Goal: Communication & Community: Answer question/provide support

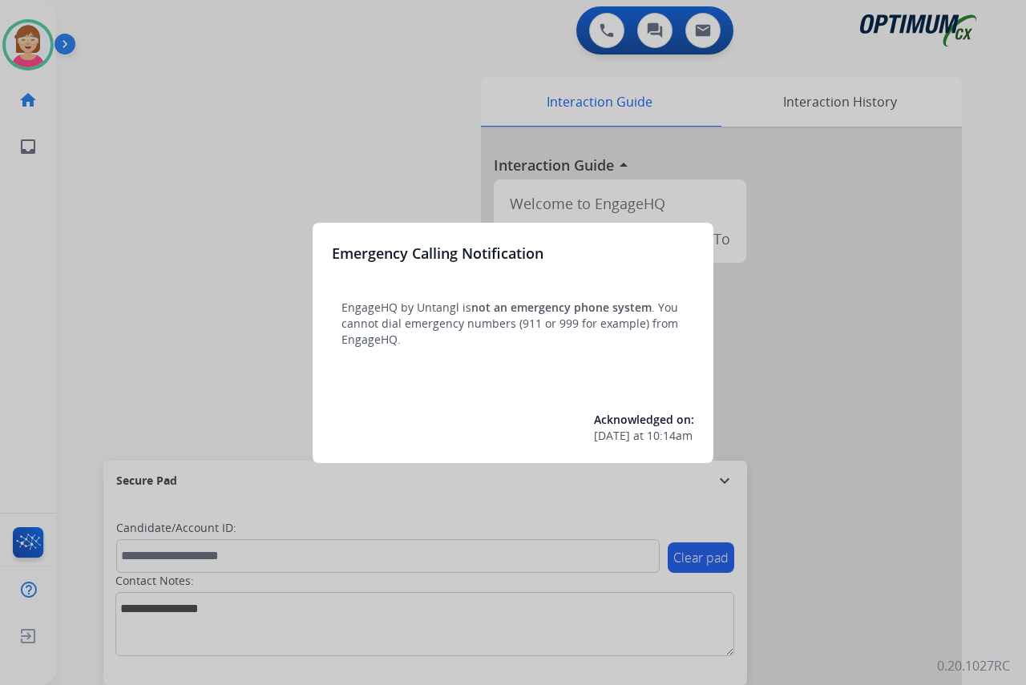
click at [146, 382] on div at bounding box center [513, 342] width 1026 height 685
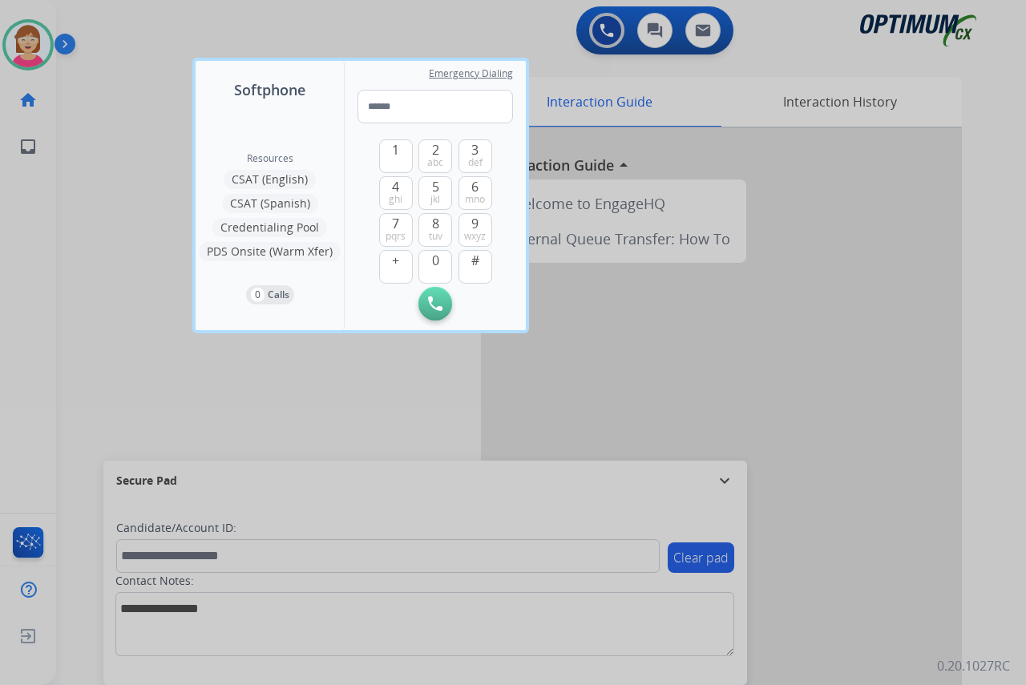
click at [146, 382] on div at bounding box center [513, 342] width 1026 height 685
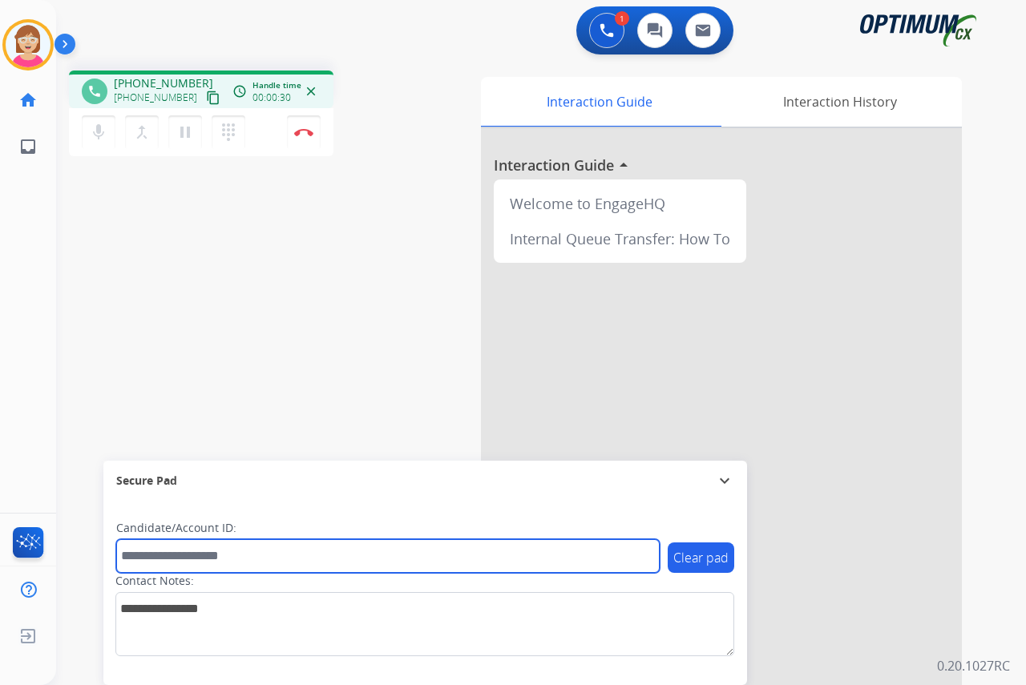
click at [139, 554] on input "text" at bounding box center [387, 556] width 543 height 34
type input "*******"
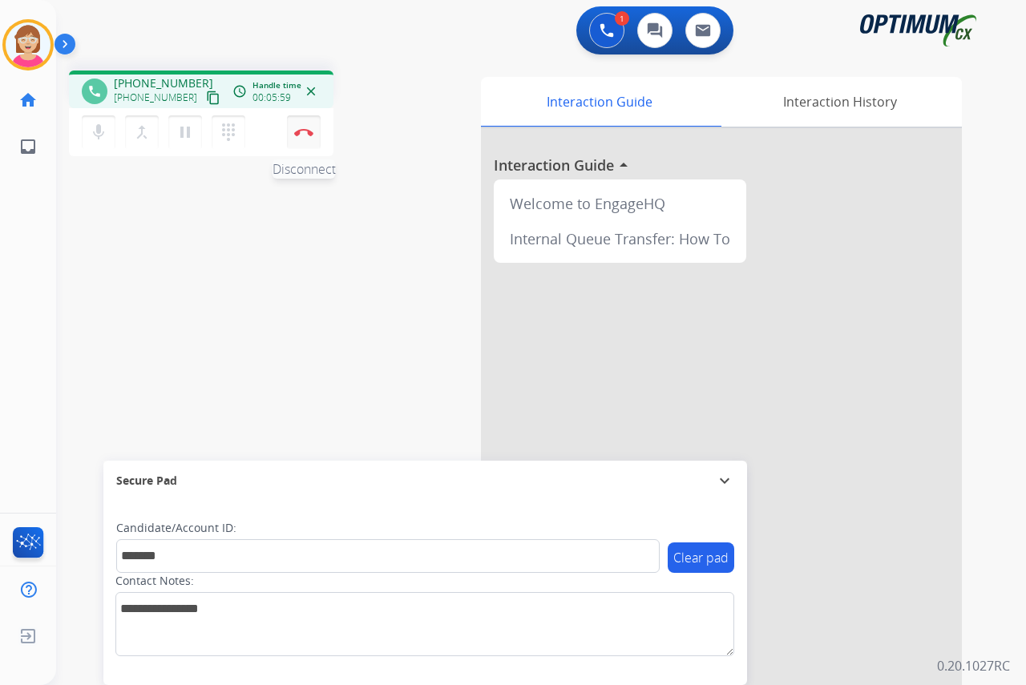
click at [302, 127] on button "Disconnect" at bounding box center [304, 132] width 34 height 34
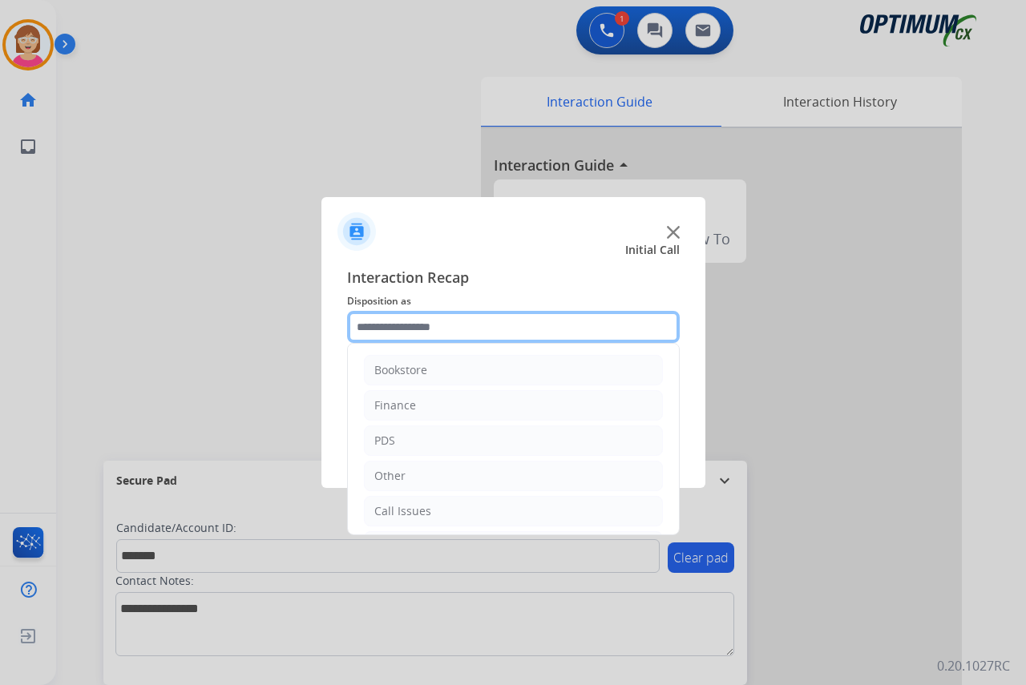
click at [397, 333] on input "text" at bounding box center [513, 327] width 333 height 32
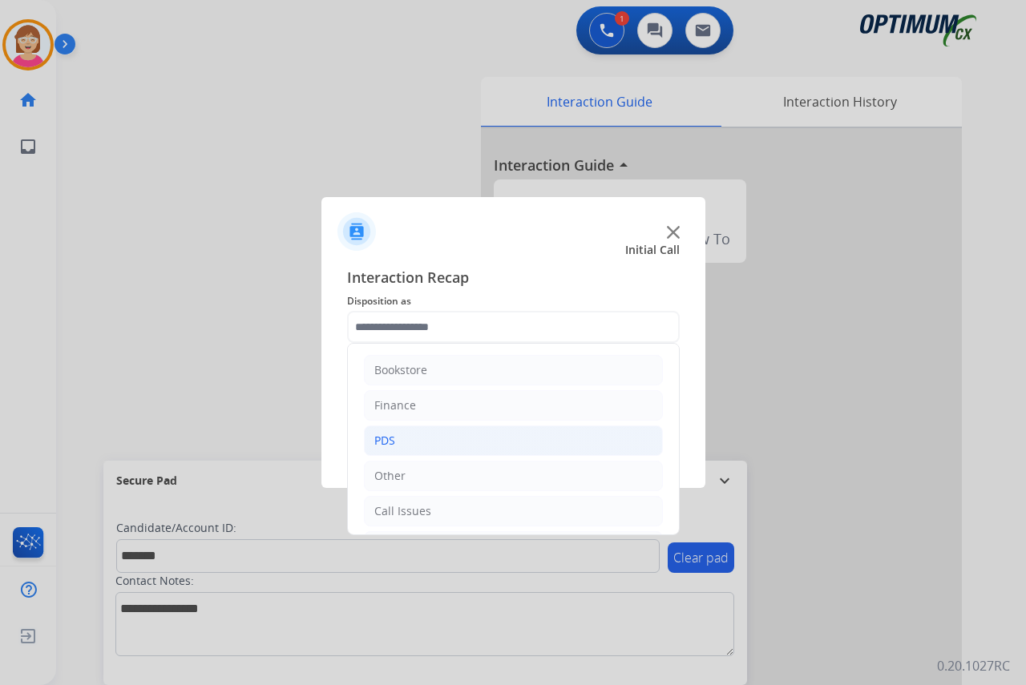
click at [391, 437] on div "PDS" at bounding box center [384, 441] width 21 height 16
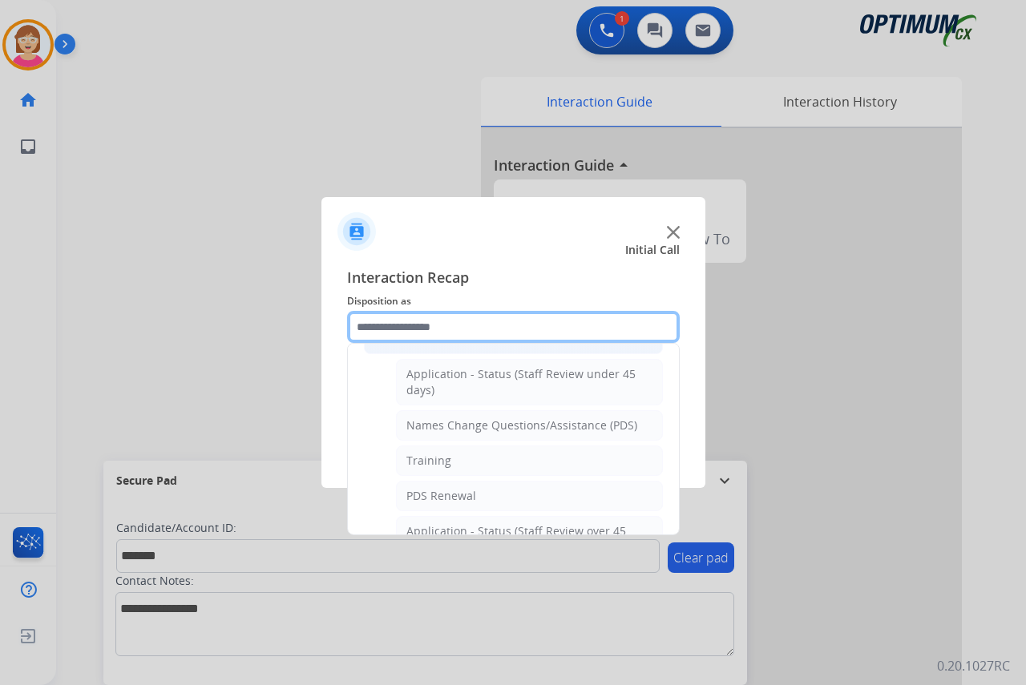
scroll to position [160, 0]
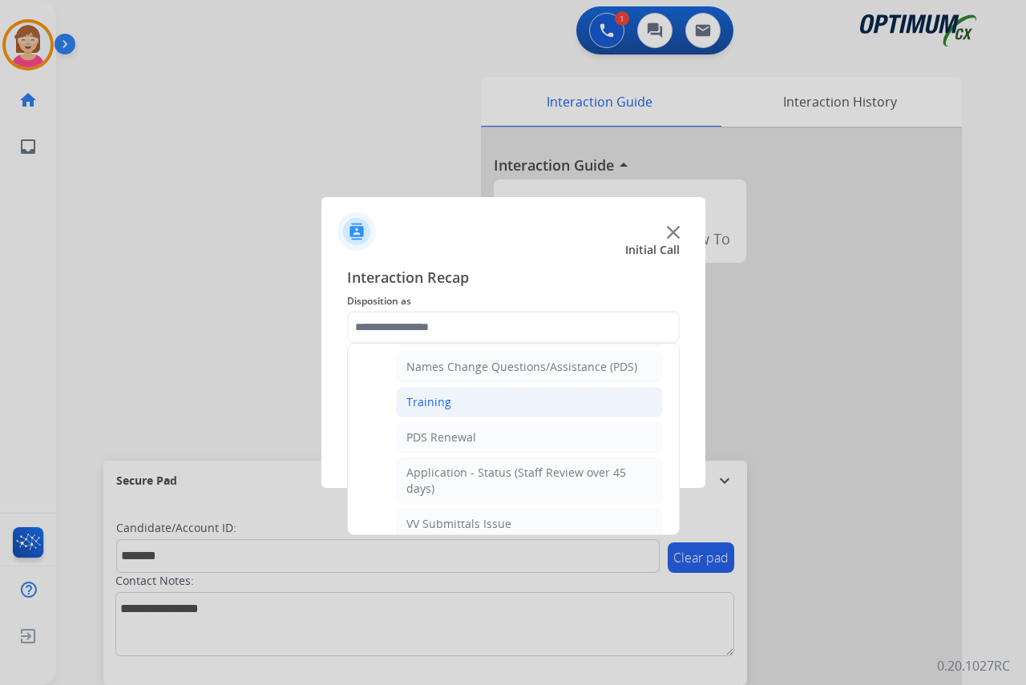
click at [431, 403] on div "Training" at bounding box center [428, 402] width 45 height 16
type input "********"
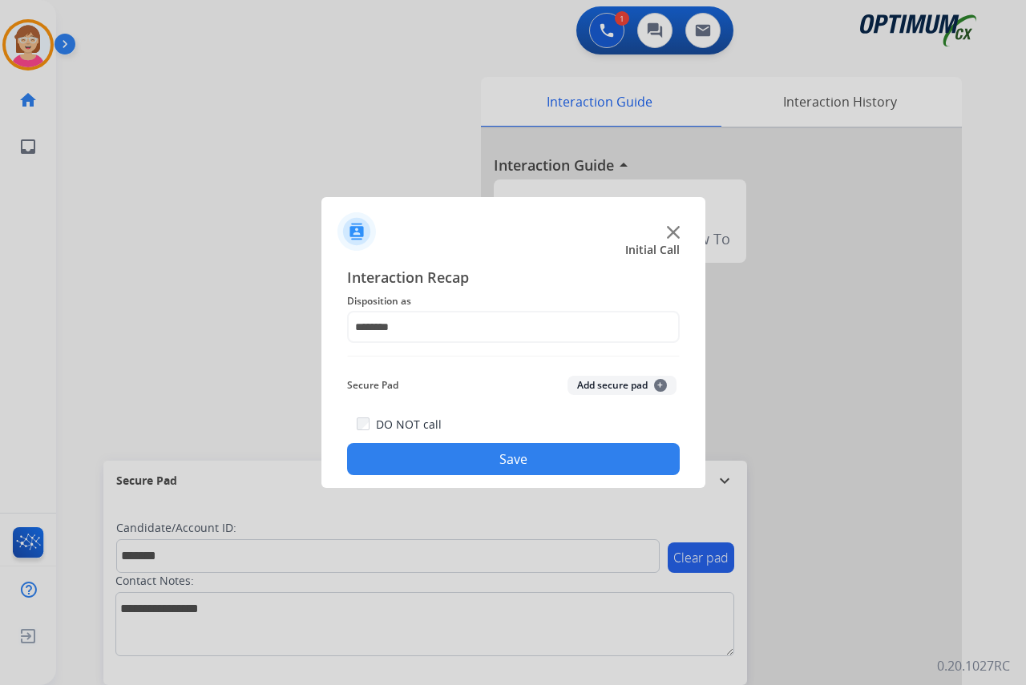
click at [659, 385] on span "+" at bounding box center [660, 385] width 13 height 13
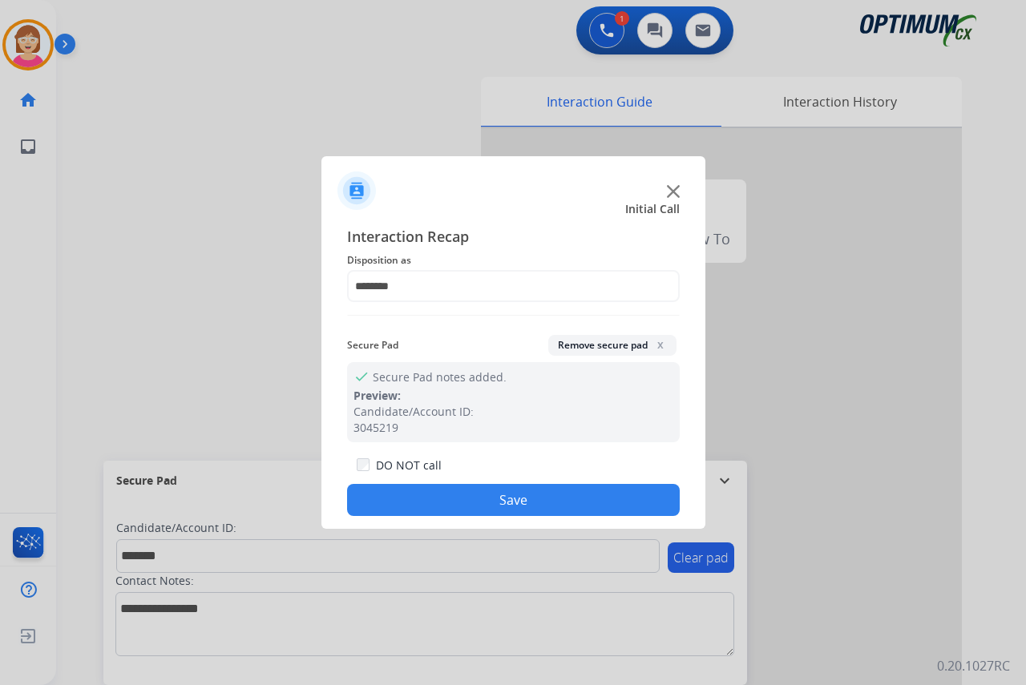
click at [420, 498] on button "Save" at bounding box center [513, 500] width 333 height 32
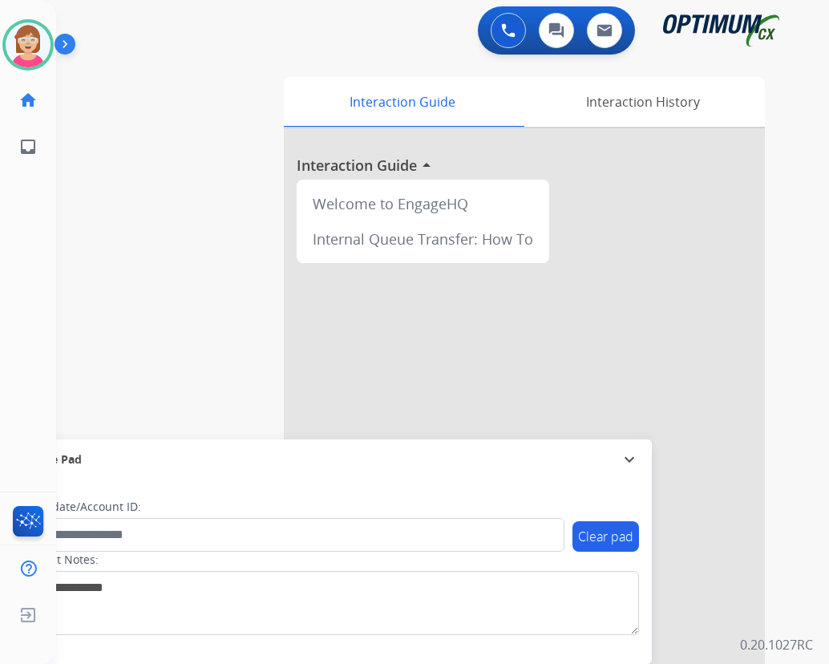
click at [206, 293] on div "swap_horiz Break voice bridge close_fullscreen Connect 3-Way Call merge_type Se…" at bounding box center [423, 392] width 734 height 668
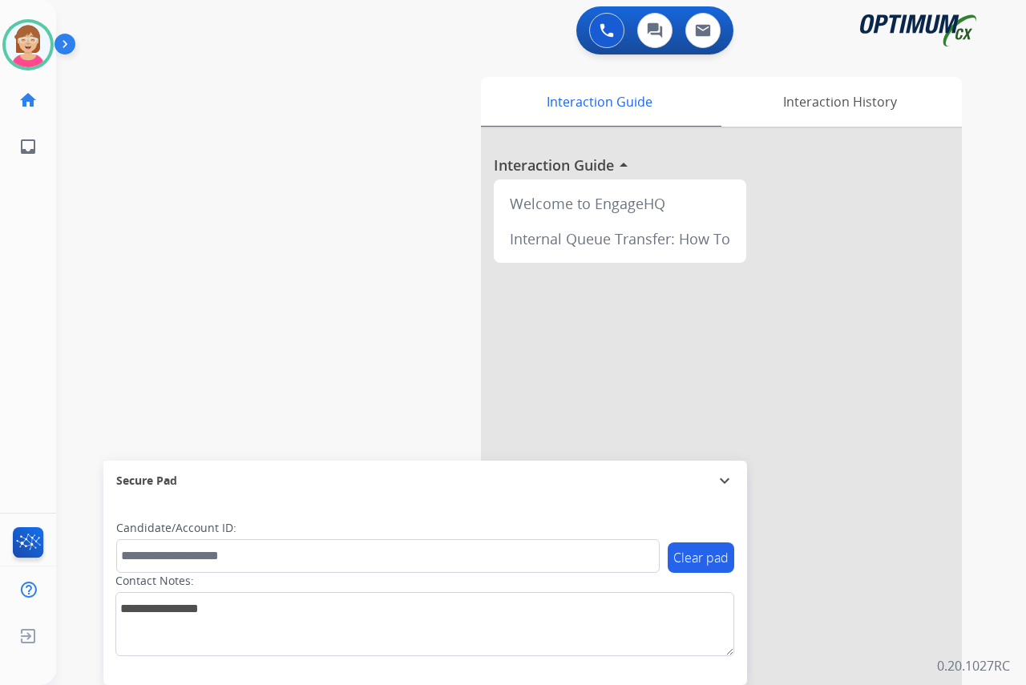
scroll to position [41, 0]
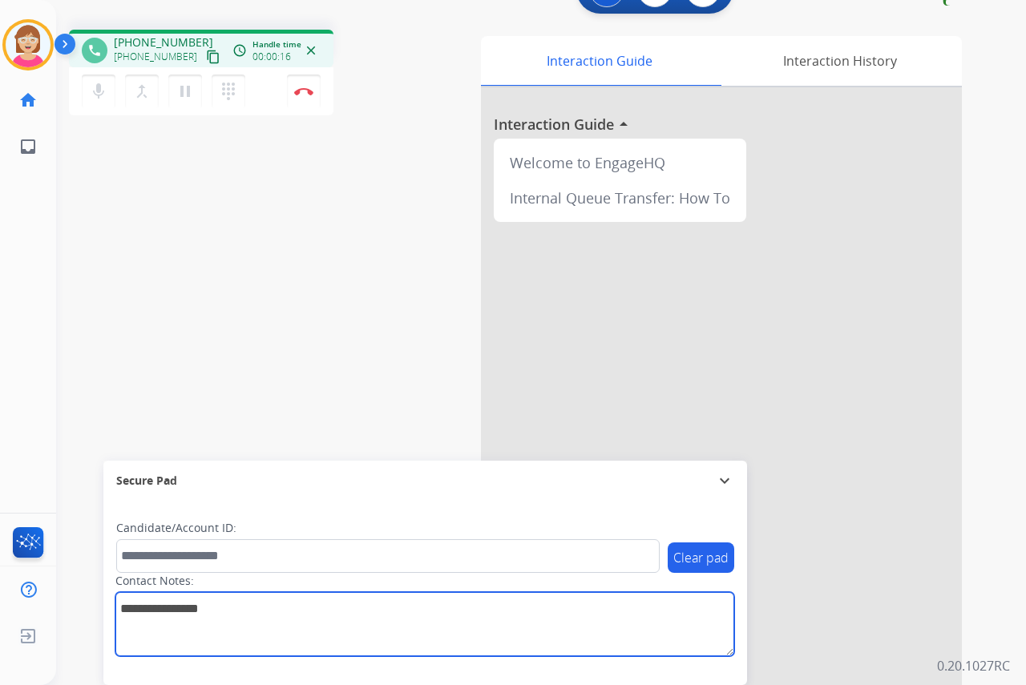
click at [137, 615] on textarea at bounding box center [424, 624] width 619 height 64
type textarea "*****"
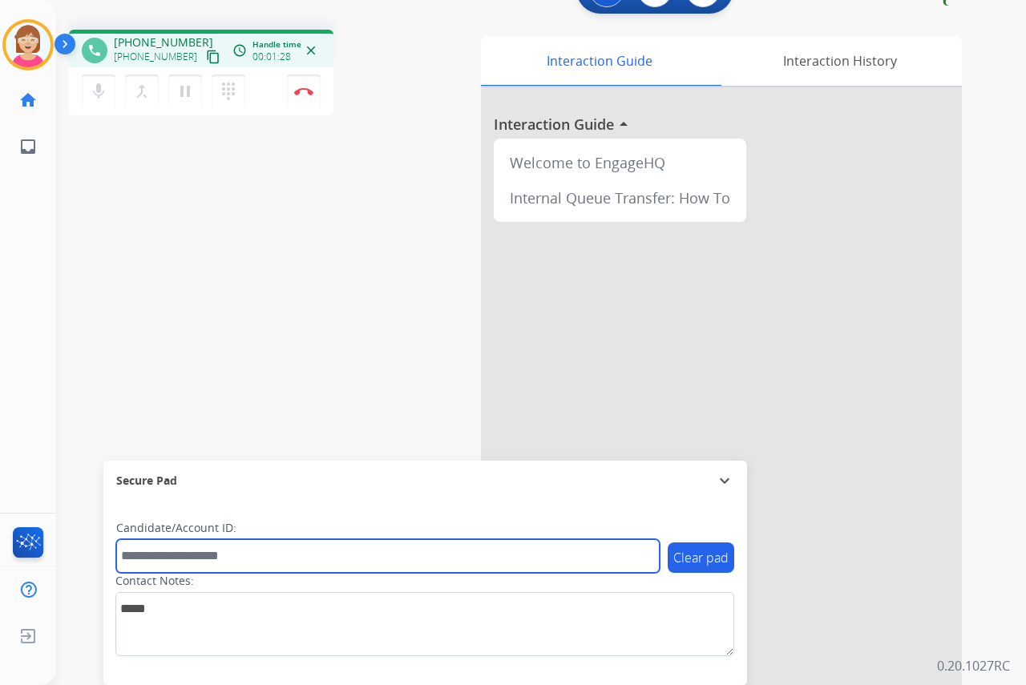
click at [137, 562] on input "text" at bounding box center [387, 556] width 543 height 34
type input "*******"
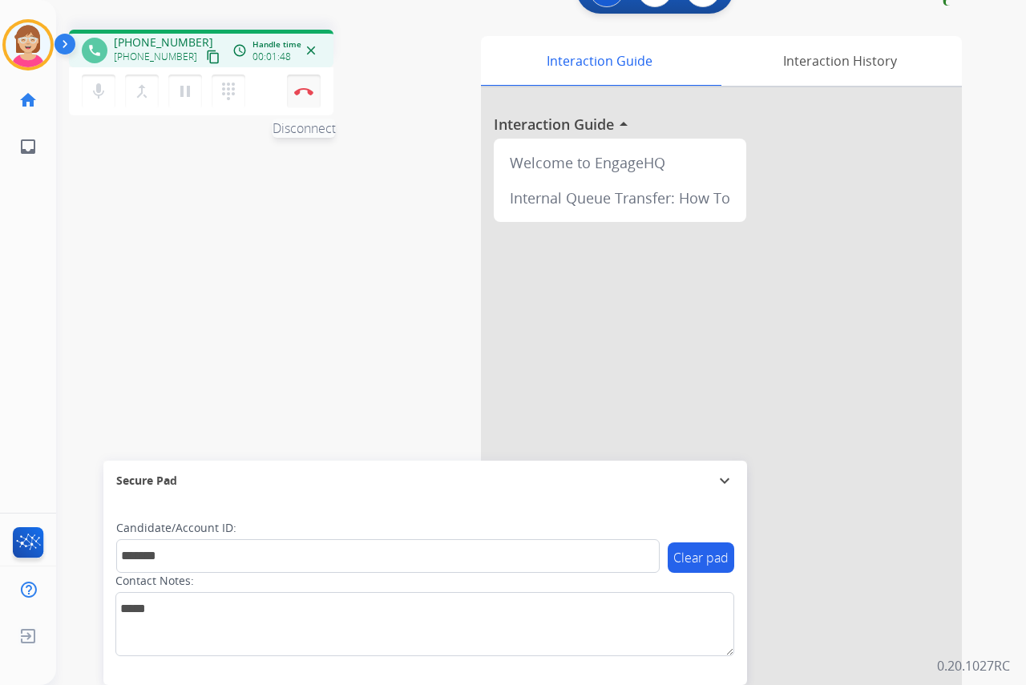
click at [301, 91] on img at bounding box center [303, 91] width 19 height 8
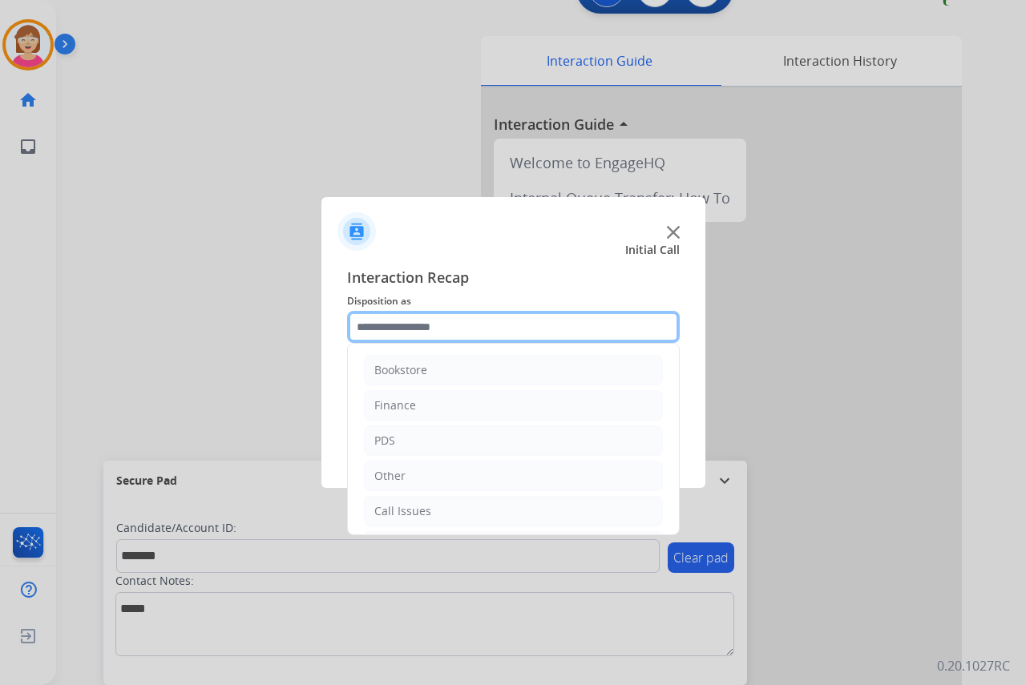
click at [383, 326] on input "text" at bounding box center [513, 327] width 333 height 32
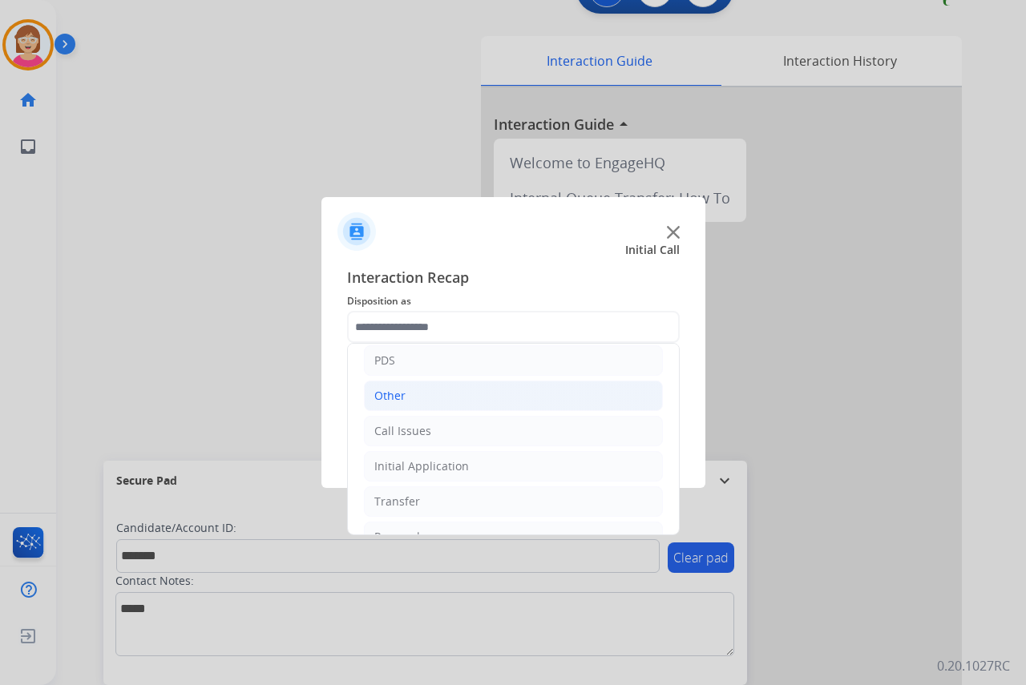
click at [414, 471] on div "Initial Application" at bounding box center [421, 466] width 95 height 16
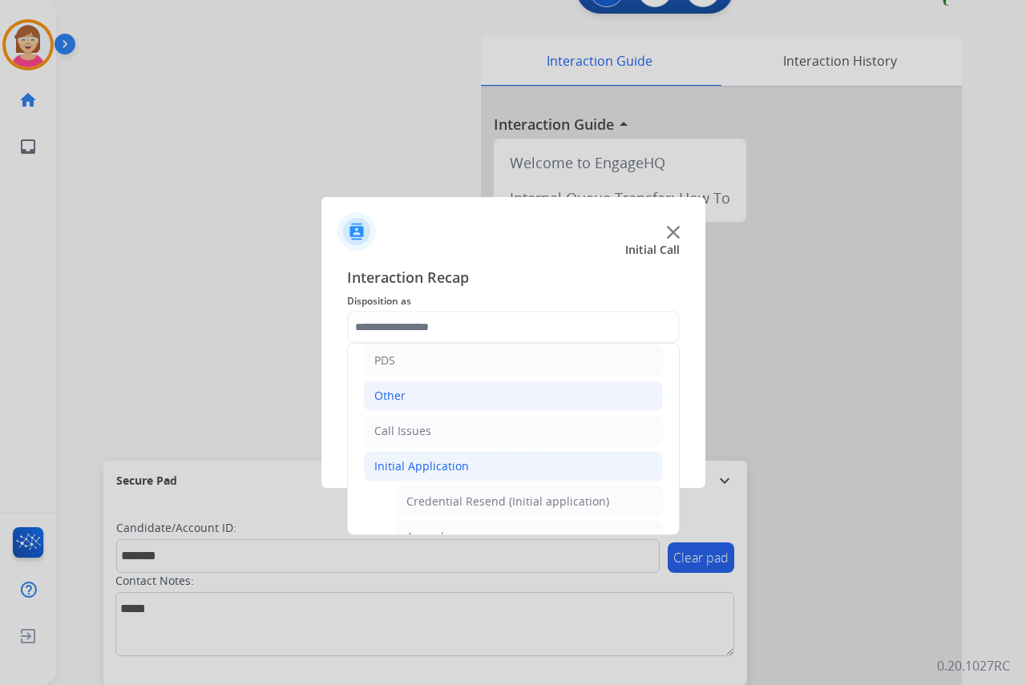
click at [414, 471] on div "Initial Application" at bounding box center [421, 466] width 95 height 16
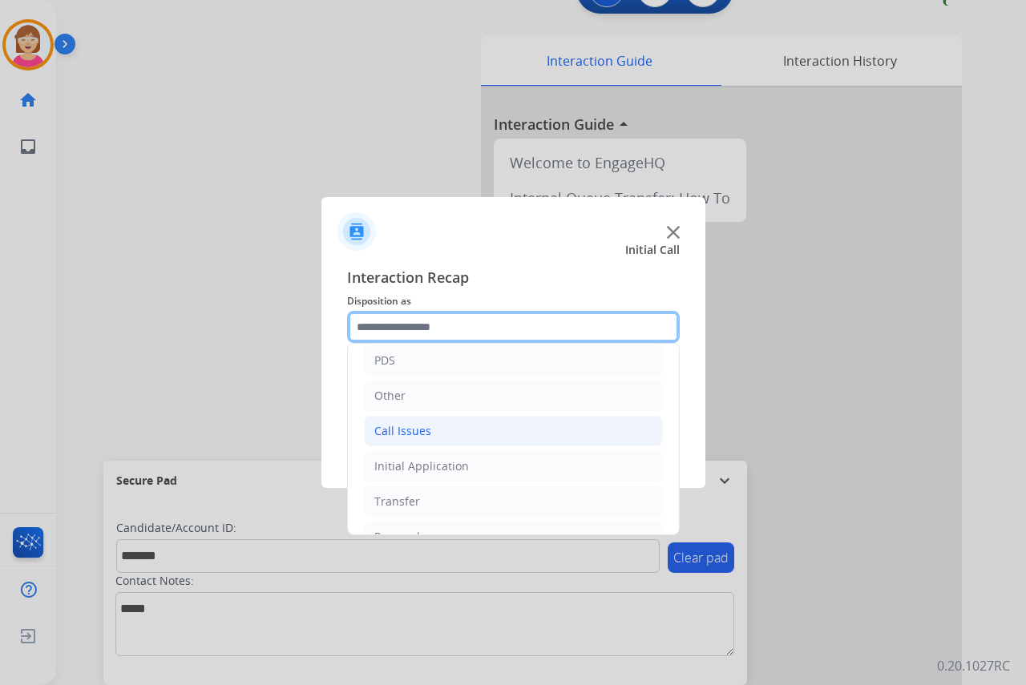
scroll to position [109, 0]
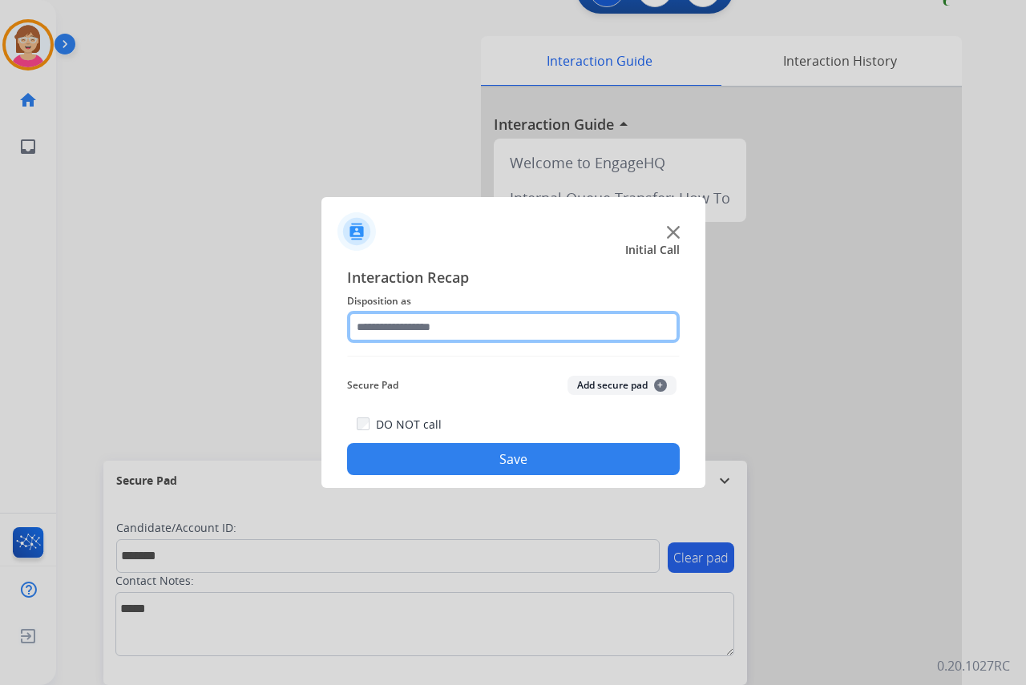
click at [388, 329] on input "text" at bounding box center [513, 327] width 333 height 32
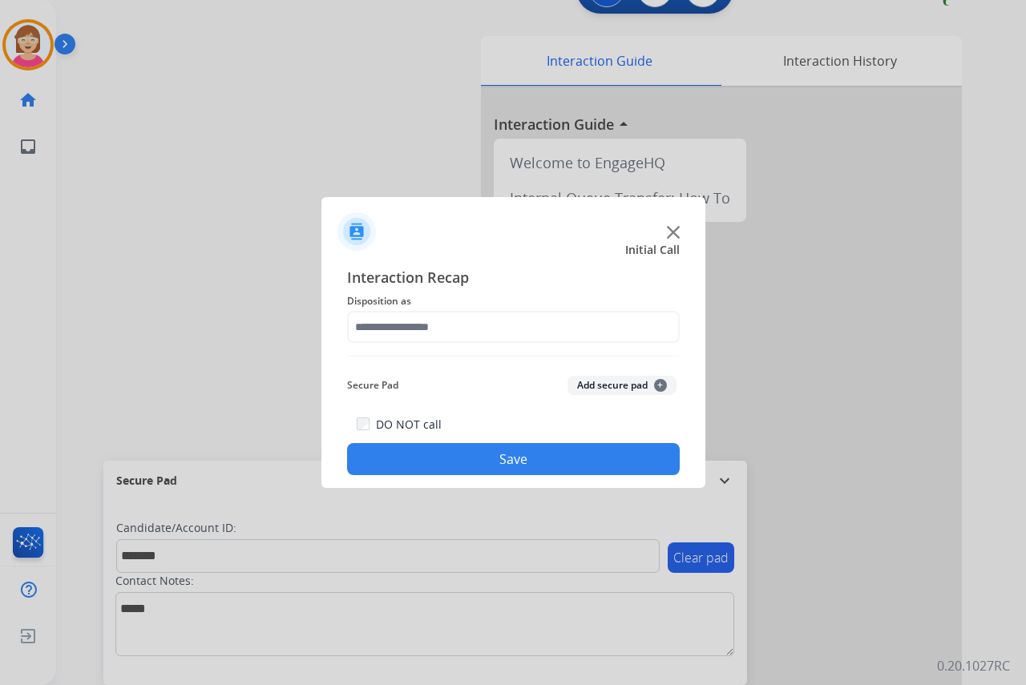
click at [262, 381] on div at bounding box center [513, 342] width 1026 height 685
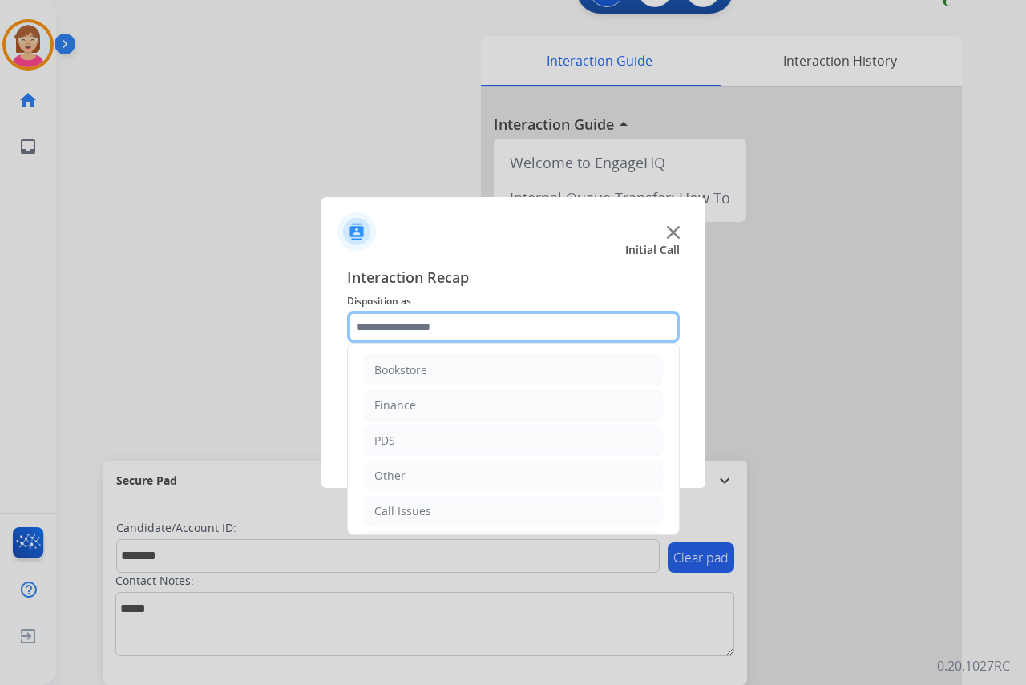
click at [386, 330] on input "text" at bounding box center [513, 327] width 333 height 32
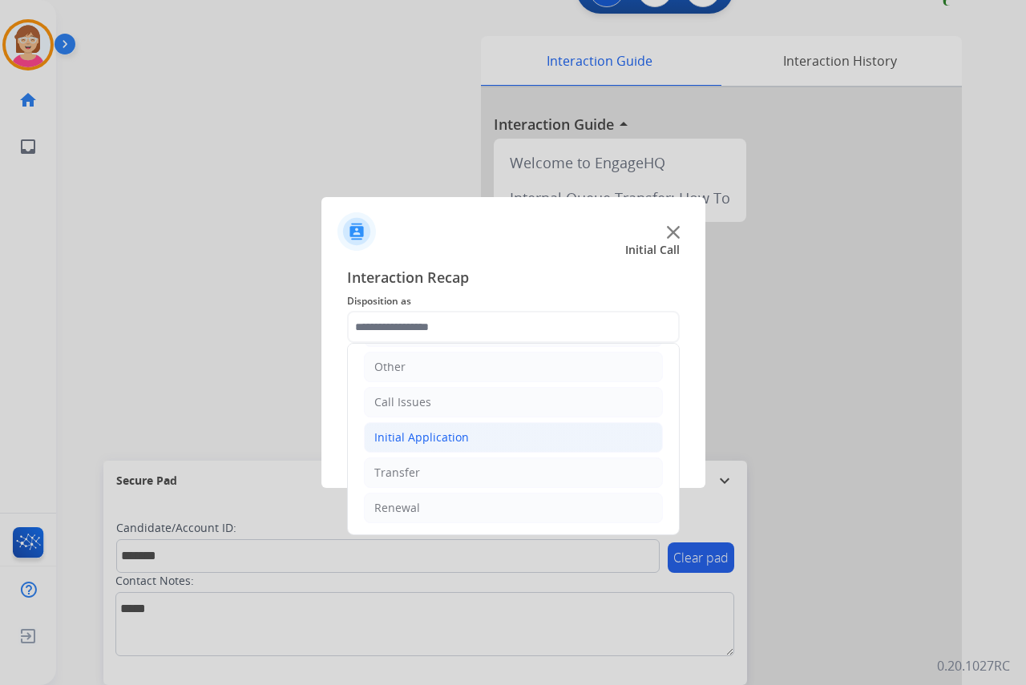
click at [430, 442] on div "Initial Application" at bounding box center [421, 438] width 95 height 16
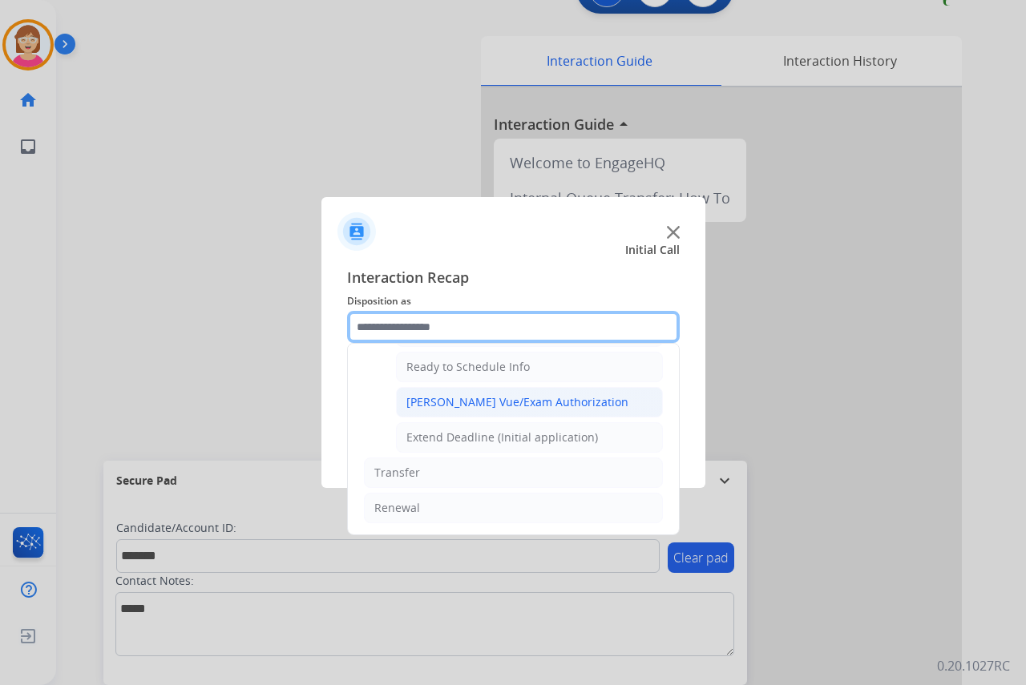
scroll to position [891, 0]
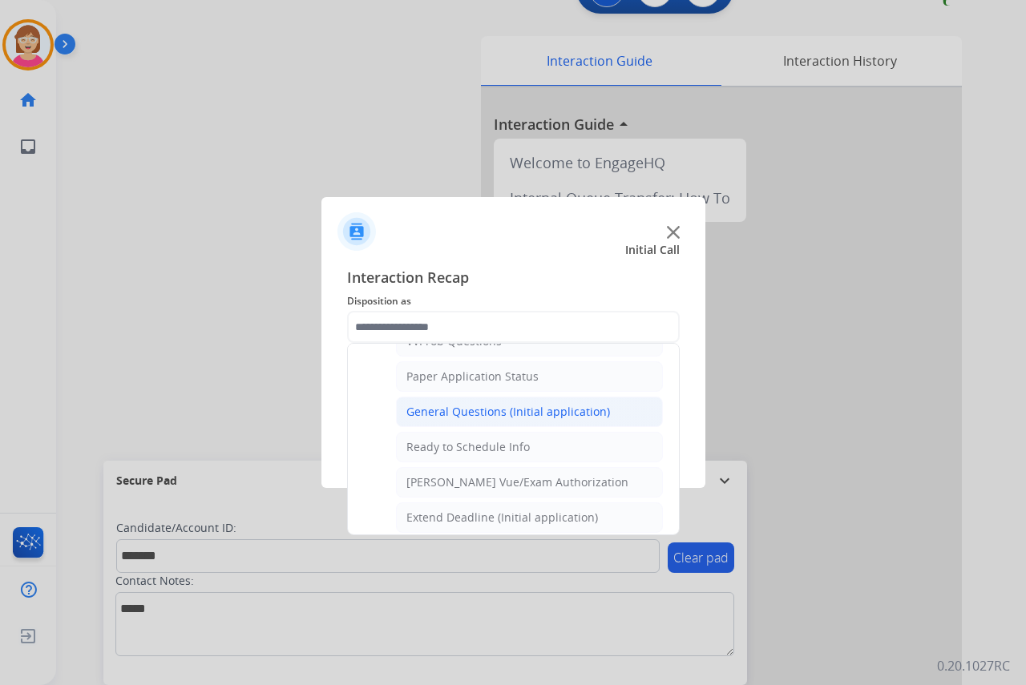
click at [460, 411] on div "General Questions (Initial application)" at bounding box center [508, 412] width 204 height 16
type input "**********"
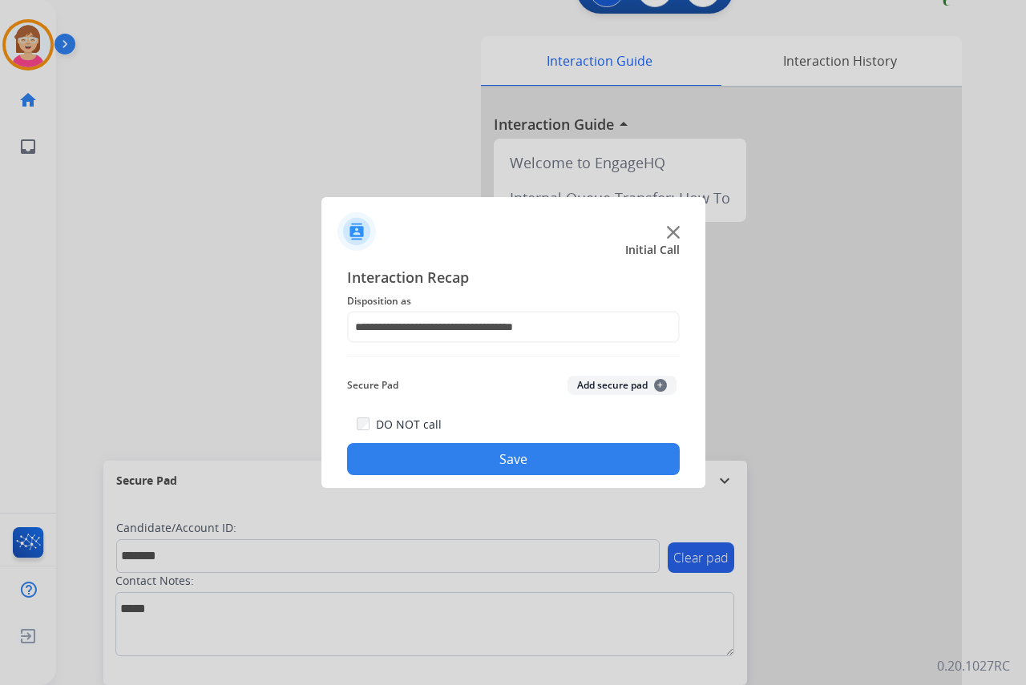
click at [663, 380] on button "Add secure pad +" at bounding box center [621, 385] width 109 height 19
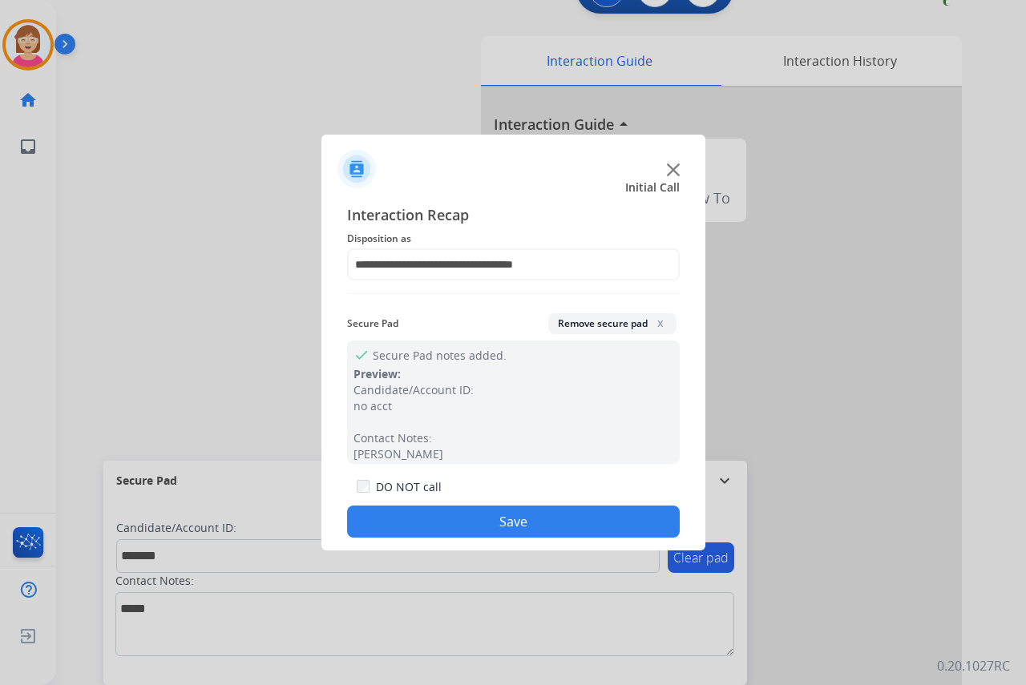
click at [398, 519] on button "Save" at bounding box center [513, 522] width 333 height 32
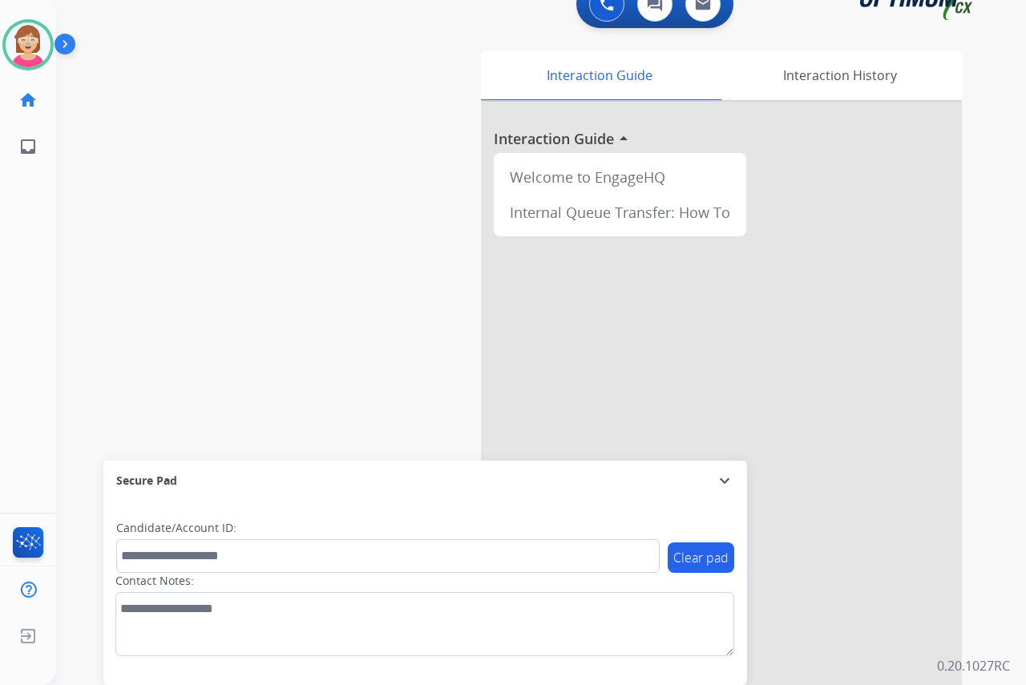
scroll to position [0, 0]
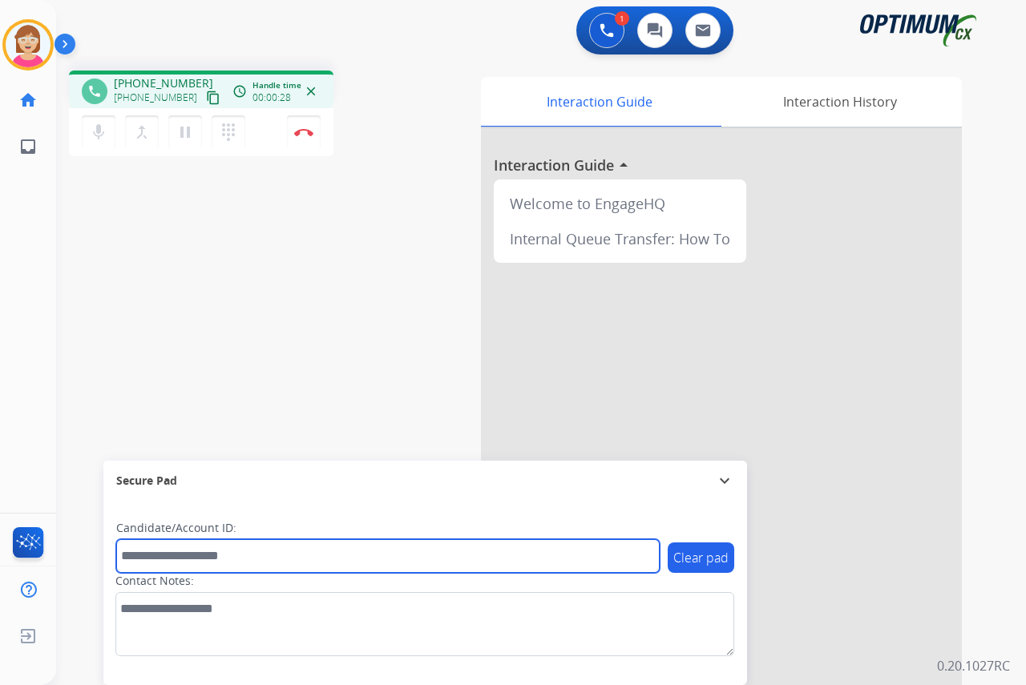
click at [132, 557] on input "text" at bounding box center [387, 556] width 543 height 34
click at [133, 558] on input "text" at bounding box center [387, 556] width 543 height 34
type input "*******"
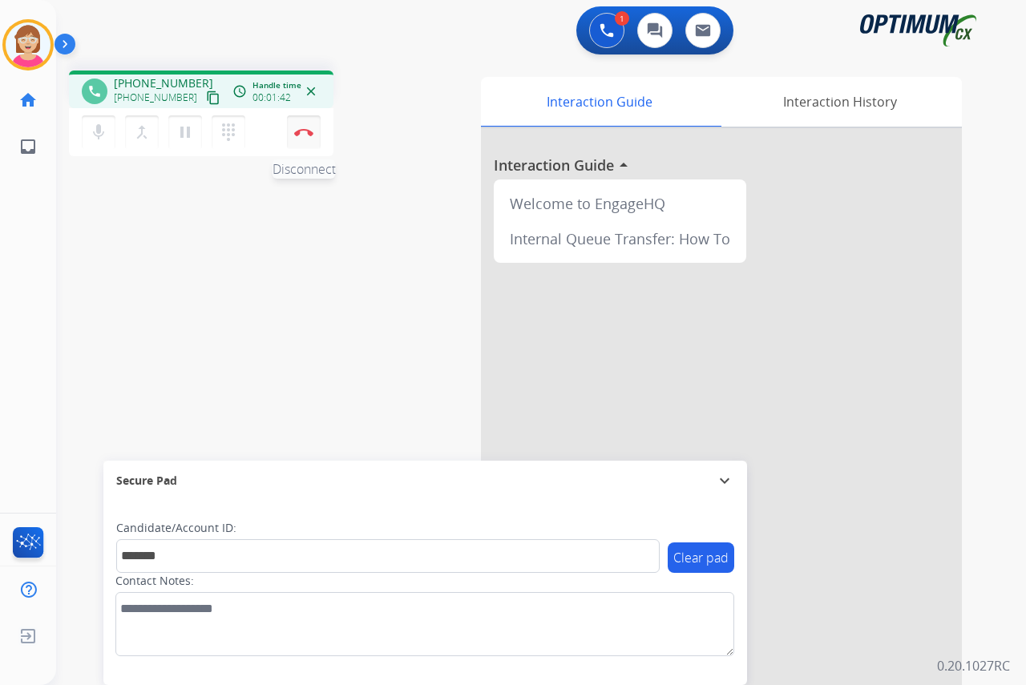
click at [304, 127] on button "Disconnect" at bounding box center [304, 132] width 34 height 34
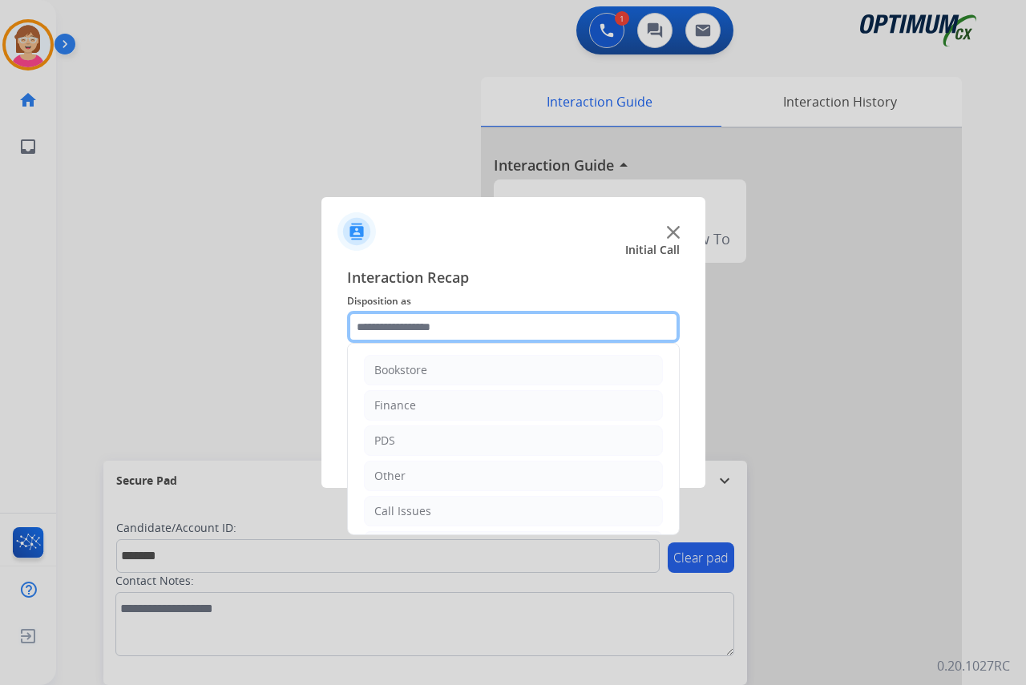
click at [387, 327] on input "text" at bounding box center [513, 327] width 333 height 32
click at [369, 328] on input "text" at bounding box center [513, 327] width 333 height 32
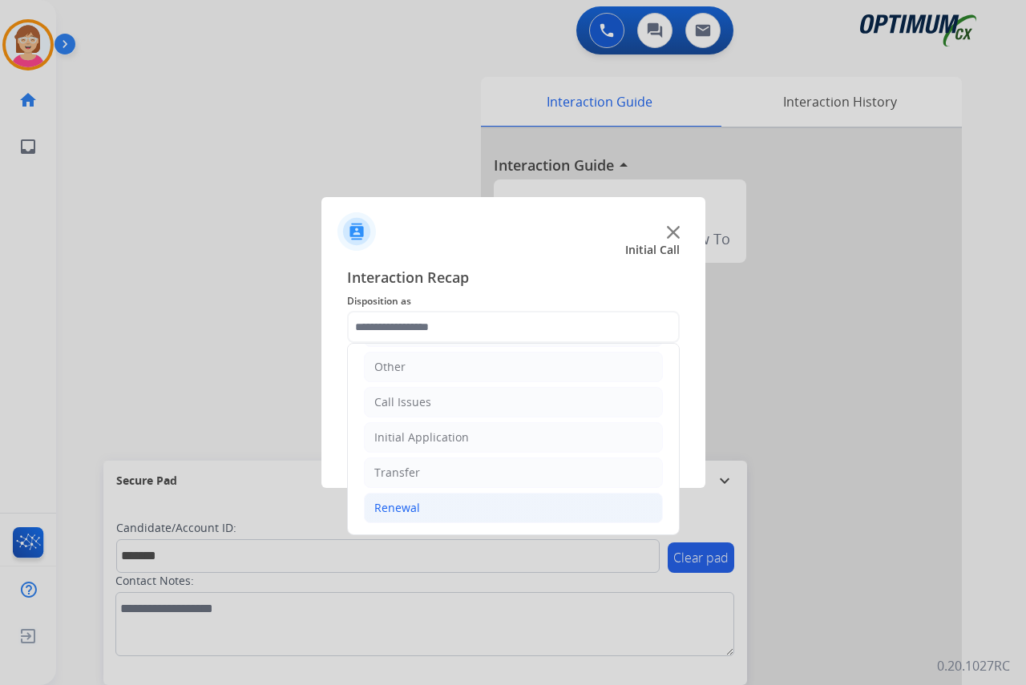
click at [426, 504] on li "Renewal" at bounding box center [513, 508] width 299 height 30
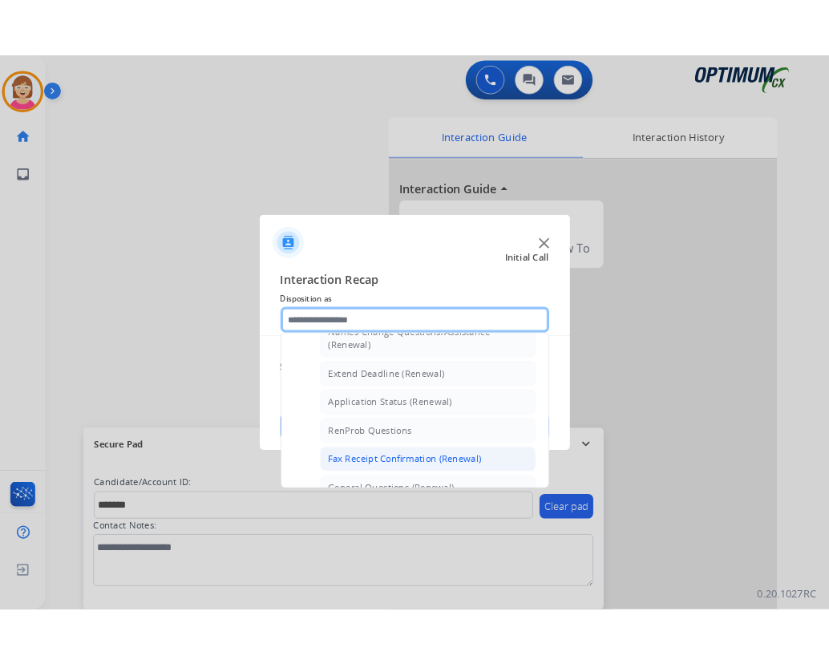
scroll to position [349, 0]
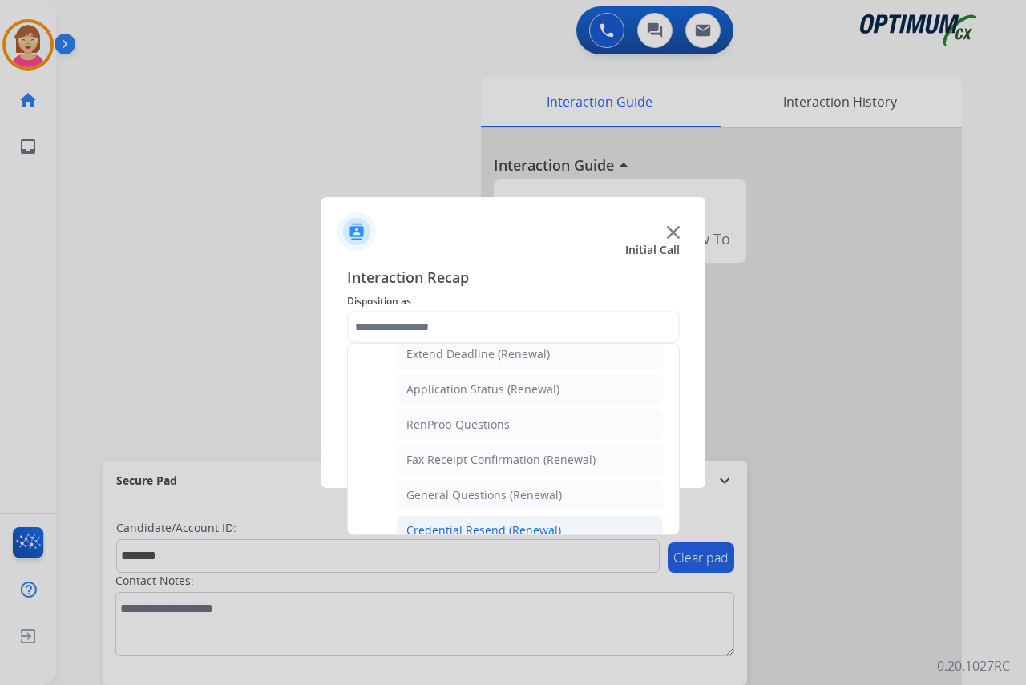
click at [458, 528] on div "Credential Resend (Renewal)" at bounding box center [483, 531] width 155 height 16
type input "**********"
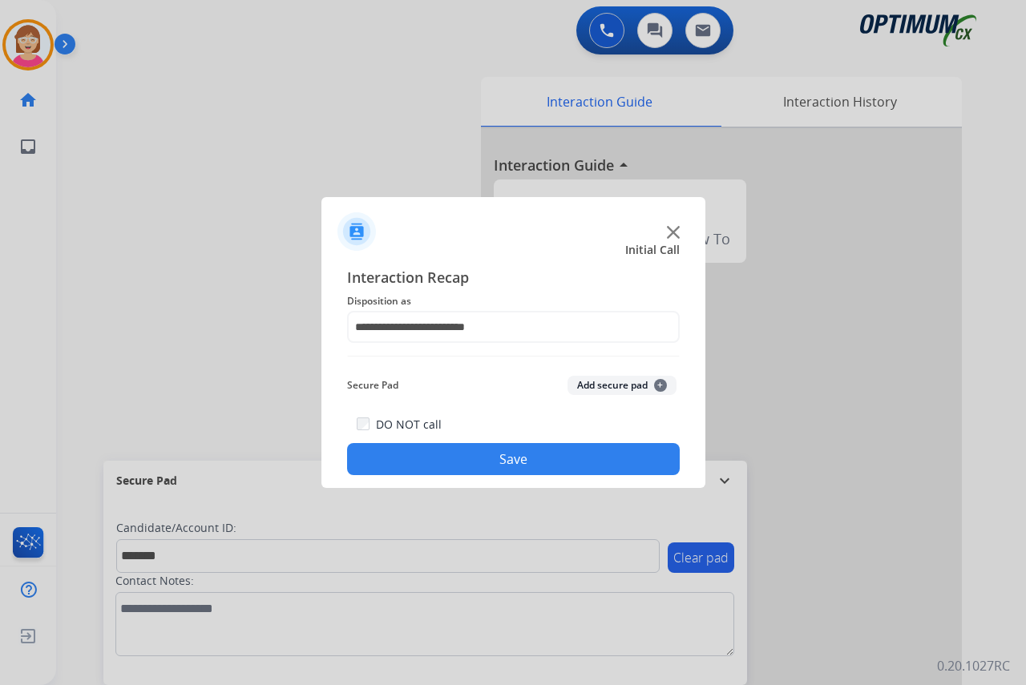
click at [663, 383] on span "+" at bounding box center [660, 385] width 13 height 13
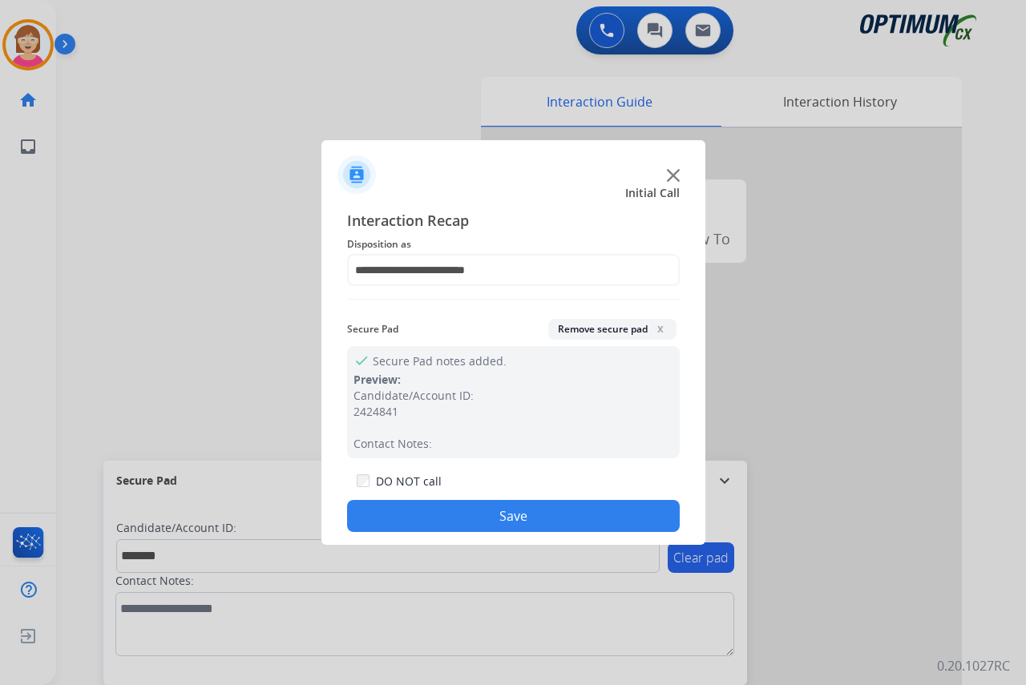
click at [440, 517] on button "Save" at bounding box center [513, 516] width 333 height 32
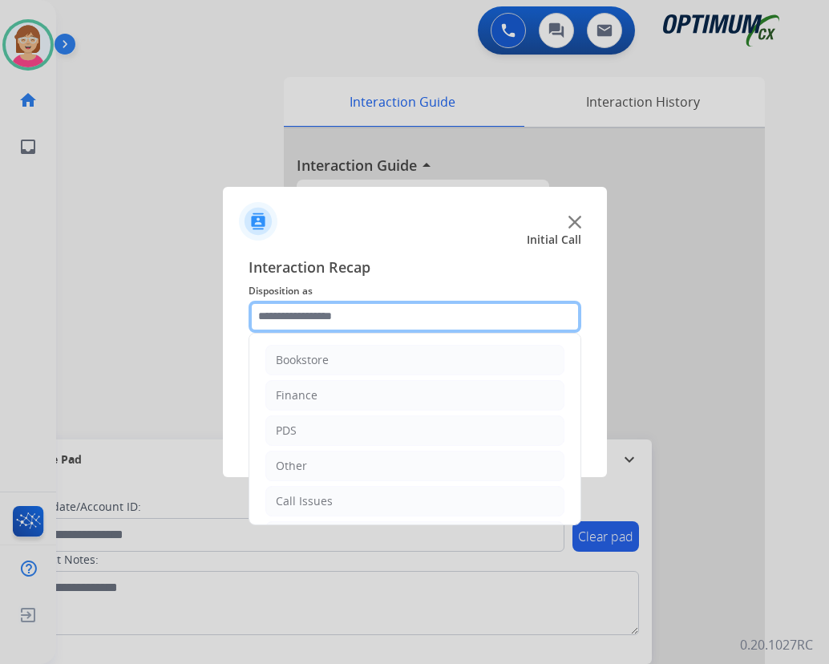
click at [289, 313] on input "text" at bounding box center [414, 317] width 333 height 32
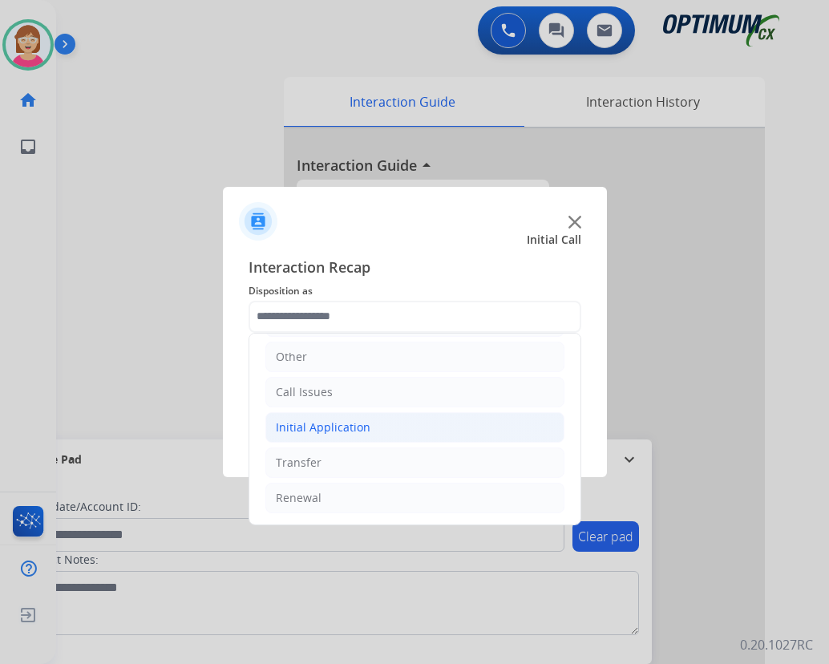
click at [317, 429] on div "Initial Application" at bounding box center [323, 427] width 95 height 16
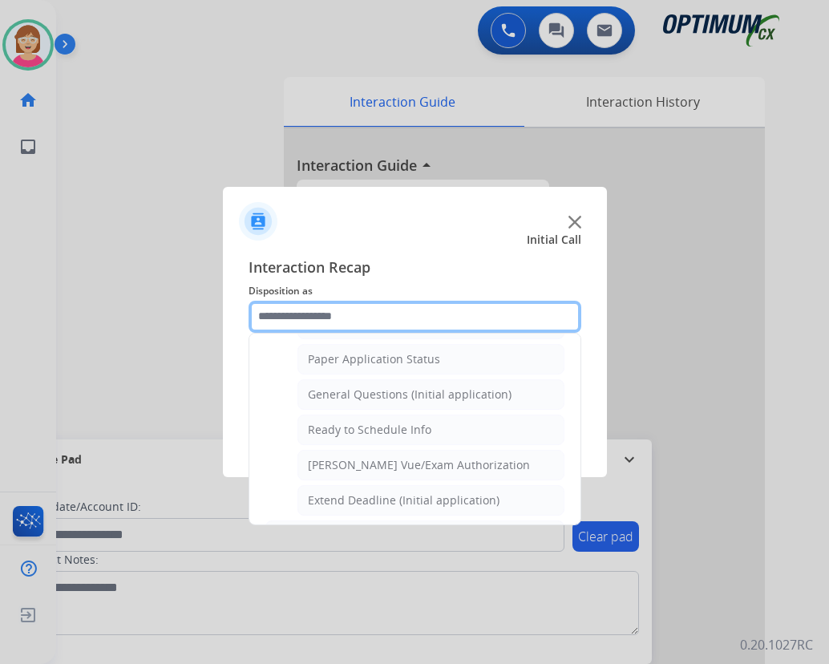
scroll to position [910, 0]
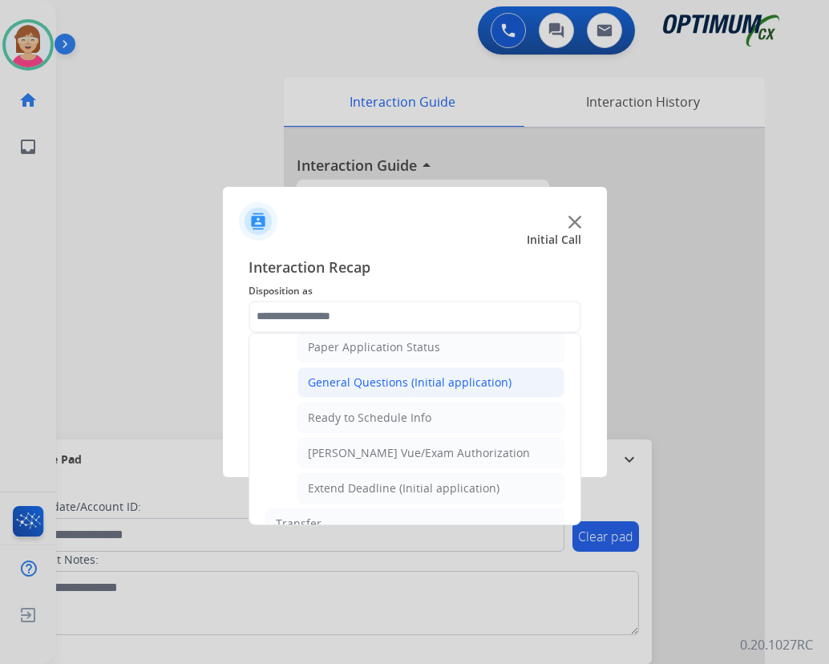
click at [386, 378] on div "General Questions (Initial application)" at bounding box center [410, 382] width 204 height 16
type input "**********"
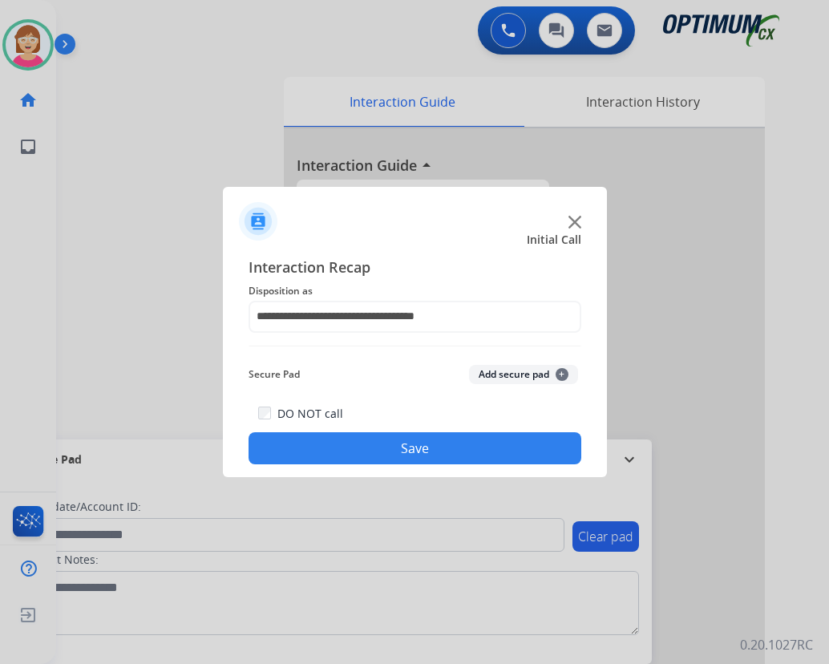
drag, startPoint x: 334, startPoint y: 444, endPoint x: 277, endPoint y: 447, distance: 57.0
click at [277, 447] on button "Save" at bounding box center [414, 448] width 333 height 32
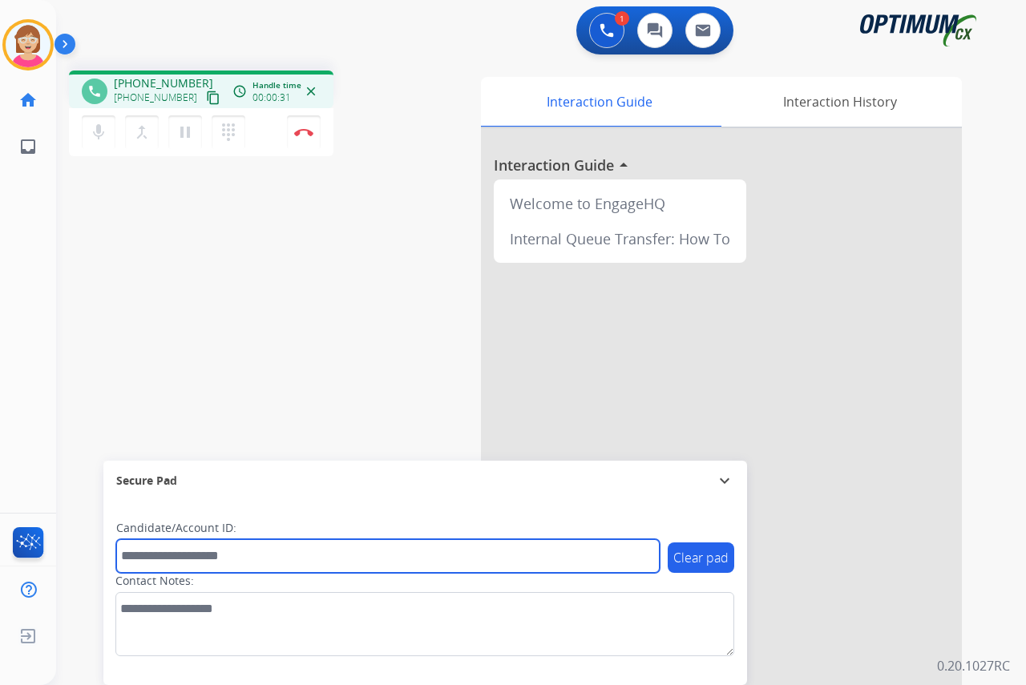
click at [142, 558] on input "text" at bounding box center [387, 556] width 543 height 34
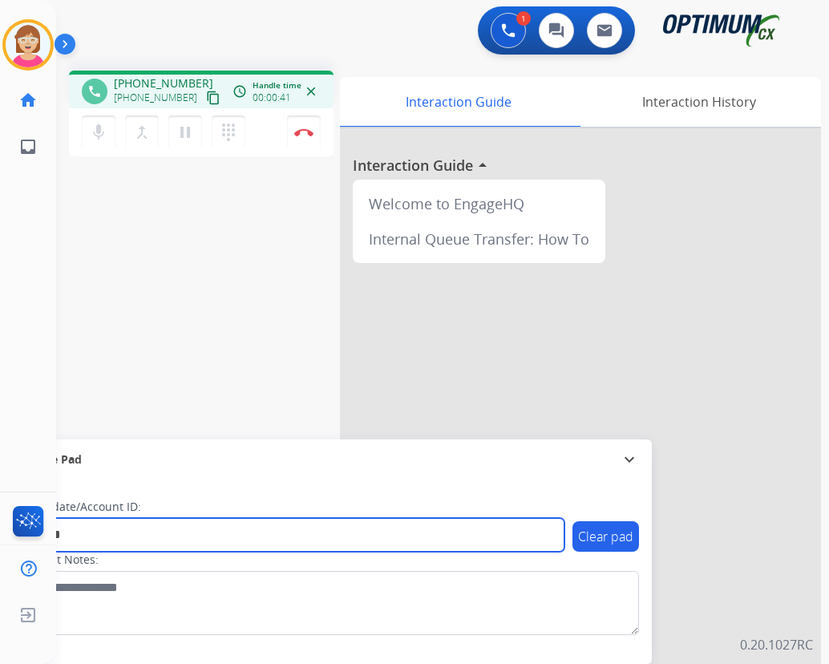
type input "*******"
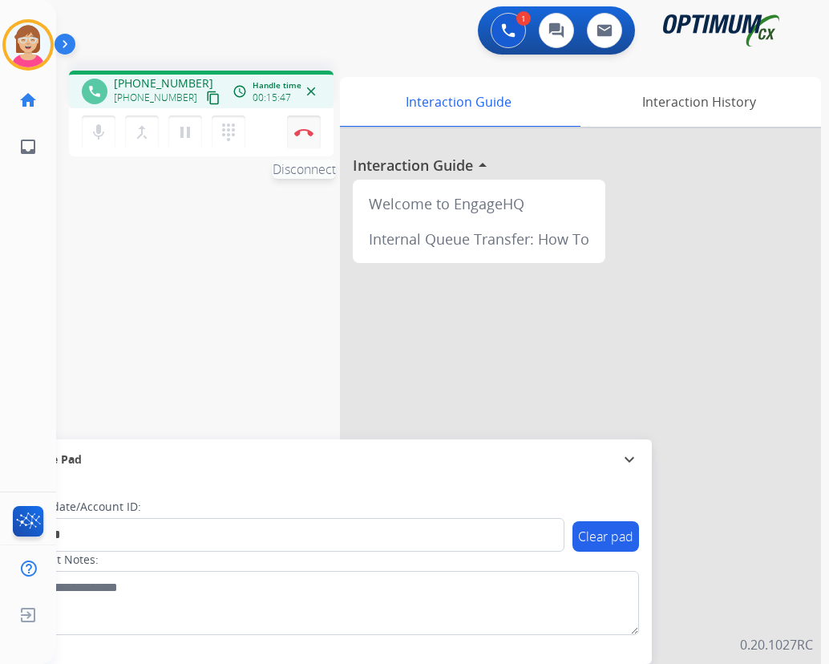
click at [302, 131] on img at bounding box center [303, 132] width 19 height 8
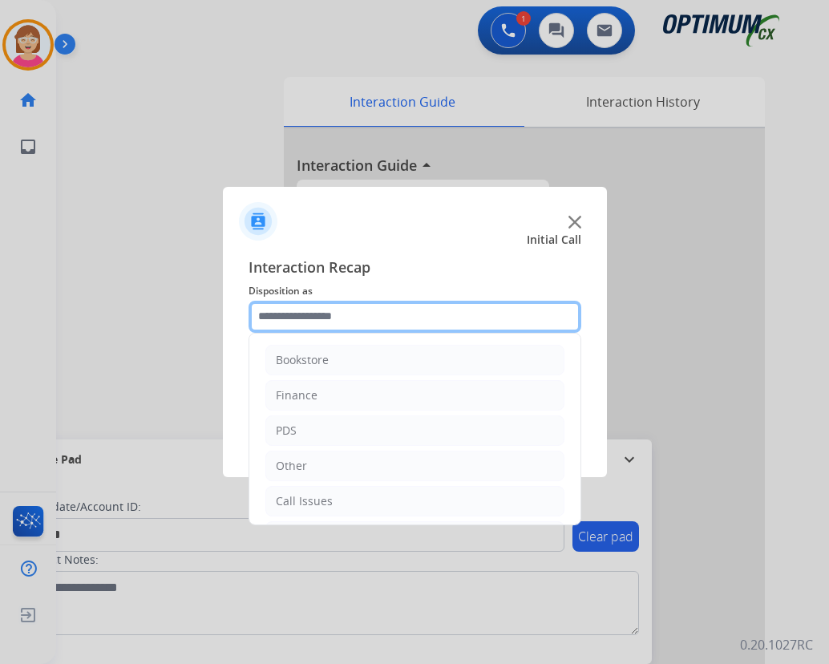
drag, startPoint x: 289, startPoint y: 318, endPoint x: 294, endPoint y: 326, distance: 9.3
click at [290, 319] on input "text" at bounding box center [414, 317] width 333 height 32
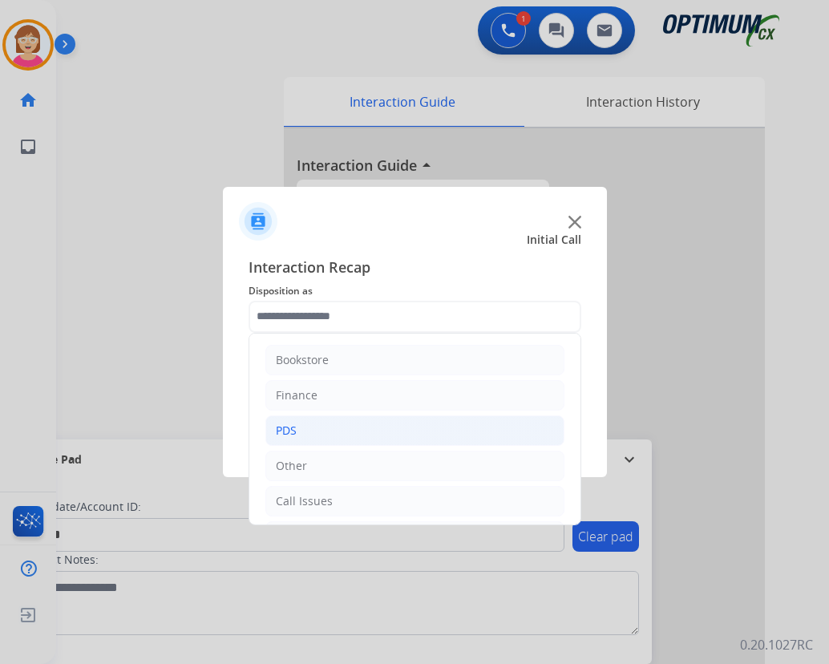
click at [299, 432] on li "PDS" at bounding box center [414, 430] width 299 height 30
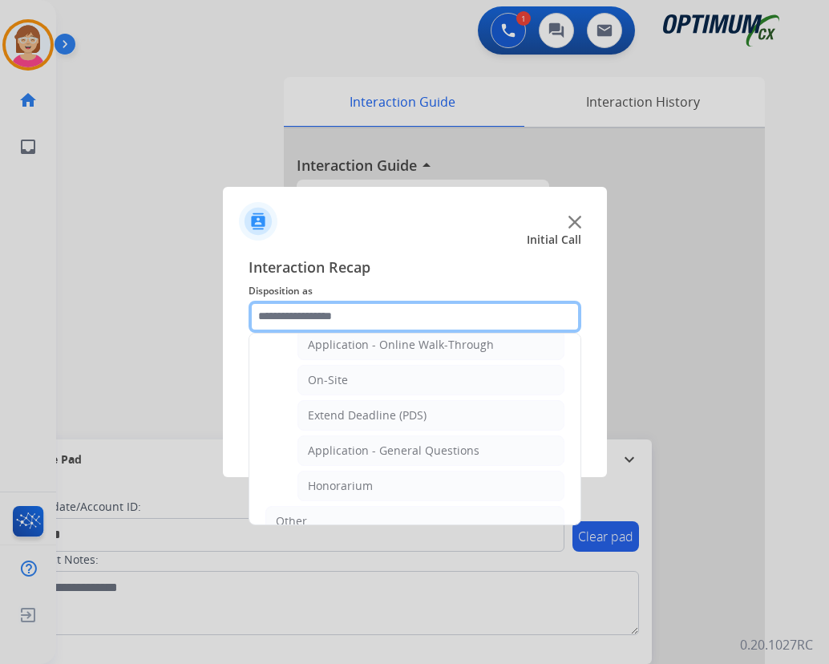
scroll to position [401, 0]
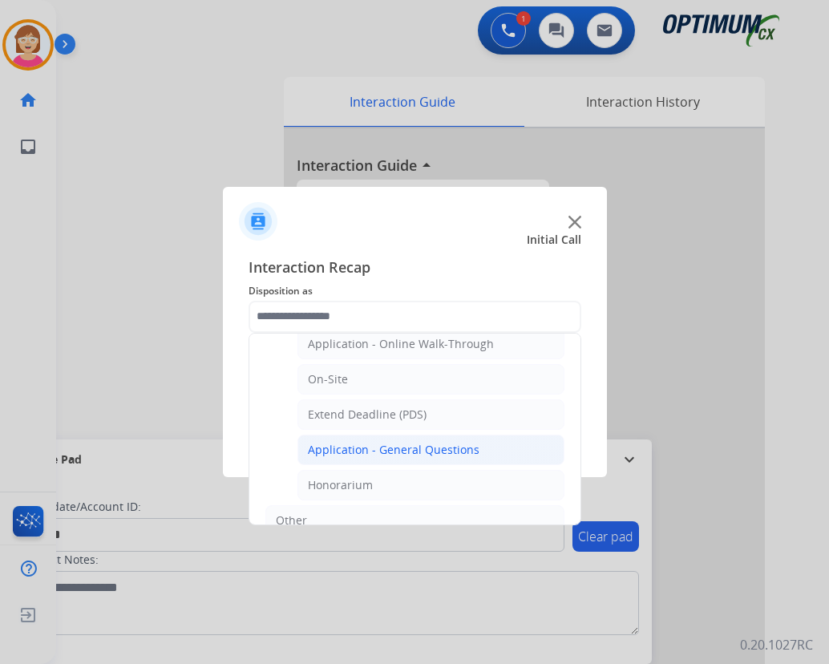
click at [385, 448] on div "Application - General Questions" at bounding box center [394, 450] width 172 height 16
type input "**********"
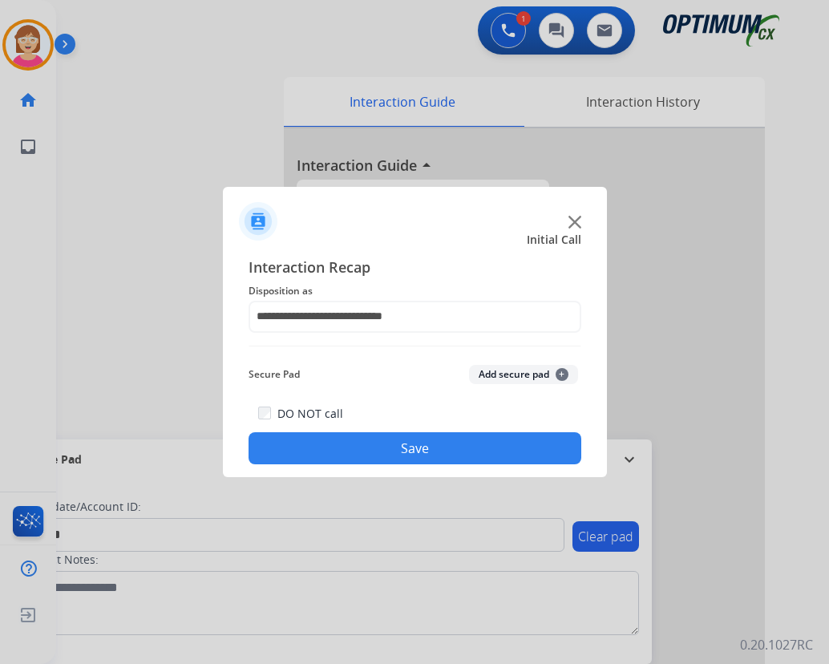
click at [560, 373] on span "+" at bounding box center [561, 374] width 13 height 13
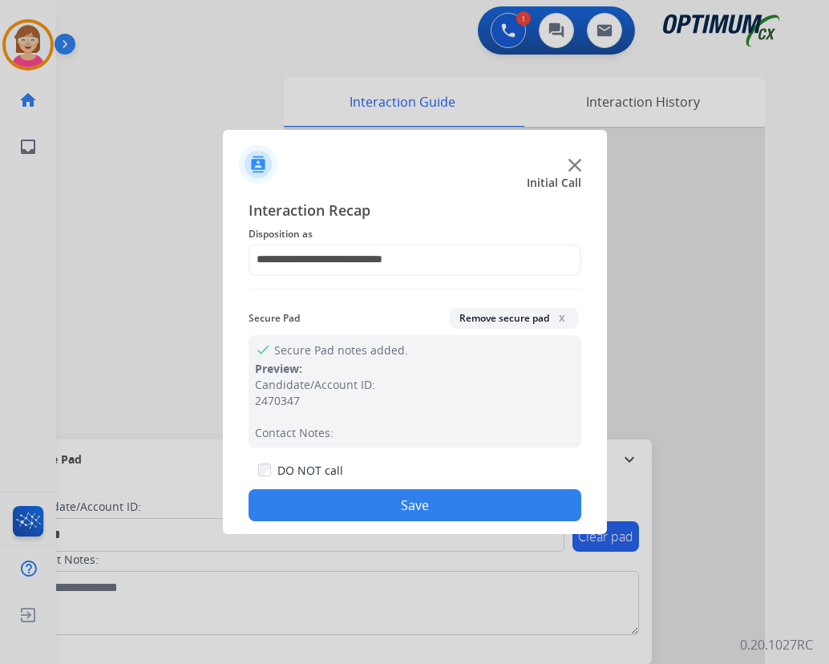
click at [325, 507] on button "Save" at bounding box center [414, 505] width 333 height 32
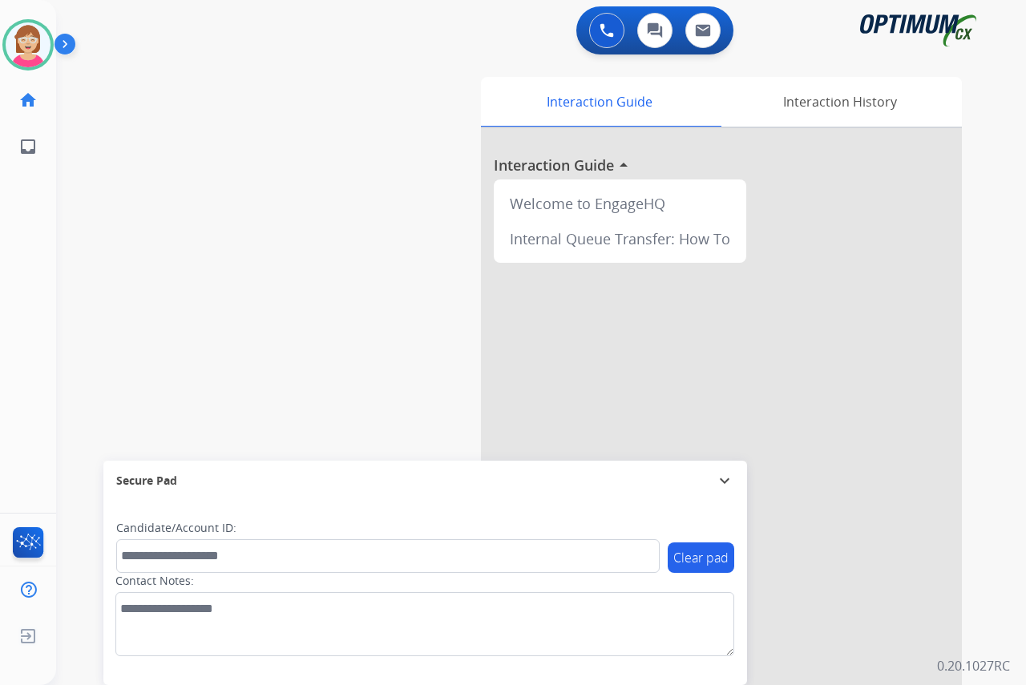
click at [22, 276] on div "[PERSON_NAME] Available Edit Avatar Agent: [PERSON_NAME] Profile: OCX Training …" at bounding box center [28, 342] width 56 height 685
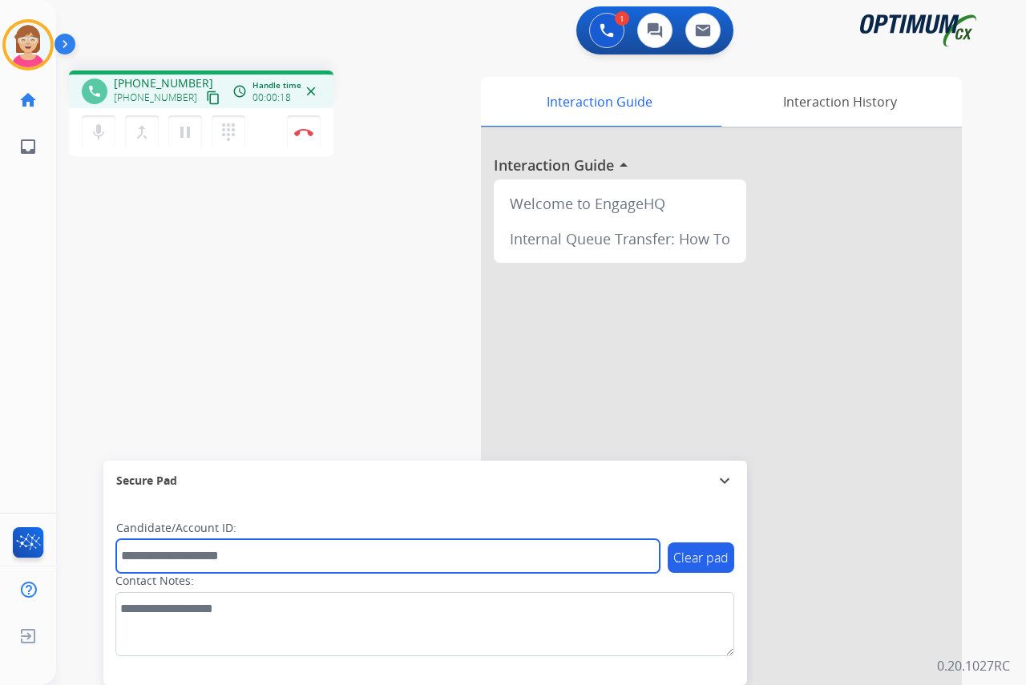
click at [143, 551] on input "text" at bounding box center [387, 556] width 543 height 34
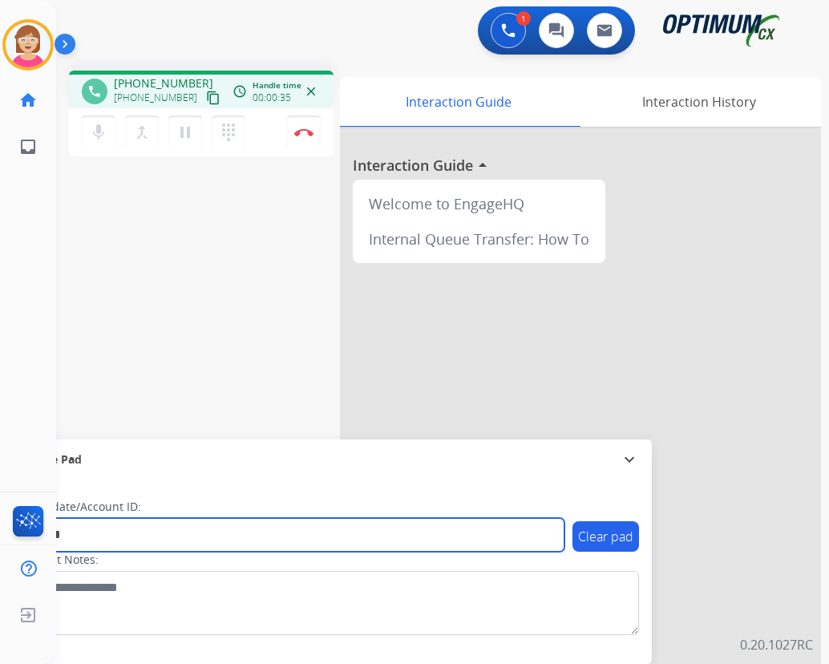
type input "*******"
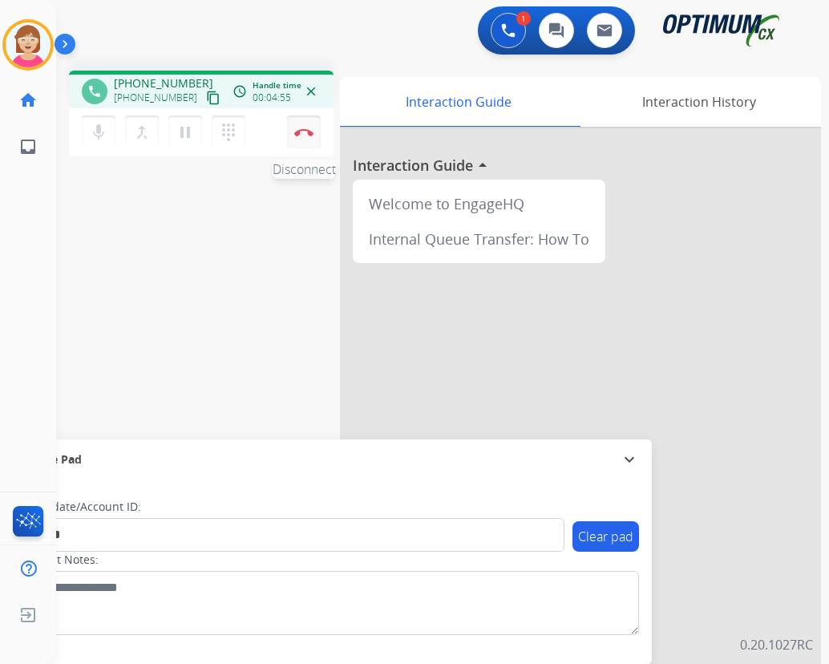
click at [303, 131] on img at bounding box center [303, 132] width 19 height 8
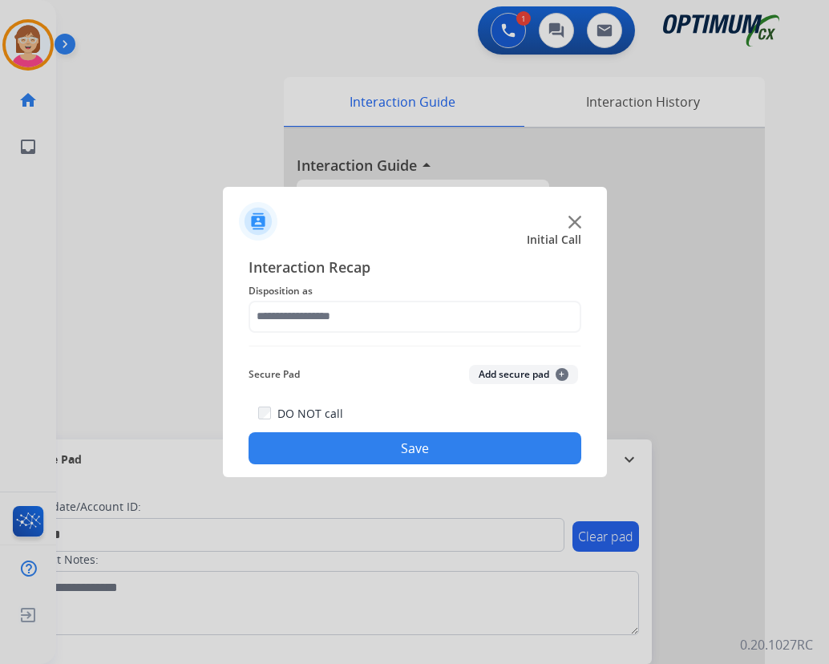
click at [305, 132] on div at bounding box center [414, 332] width 829 height 664
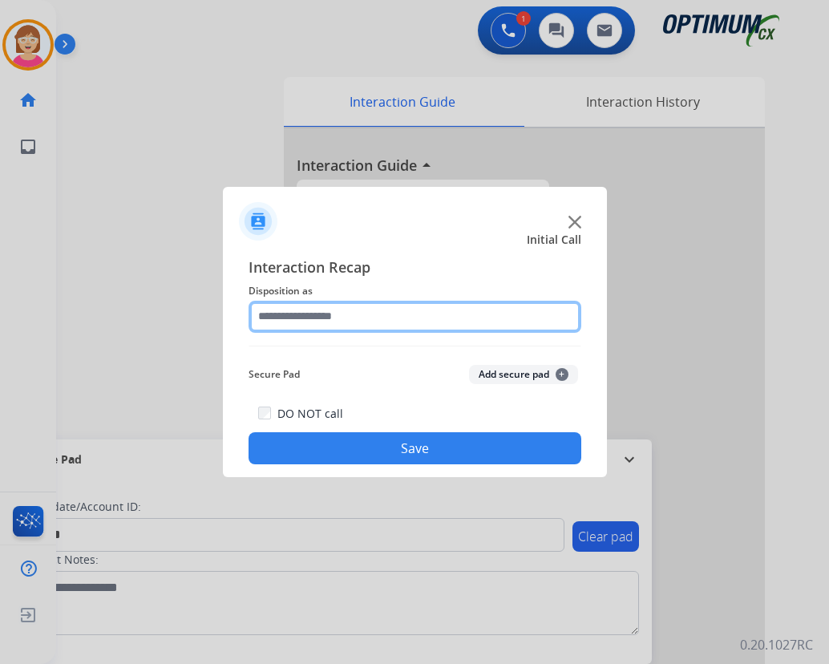
click at [270, 314] on input "text" at bounding box center [414, 317] width 333 height 32
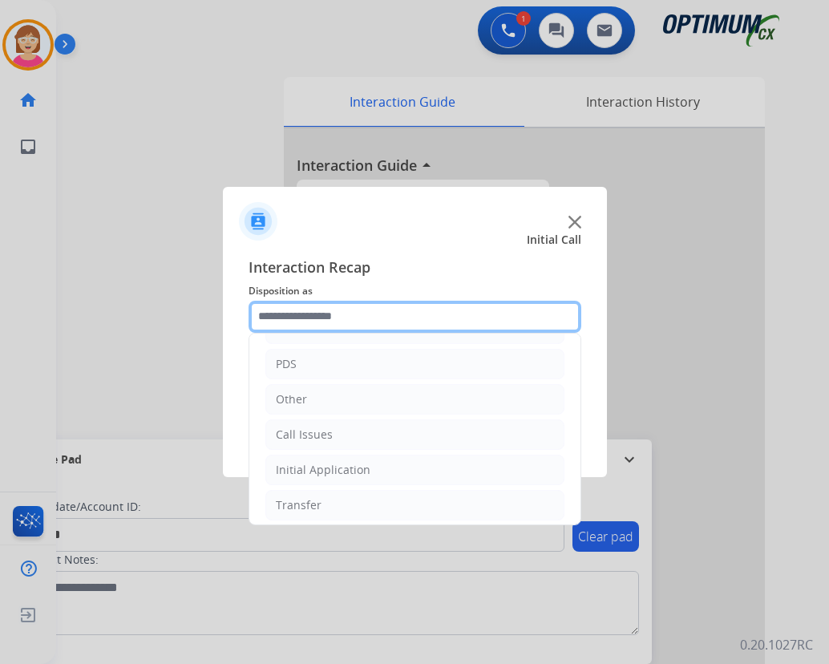
scroll to position [29, 0]
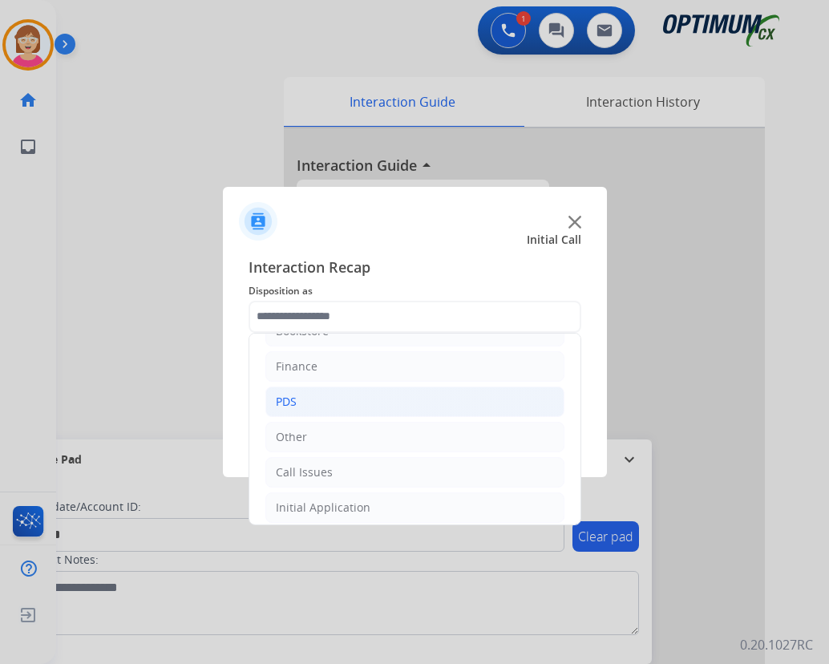
click at [296, 398] on div "PDS" at bounding box center [286, 401] width 21 height 16
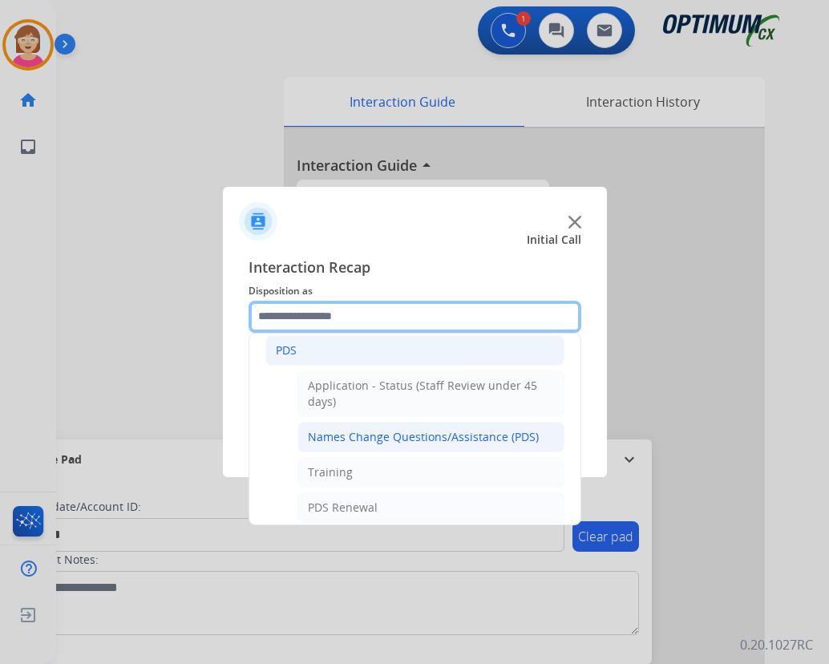
scroll to position [109, 0]
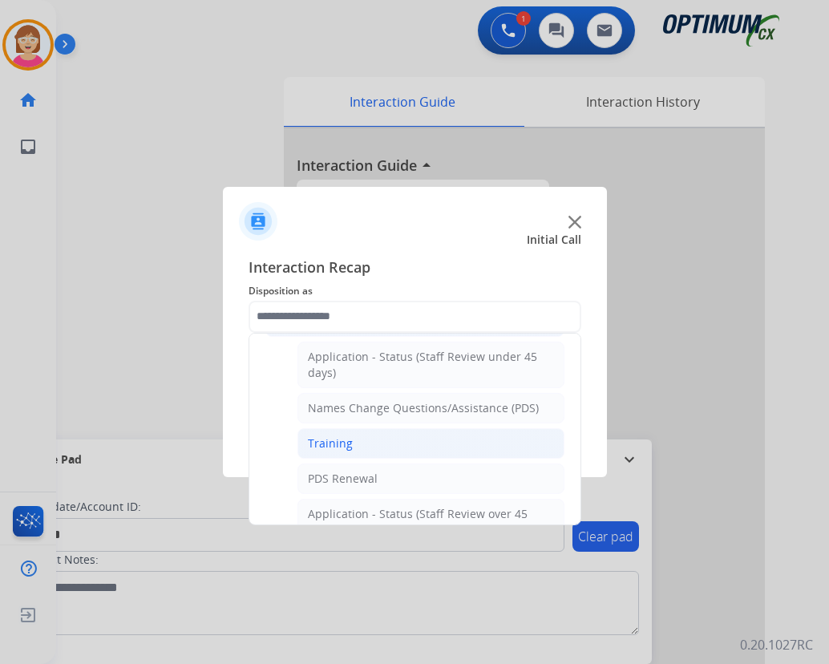
click at [340, 444] on div "Training" at bounding box center [330, 443] width 45 height 16
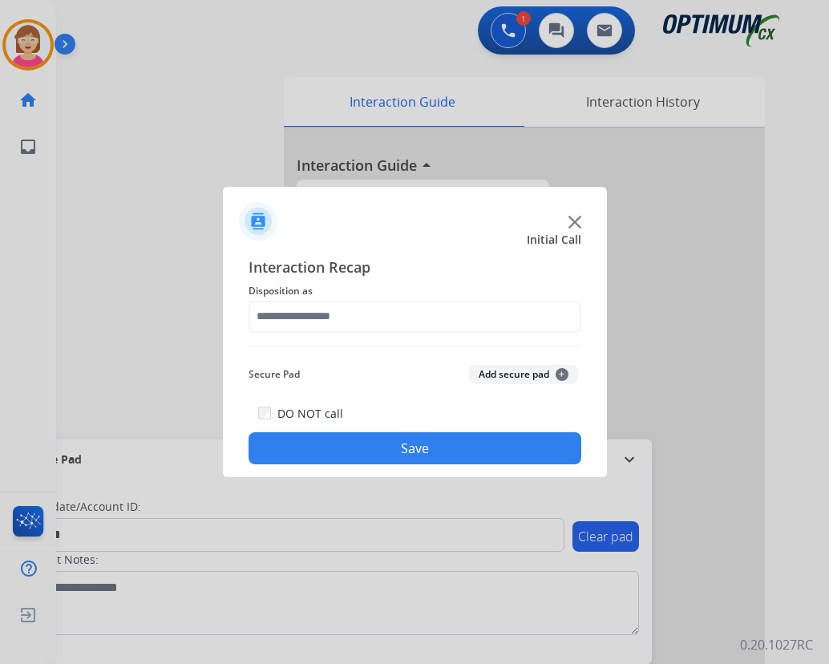
type input "********"
click at [561, 372] on span "+" at bounding box center [561, 374] width 13 height 13
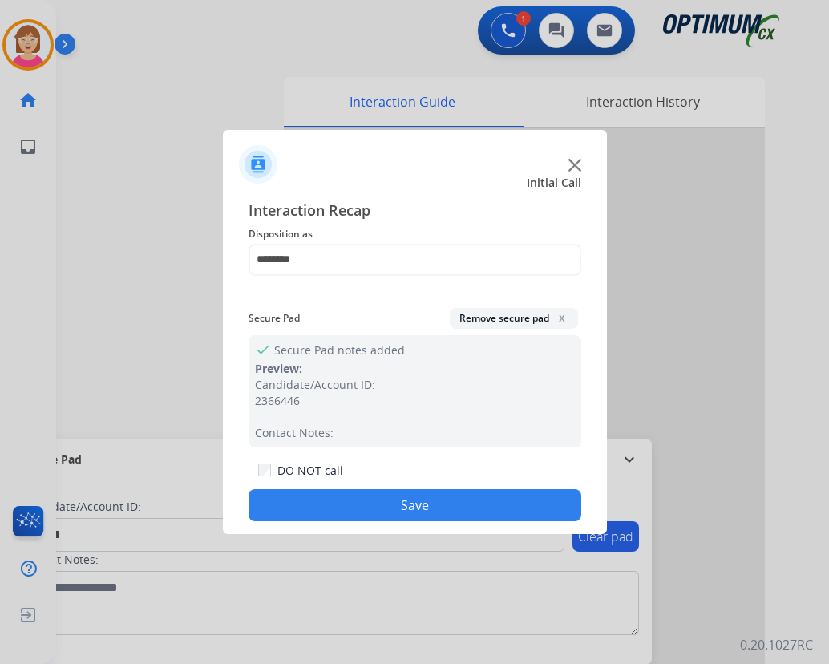
click at [329, 494] on button "Save" at bounding box center [414, 505] width 333 height 32
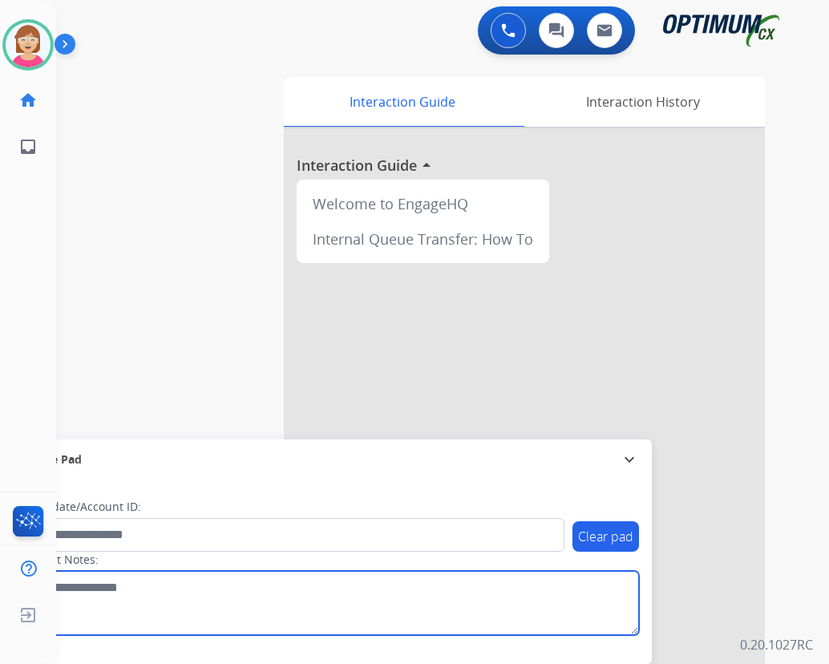
click at [369, 632] on textarea at bounding box center [329, 603] width 619 height 64
click at [411, 602] on textarea at bounding box center [329, 603] width 619 height 64
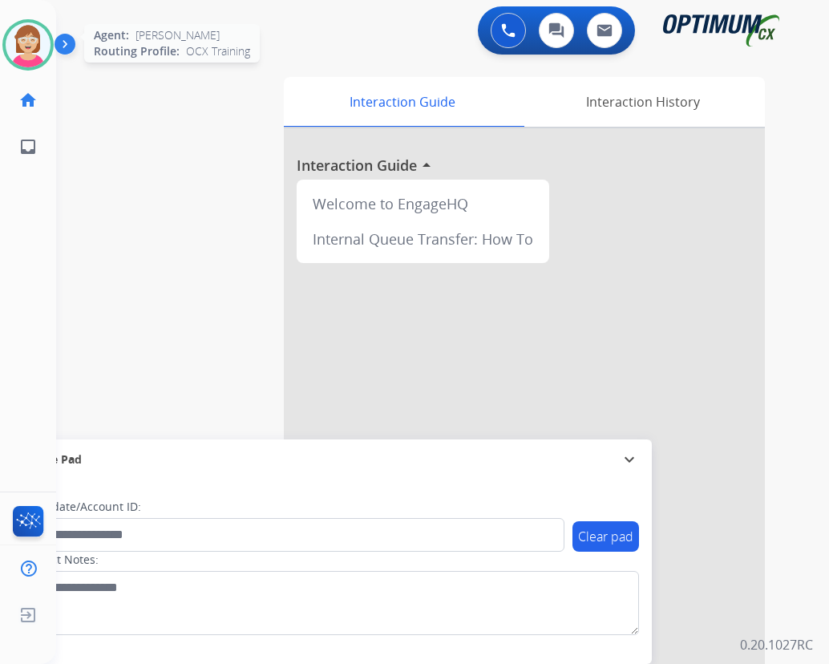
click at [24, 41] on img at bounding box center [28, 44] width 45 height 45
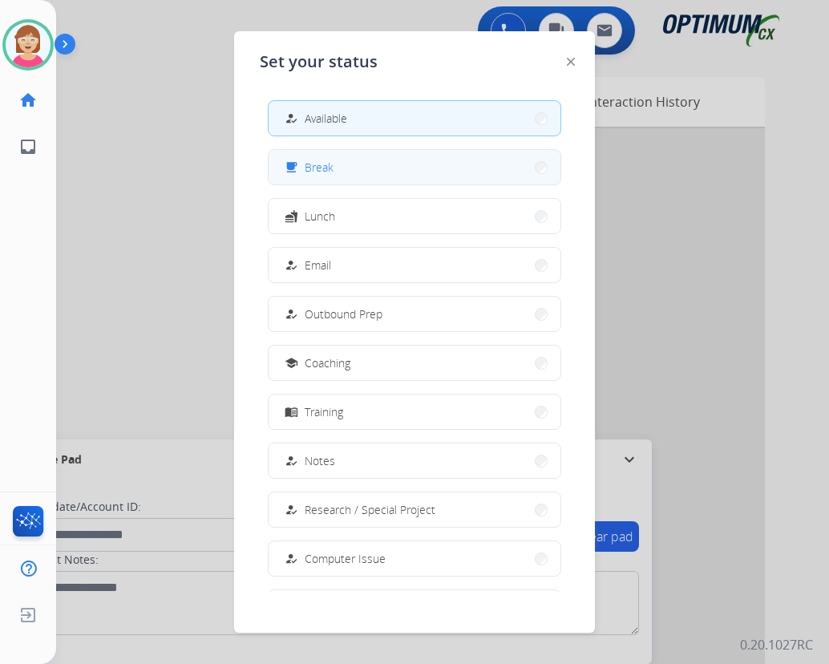
click at [348, 173] on button "free_breakfast Break" at bounding box center [414, 167] width 292 height 34
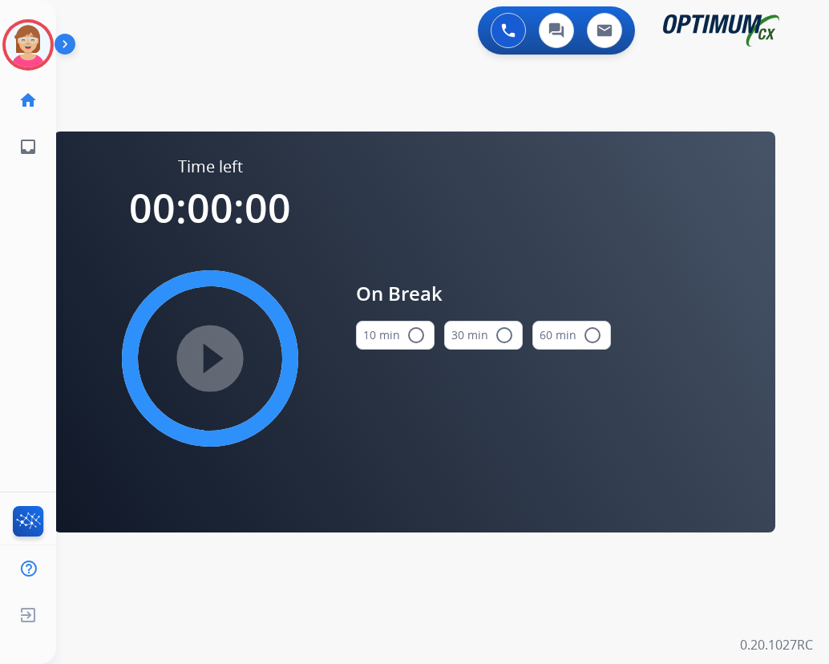
click at [422, 336] on mat-icon "radio_button_unchecked" at bounding box center [415, 334] width 19 height 19
click at [213, 355] on mat-icon "play_circle_filled" at bounding box center [209, 358] width 19 height 19
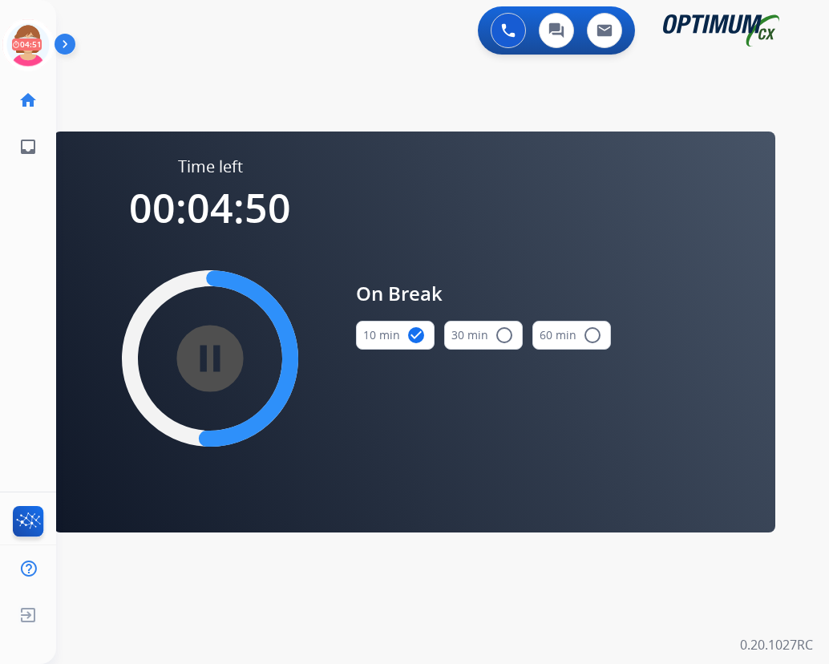
click at [467, 595] on div "0 Voice Interactions 0 Chat Interactions 0 Email Interactions swap_horiz Break …" at bounding box center [442, 332] width 773 height 664
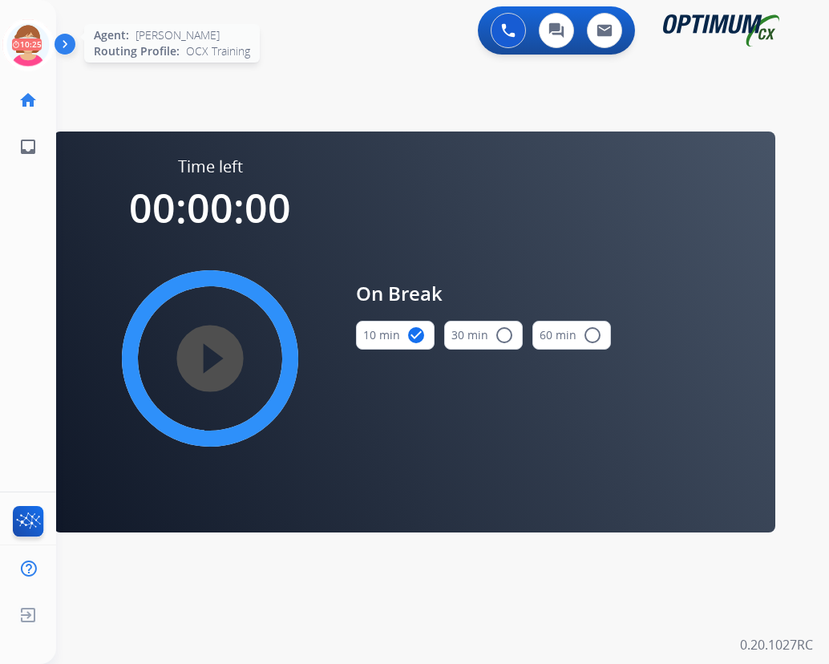
click at [21, 33] on icon at bounding box center [28, 45] width 52 height 52
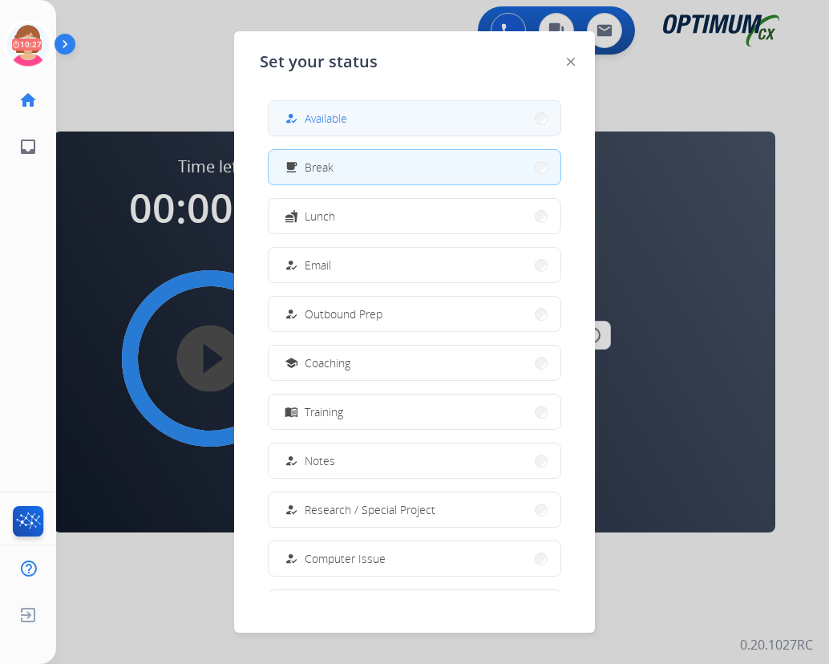
click at [322, 118] on span "Available" at bounding box center [326, 118] width 42 height 17
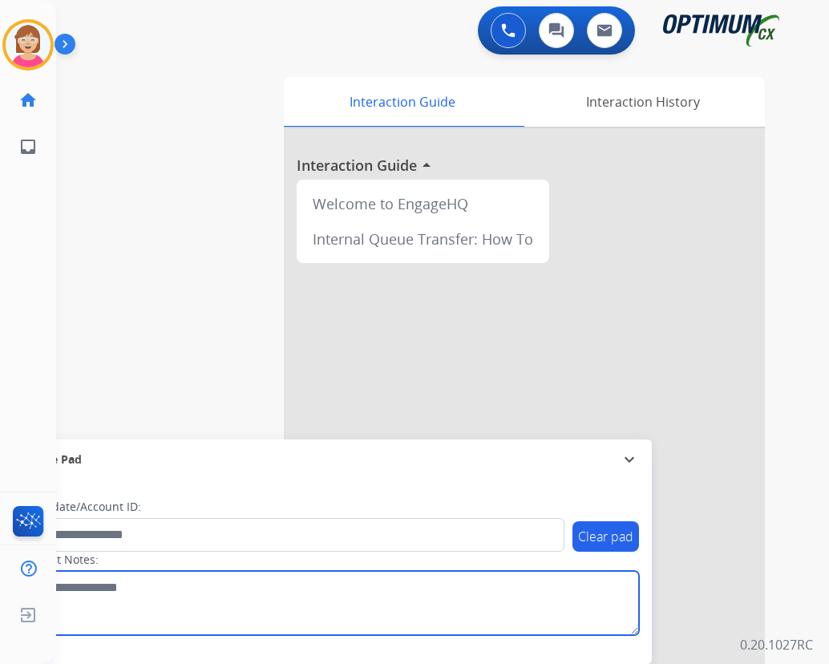
click at [268, 625] on textarea at bounding box center [329, 603] width 619 height 64
click at [191, 615] on textarea at bounding box center [329, 603] width 619 height 64
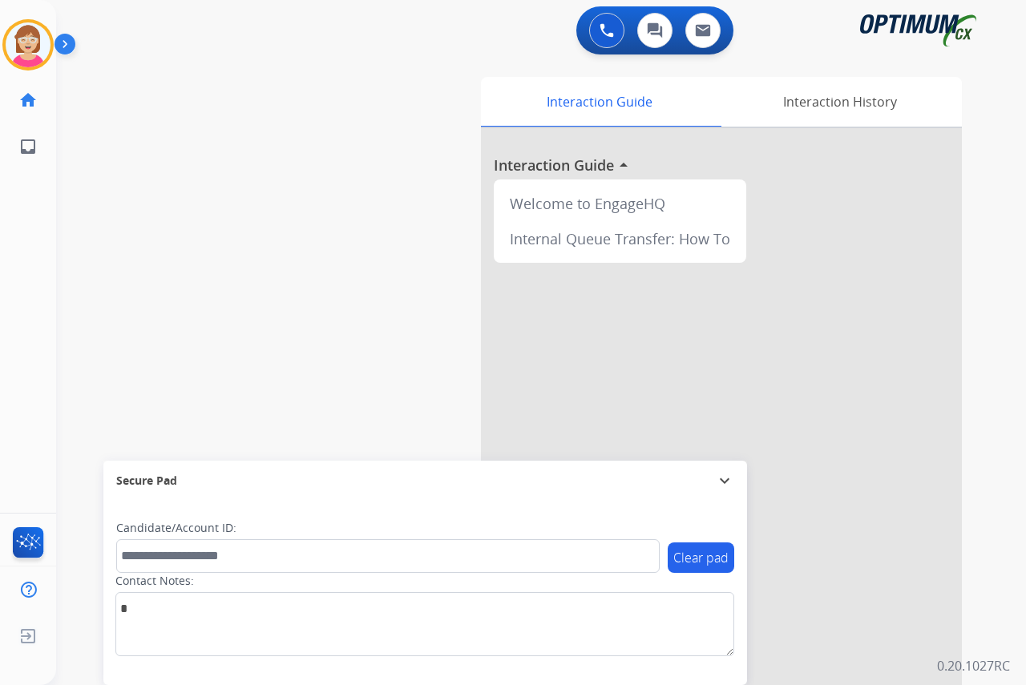
click at [32, 228] on div "[PERSON_NAME] Available Edit Avatar Agent: [PERSON_NAME] Profile: OCX Training …" at bounding box center [28, 342] width 56 height 685
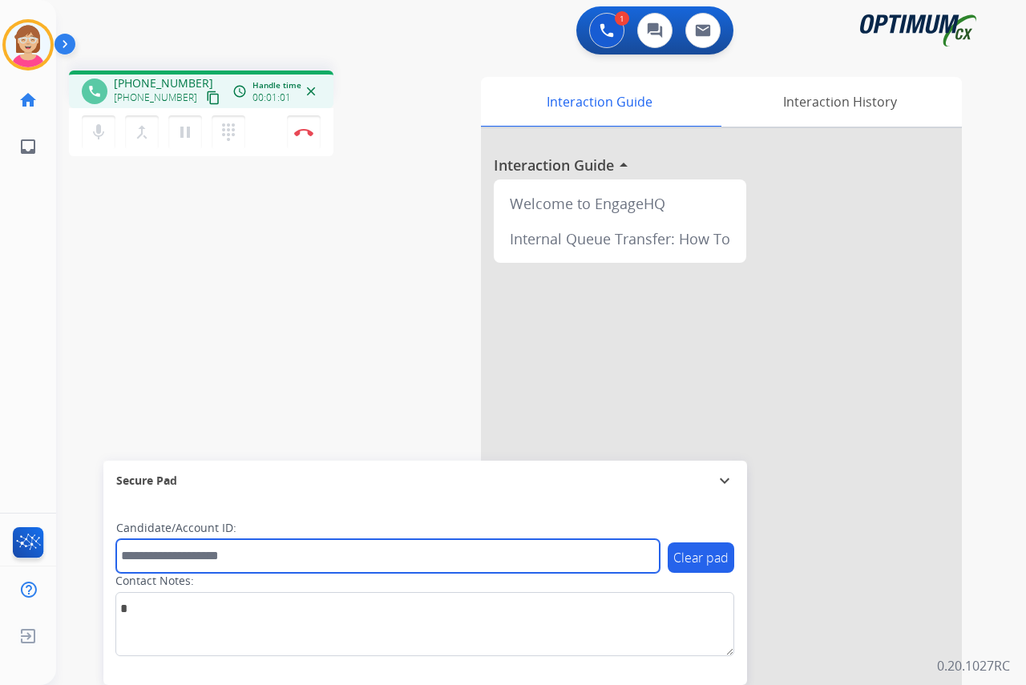
click at [153, 558] on input "text" at bounding box center [387, 556] width 543 height 34
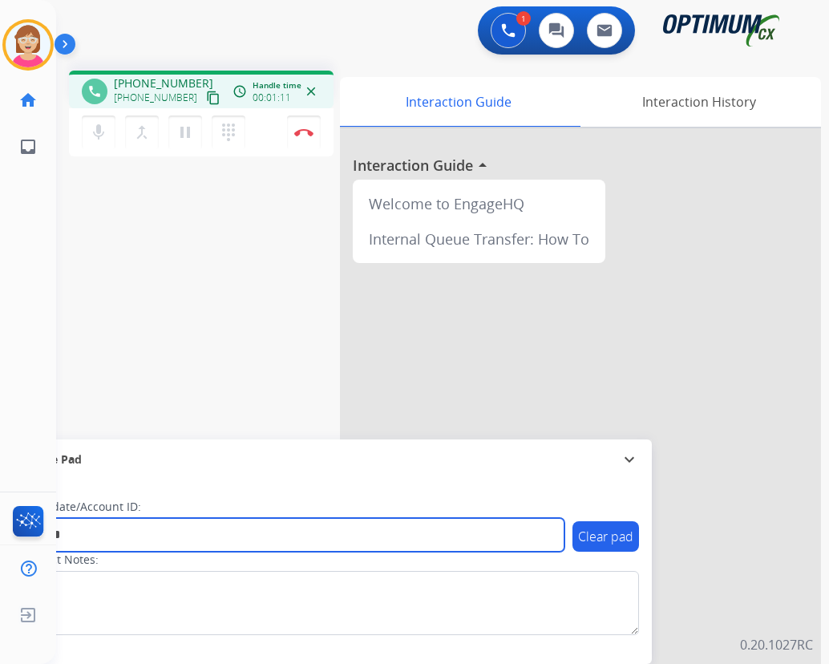
type input "*******"
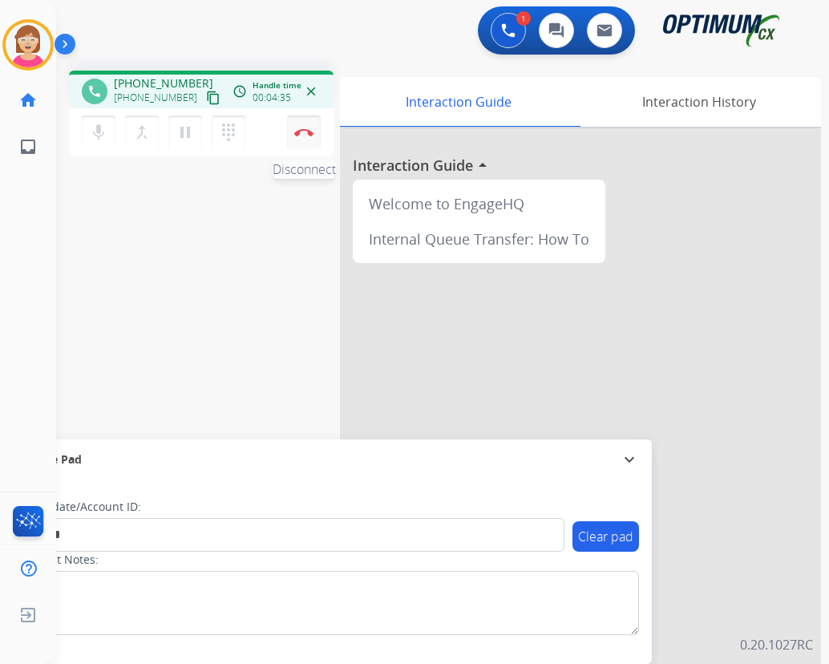
click at [305, 133] on img at bounding box center [303, 132] width 19 height 8
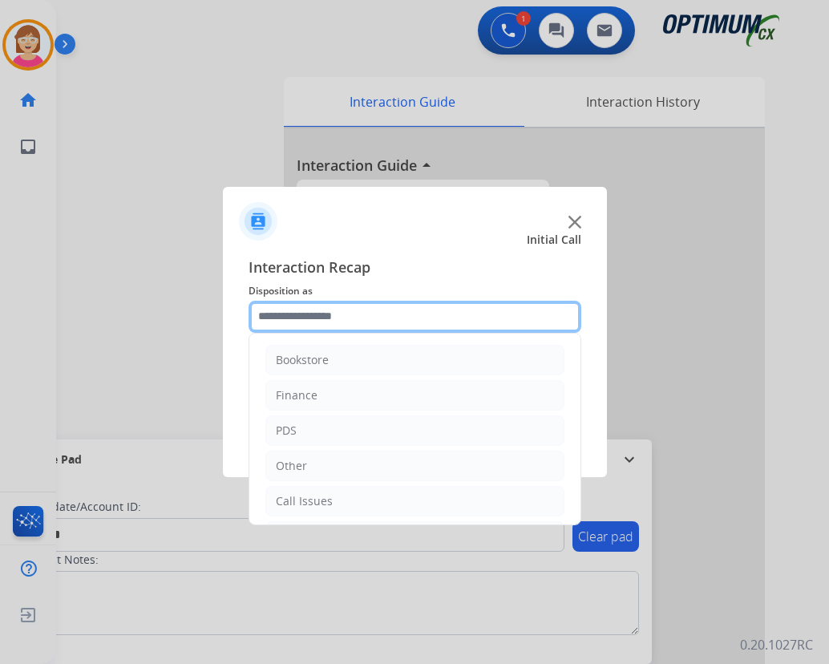
click at [287, 319] on input "text" at bounding box center [414, 317] width 333 height 32
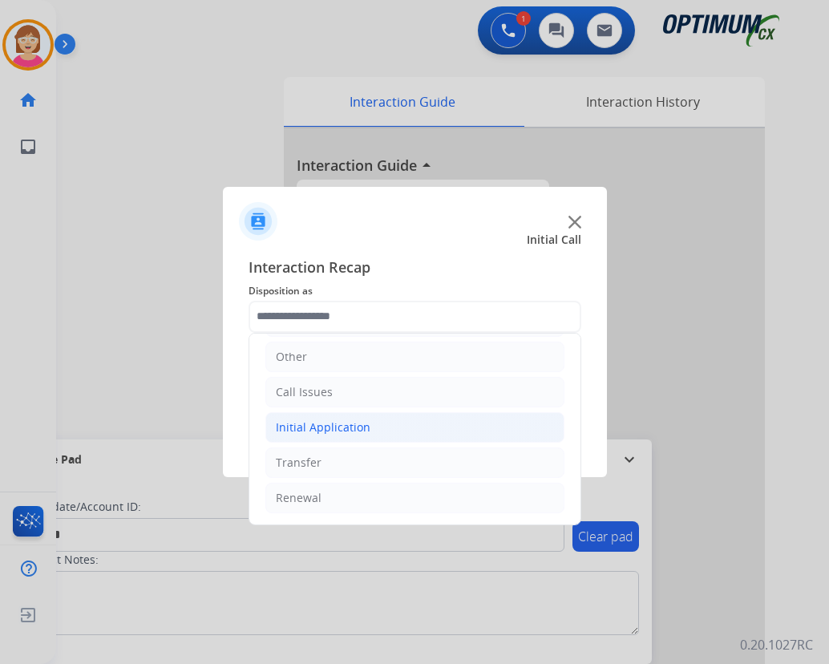
click at [345, 426] on div "Initial Application" at bounding box center [323, 427] width 95 height 16
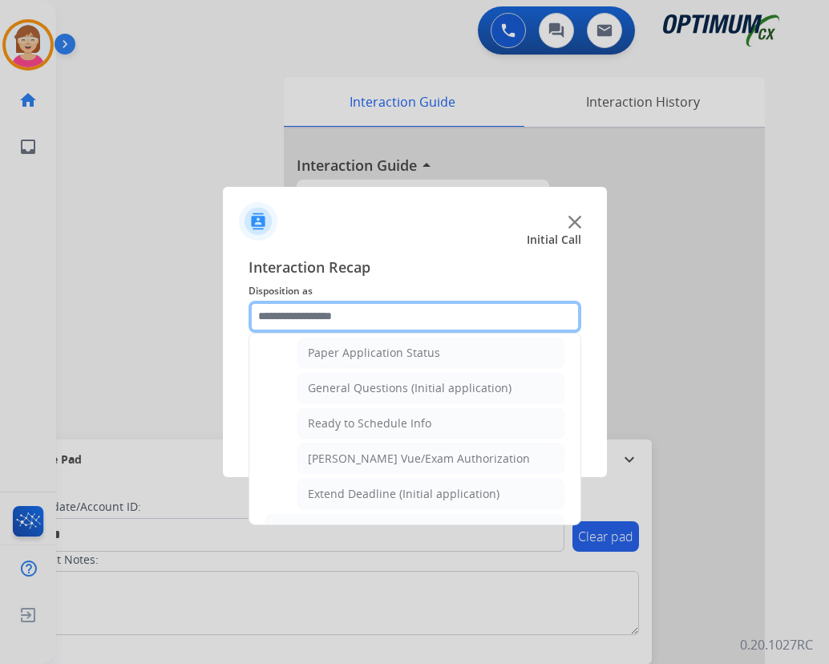
scroll to position [910, 0]
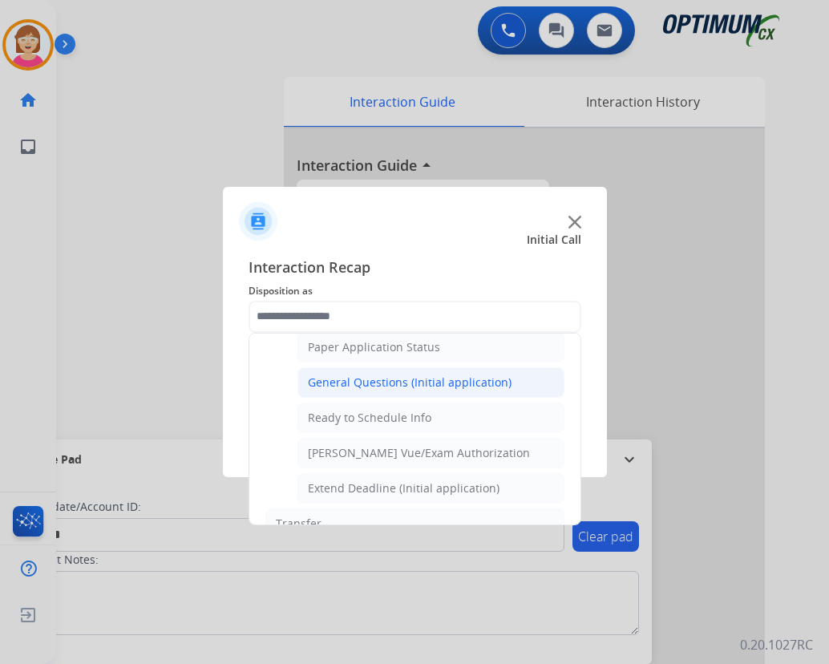
click at [377, 379] on div "General Questions (Initial application)" at bounding box center [410, 382] width 204 height 16
type input "**********"
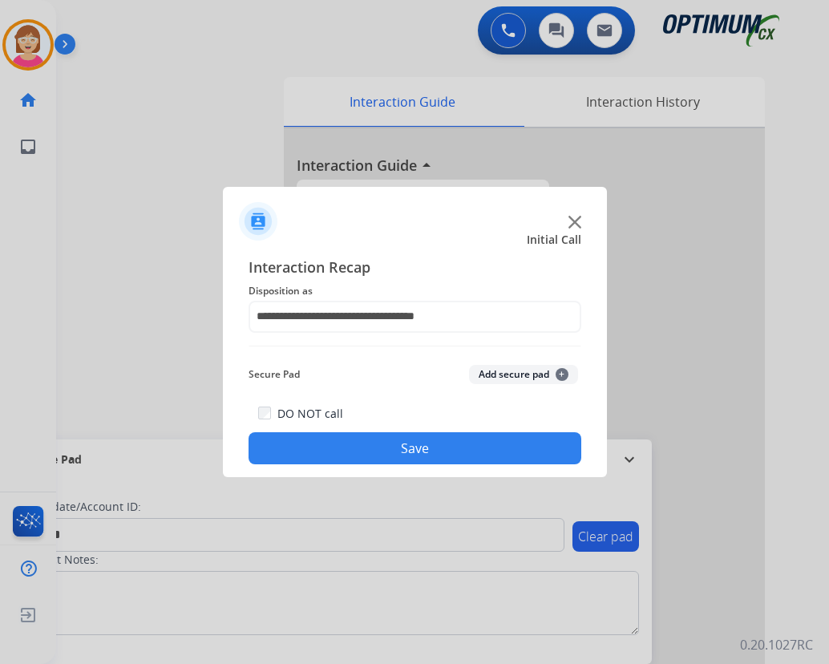
click at [562, 370] on span "+" at bounding box center [561, 374] width 13 height 13
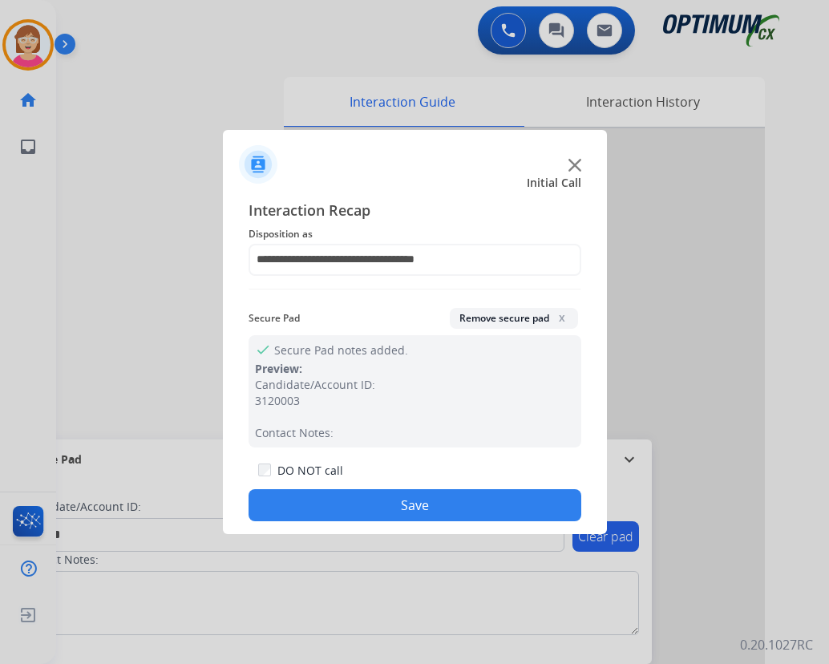
click at [360, 503] on button "Save" at bounding box center [414, 505] width 333 height 32
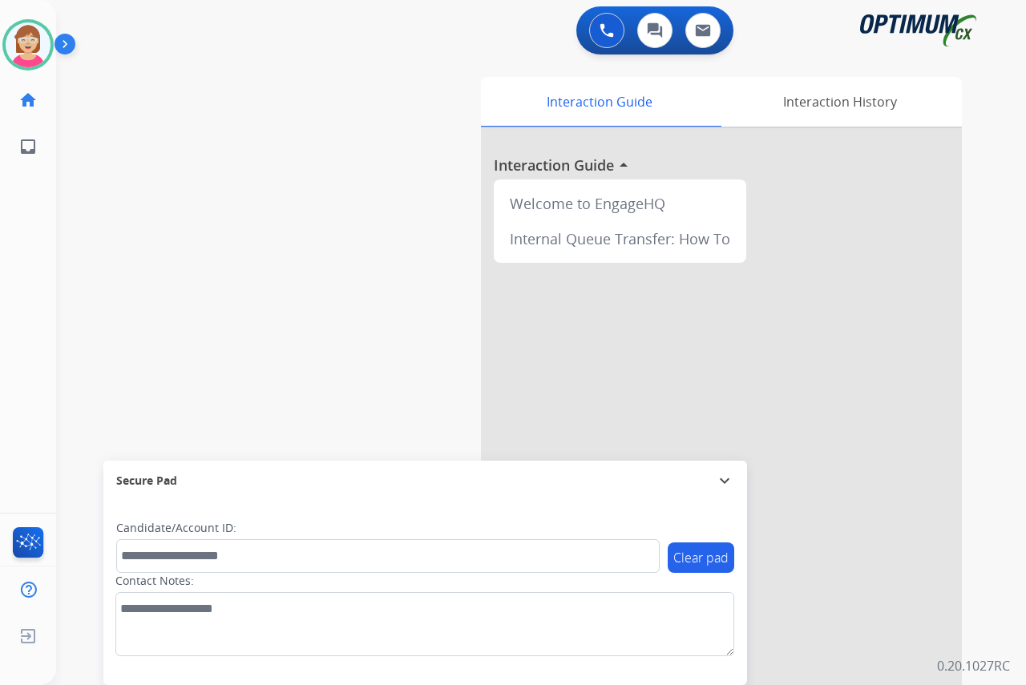
click at [10, 217] on div "[PERSON_NAME] Available Edit Avatar Agent: [PERSON_NAME] Profile: OCX Training …" at bounding box center [28, 342] width 56 height 685
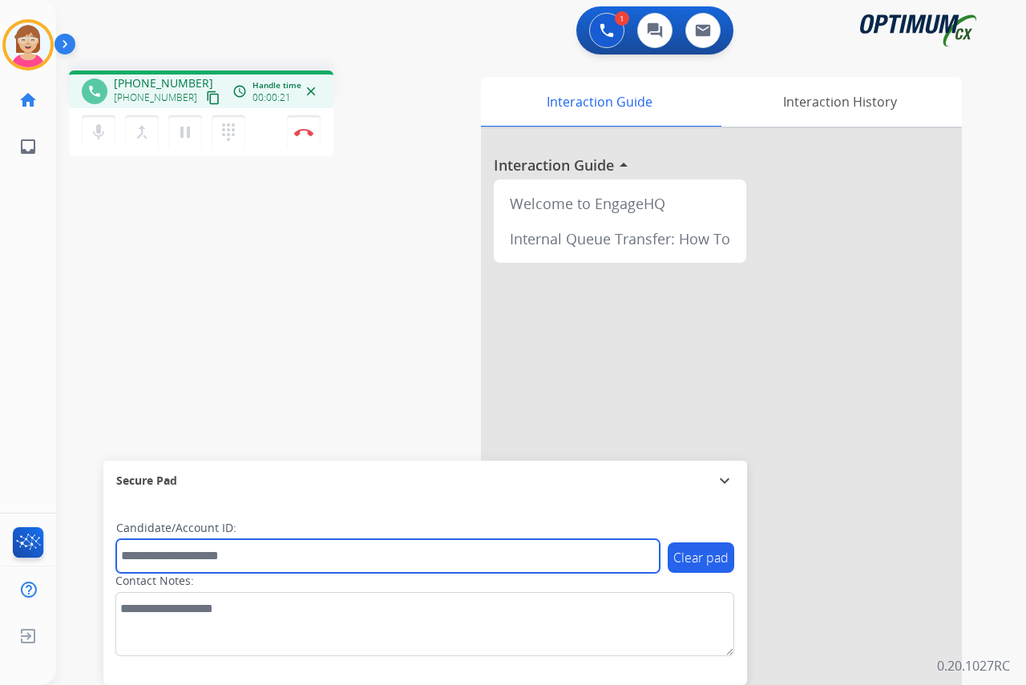
drag, startPoint x: 144, startPoint y: 554, endPoint x: 126, endPoint y: 556, distance: 18.6
drag, startPoint x: 126, startPoint y: 556, endPoint x: 349, endPoint y: 562, distance: 223.7
click at [349, 562] on input "text" at bounding box center [387, 556] width 543 height 34
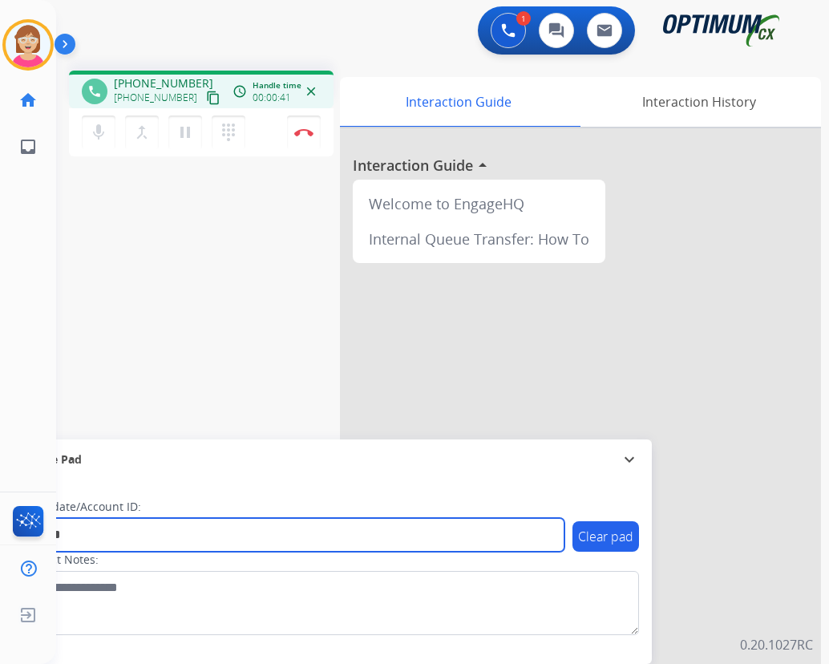
type input "*******"
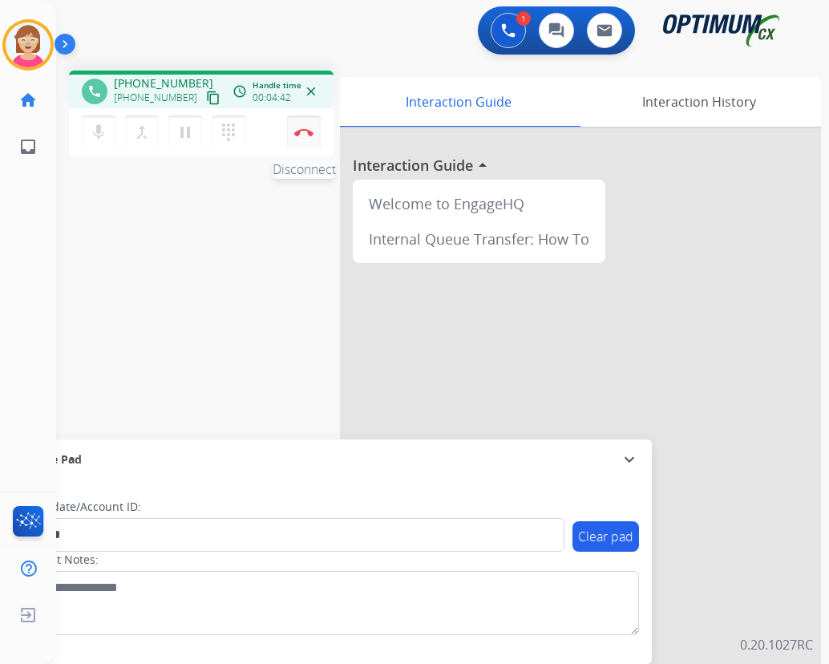
click at [301, 131] on img at bounding box center [303, 132] width 19 height 8
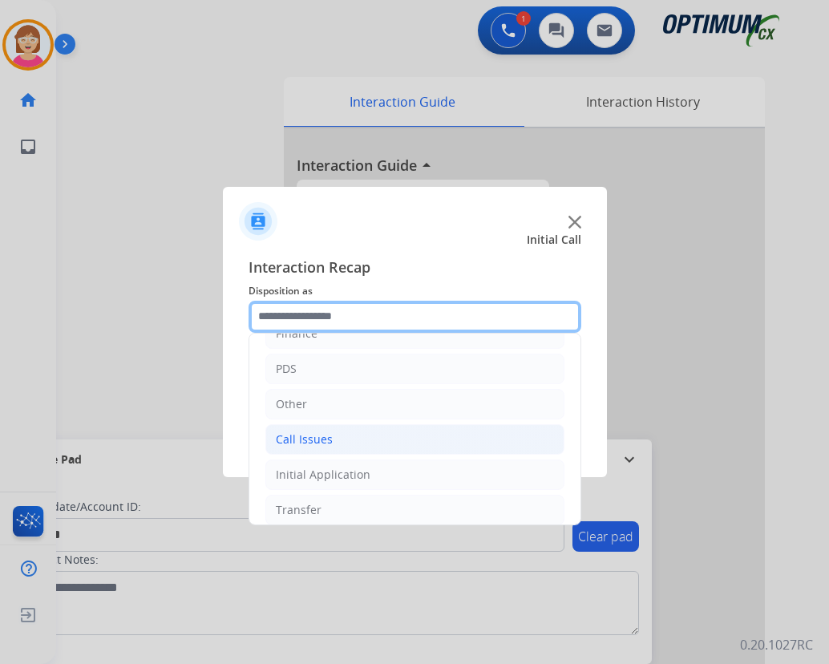
scroll to position [109, 0]
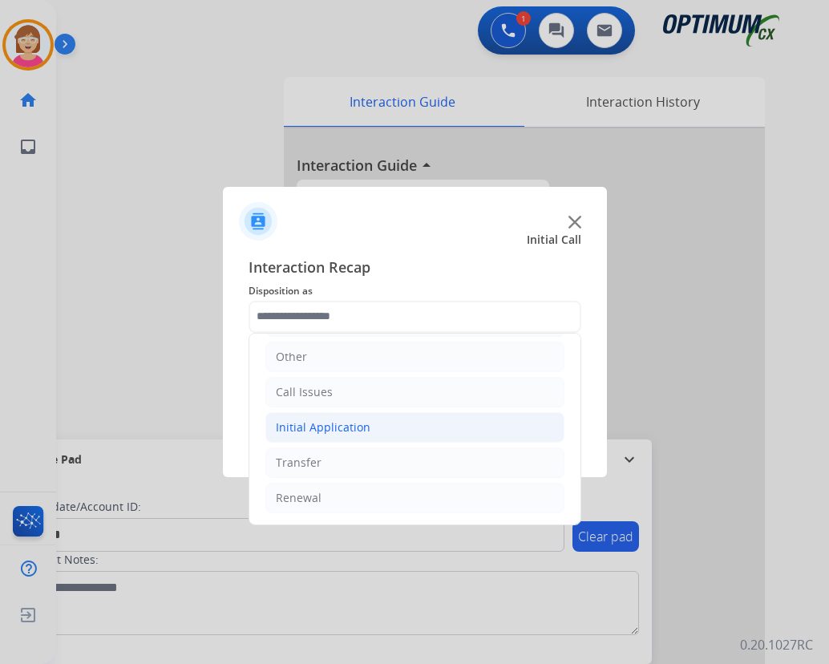
drag, startPoint x: 329, startPoint y: 427, endPoint x: 349, endPoint y: 435, distance: 20.8
click at [337, 434] on div "Initial Application" at bounding box center [323, 427] width 95 height 16
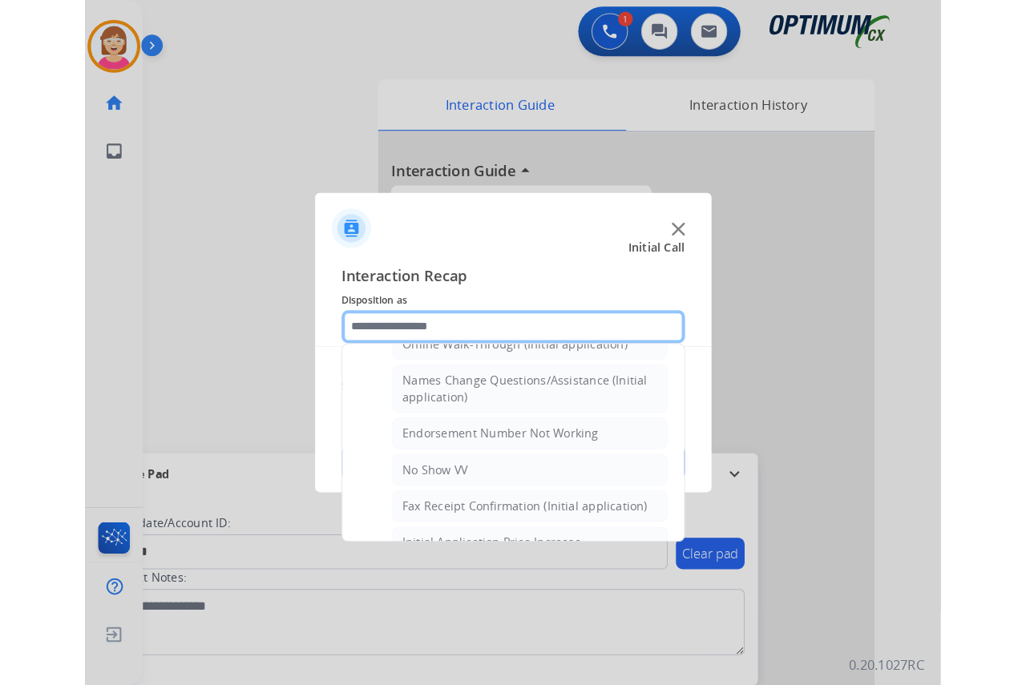
scroll to position [349, 0]
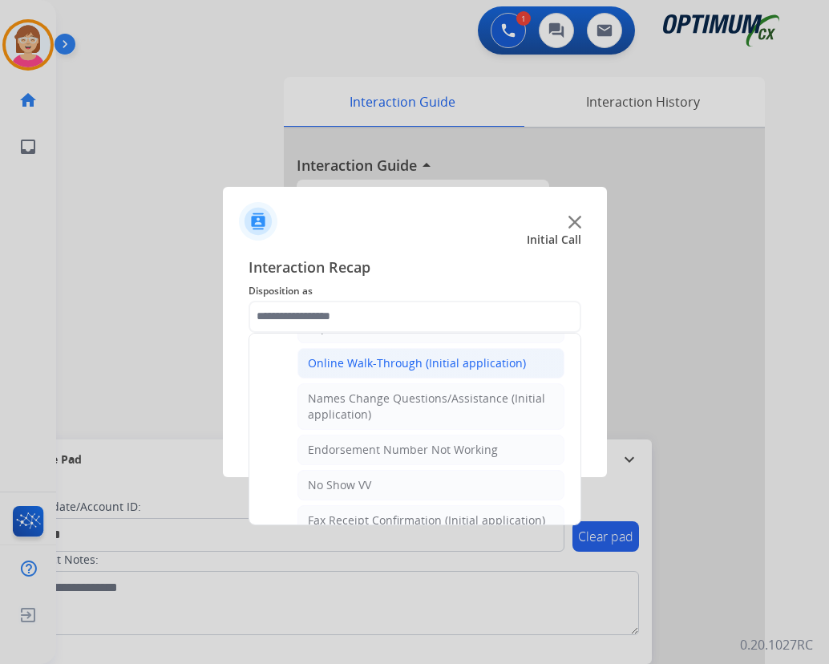
drag, startPoint x: 341, startPoint y: 361, endPoint x: 362, endPoint y: 365, distance: 21.9
click at [341, 361] on div "Online Walk-Through (Initial application)" at bounding box center [417, 363] width 218 height 16
type input "**********"
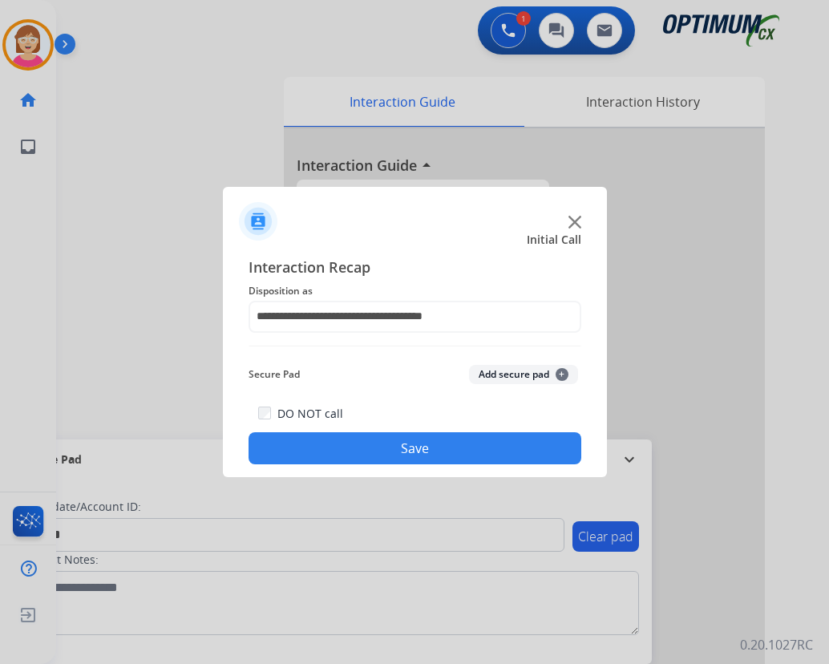
click at [565, 375] on span "+" at bounding box center [561, 374] width 13 height 13
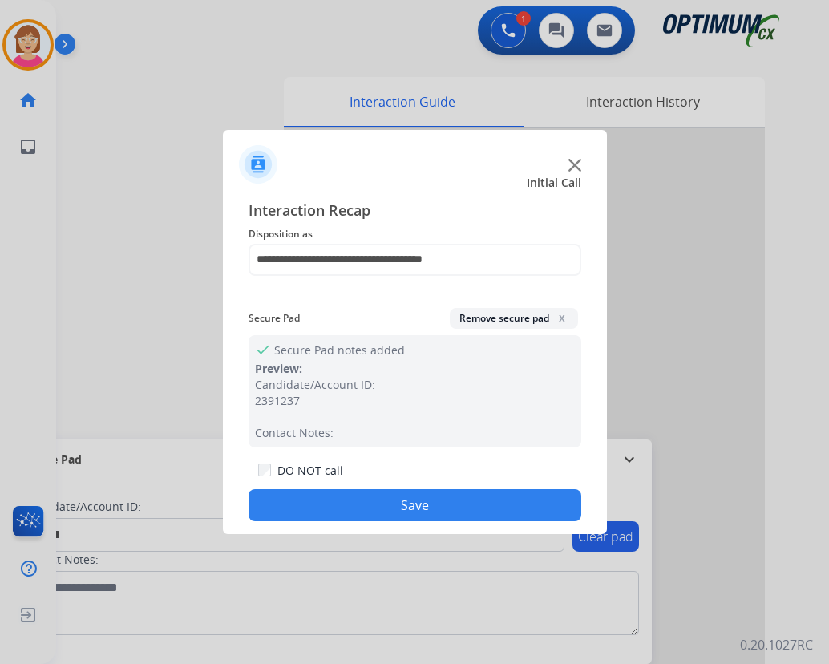
click at [359, 502] on button "Save" at bounding box center [414, 505] width 333 height 32
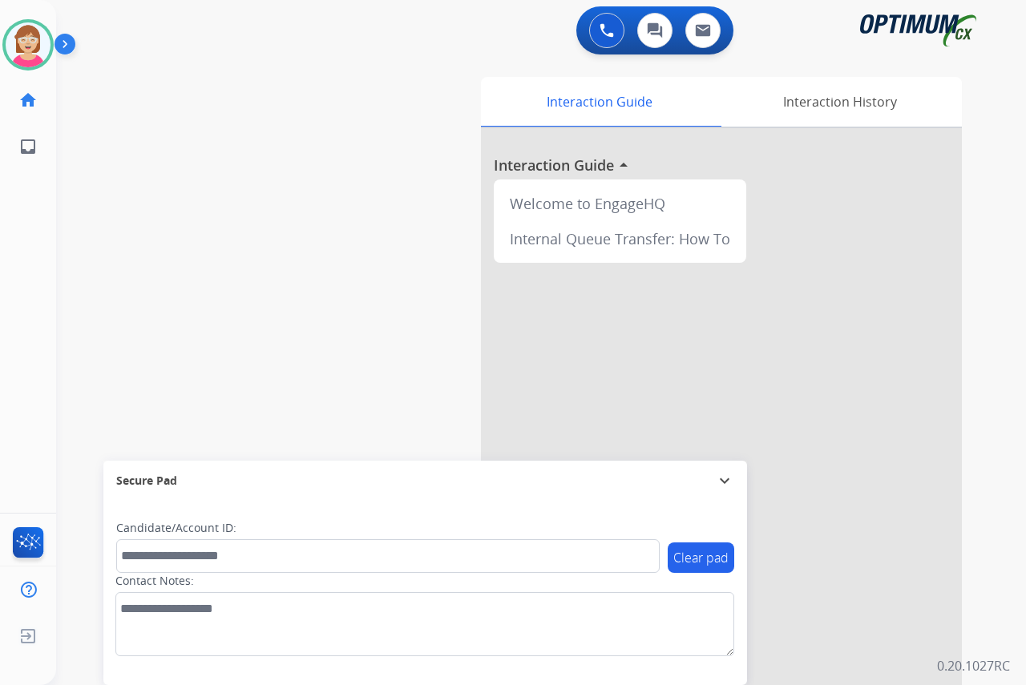
click at [31, 196] on div "[PERSON_NAME] Available Edit Avatar Agent: [PERSON_NAME] Profile: OCX Training …" at bounding box center [28, 342] width 56 height 685
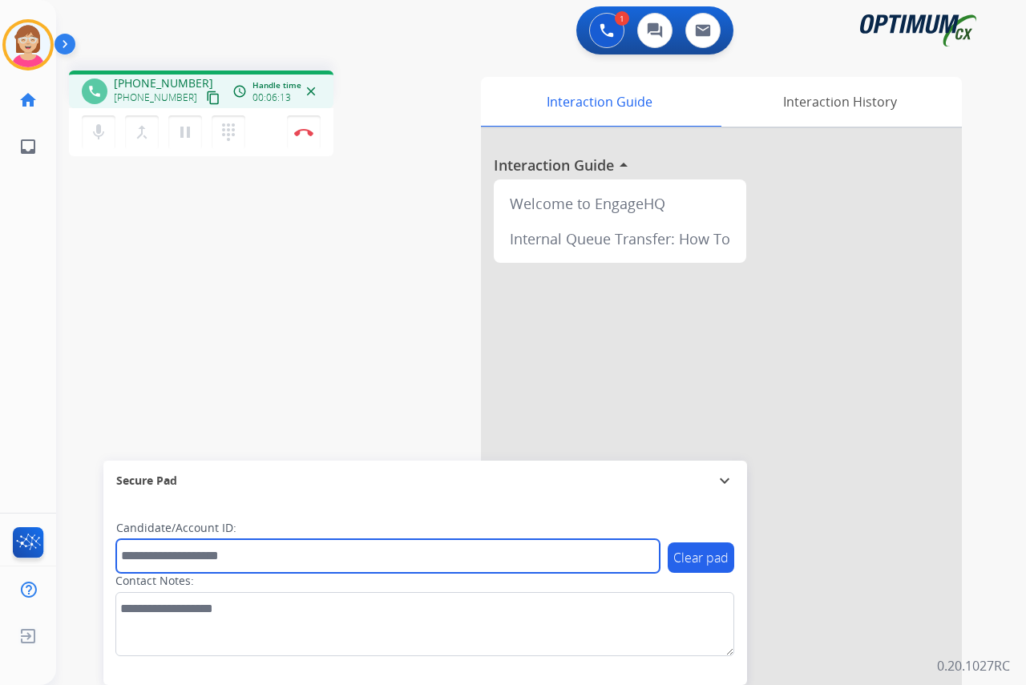
click at [172, 556] on input "text" at bounding box center [387, 556] width 543 height 34
type input "**********"
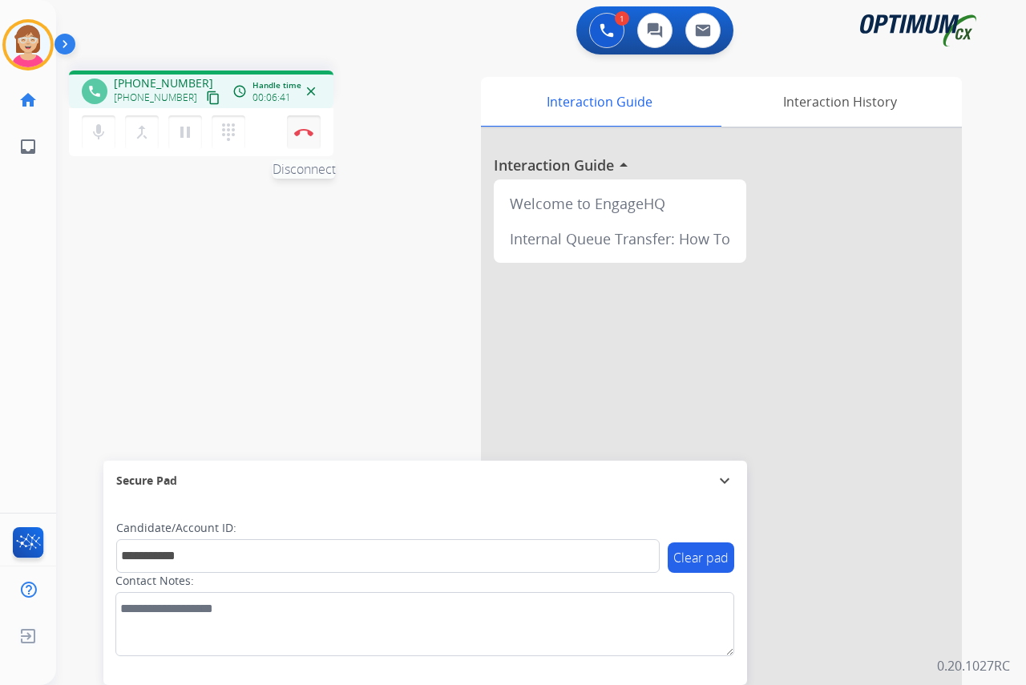
click at [301, 130] on img at bounding box center [303, 132] width 19 height 8
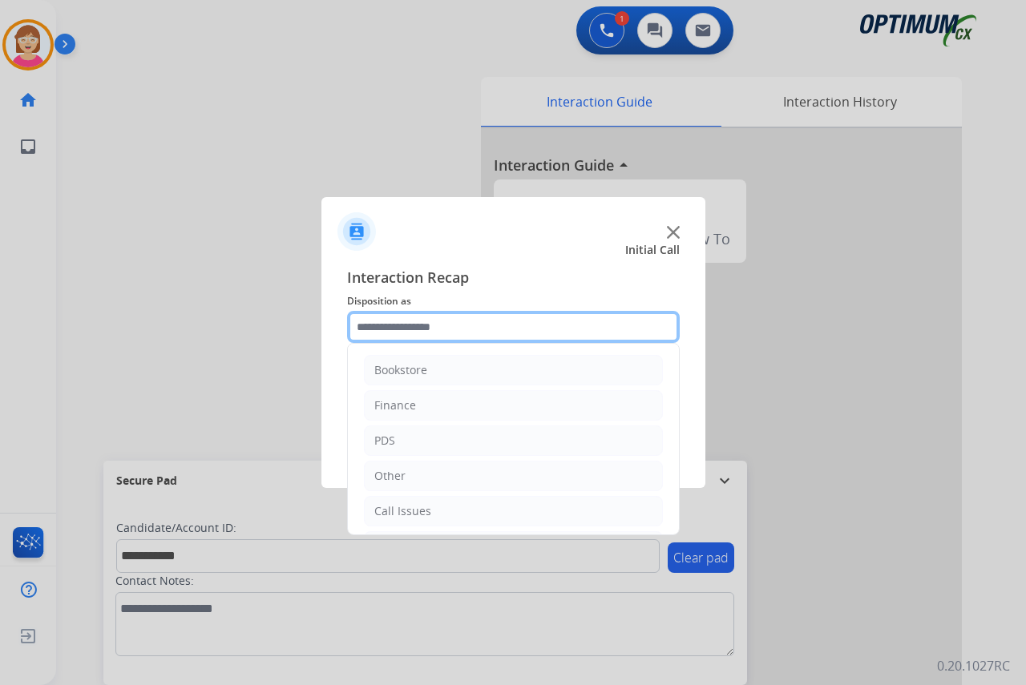
click at [387, 328] on input "text" at bounding box center [513, 327] width 333 height 32
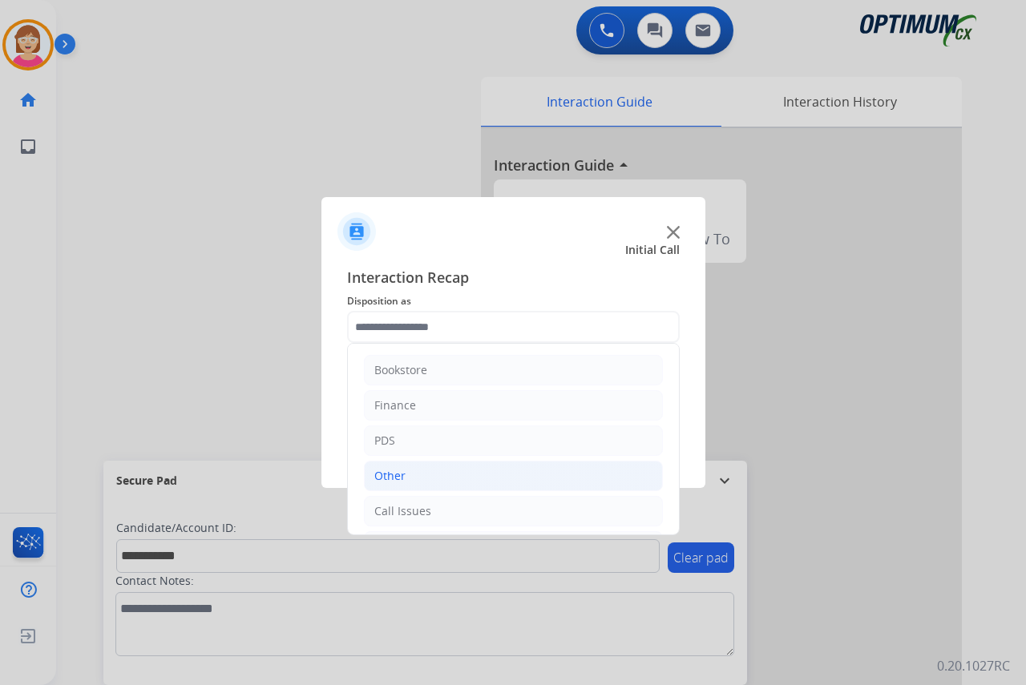
click at [398, 475] on div "Other" at bounding box center [389, 476] width 31 height 16
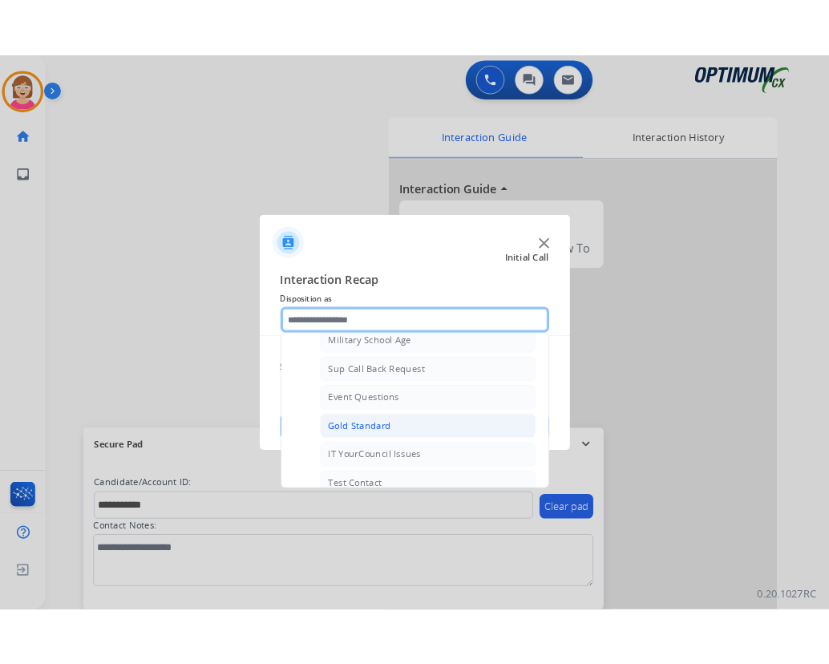
scroll to position [240, 0]
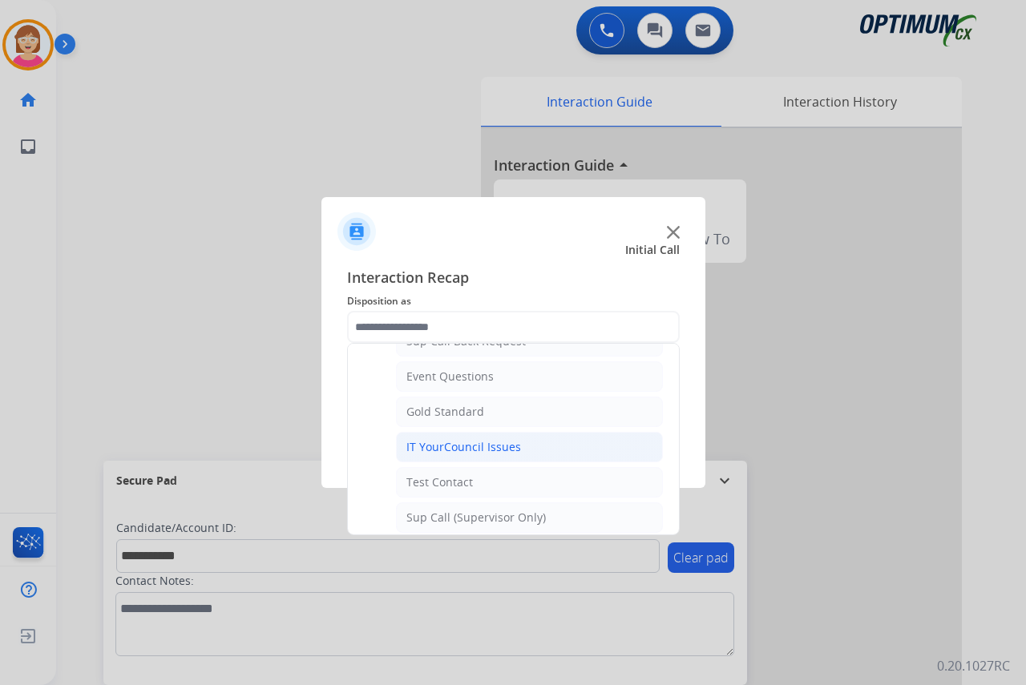
click at [446, 447] on div "IT YourCouncil Issues" at bounding box center [463, 447] width 115 height 16
type input "**********"
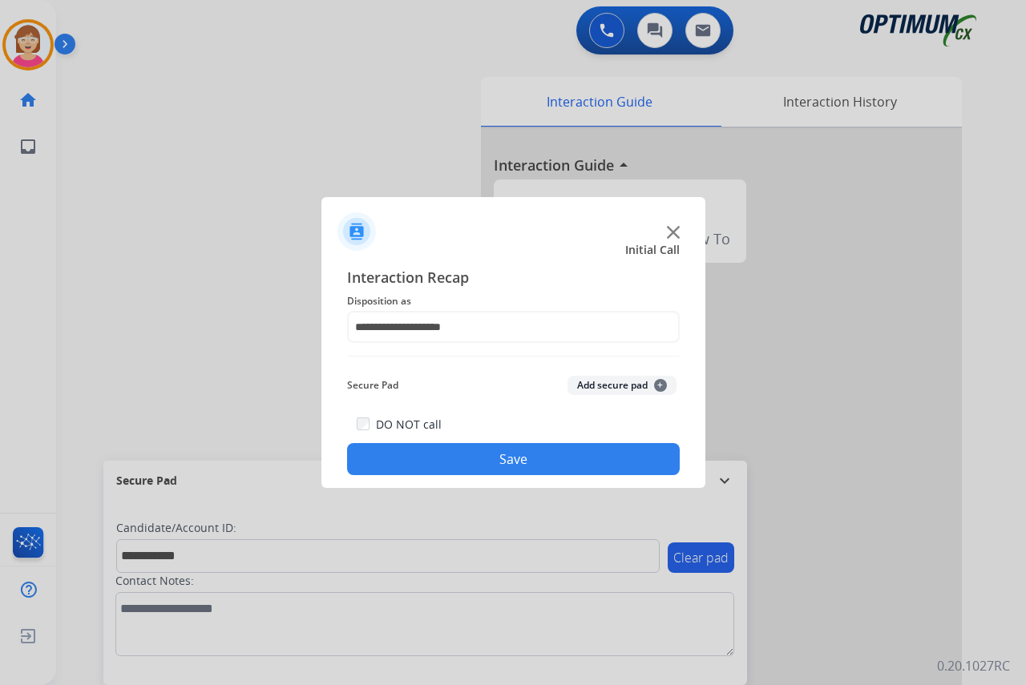
click at [658, 381] on span "+" at bounding box center [660, 385] width 13 height 13
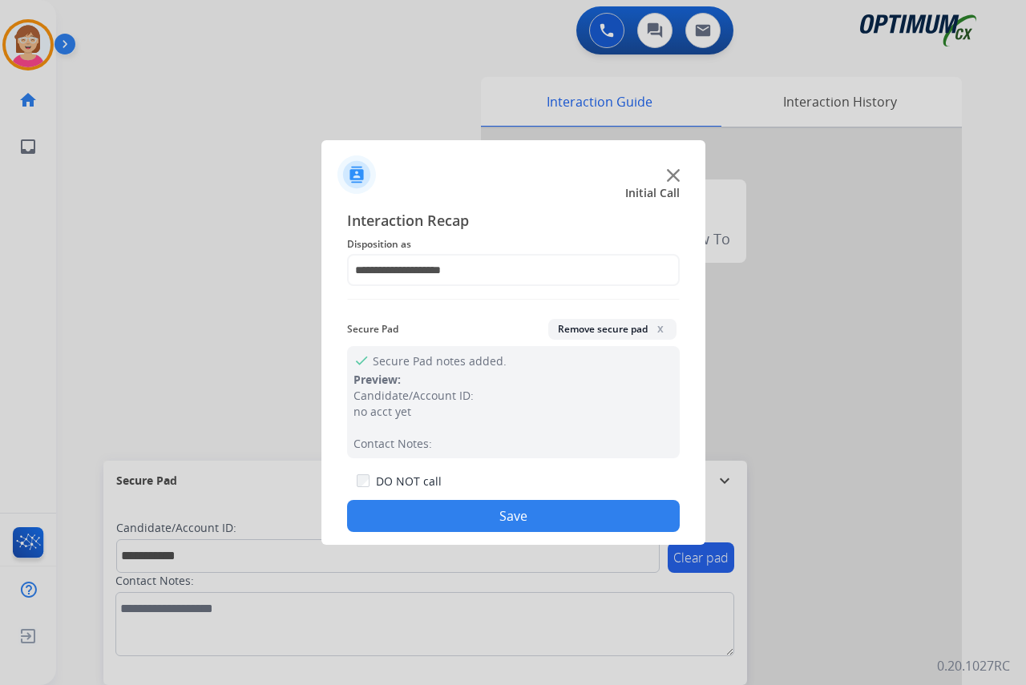
click at [425, 514] on button "Save" at bounding box center [513, 516] width 333 height 32
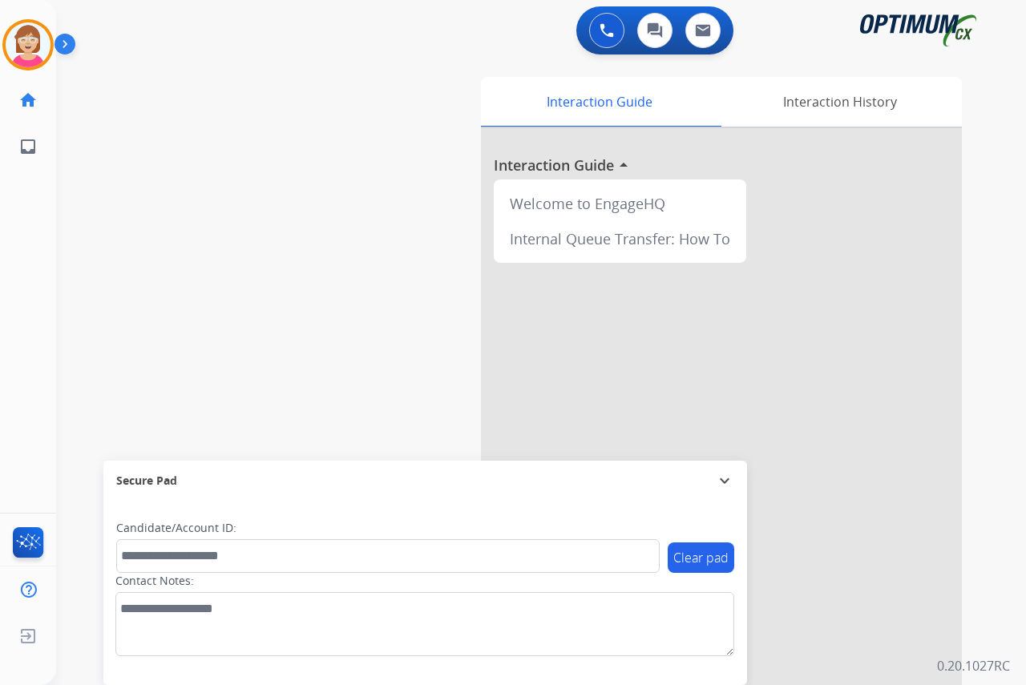
click at [21, 226] on div "[PERSON_NAME] AfterCallWork Edit Avatar Agent: [PERSON_NAME] Profile: OCX Train…" at bounding box center [28, 342] width 56 height 685
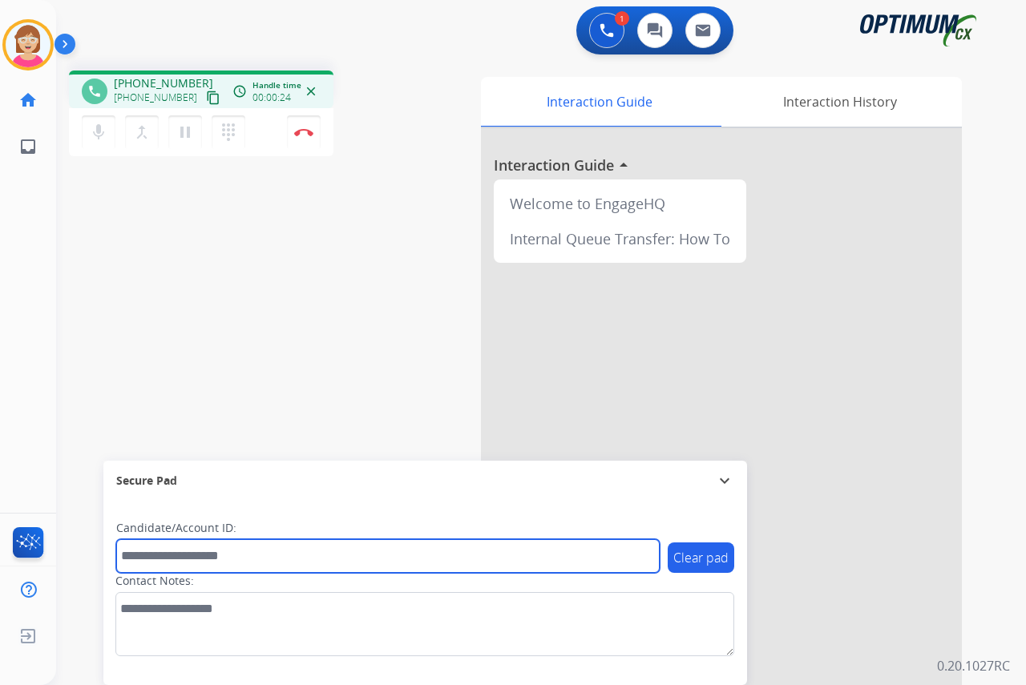
drag, startPoint x: 152, startPoint y: 555, endPoint x: 144, endPoint y: 556, distance: 8.1
click at [150, 556] on input "text" at bounding box center [387, 556] width 543 height 34
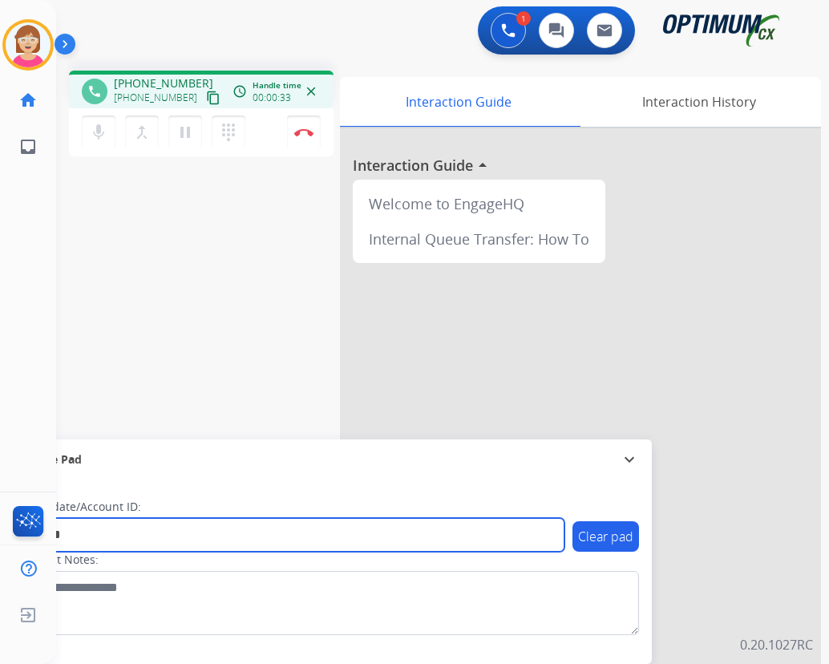
type input "*******"
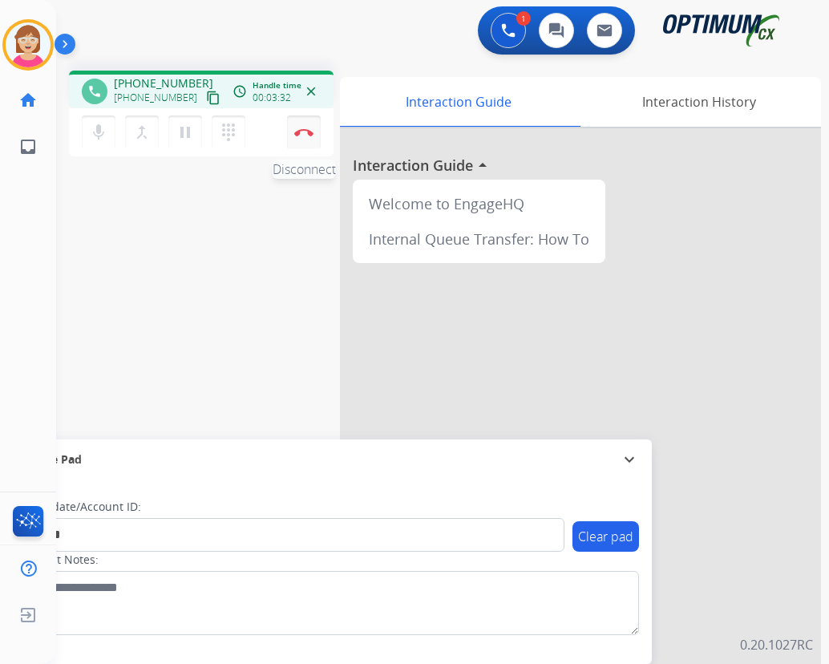
click at [303, 130] on img at bounding box center [303, 132] width 19 height 8
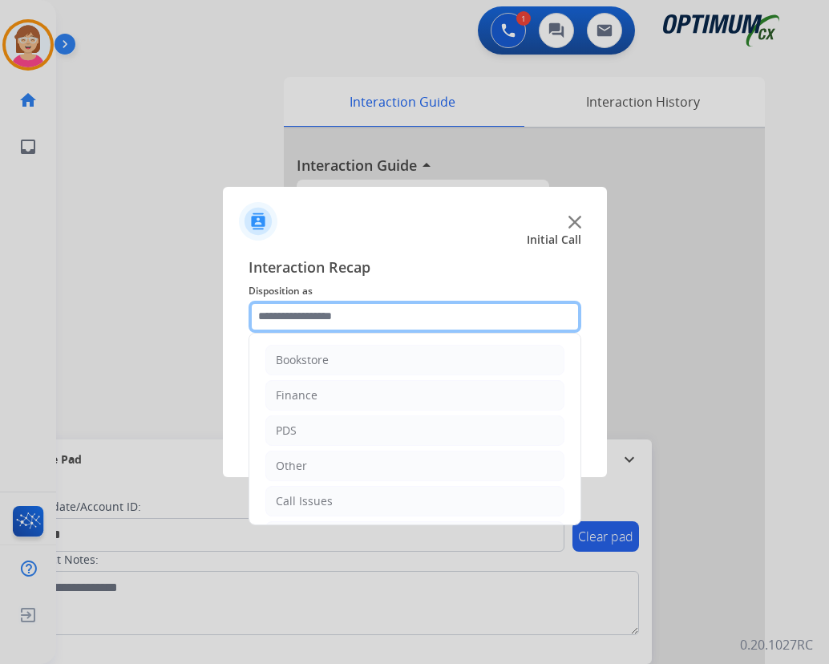
click at [288, 313] on input "text" at bounding box center [414, 317] width 333 height 32
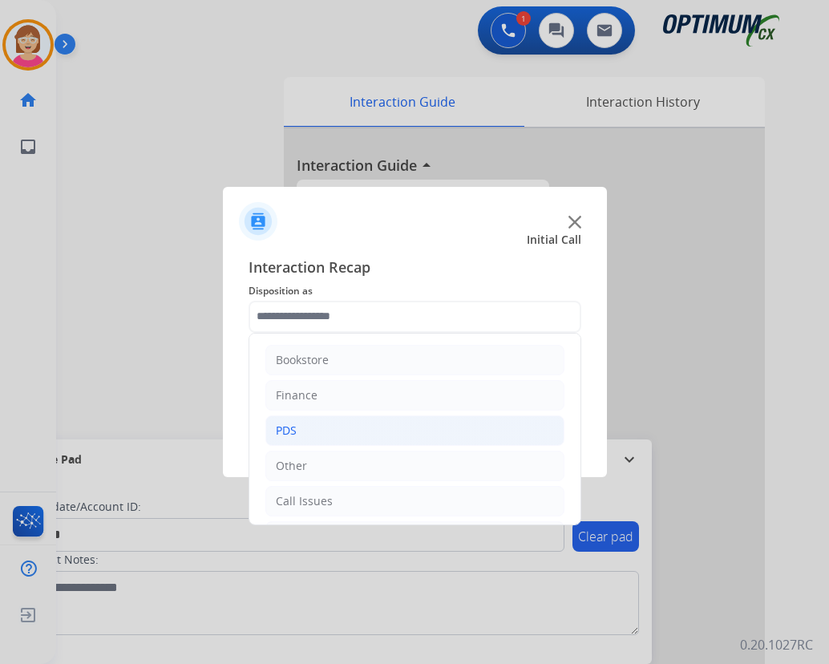
click at [294, 434] on div "PDS" at bounding box center [286, 430] width 21 height 16
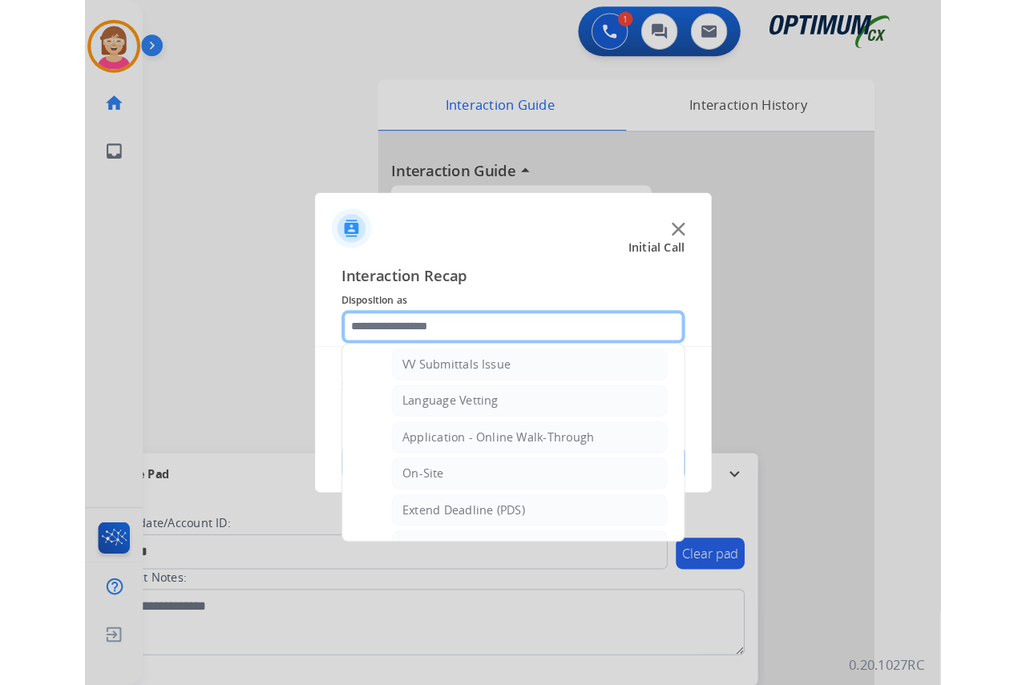
scroll to position [401, 0]
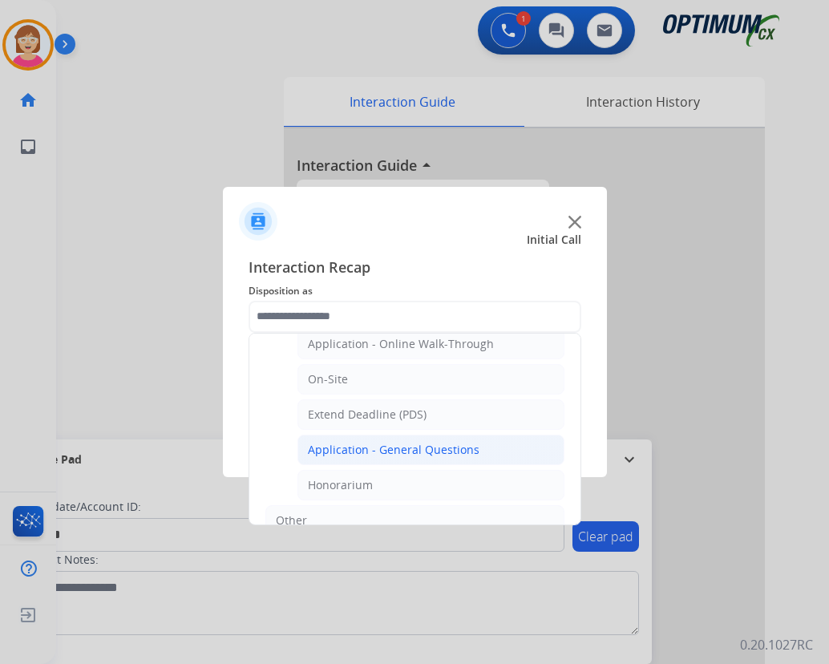
click at [361, 449] on div "Application - General Questions" at bounding box center [394, 450] width 172 height 16
type input "**********"
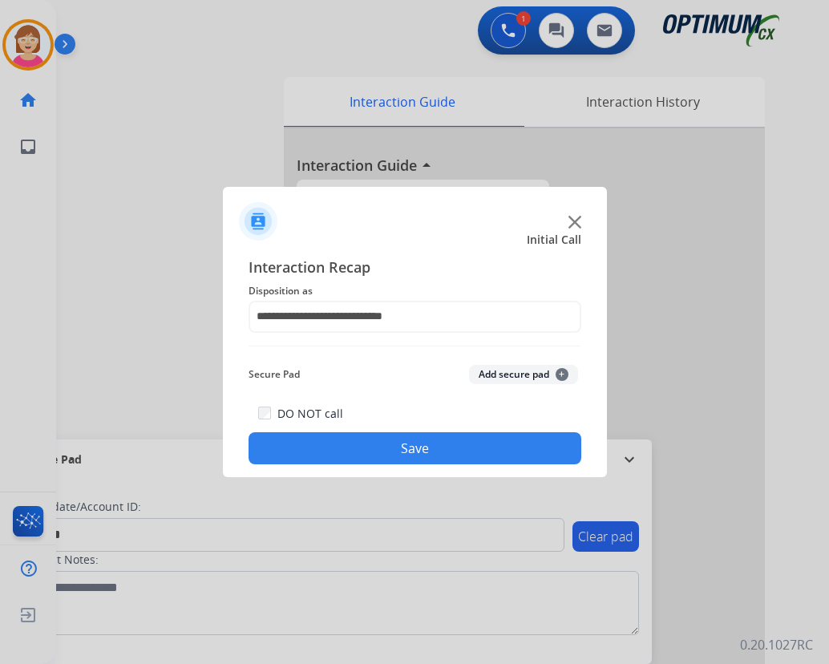
click at [560, 376] on span "+" at bounding box center [561, 374] width 13 height 13
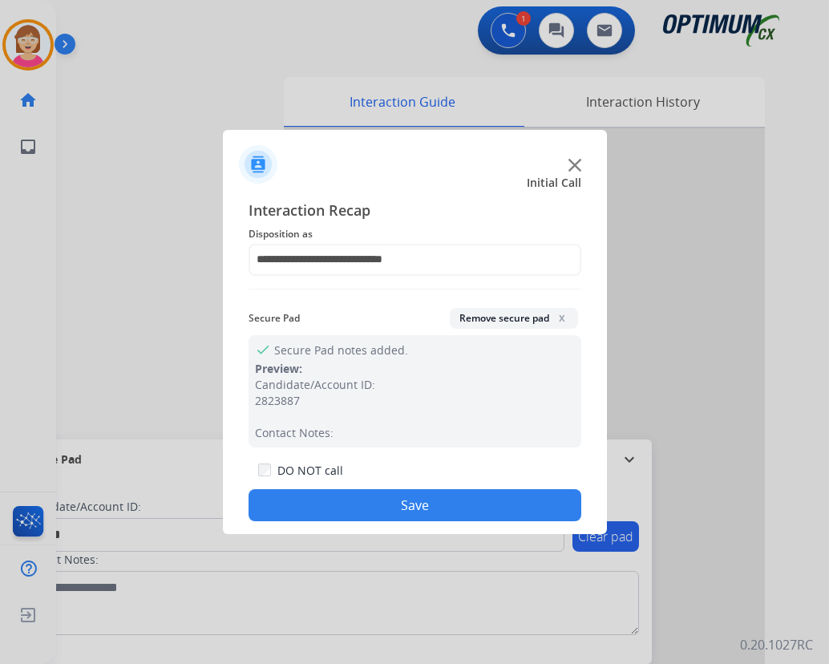
click at [334, 498] on button "Save" at bounding box center [414, 505] width 333 height 32
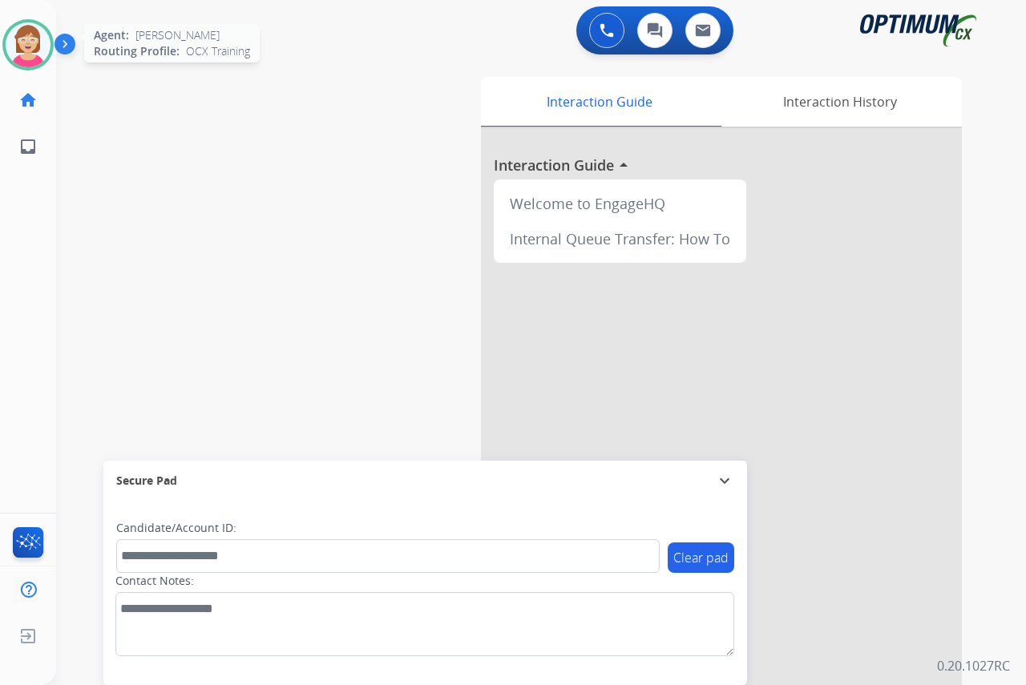
click at [26, 49] on img at bounding box center [28, 44] width 45 height 45
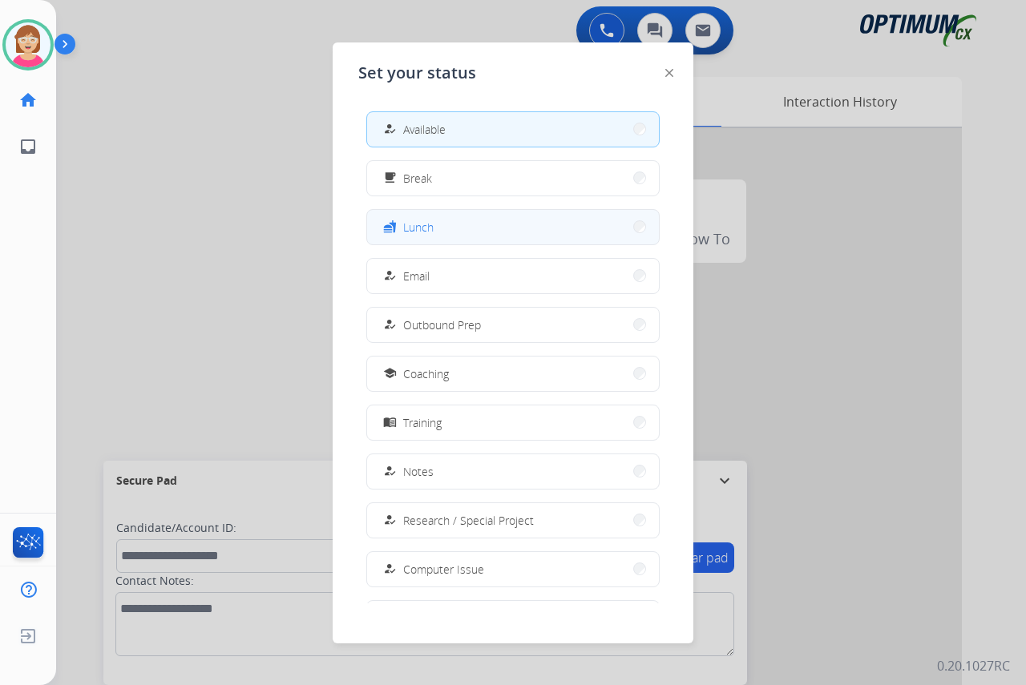
click at [461, 226] on button "fastfood Lunch" at bounding box center [513, 227] width 292 height 34
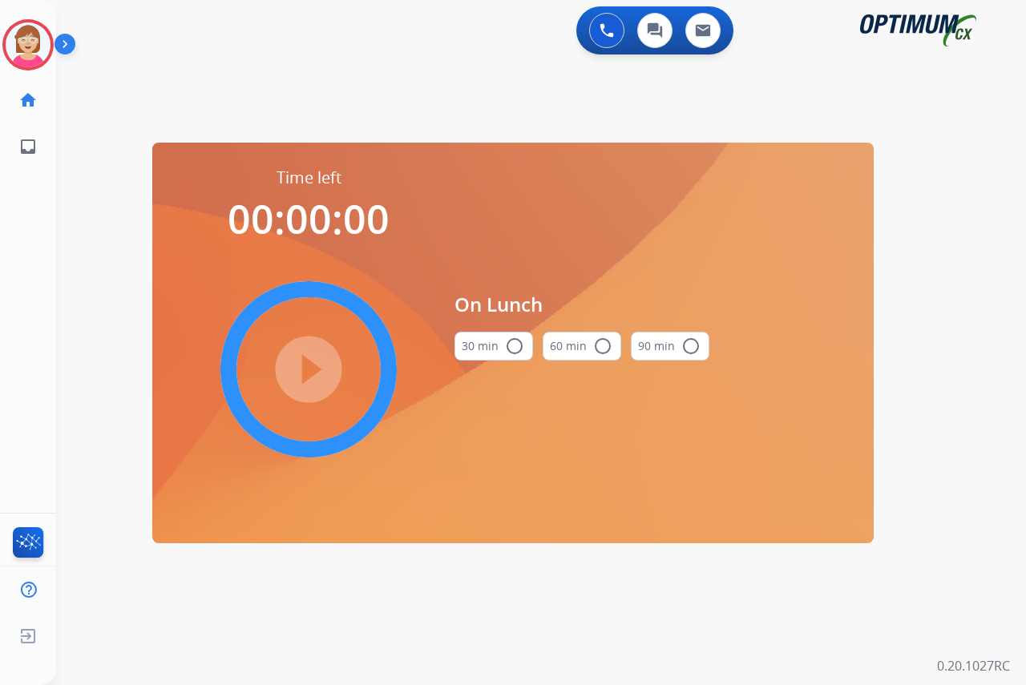
click at [516, 341] on mat-icon "radio_button_unchecked" at bounding box center [514, 346] width 19 height 19
click at [311, 365] on mat-icon "play_circle_filled" at bounding box center [308, 369] width 19 height 19
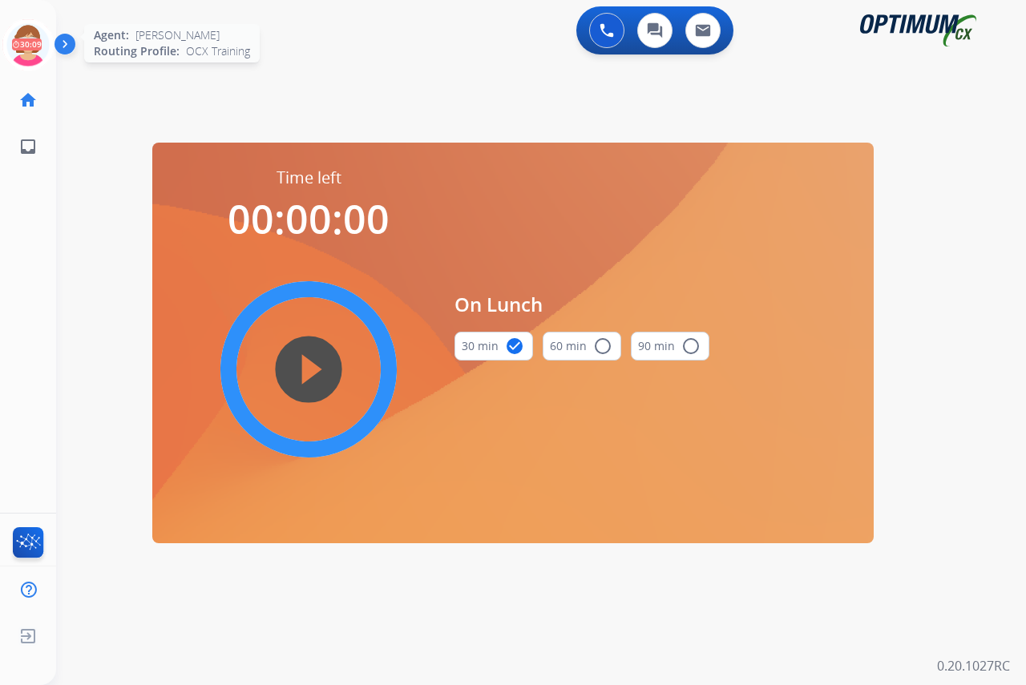
click at [26, 33] on icon at bounding box center [28, 45] width 52 height 52
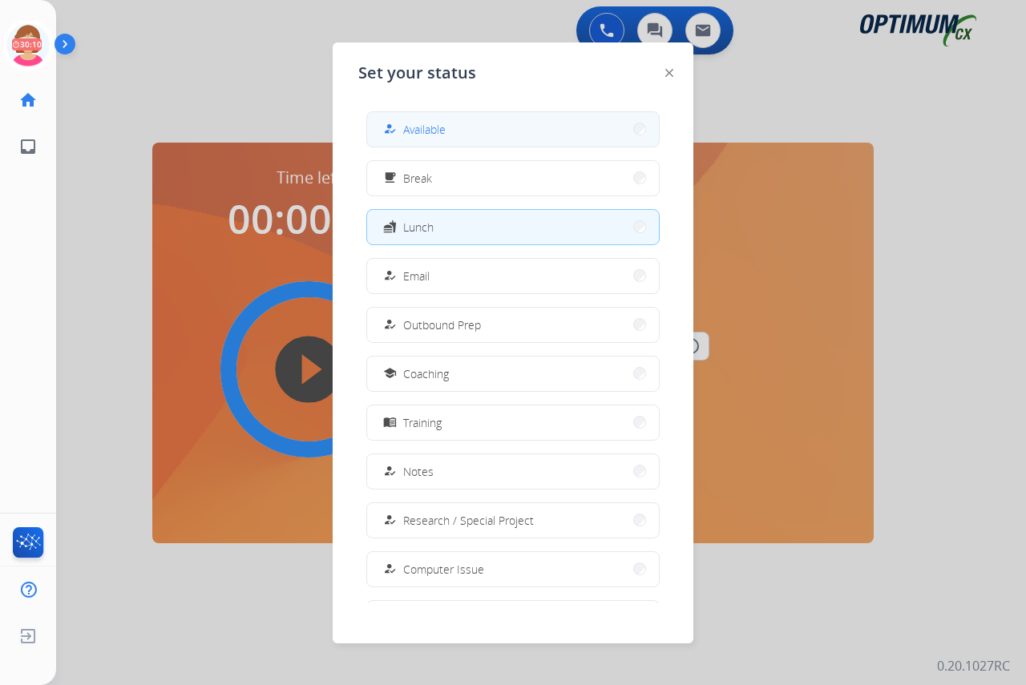
click at [419, 130] on span "Available" at bounding box center [424, 129] width 42 height 17
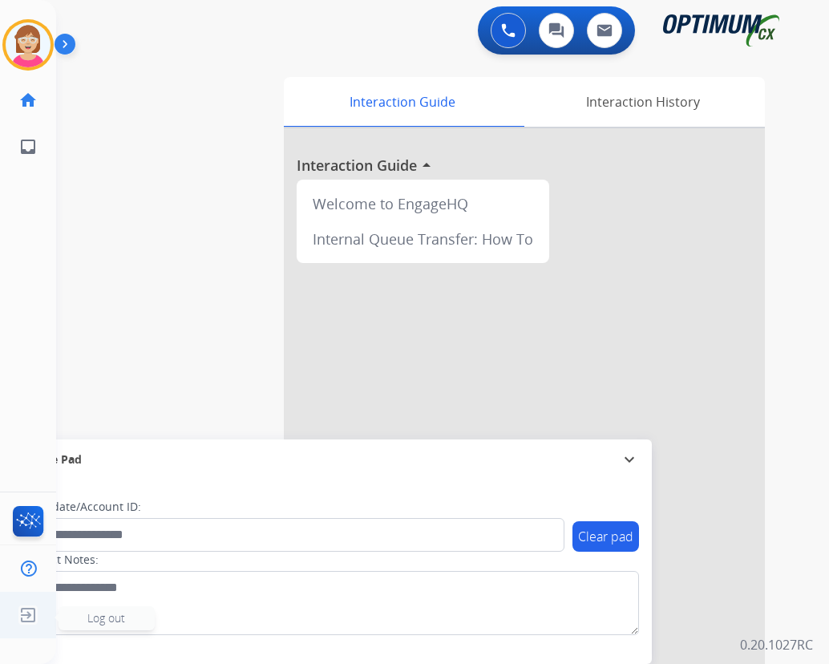
click at [30, 633] on ul "Log out Log out" at bounding box center [28, 614] width 56 height 46
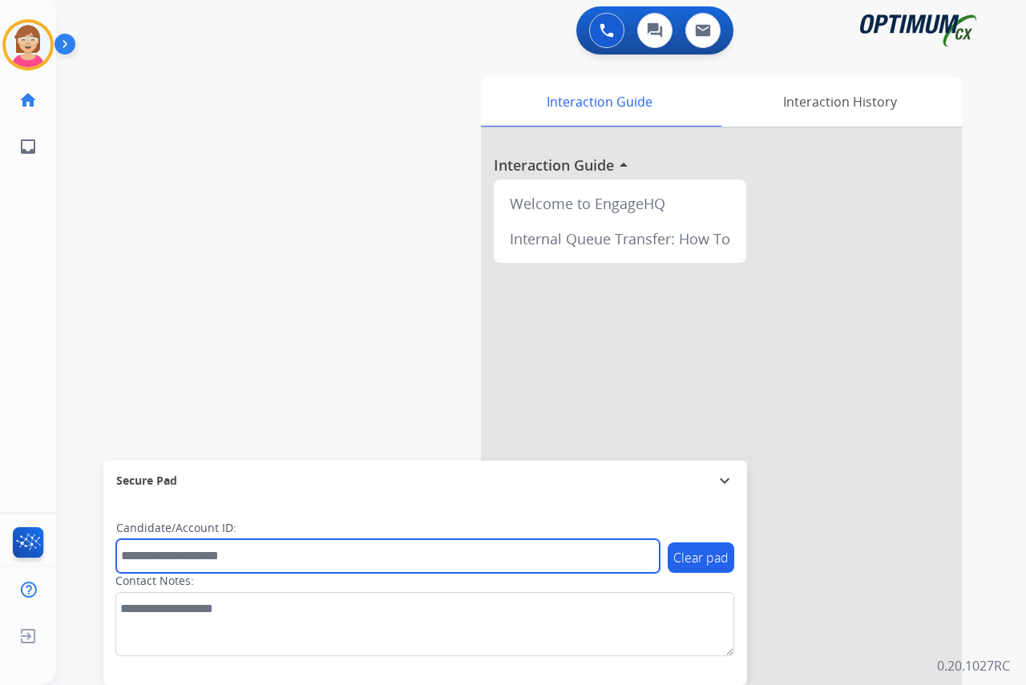
paste input "**********"
type input "**********"
drag, startPoint x: 287, startPoint y: 556, endPoint x: 102, endPoint y: 567, distance: 185.5
click at [102, 567] on div "**********" at bounding box center [521, 392] width 931 height 668
type input "*********"
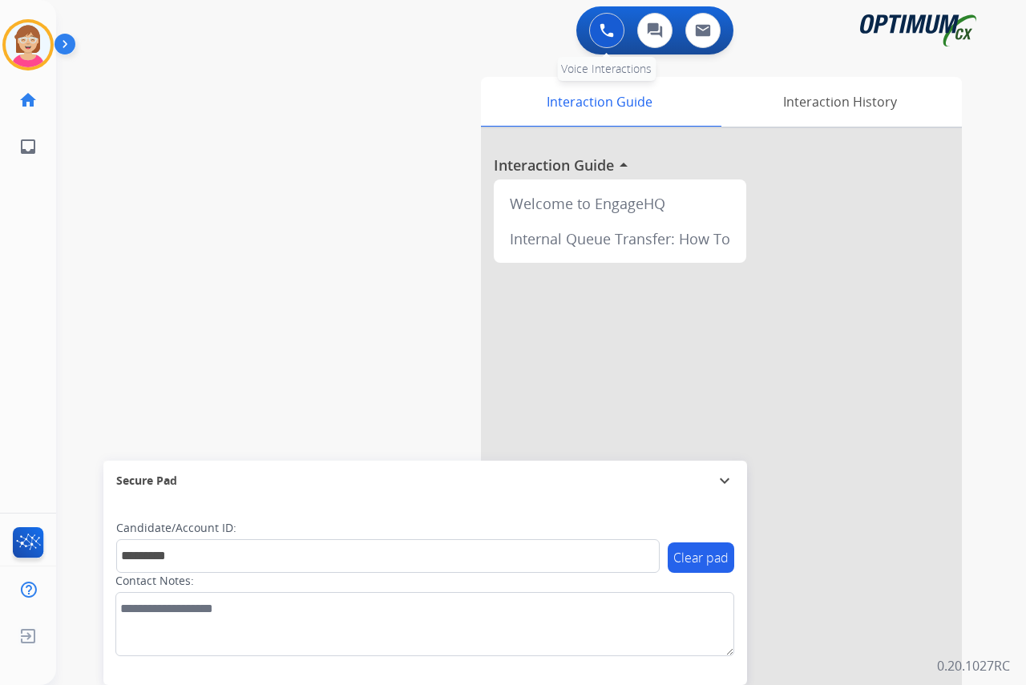
click at [600, 28] on img at bounding box center [606, 30] width 14 height 14
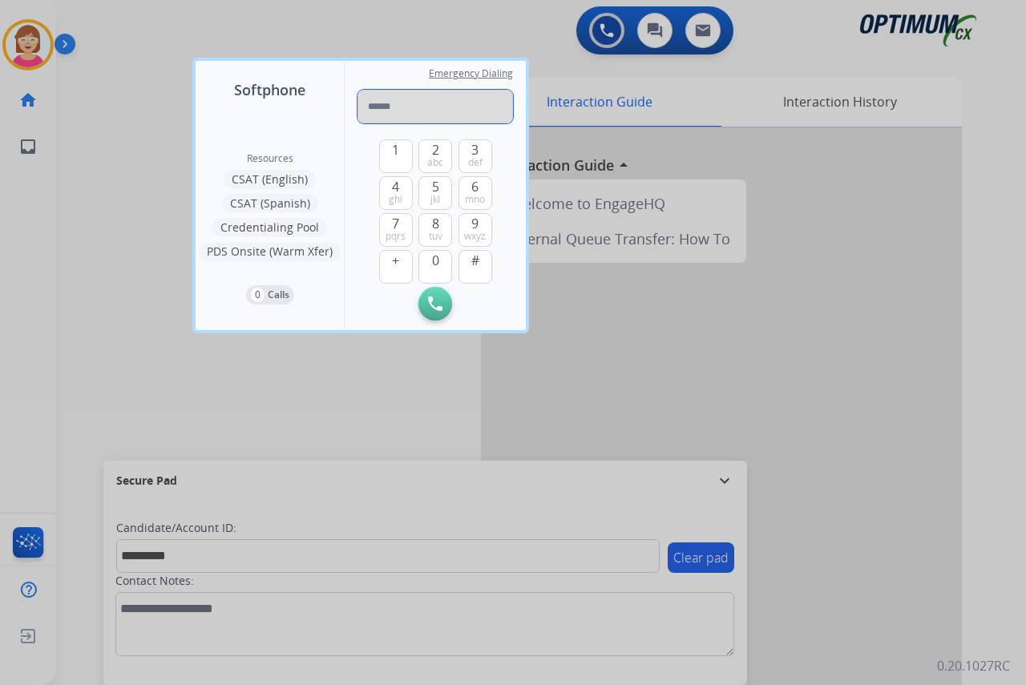
click at [373, 109] on input "tel" at bounding box center [434, 107] width 155 height 34
paste input "**********"
type input "**********"
click at [431, 305] on img at bounding box center [435, 304] width 14 height 14
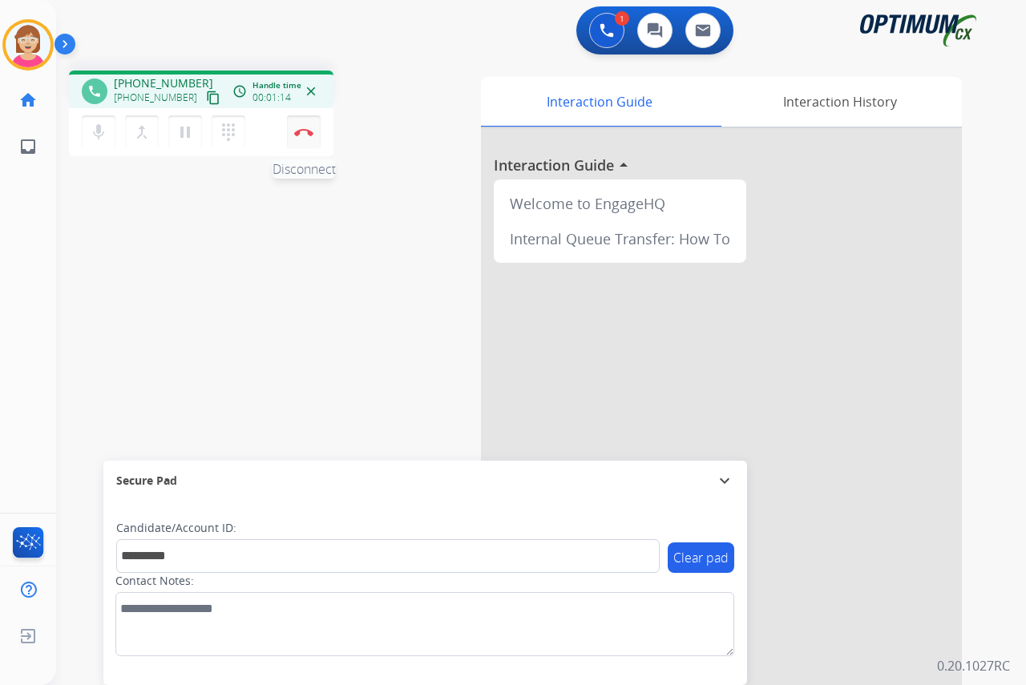
click at [301, 131] on img at bounding box center [303, 132] width 19 height 8
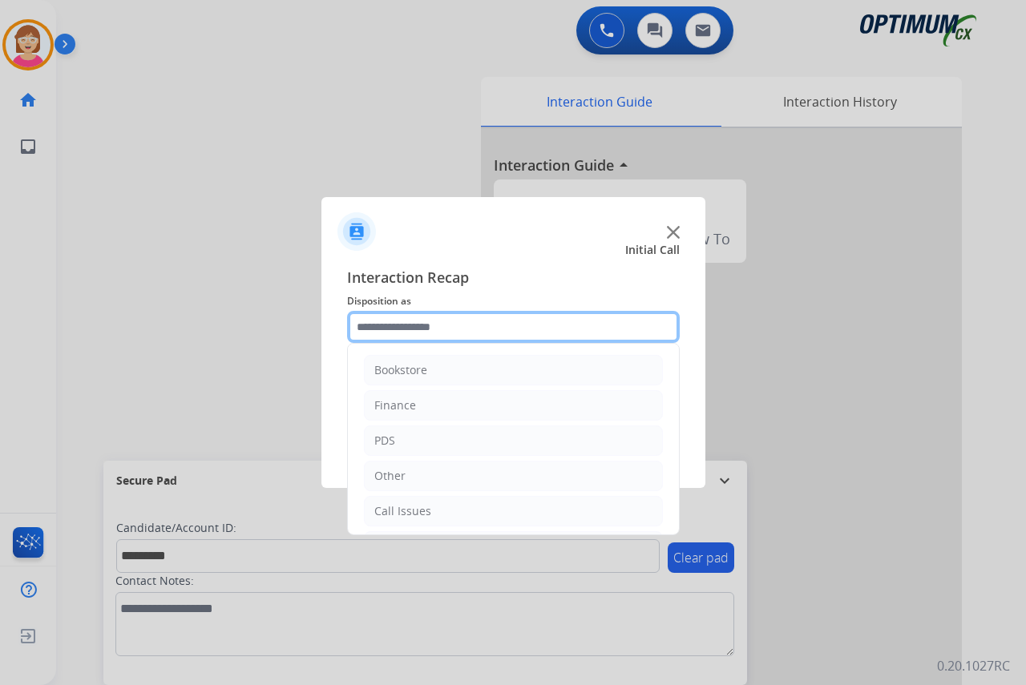
click at [385, 326] on input "text" at bounding box center [513, 327] width 333 height 32
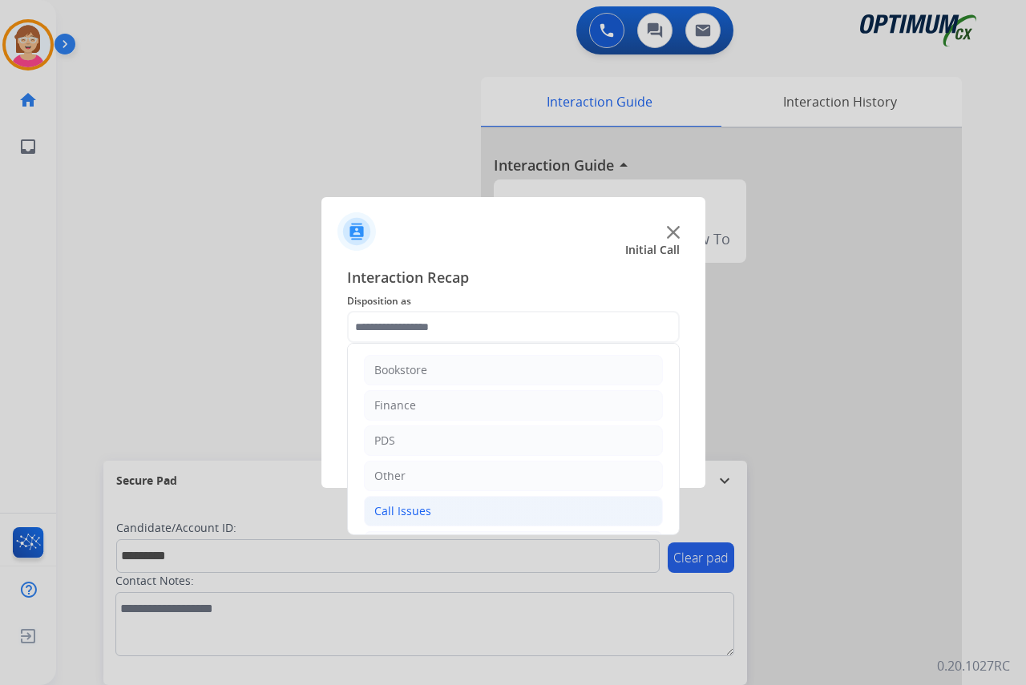
click at [401, 517] on div "Call Issues" at bounding box center [402, 511] width 57 height 16
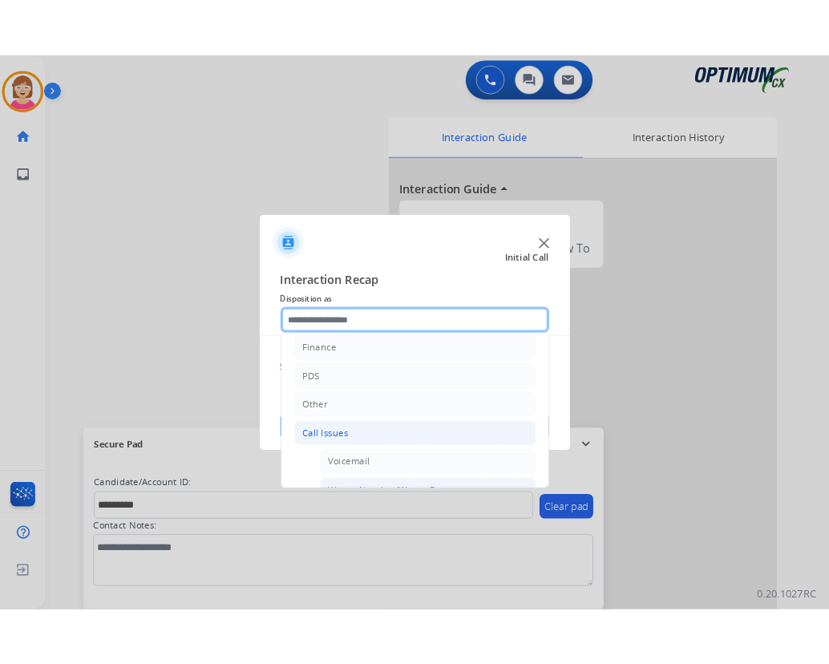
scroll to position [160, 0]
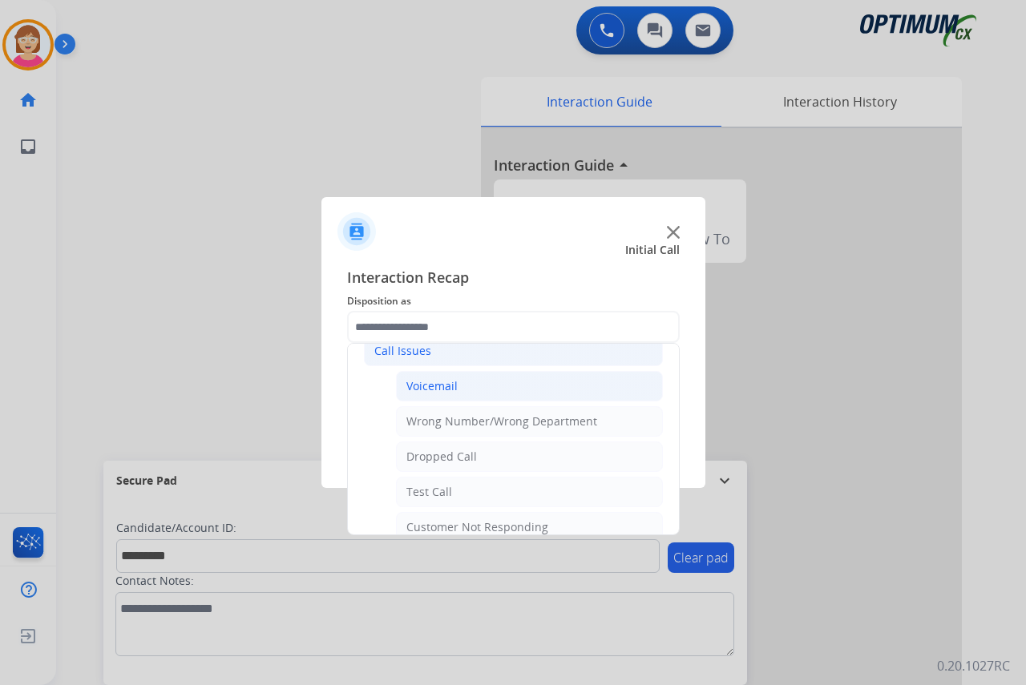
click at [436, 388] on div "Voicemail" at bounding box center [431, 386] width 51 height 16
type input "*********"
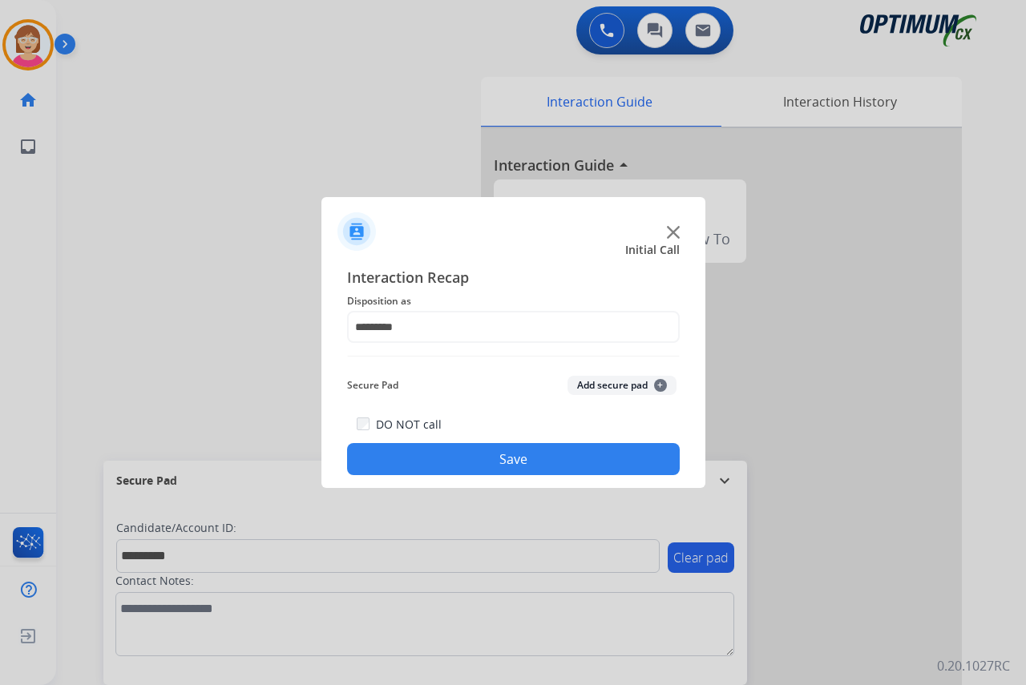
click at [663, 385] on span "+" at bounding box center [660, 385] width 13 height 13
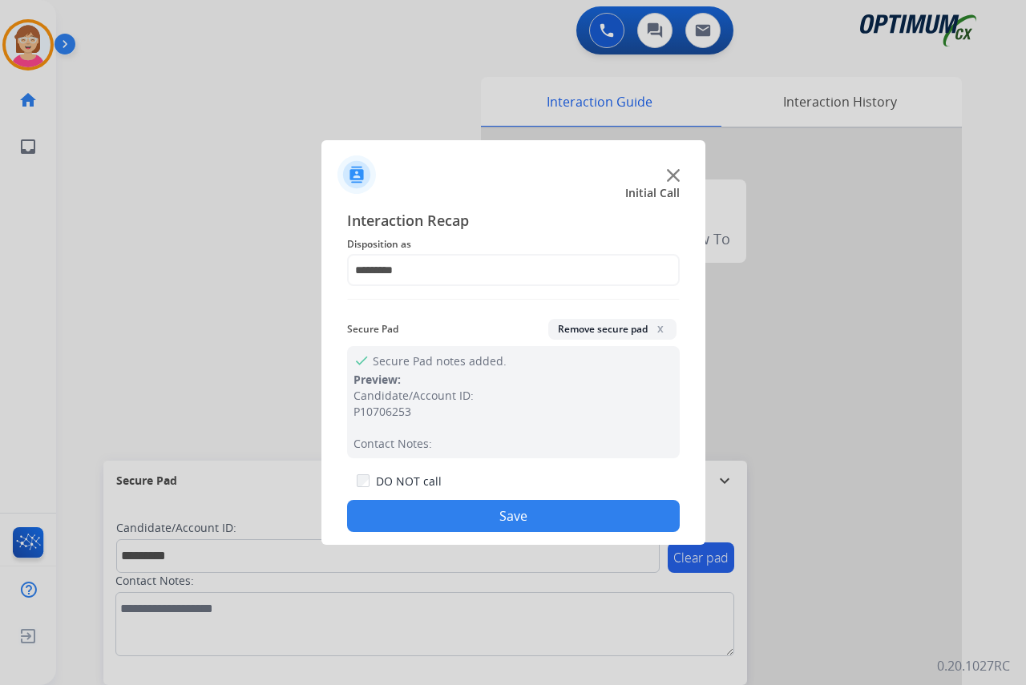
click at [435, 519] on button "Save" at bounding box center [513, 516] width 333 height 32
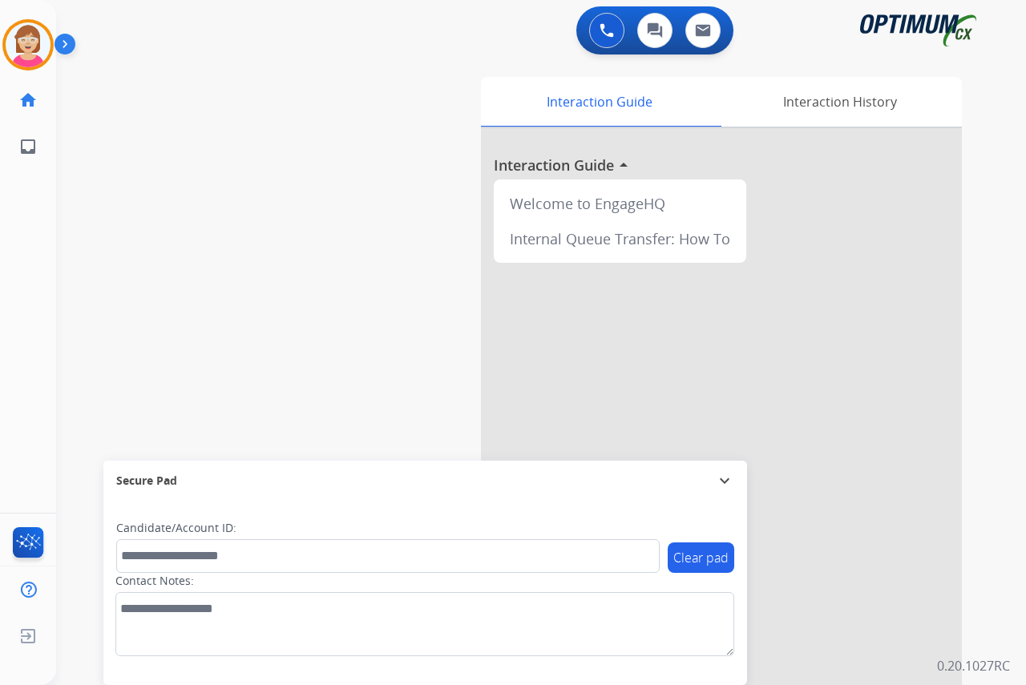
drag, startPoint x: 435, startPoint y: 519, endPoint x: 263, endPoint y: 401, distance: 208.7
click at [263, 401] on div "swap_horiz Break voice bridge close_fullscreen Connect 3-Way Call merge_type Se…" at bounding box center [521, 392] width 931 height 668
click at [20, 293] on div "[PERSON_NAME] Available Edit Avatar Agent: [PERSON_NAME] Profile: OCX Training …" at bounding box center [28, 342] width 56 height 685
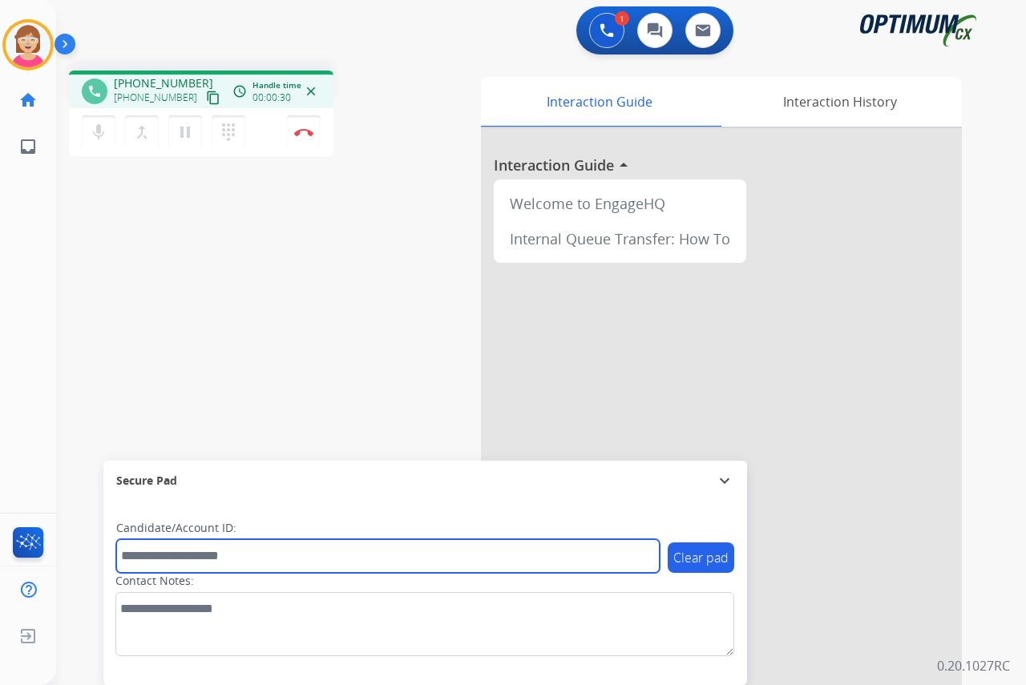
drag, startPoint x: 134, startPoint y: 561, endPoint x: 352, endPoint y: 551, distance: 218.2
click at [352, 551] on input "text" at bounding box center [387, 556] width 543 height 34
drag, startPoint x: 128, startPoint y: 559, endPoint x: 131, endPoint y: 529, distance: 30.6
click at [128, 559] on input "text" at bounding box center [387, 556] width 543 height 34
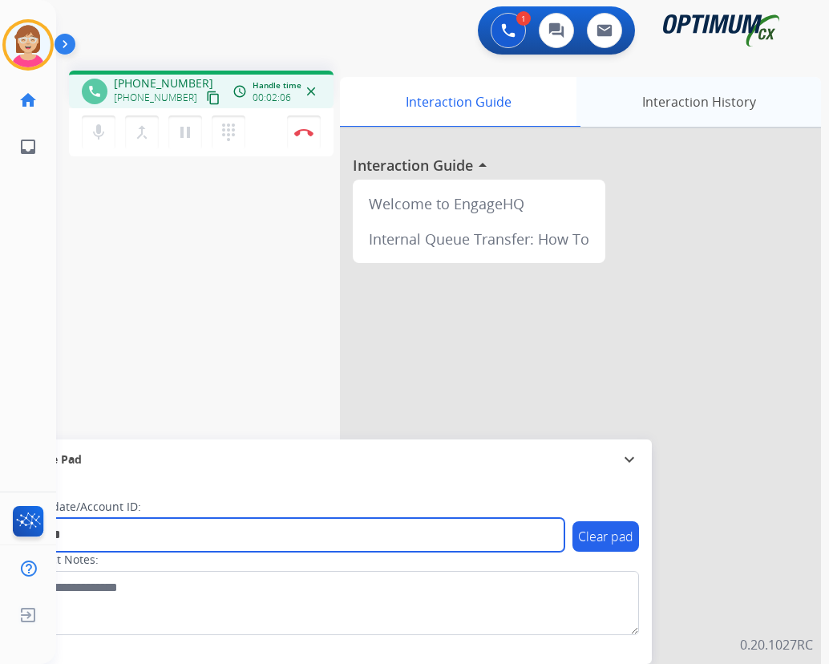
type input "*******"
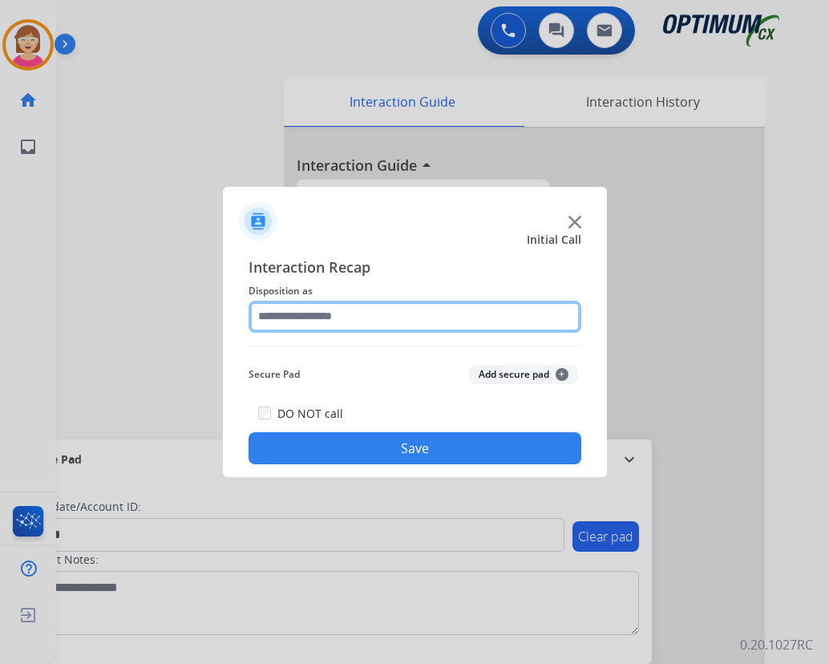
click at [286, 318] on input "text" at bounding box center [414, 317] width 333 height 32
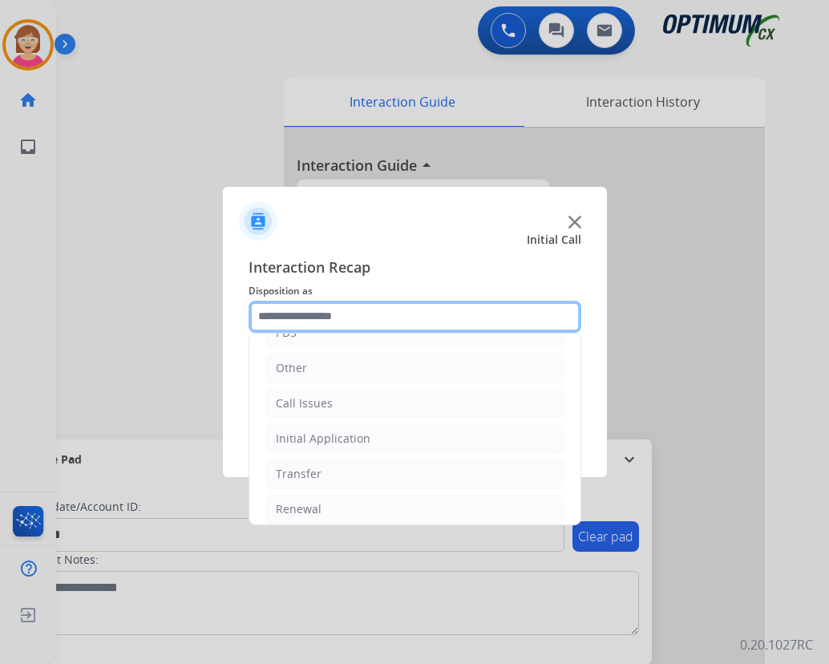
scroll to position [109, 0]
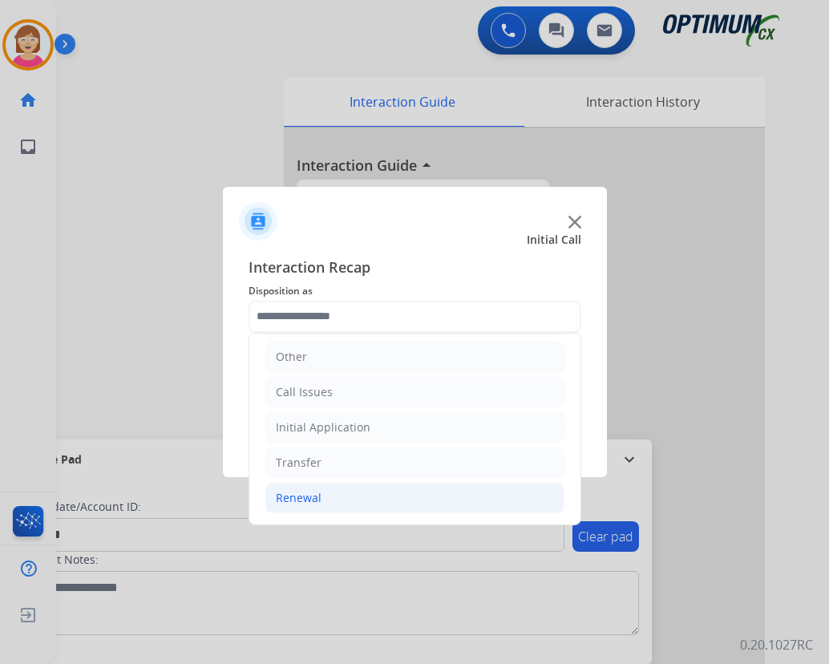
click at [298, 500] on div "Renewal" at bounding box center [299, 498] width 46 height 16
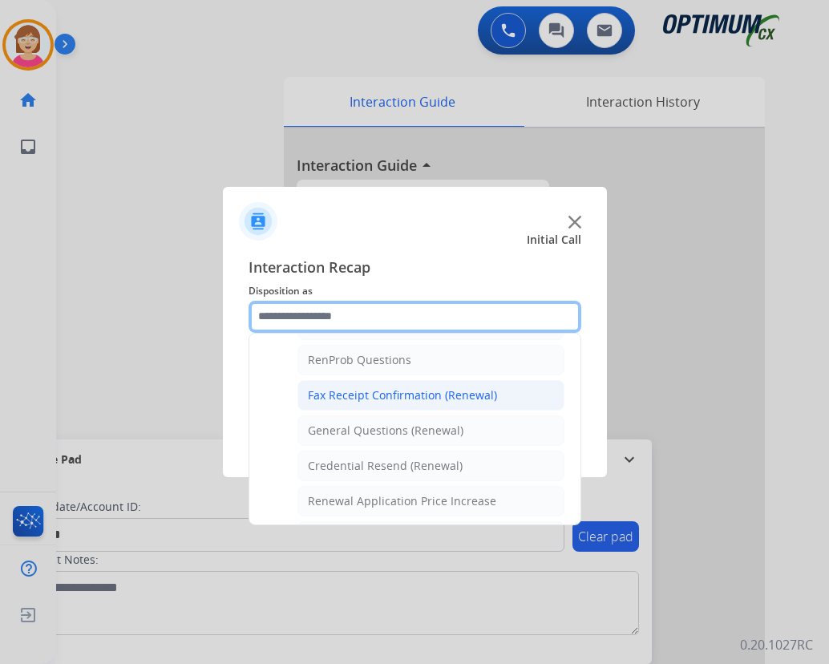
scroll to position [430, 0]
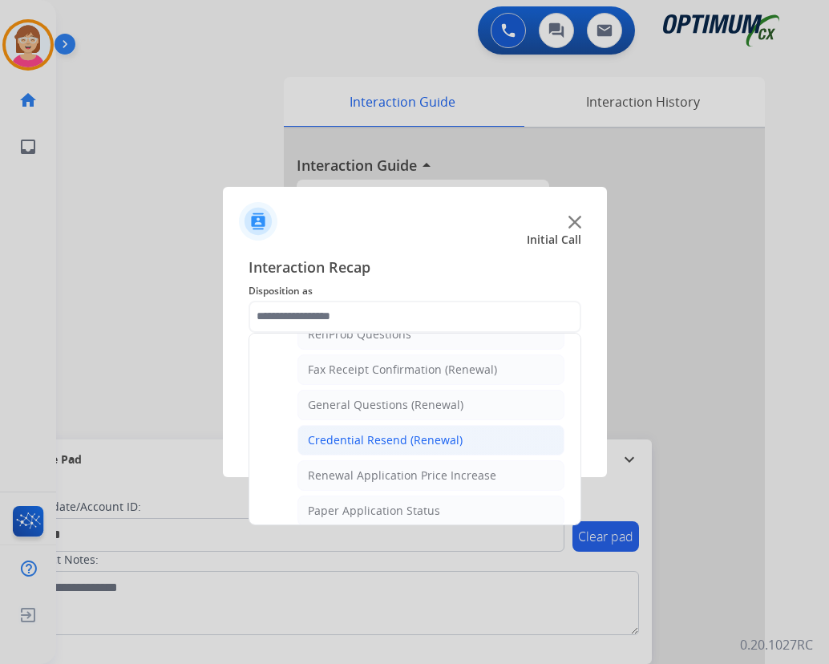
click at [373, 439] on div "Credential Resend (Renewal)" at bounding box center [385, 440] width 155 height 16
type input "**********"
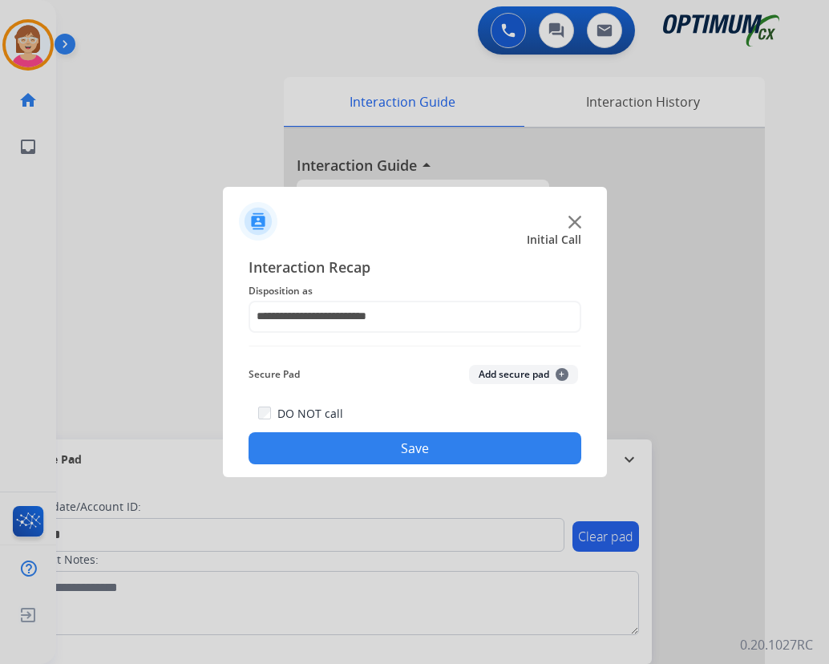
click at [561, 373] on span "+" at bounding box center [561, 374] width 13 height 13
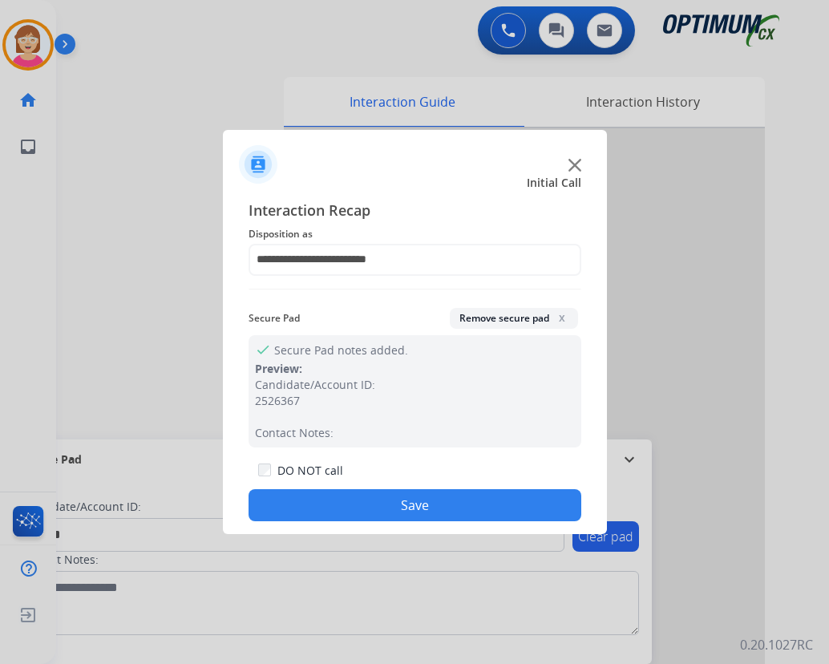
click at [325, 497] on button "Save" at bounding box center [414, 505] width 333 height 32
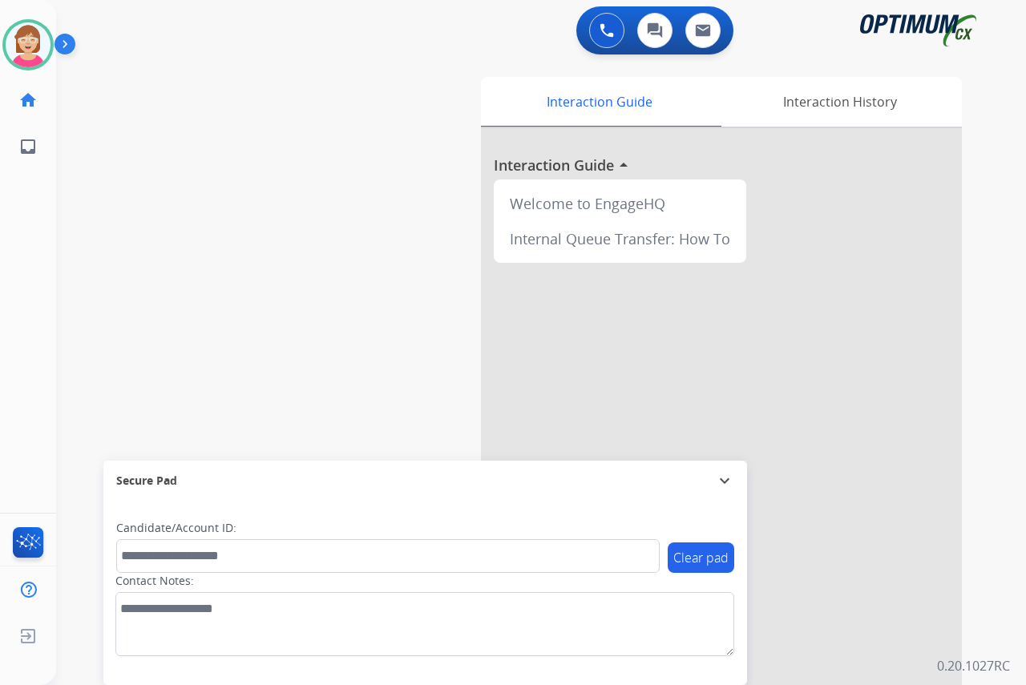
click at [24, 304] on div "[PERSON_NAME] Available Edit Avatar Agent: [PERSON_NAME] Profile: OCX Training …" at bounding box center [28, 342] width 56 height 685
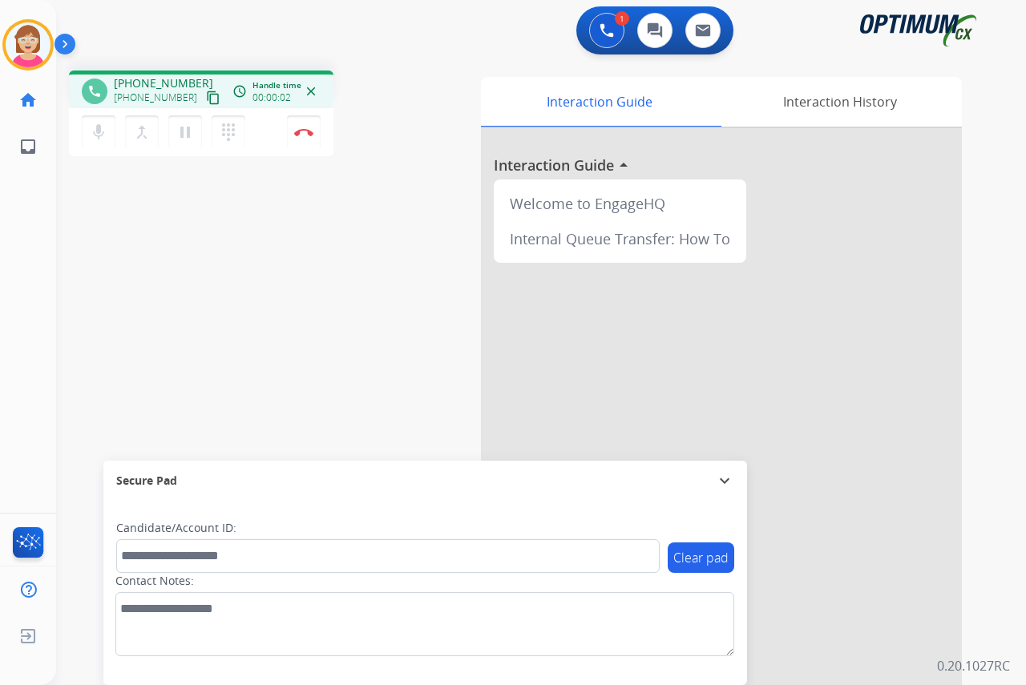
drag, startPoint x: 30, startPoint y: 278, endPoint x: 21, endPoint y: 285, distance: 12.0
click at [30, 278] on div "[PERSON_NAME] Edit Avatar Agent: [PERSON_NAME] Profile: OCX Training home Home …" at bounding box center [28, 342] width 56 height 685
click at [19, 251] on div "[PERSON_NAME] Edit Avatar Agent: [PERSON_NAME] Profile: OCX Training home Home …" at bounding box center [28, 342] width 56 height 685
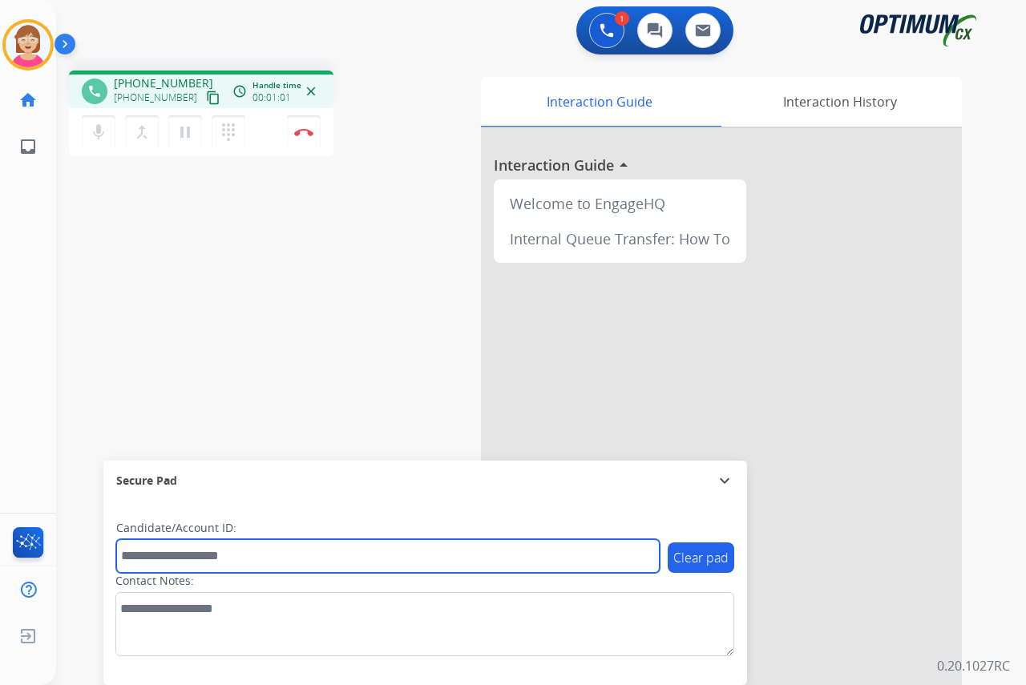
click at [135, 557] on input "text" at bounding box center [387, 556] width 543 height 34
drag, startPoint x: 135, startPoint y: 557, endPoint x: 356, endPoint y: 556, distance: 220.4
click at [356, 556] on input "text" at bounding box center [387, 556] width 543 height 34
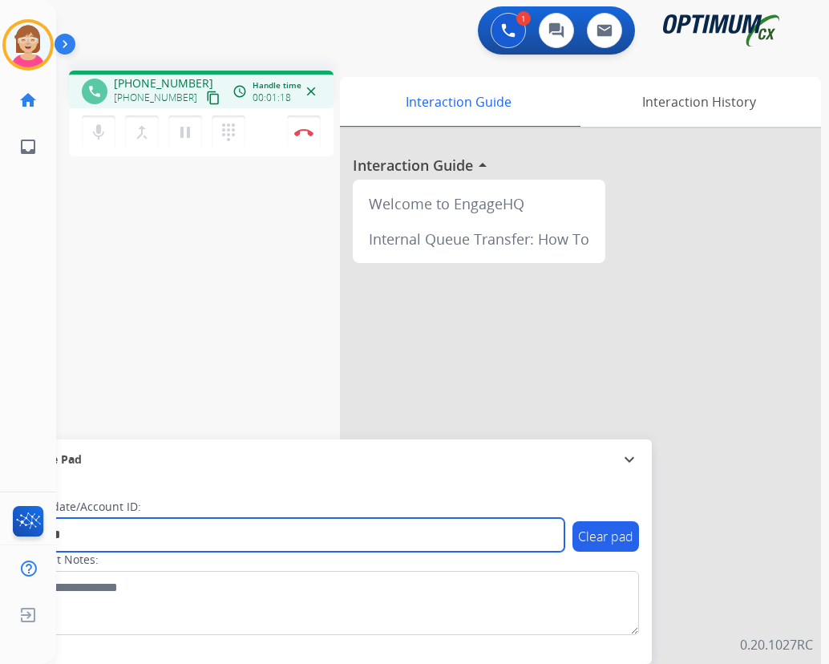
type input "*******"
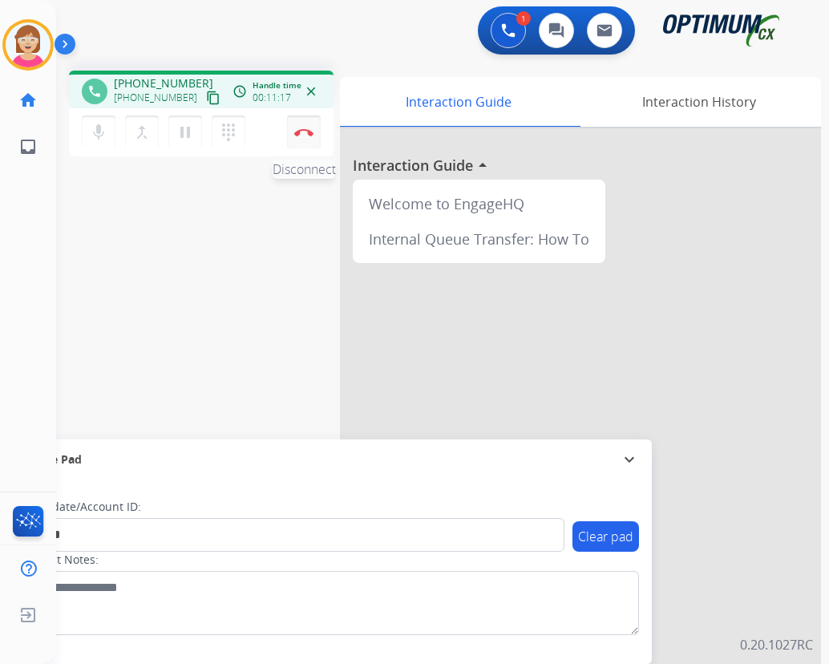
click at [305, 131] on img at bounding box center [303, 132] width 19 height 8
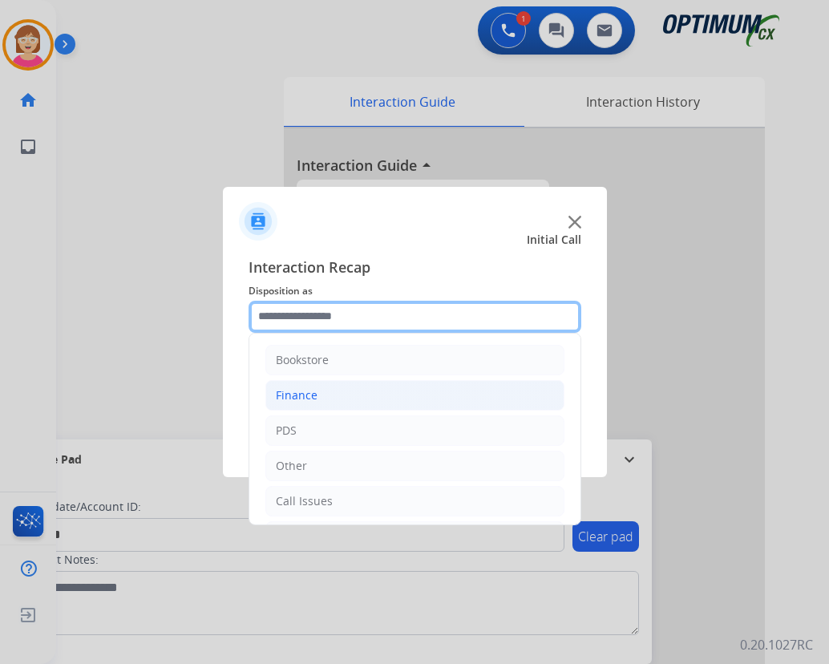
drag, startPoint x: 280, startPoint y: 321, endPoint x: 313, endPoint y: 393, distance: 80.0
click at [281, 319] on input "text" at bounding box center [414, 317] width 333 height 32
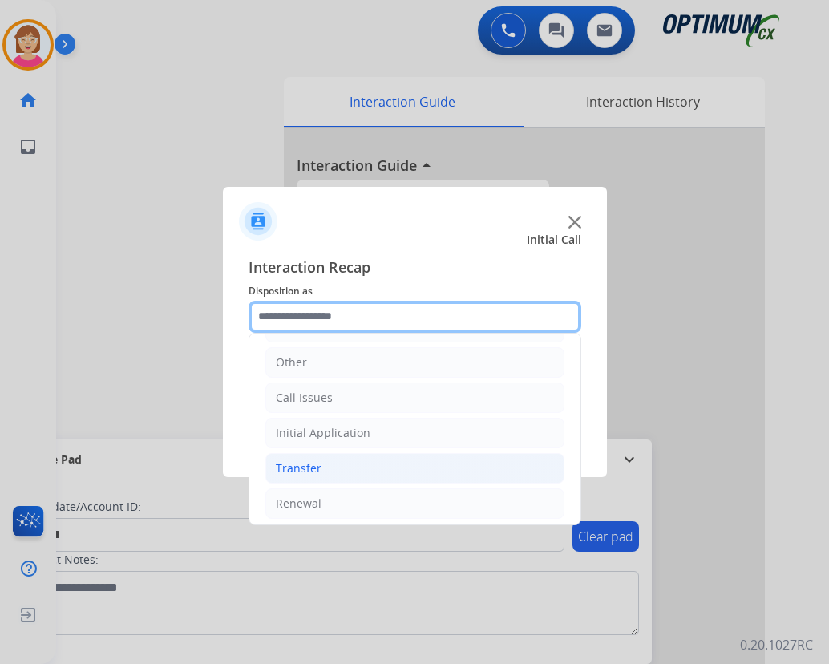
scroll to position [109, 0]
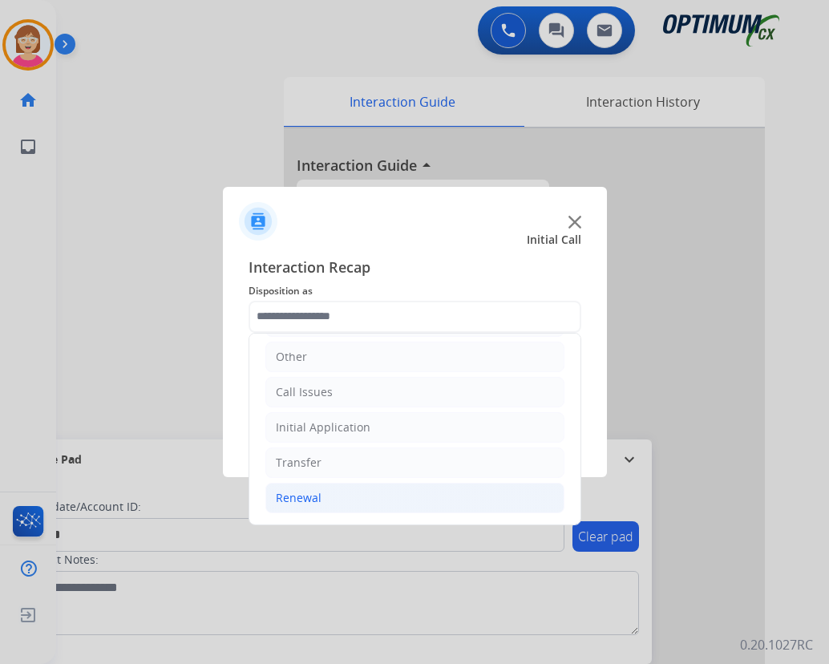
click at [301, 496] on div "Renewal" at bounding box center [299, 498] width 46 height 16
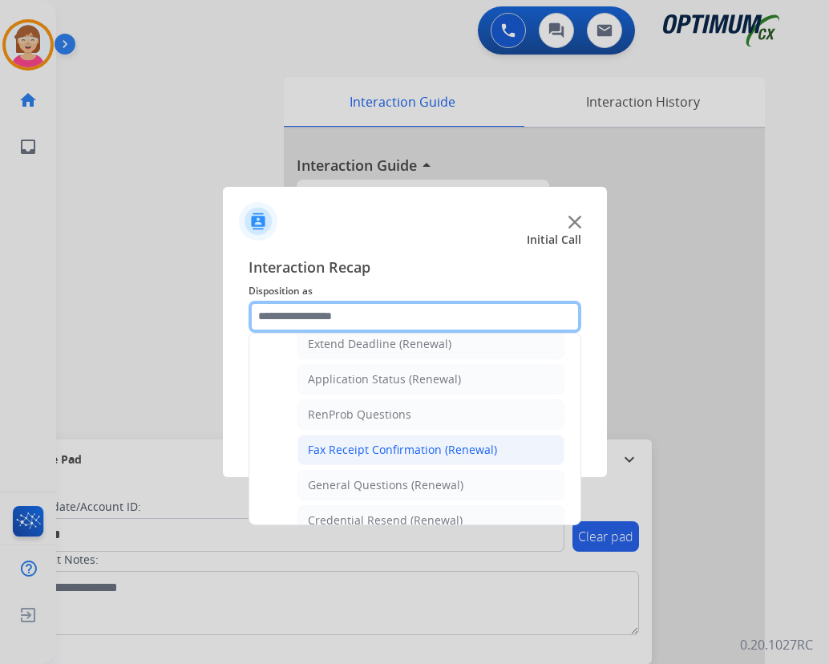
scroll to position [430, 0]
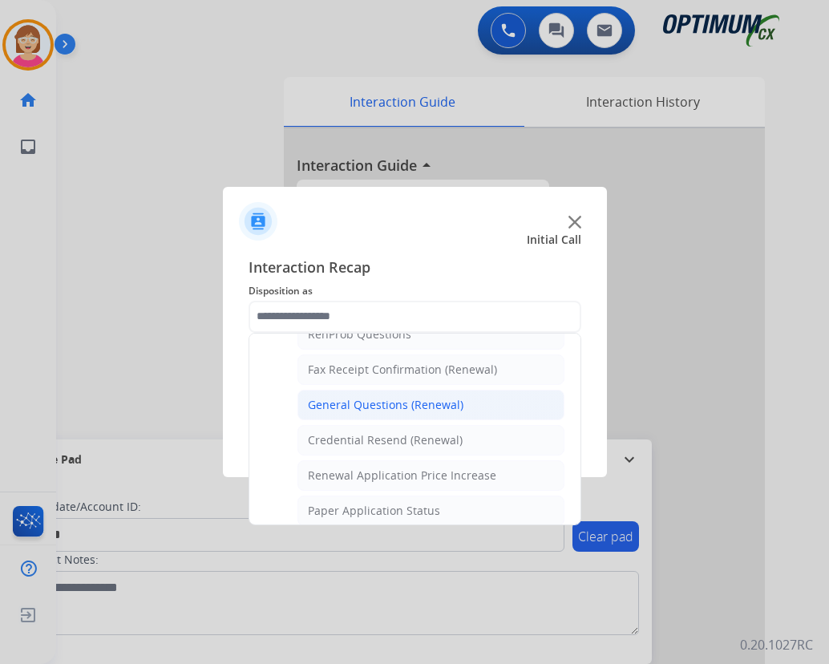
click at [371, 405] on div "General Questions (Renewal)" at bounding box center [385, 405] width 155 height 16
type input "**********"
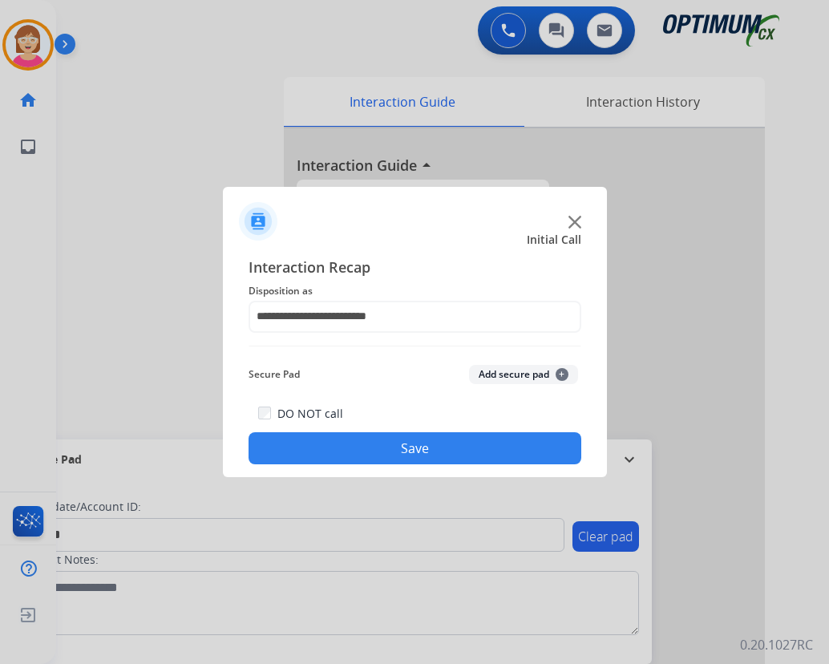
click at [561, 372] on span "+" at bounding box center [561, 374] width 13 height 13
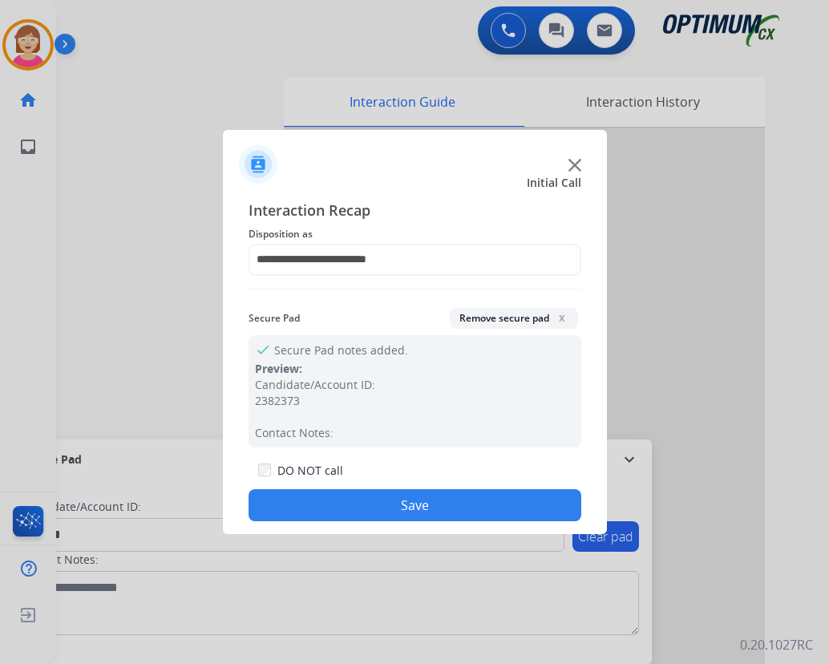
click at [351, 505] on button "Save" at bounding box center [414, 505] width 333 height 32
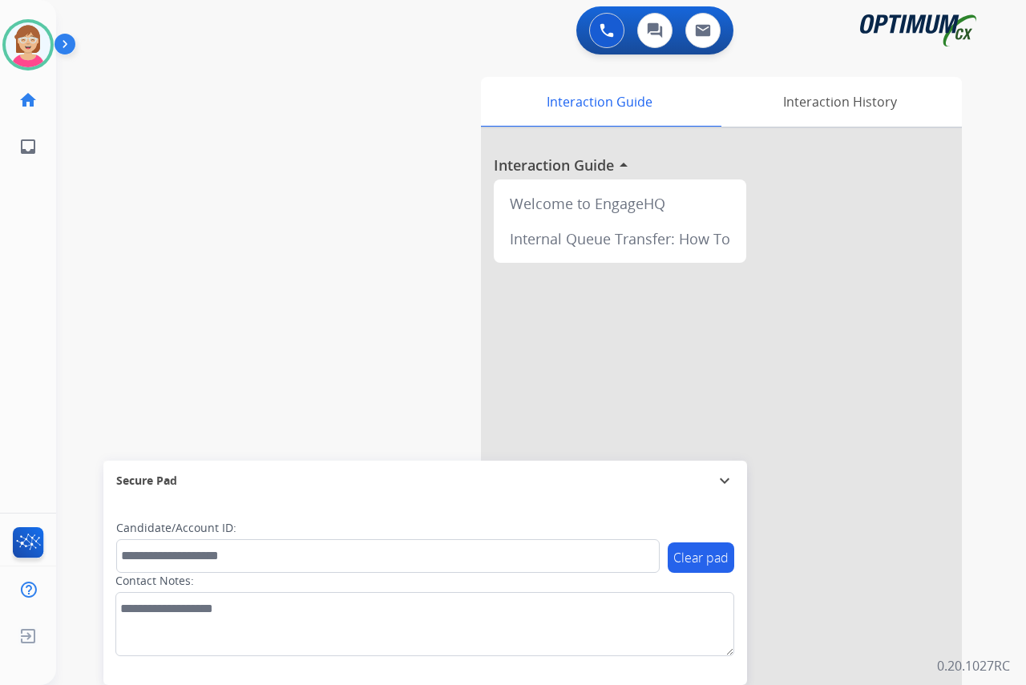
click at [25, 257] on div "[PERSON_NAME] Available Edit Avatar Agent: [PERSON_NAME] Profile: OCX Training …" at bounding box center [28, 342] width 56 height 685
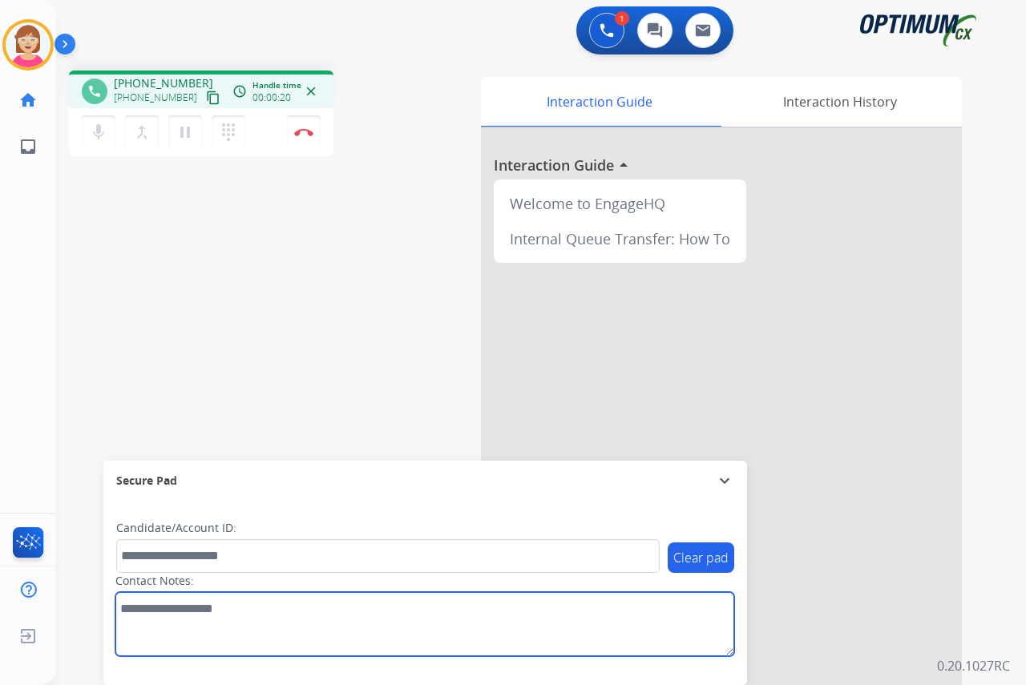
click at [141, 621] on textarea at bounding box center [424, 624] width 619 height 64
type textarea "*******"
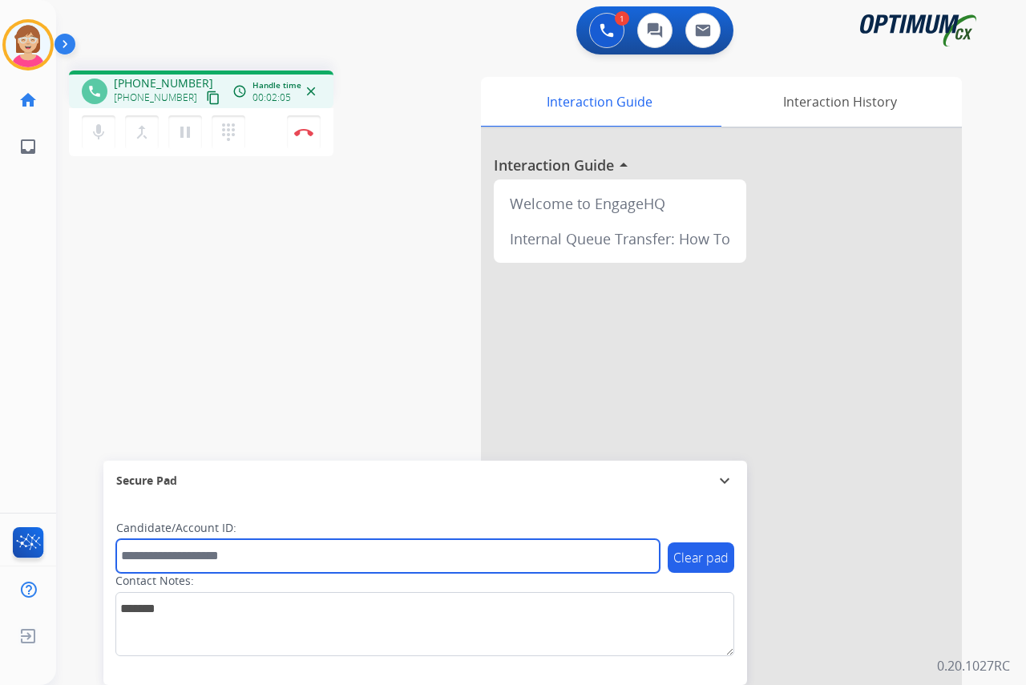
click at [151, 560] on input "text" at bounding box center [387, 556] width 543 height 34
type input "*******"
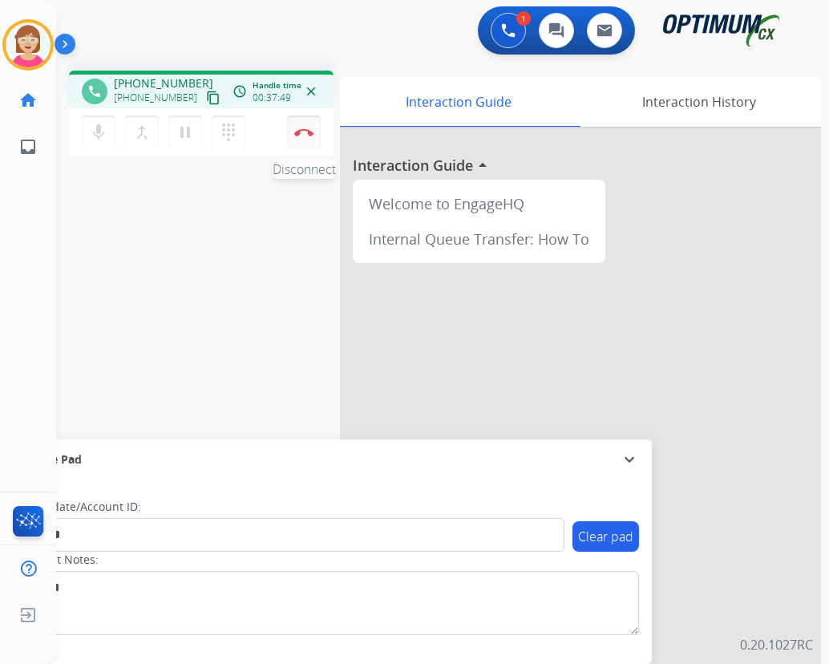
click at [305, 132] on img at bounding box center [303, 132] width 19 height 8
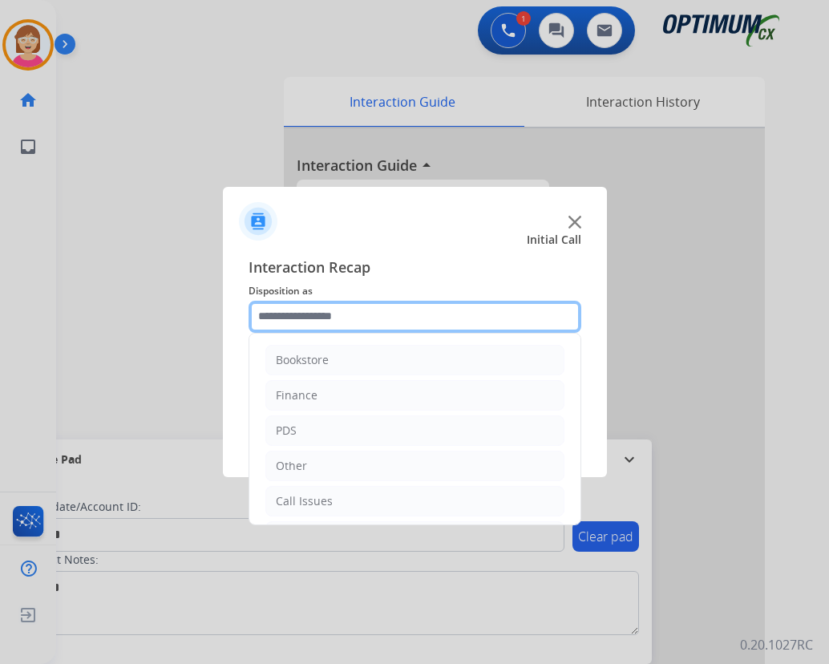
click at [286, 316] on input "text" at bounding box center [414, 317] width 333 height 32
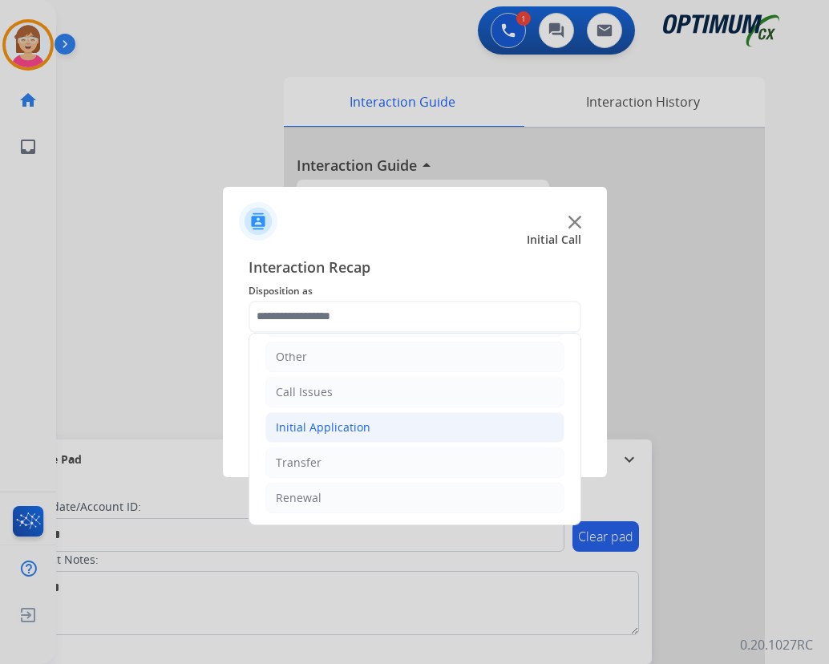
click at [316, 426] on div "Initial Application" at bounding box center [323, 427] width 95 height 16
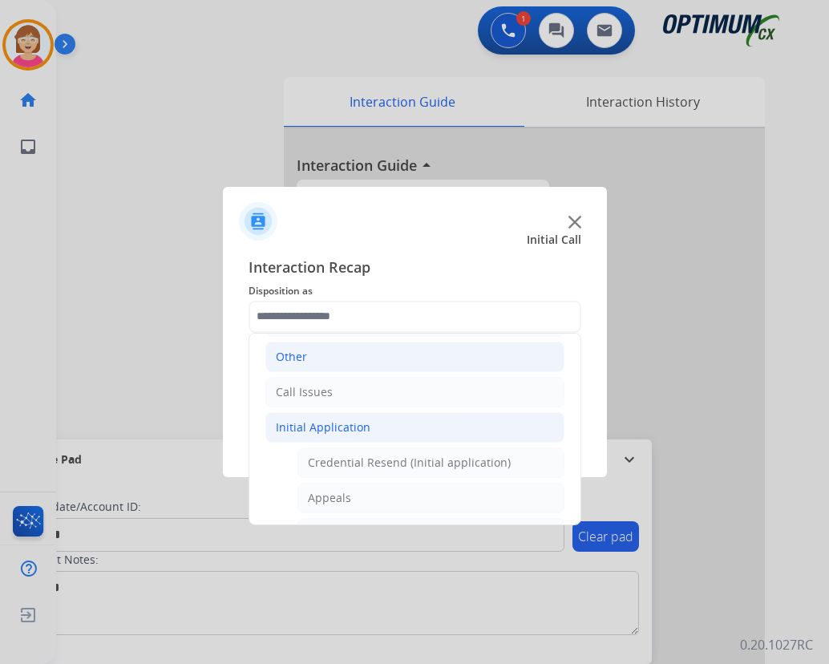
click at [293, 358] on div "Other" at bounding box center [291, 357] width 31 height 16
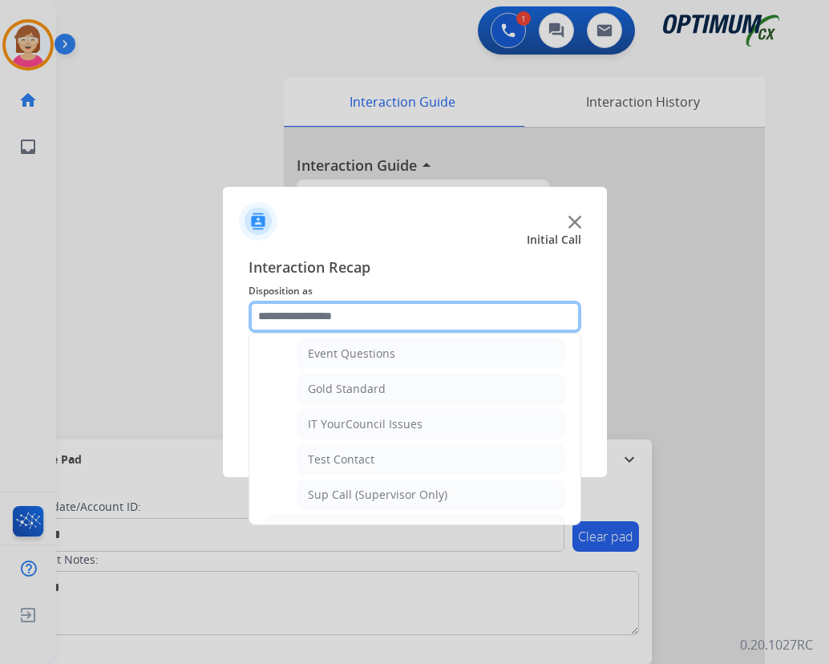
scroll to position [269, 0]
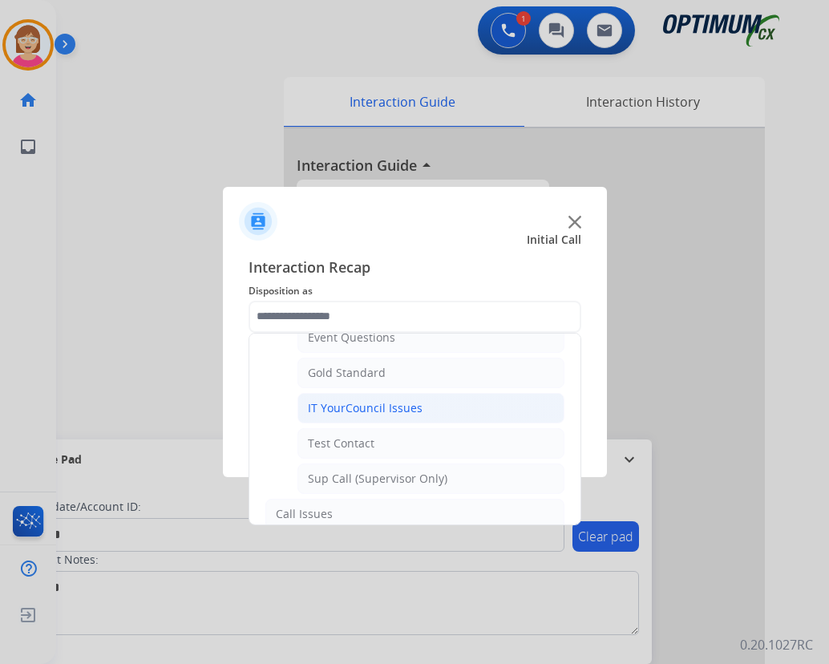
click at [346, 412] on div "IT YourCouncil Issues" at bounding box center [365, 408] width 115 height 16
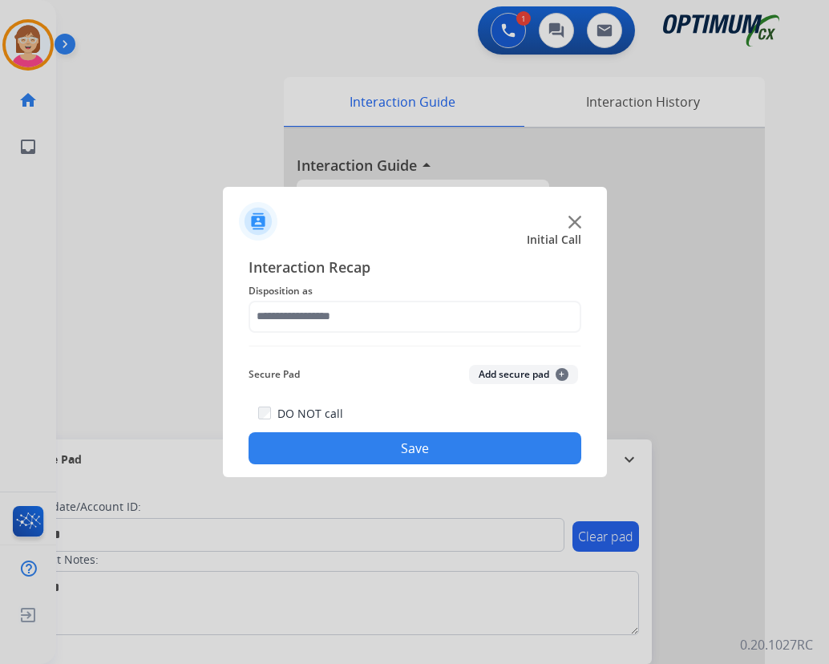
type input "**********"
click at [560, 375] on span "+" at bounding box center [561, 374] width 13 height 13
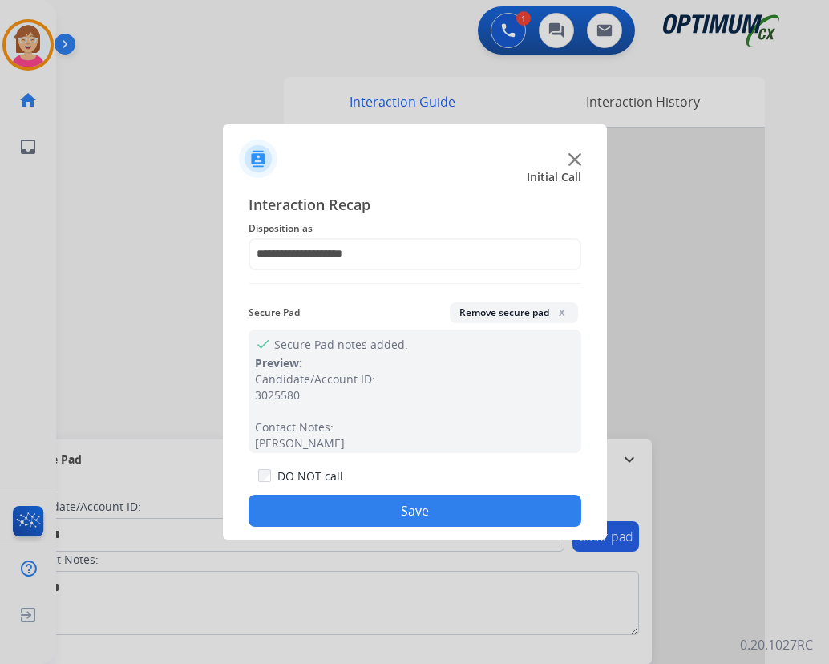
click at [316, 501] on button "Save" at bounding box center [414, 510] width 333 height 32
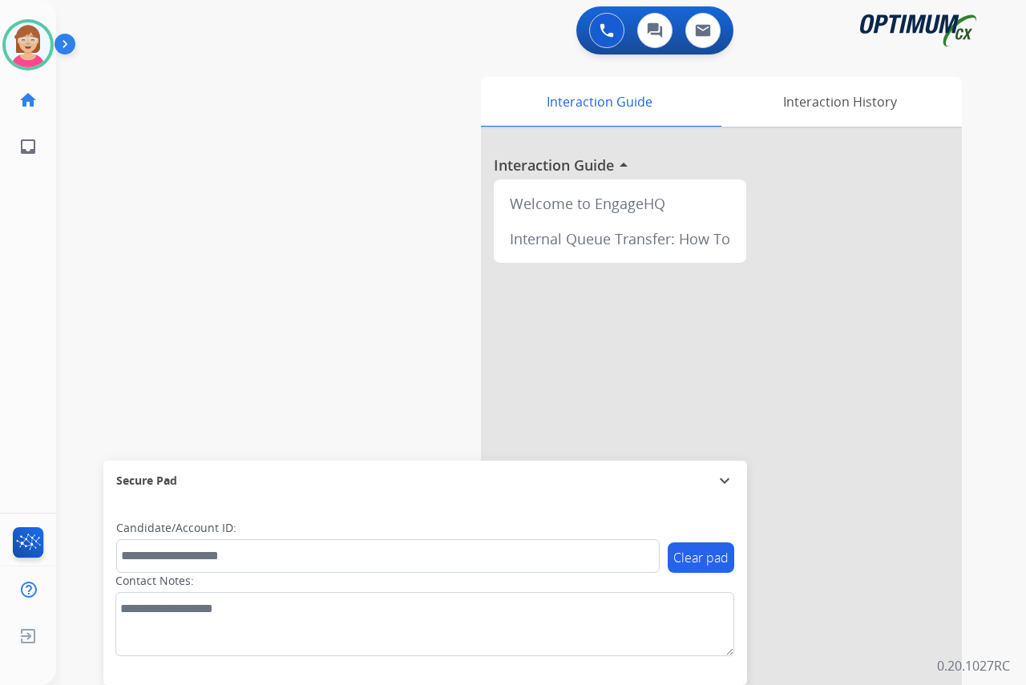
click at [22, 251] on div "[PERSON_NAME] Available Edit Avatar Agent: [PERSON_NAME] Profile: OCX Training …" at bounding box center [28, 342] width 56 height 685
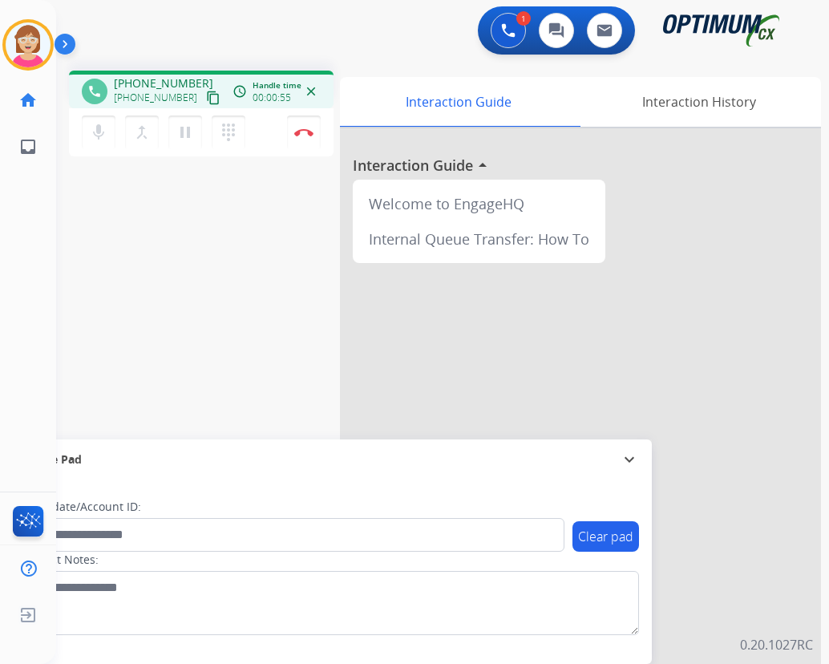
drag, startPoint x: 228, startPoint y: 129, endPoint x: 179, endPoint y: 173, distance: 66.4
click at [179, 173] on div "phone [PHONE_NUMBER] [PHONE_NUMBER] content_copy access_time Call metrics Queue…" at bounding box center [423, 392] width 734 height 668
click at [231, 127] on mat-icon "dialpad" at bounding box center [228, 132] width 19 height 19
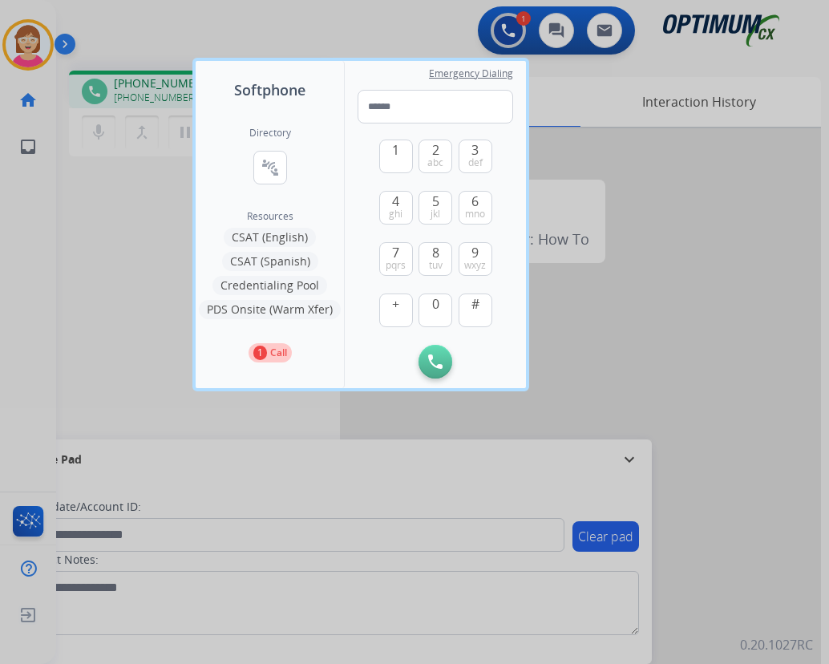
drag, startPoint x: 231, startPoint y: 127, endPoint x: 230, endPoint y: 114, distance: 13.6
click at [230, 114] on div "Directory connect_without_contact Resource Directory Resources CSAT (English) C…" at bounding box center [270, 244] width 148 height 287
click at [222, 103] on div "Directory connect_without_contact Resource Directory Resources CSAT (English) C…" at bounding box center [270, 244] width 148 height 287
drag, startPoint x: 222, startPoint y: 103, endPoint x: 625, endPoint y: 195, distance: 413.3
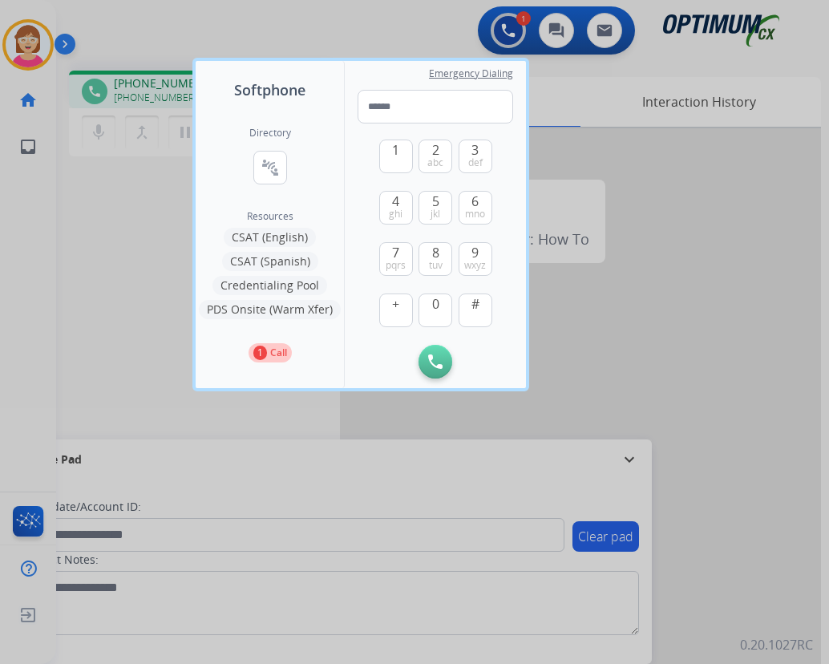
click at [623, 196] on div at bounding box center [414, 332] width 829 height 664
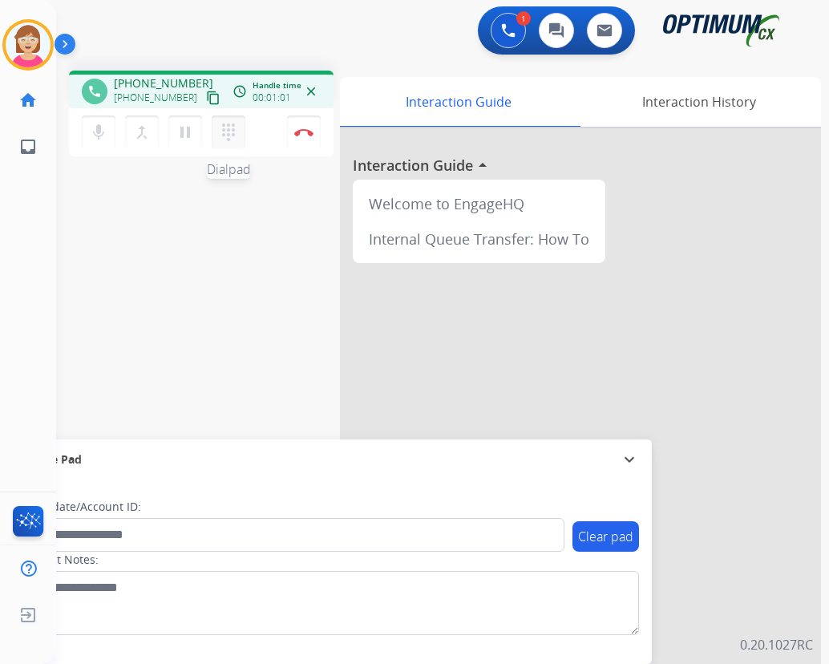
click at [222, 125] on mat-icon "dialpad" at bounding box center [228, 132] width 19 height 19
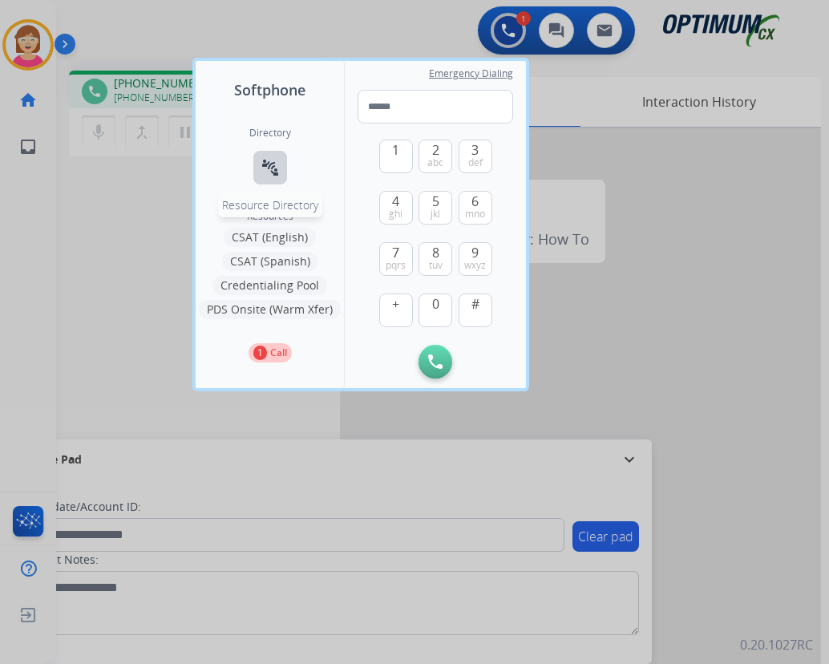
click at [265, 167] on mat-icon "connect_without_contact" at bounding box center [269, 167] width 19 height 19
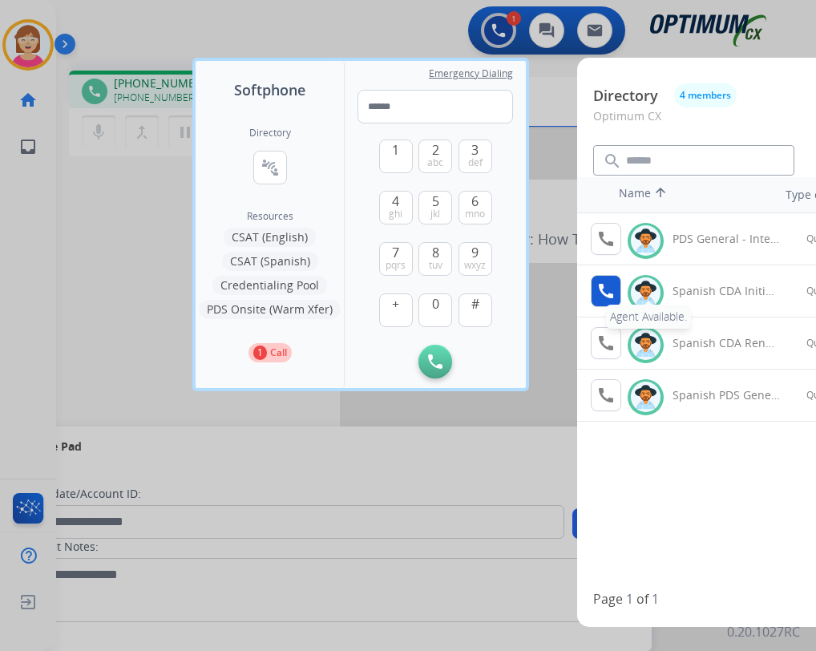
click at [608, 287] on mat-icon "call" at bounding box center [605, 290] width 19 height 19
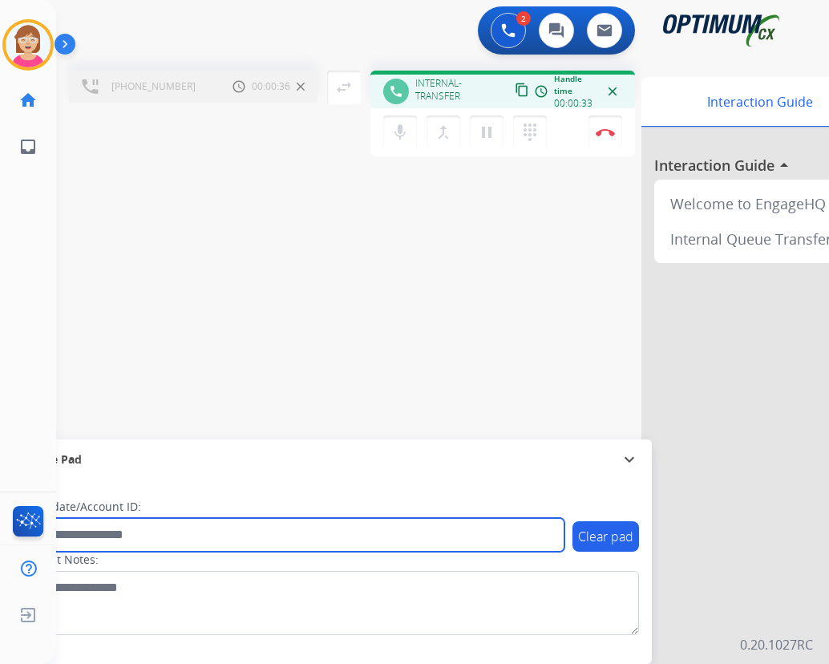
click at [99, 533] on input "text" at bounding box center [292, 535] width 543 height 34
type input "*******"
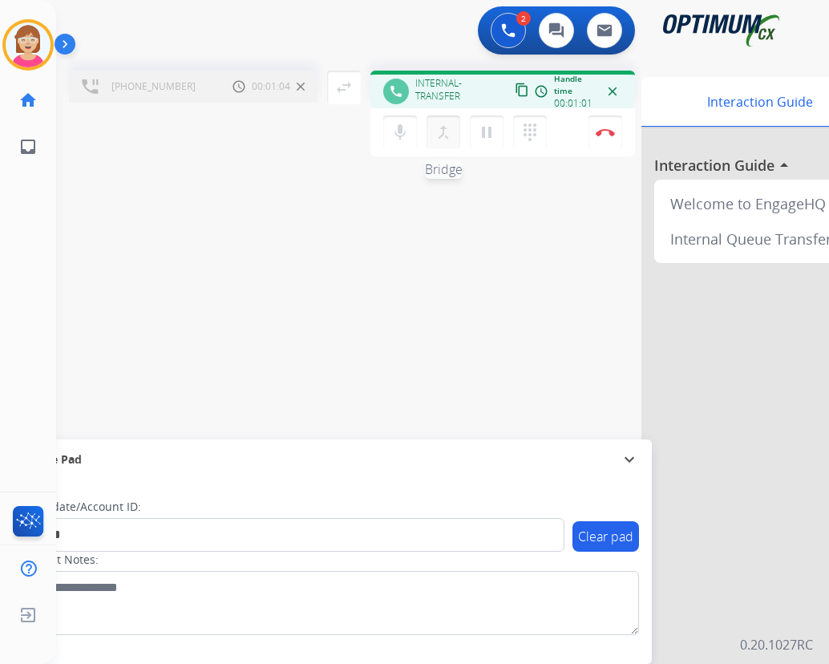
click at [446, 131] on mat-icon "merge_type" at bounding box center [443, 132] width 19 height 19
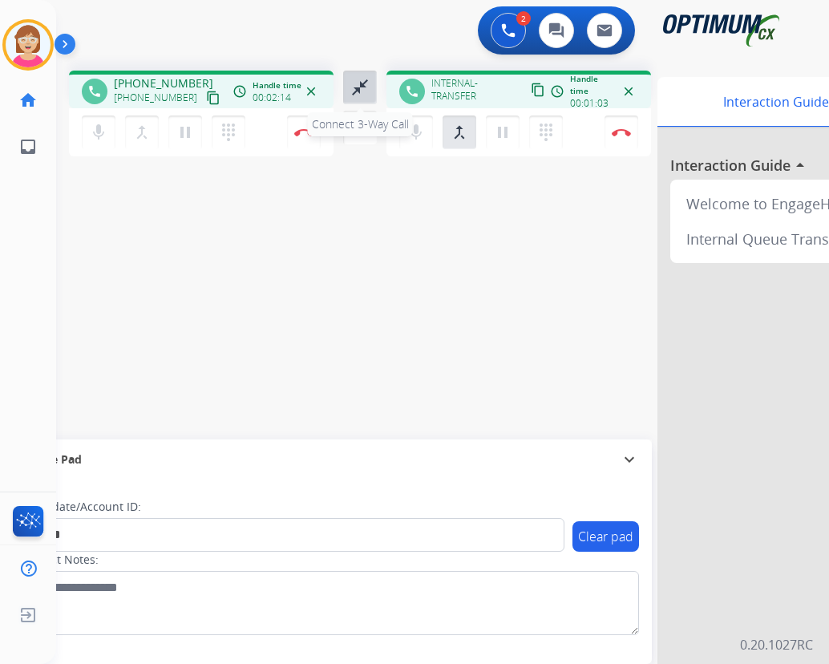
click at [356, 86] on mat-icon "close_fullscreen" at bounding box center [359, 87] width 19 height 19
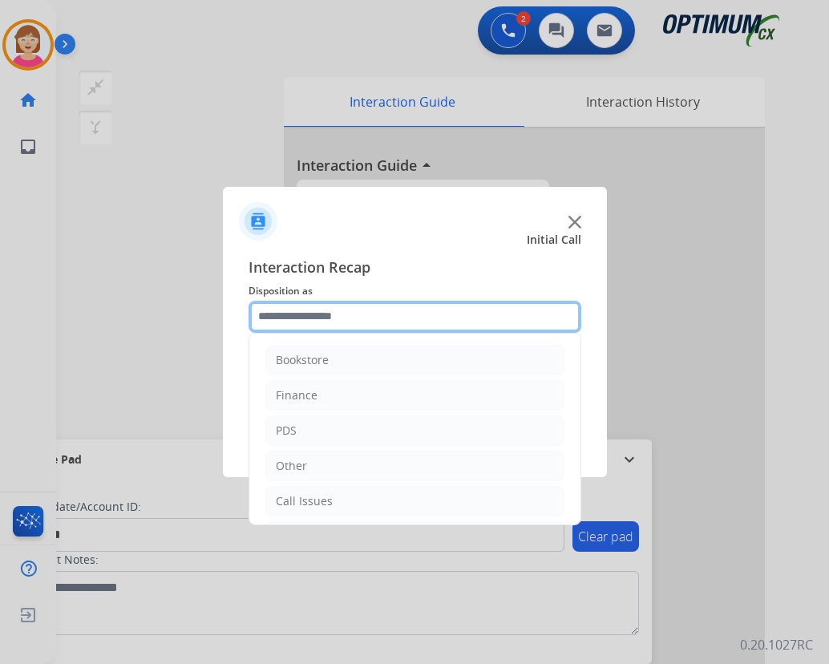
click at [288, 313] on input "text" at bounding box center [414, 317] width 333 height 32
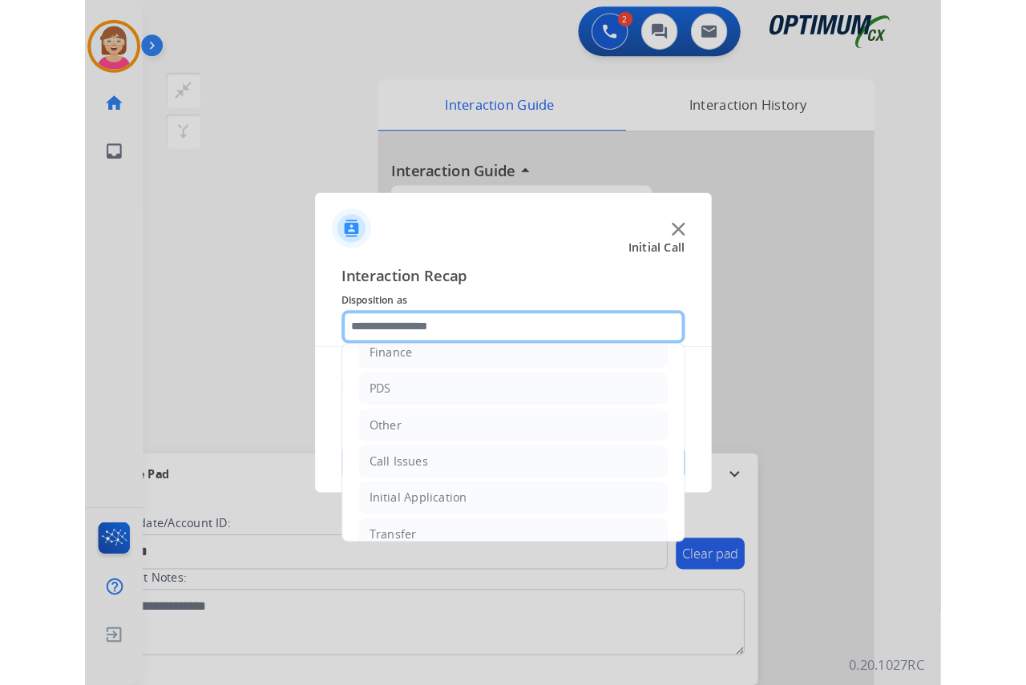
scroll to position [80, 0]
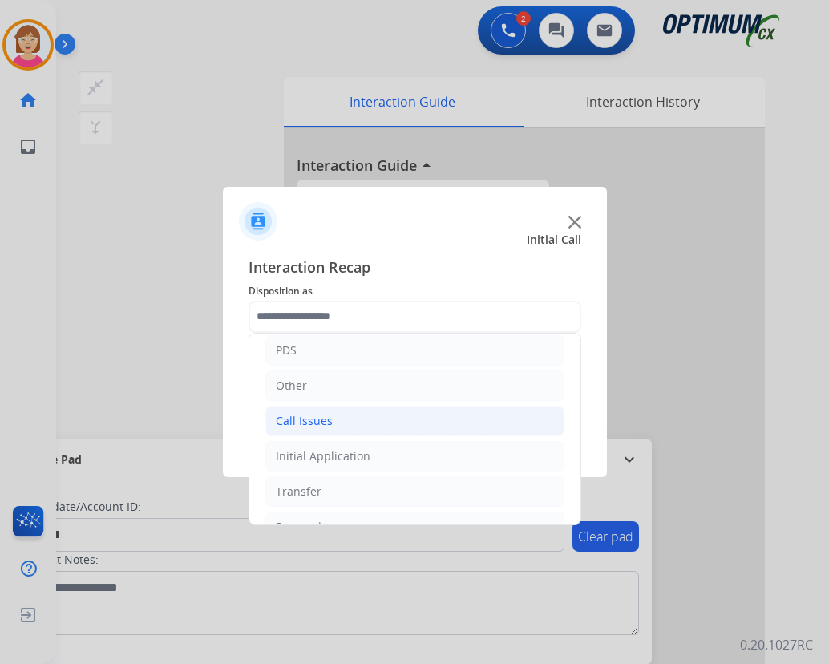
click at [295, 423] on div "Call Issues" at bounding box center [304, 421] width 57 height 16
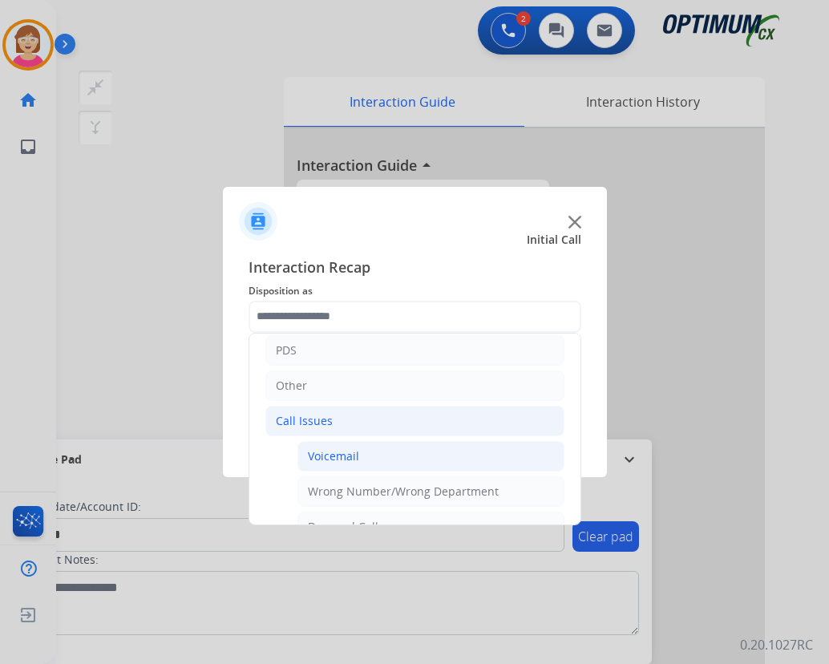
click at [338, 458] on div "Voicemail" at bounding box center [333, 456] width 51 height 16
type input "*********"
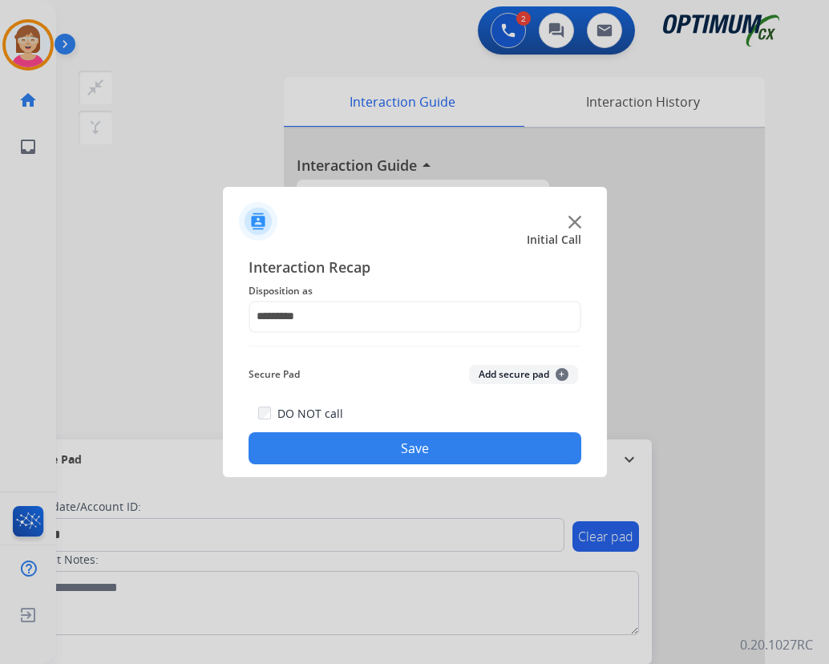
drag, startPoint x: 338, startPoint y: 458, endPoint x: 136, endPoint y: 265, distance: 278.9
click at [108, 260] on div at bounding box center [414, 332] width 829 height 664
click at [563, 374] on span "+" at bounding box center [561, 374] width 13 height 13
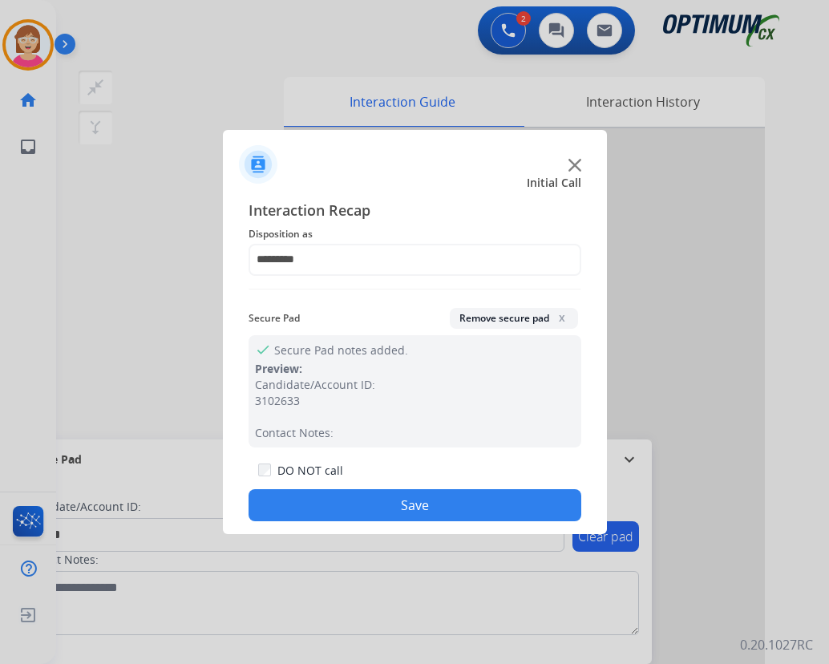
click at [343, 502] on button "Save" at bounding box center [414, 505] width 333 height 32
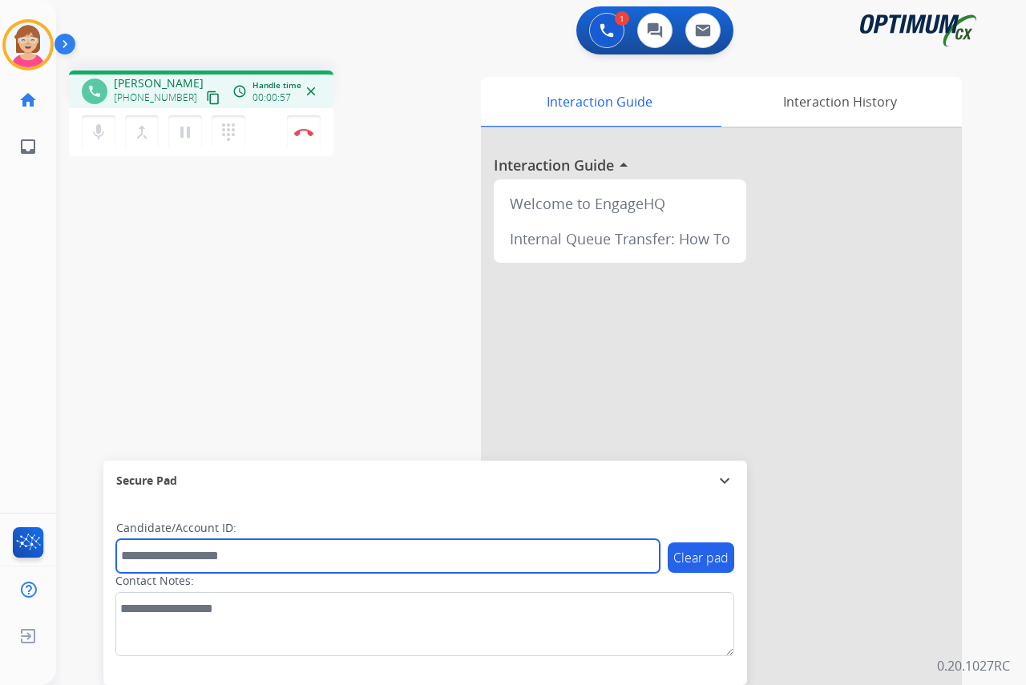
click at [159, 557] on input "text" at bounding box center [387, 556] width 543 height 34
click at [126, 556] on input "**********" at bounding box center [387, 556] width 543 height 34
drag, startPoint x: 146, startPoint y: 559, endPoint x: 116, endPoint y: 554, distance: 30.0
click at [116, 554] on input "**********" at bounding box center [387, 556] width 543 height 34
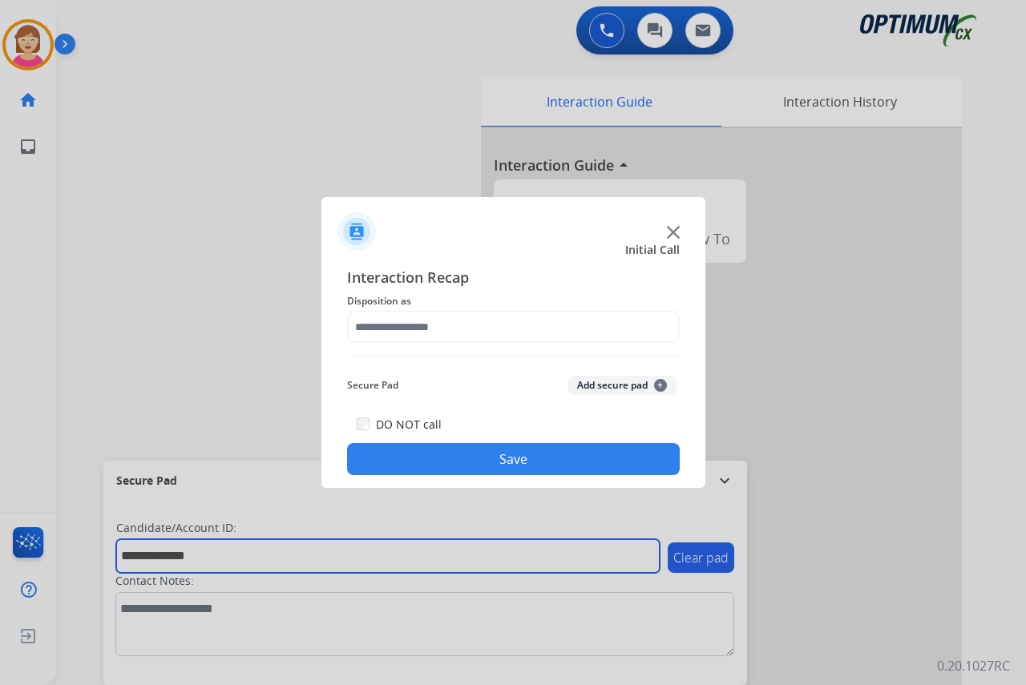
type input "**********"
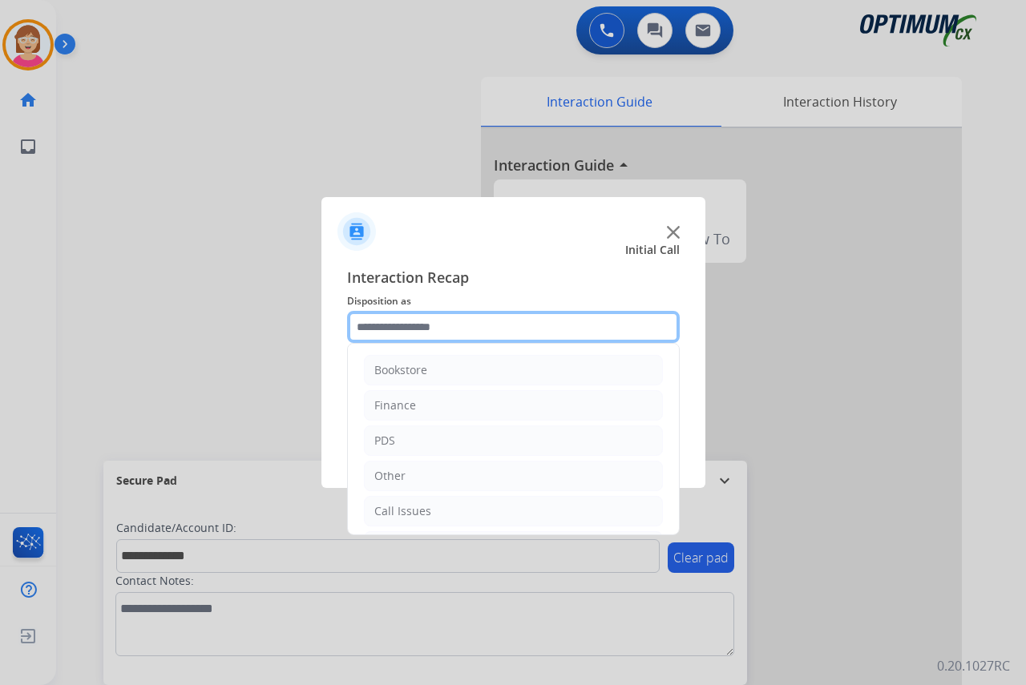
click at [377, 324] on input "text" at bounding box center [513, 327] width 333 height 32
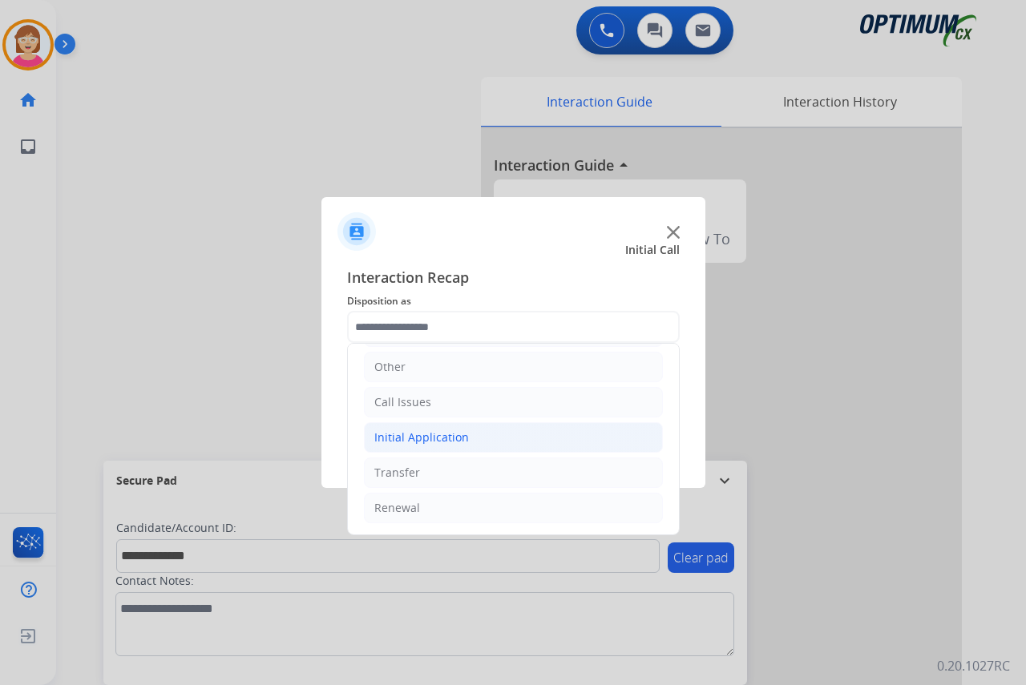
click at [426, 434] on div "Initial Application" at bounding box center [421, 438] width 95 height 16
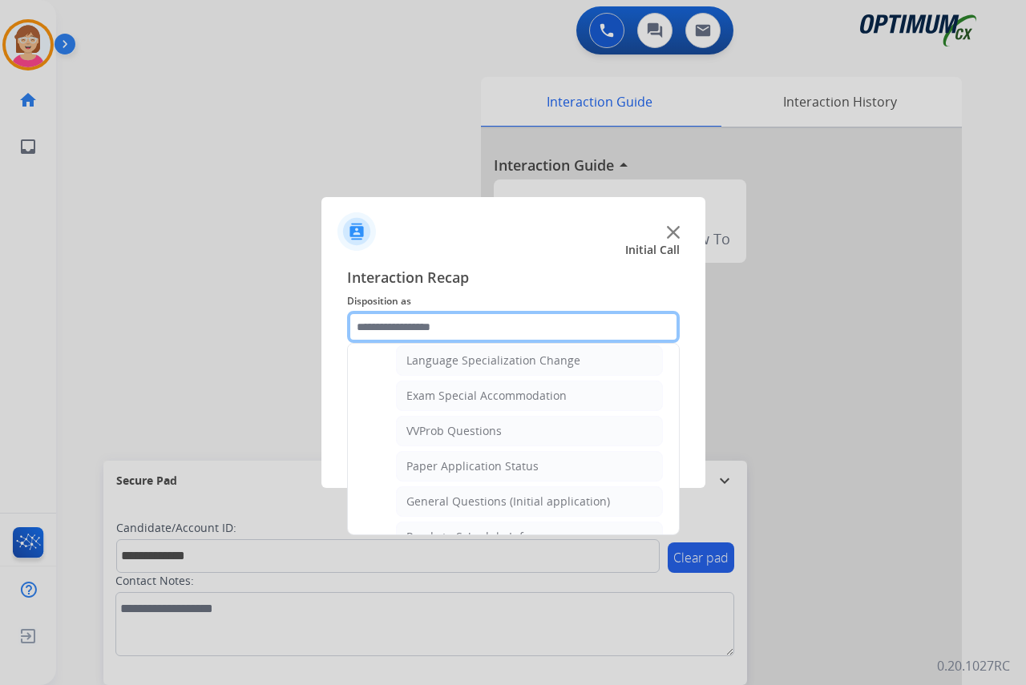
scroll to position [830, 0]
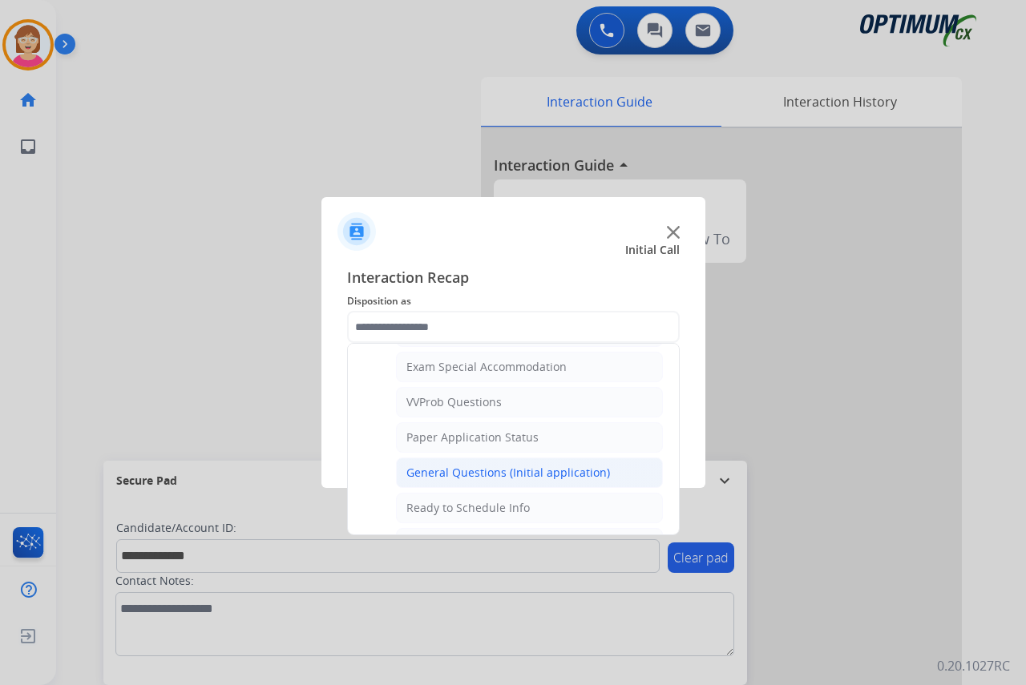
click at [473, 473] on div "General Questions (Initial application)" at bounding box center [508, 473] width 204 height 16
type input "**********"
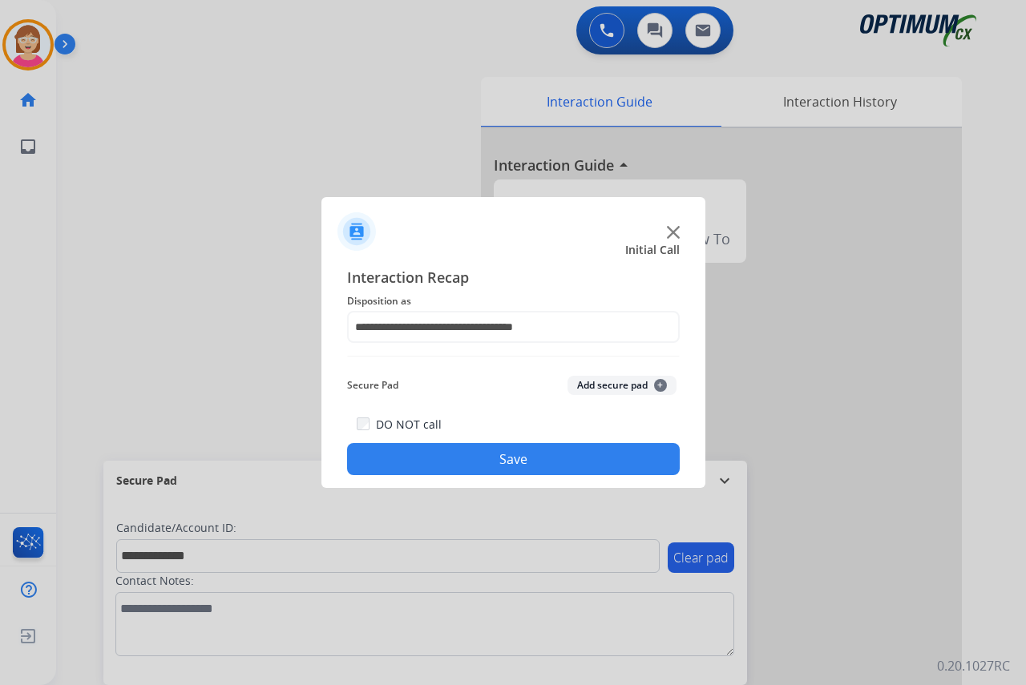
click at [658, 384] on span "+" at bounding box center [660, 385] width 13 height 13
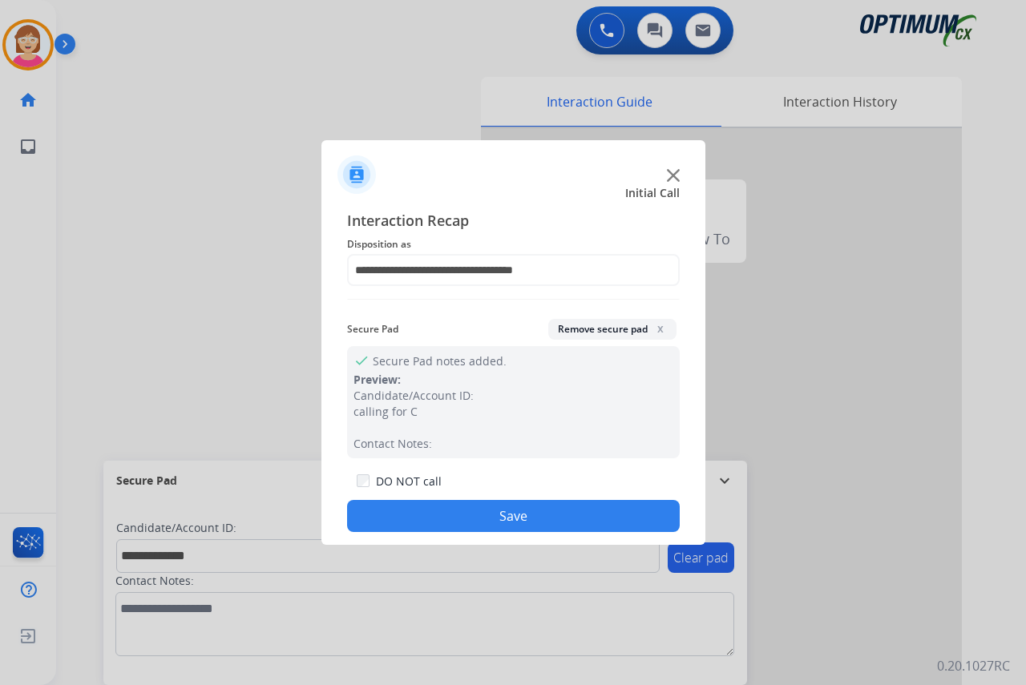
drag, startPoint x: 424, startPoint y: 510, endPoint x: 403, endPoint y: 498, distance: 24.1
click at [408, 500] on div "DO NOT call Save" at bounding box center [513, 501] width 333 height 61
click at [479, 514] on button "Save" at bounding box center [513, 516] width 333 height 32
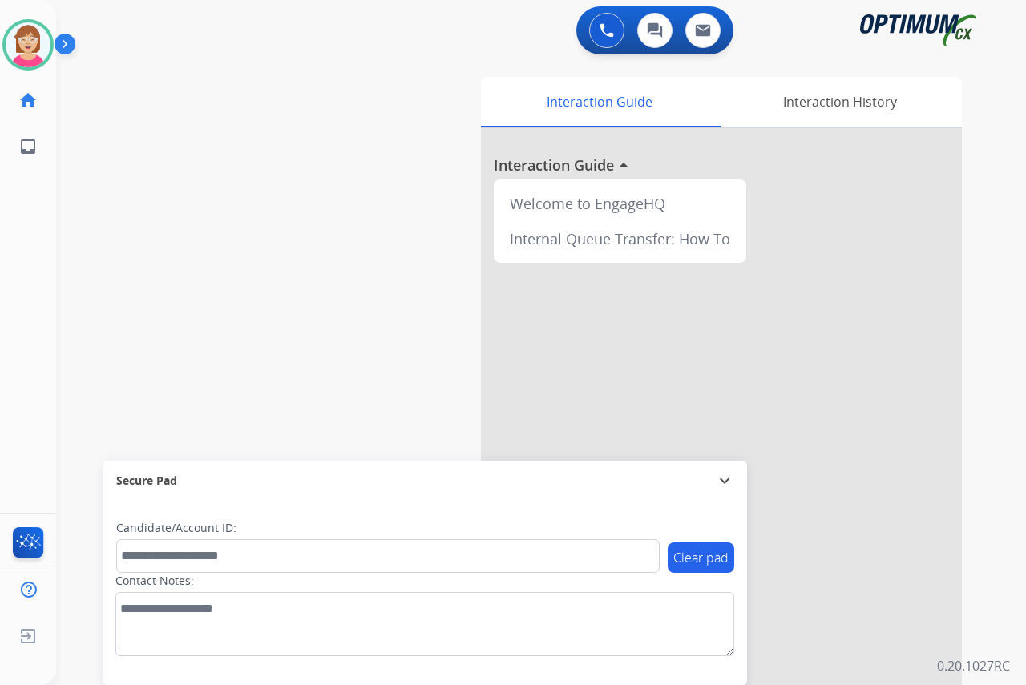
drag, startPoint x: 479, startPoint y: 514, endPoint x: 324, endPoint y: 402, distance: 191.3
click at [324, 402] on div "swap_horiz Break voice bridge close_fullscreen Connect 3-Way Call merge_type Se…" at bounding box center [521, 392] width 931 height 668
click at [20, 385] on div "[PERSON_NAME] Available Edit Avatar Agent: [PERSON_NAME] Profile: OCX Training …" at bounding box center [28, 342] width 56 height 685
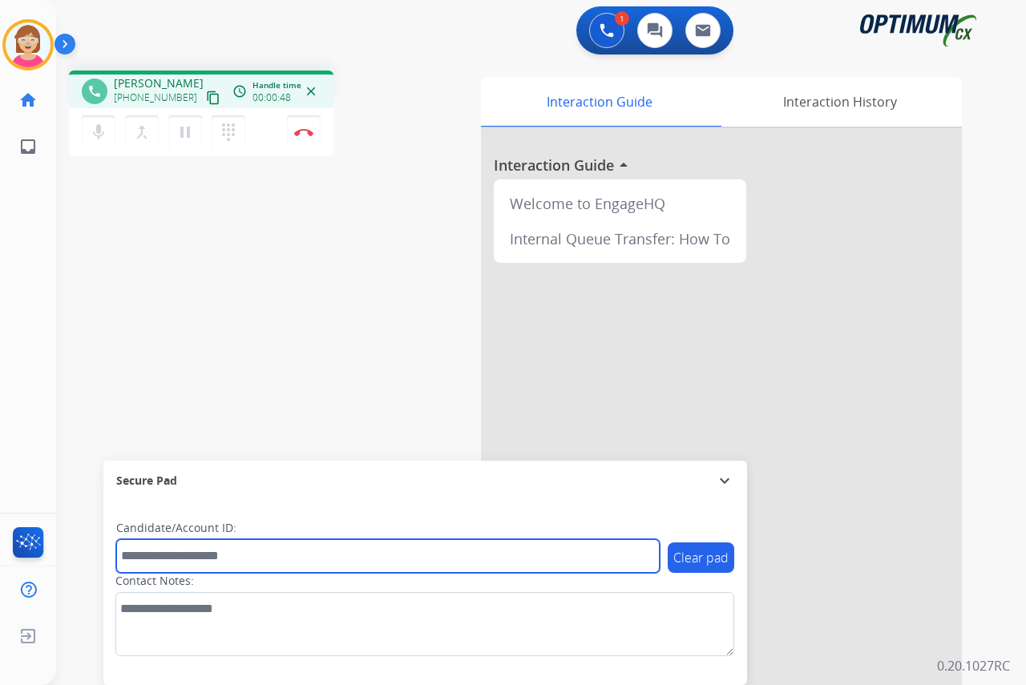
click at [158, 559] on input "text" at bounding box center [387, 556] width 543 height 34
type input "*"
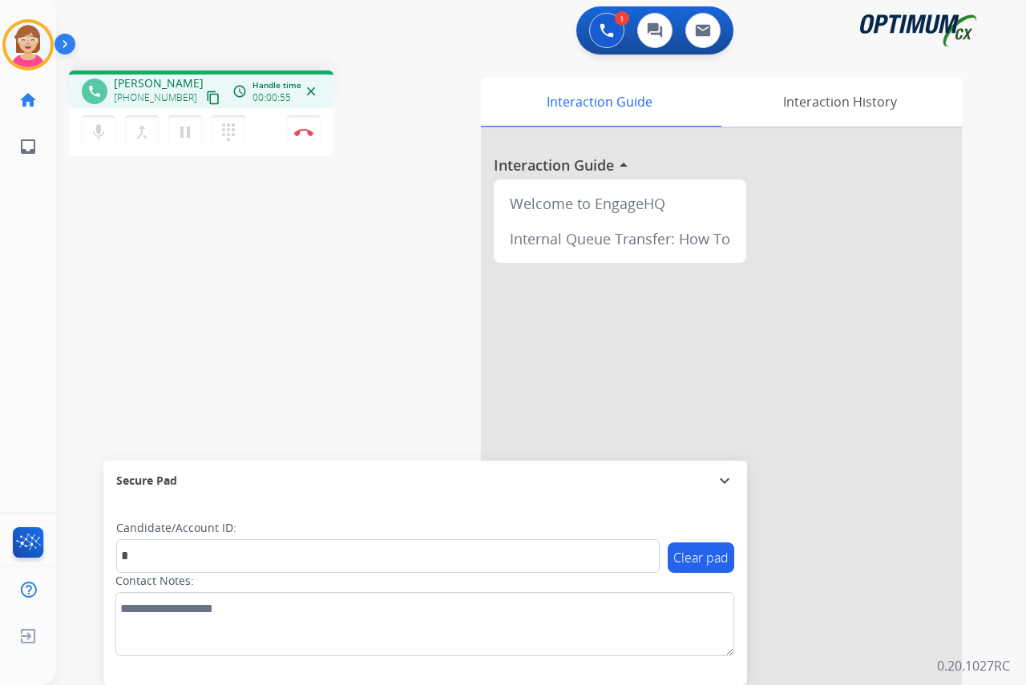
click at [1012, 10] on div "1 Voice Interactions 0 Chat Interactions 0 Email Interactions phone [PERSON_NAM…" at bounding box center [541, 342] width 970 height 685
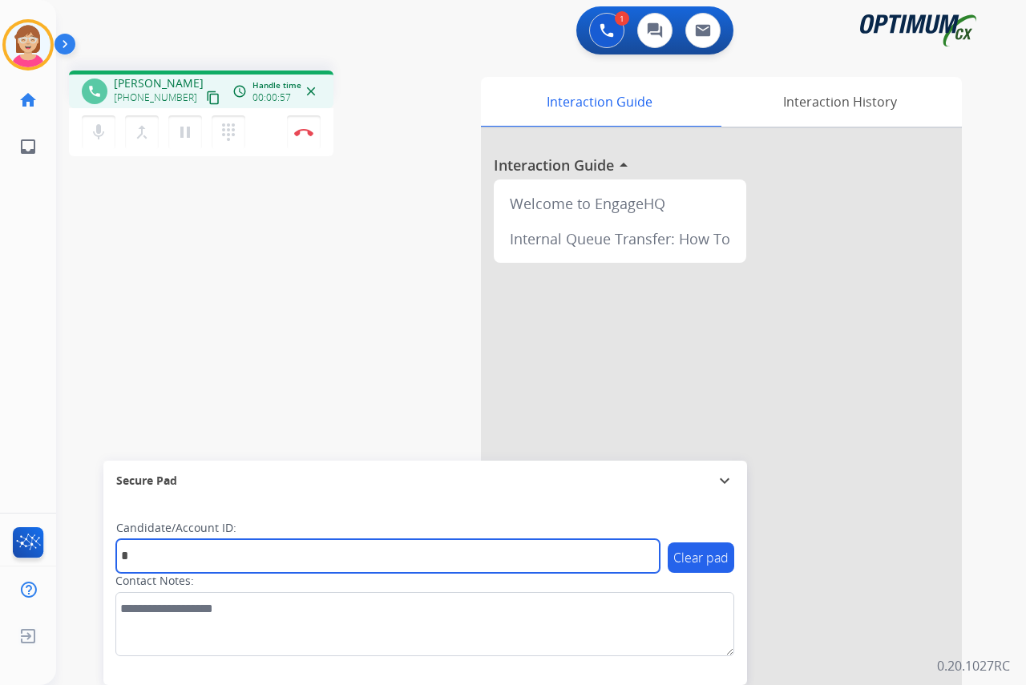
click at [123, 557] on input "*" at bounding box center [387, 556] width 543 height 34
drag, startPoint x: 123, startPoint y: 557, endPoint x: 339, endPoint y: 567, distance: 216.6
click at [339, 567] on input "*" at bounding box center [387, 556] width 543 height 34
type input "**********"
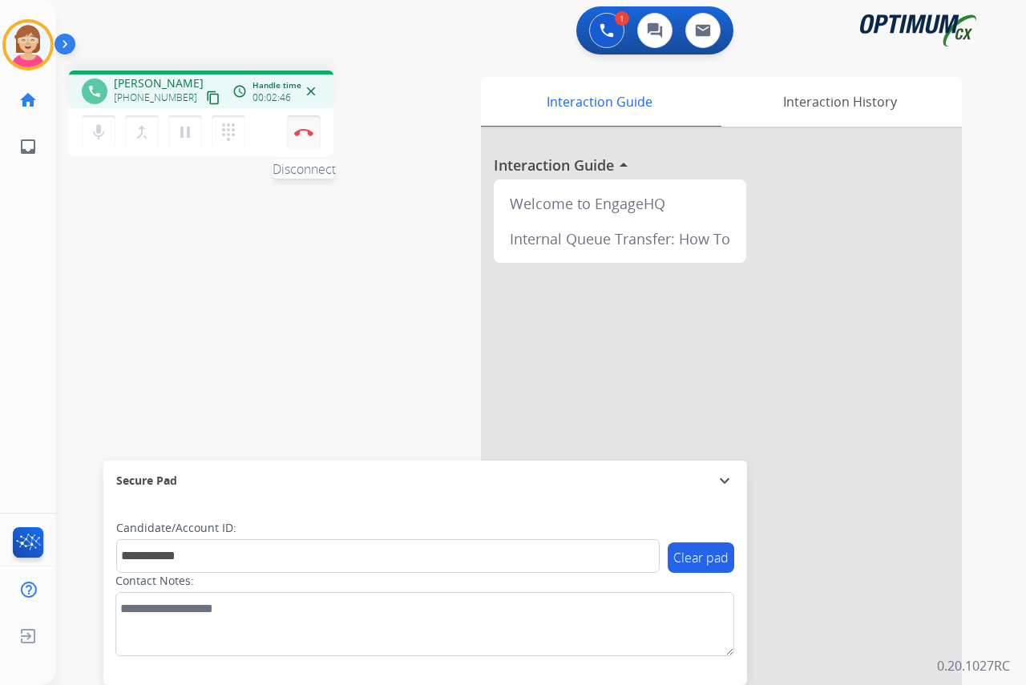
click at [305, 129] on img at bounding box center [303, 132] width 19 height 8
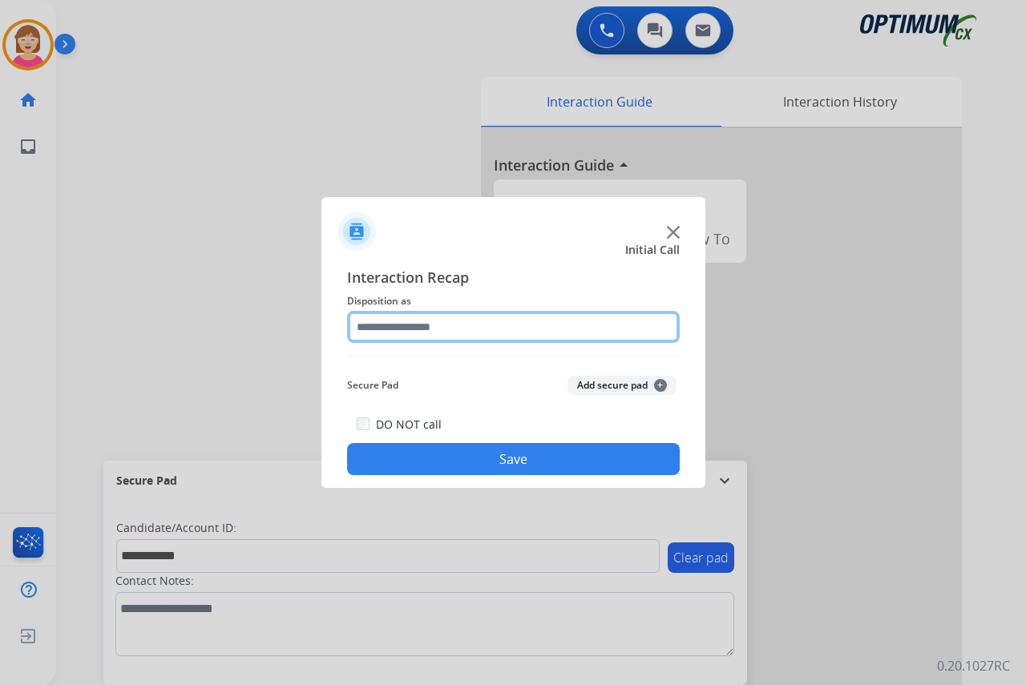
click at [381, 329] on input "text" at bounding box center [513, 327] width 333 height 32
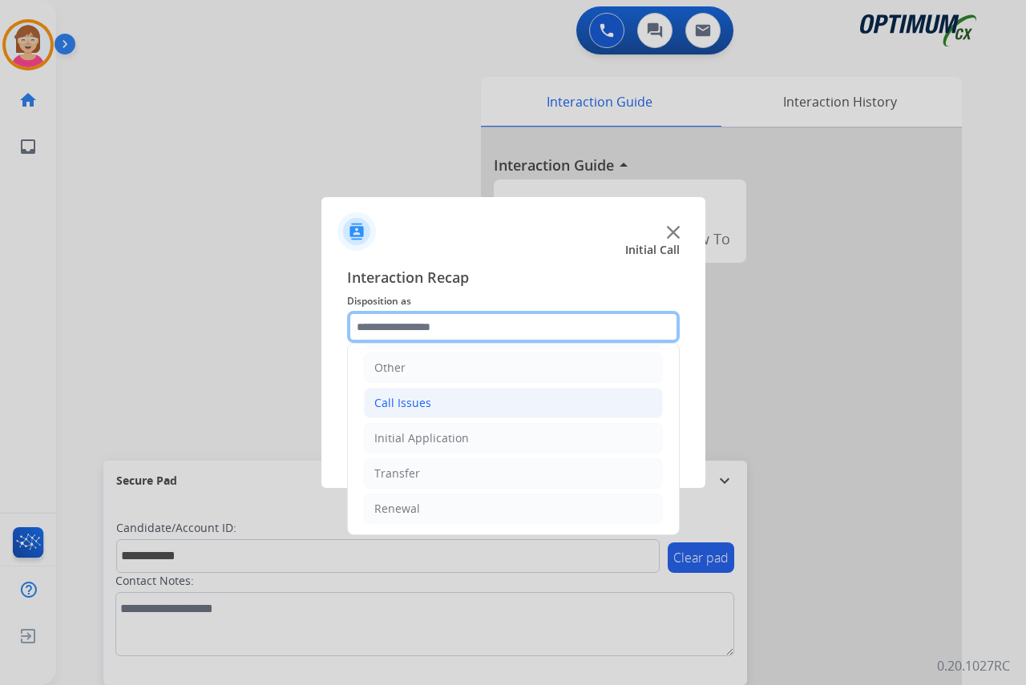
scroll to position [109, 0]
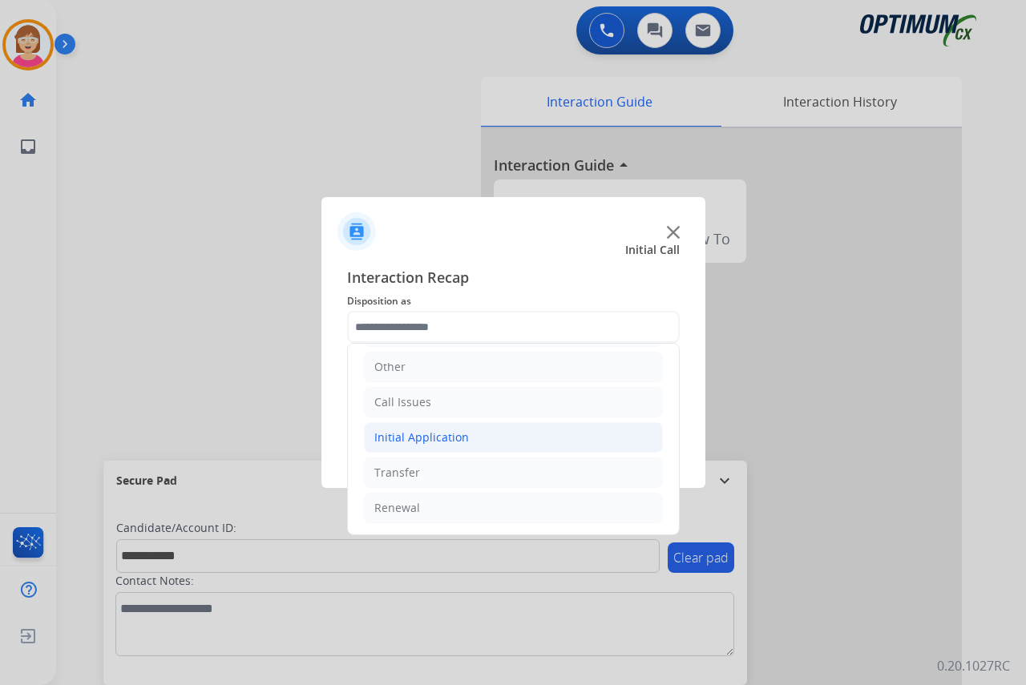
click at [425, 440] on div "Initial Application" at bounding box center [421, 438] width 95 height 16
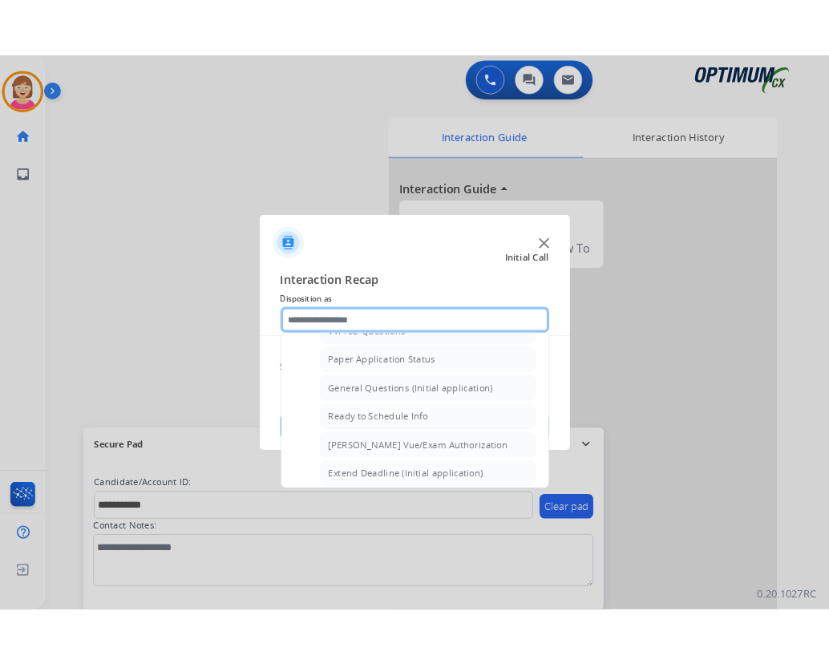
scroll to position [910, 0]
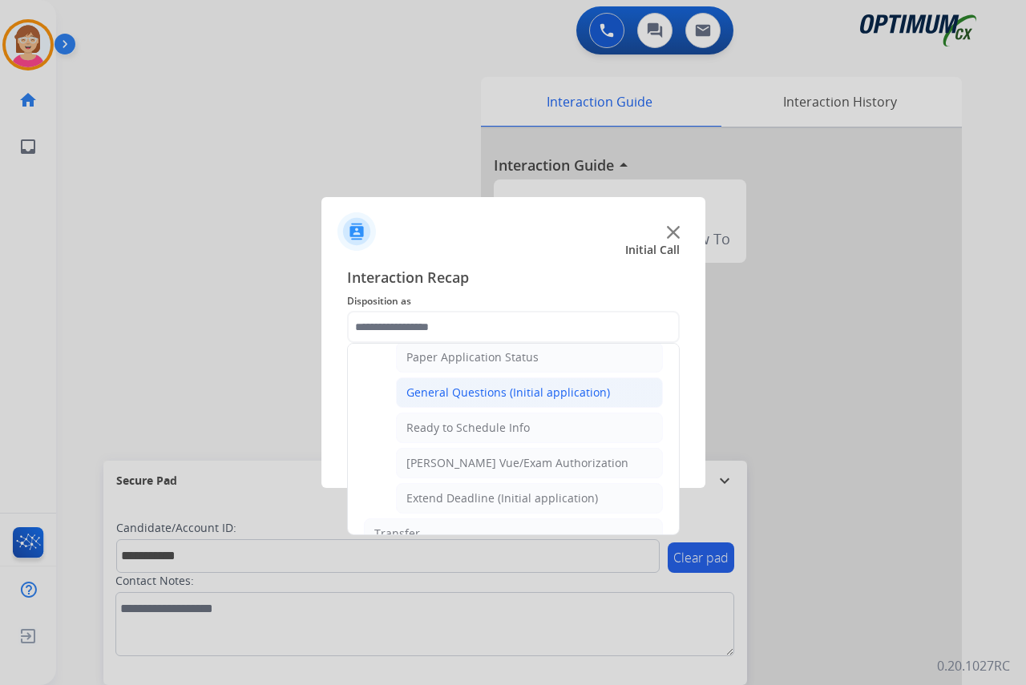
click at [462, 391] on div "General Questions (Initial application)" at bounding box center [508, 393] width 204 height 16
type input "**********"
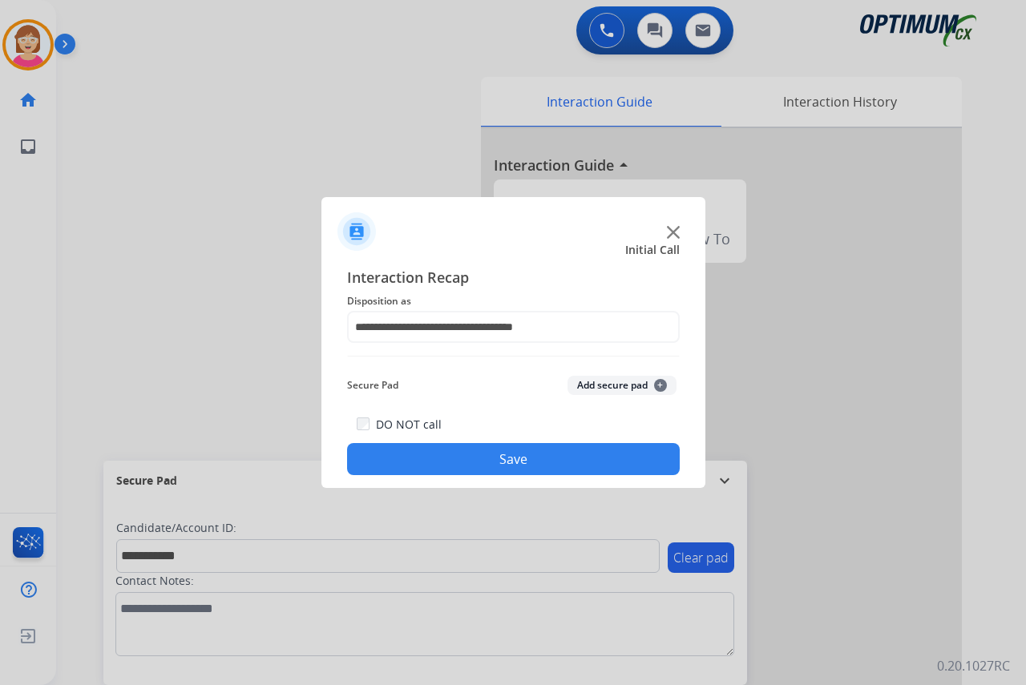
click at [660, 387] on span "+" at bounding box center [660, 385] width 13 height 13
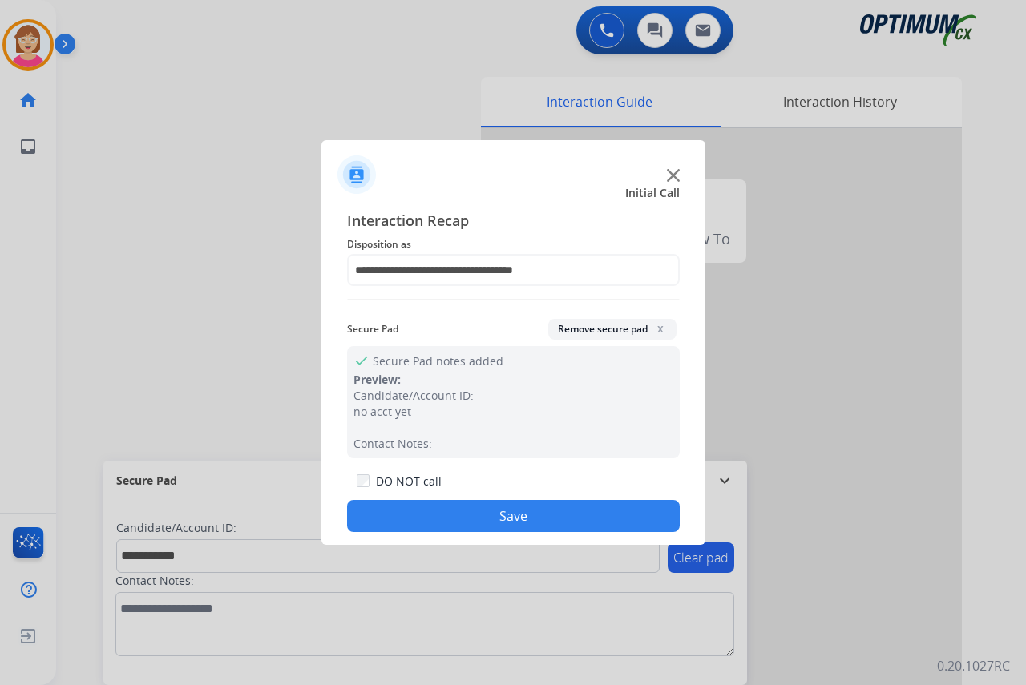
click at [460, 511] on button "Save" at bounding box center [513, 516] width 333 height 32
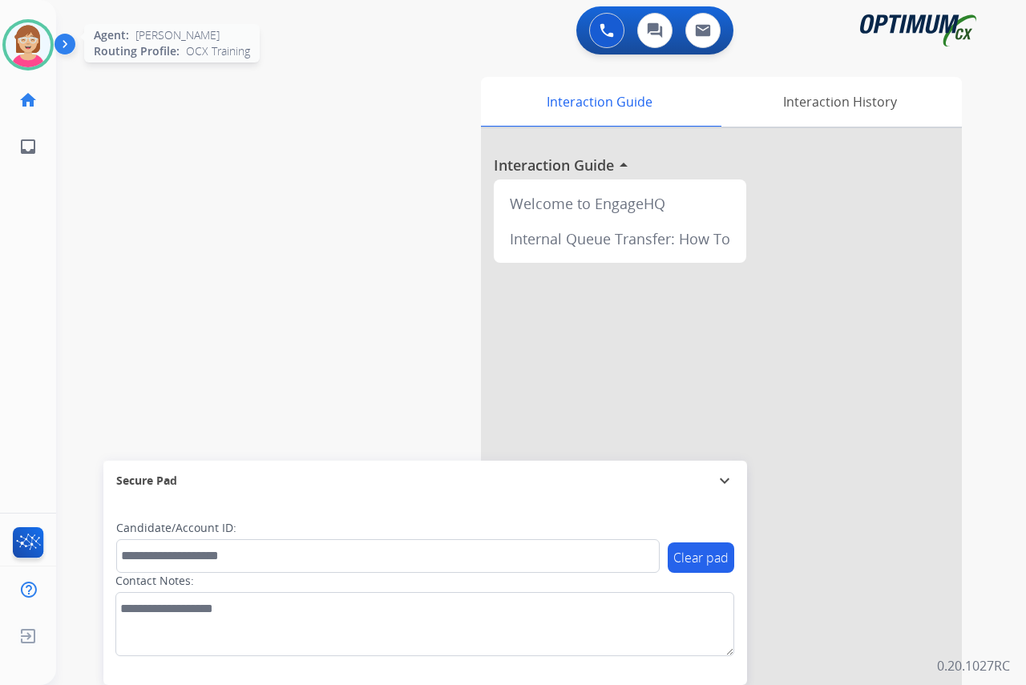
click at [20, 46] on img at bounding box center [28, 44] width 45 height 45
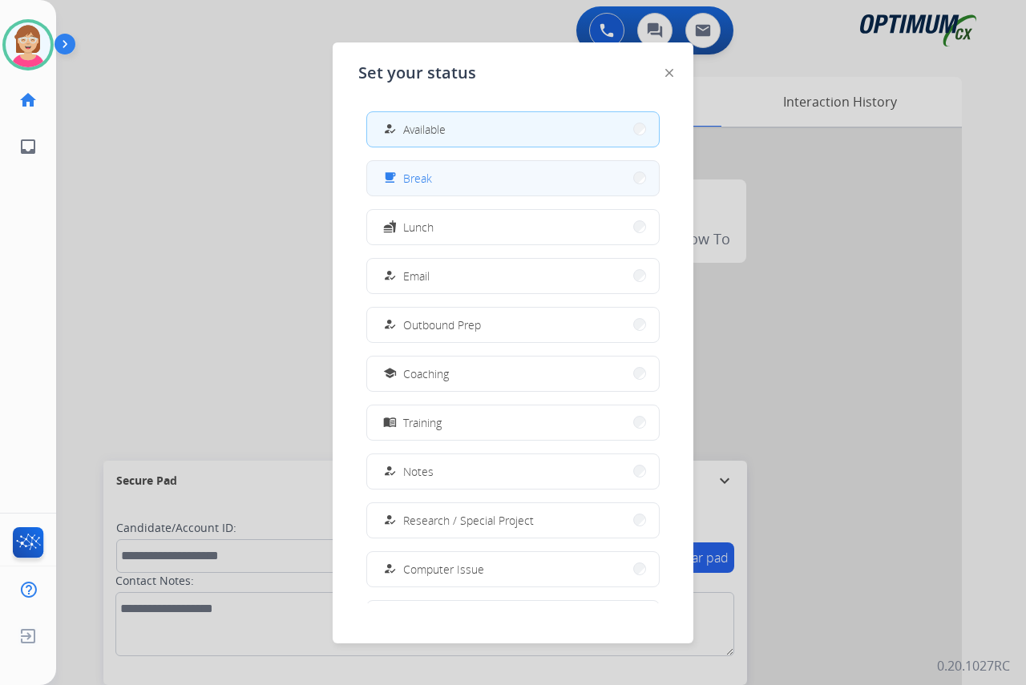
click at [433, 178] on button "free_breakfast Break" at bounding box center [513, 178] width 292 height 34
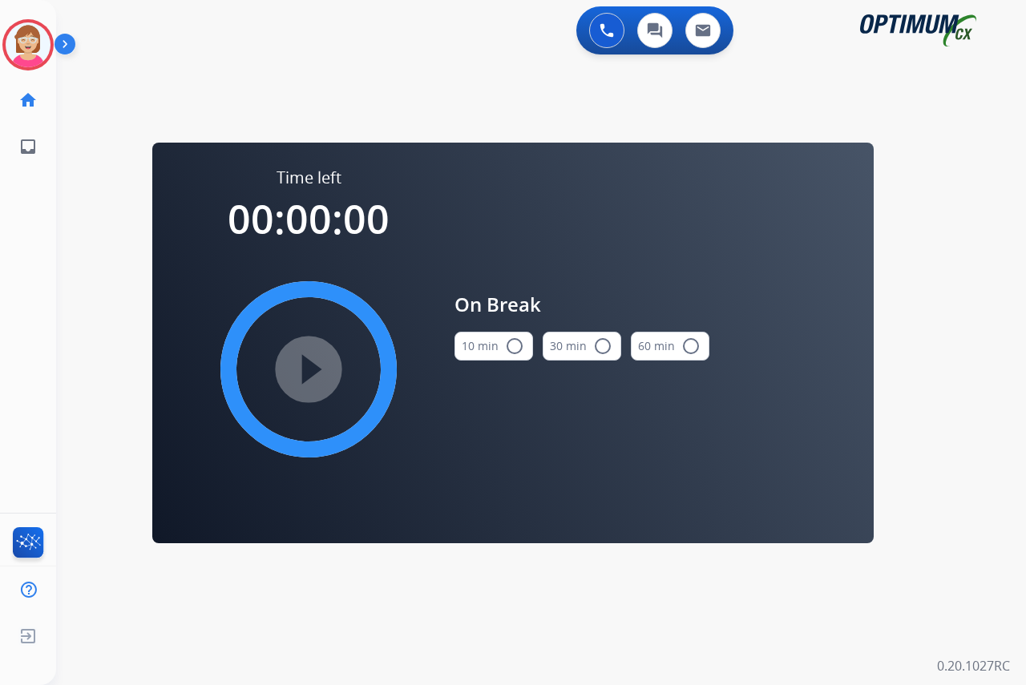
click at [513, 344] on mat-icon "radio_button_unchecked" at bounding box center [514, 346] width 19 height 19
drag, startPoint x: 313, startPoint y: 369, endPoint x: 314, endPoint y: 385, distance: 15.3
click at [314, 379] on mat-icon "play_circle_filled" at bounding box center [308, 369] width 19 height 19
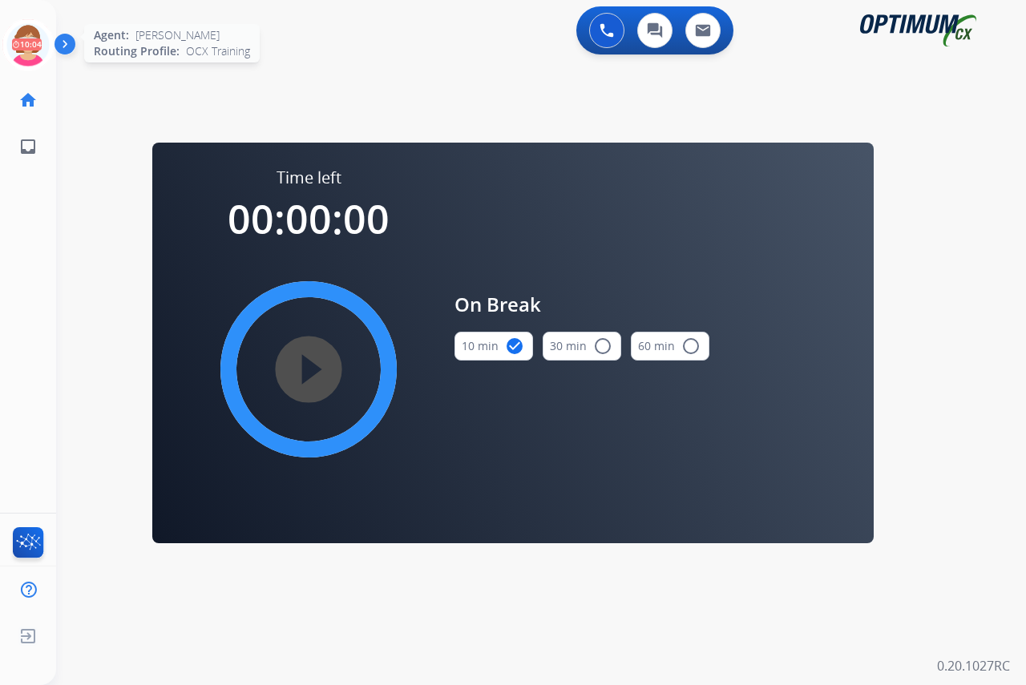
click at [30, 32] on icon at bounding box center [28, 45] width 52 height 52
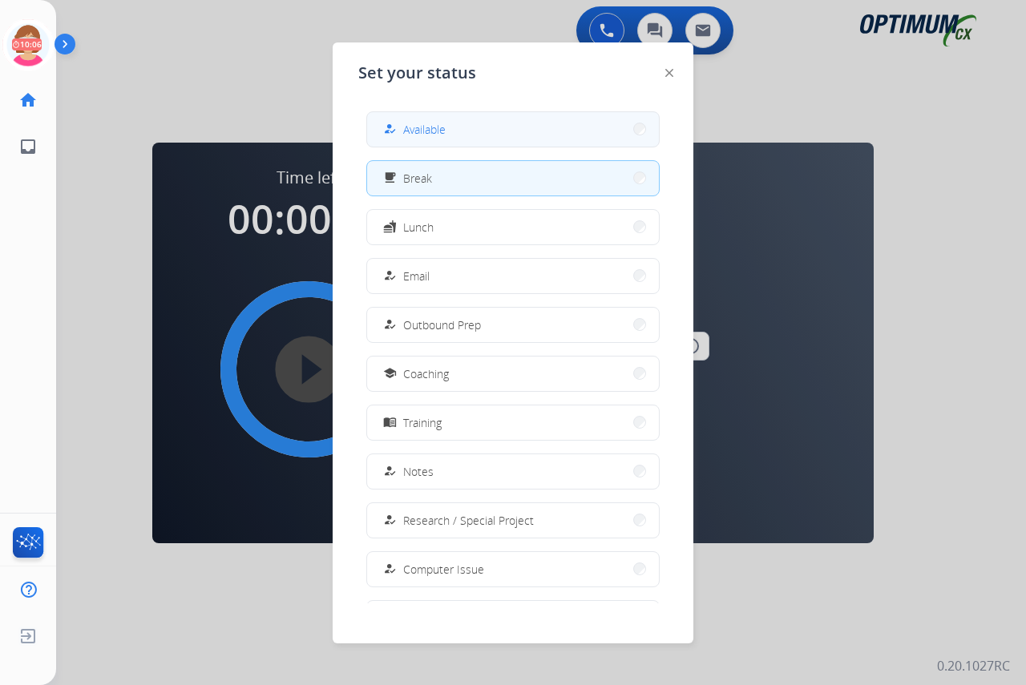
click at [442, 129] on span "Available" at bounding box center [424, 129] width 42 height 17
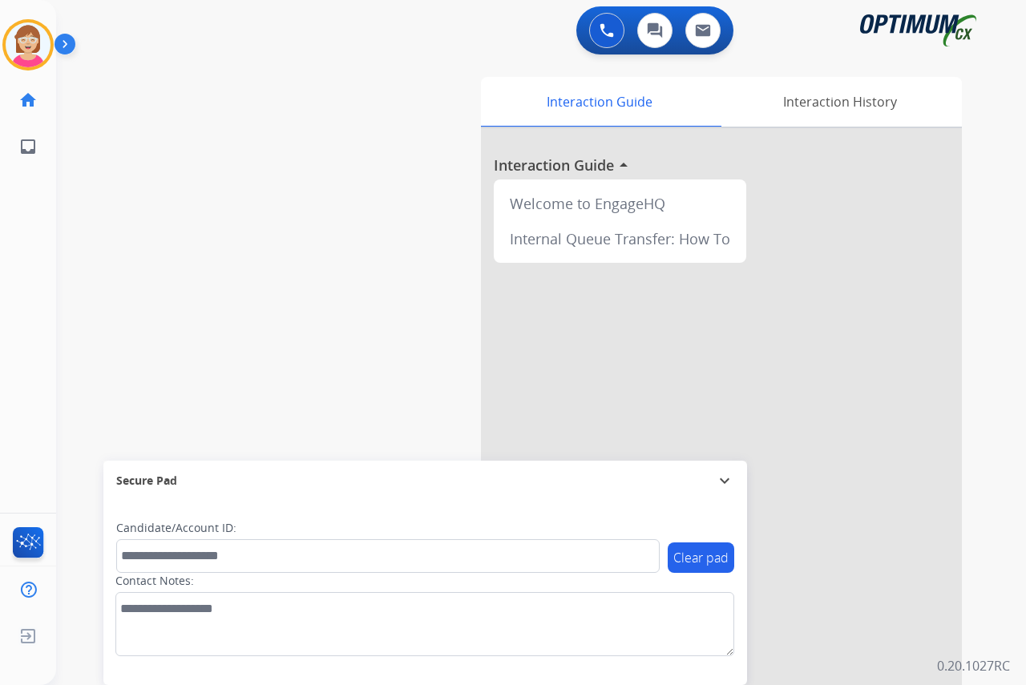
click at [26, 207] on div "[PERSON_NAME] Available Edit Avatar Agent: [PERSON_NAME] Profile: OCX Training …" at bounding box center [28, 342] width 56 height 685
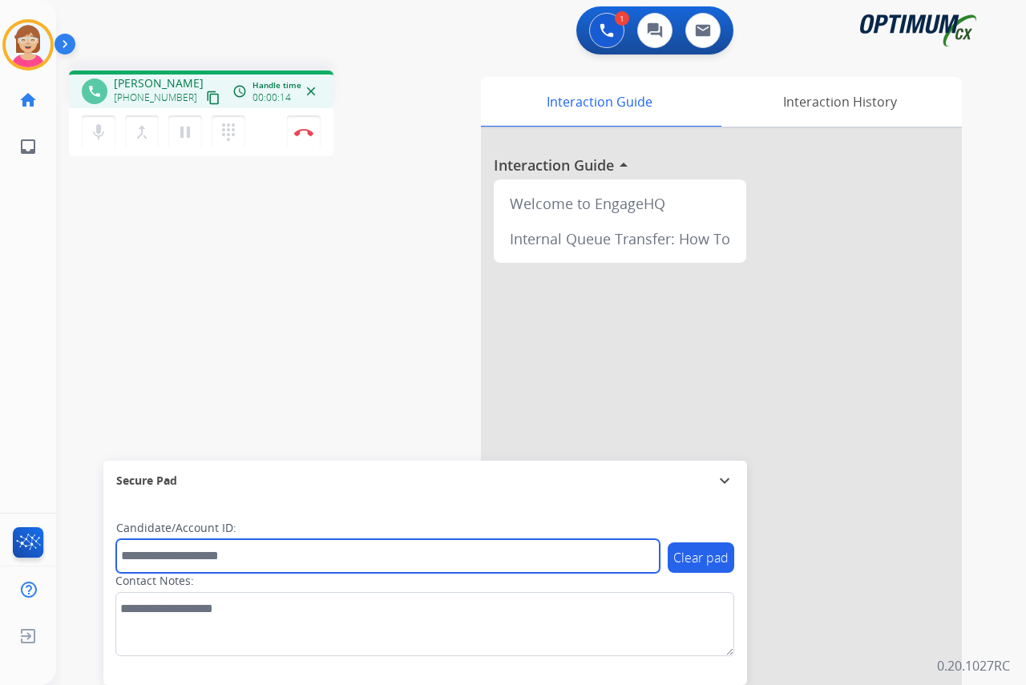
click at [137, 561] on input "text" at bounding box center [387, 556] width 543 height 34
type input "*******"
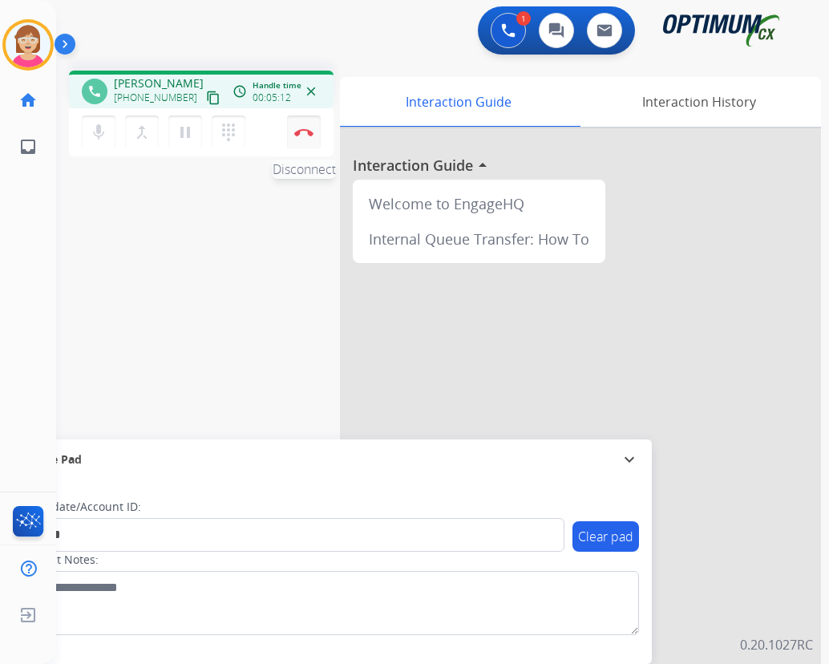
click at [304, 133] on img at bounding box center [303, 132] width 19 height 8
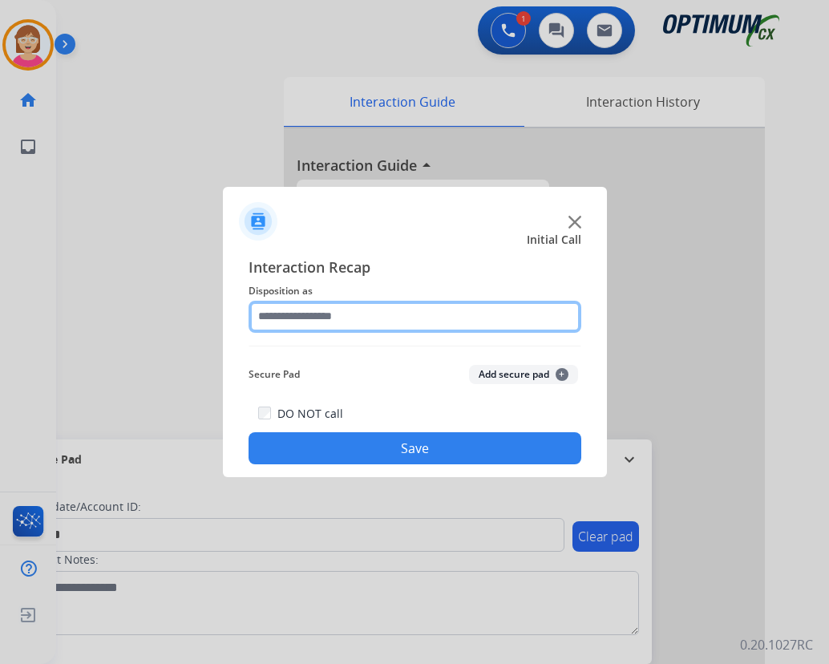
click at [290, 310] on input "text" at bounding box center [414, 317] width 333 height 32
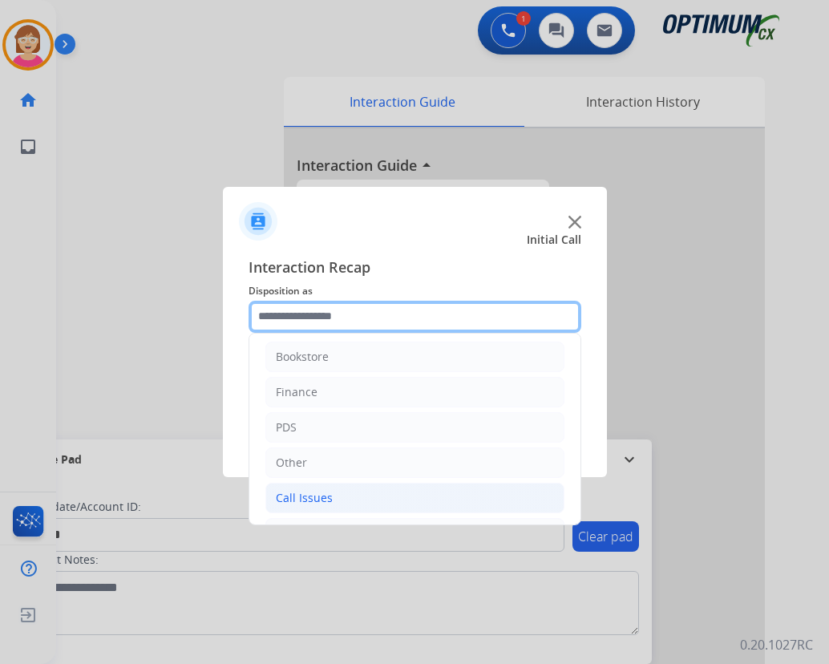
scroll to position [0, 0]
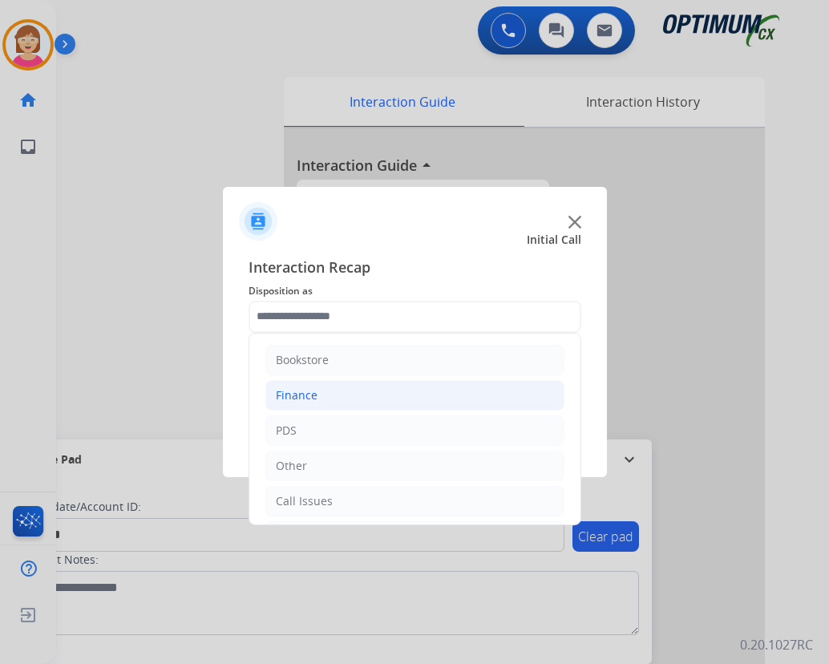
click at [297, 392] on div "Finance" at bounding box center [297, 395] width 42 height 16
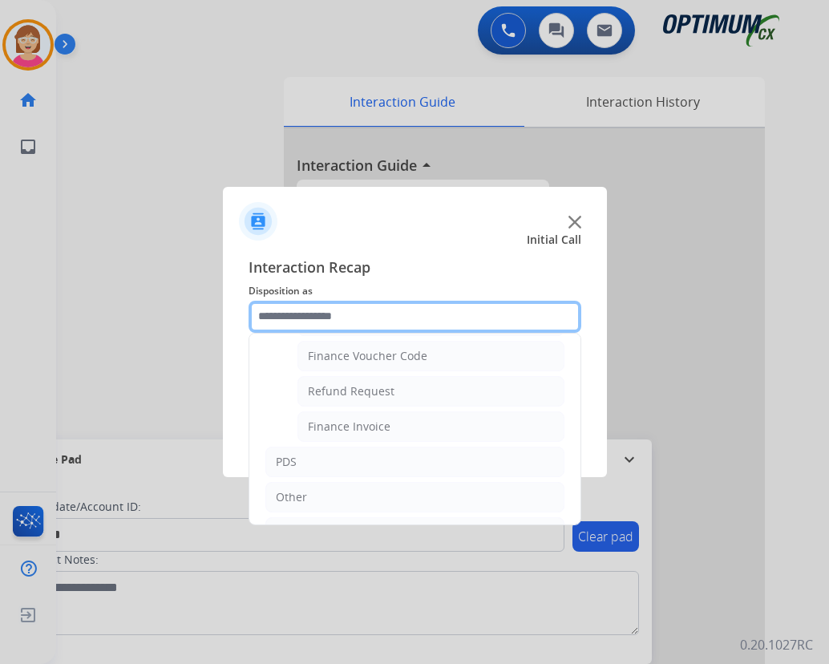
scroll to position [80, 0]
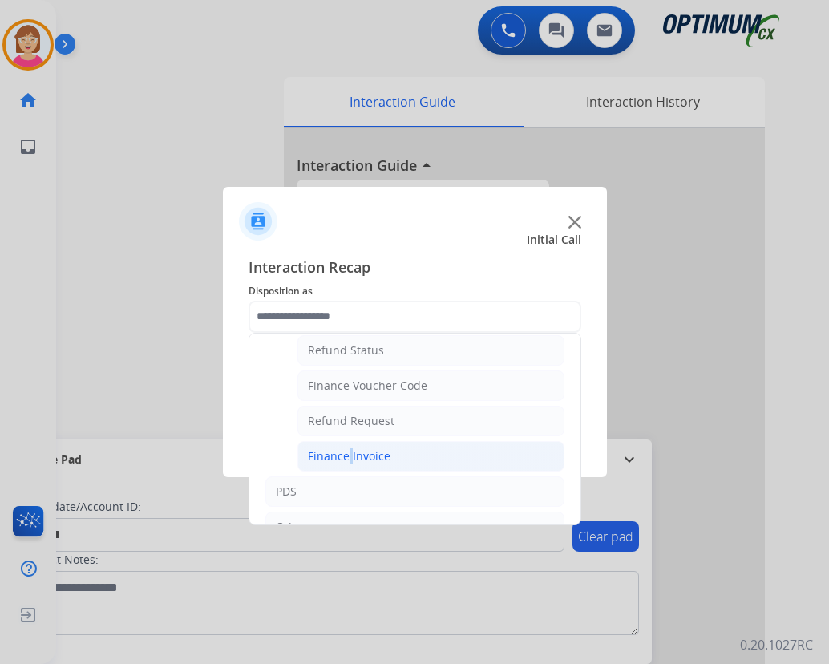
click at [343, 453] on div "Finance Invoice" at bounding box center [349, 456] width 83 height 16
type input "**********"
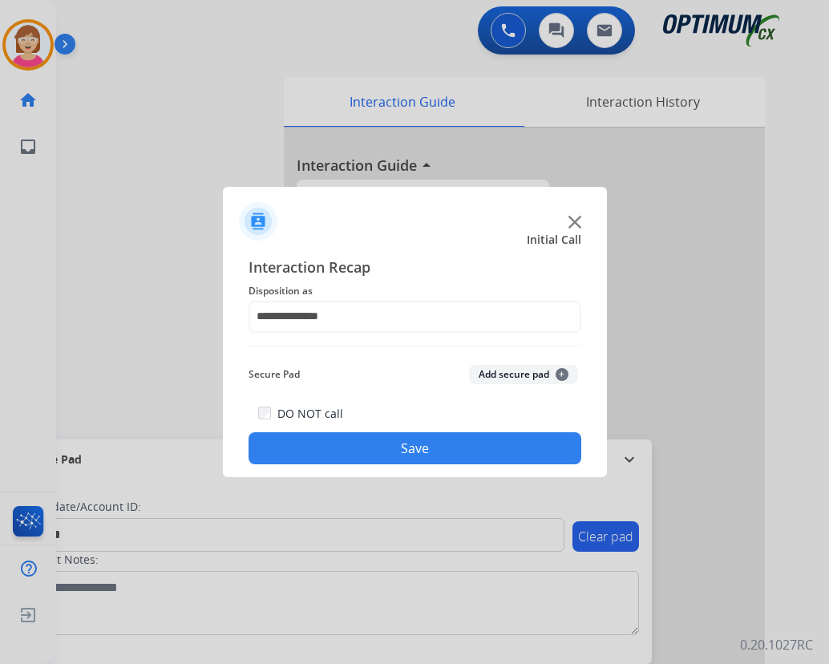
click at [565, 375] on span "+" at bounding box center [561, 374] width 13 height 13
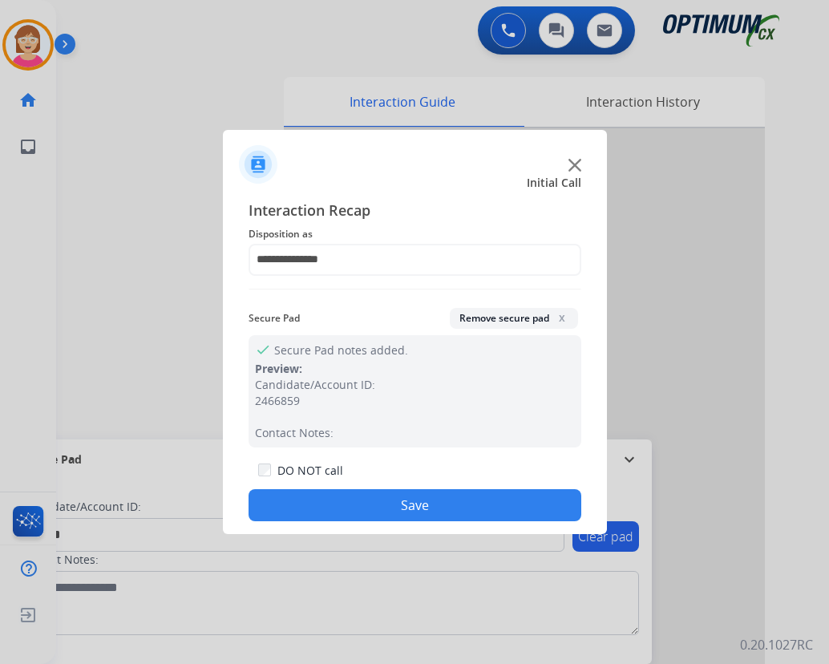
click at [367, 500] on button "Save" at bounding box center [414, 505] width 333 height 32
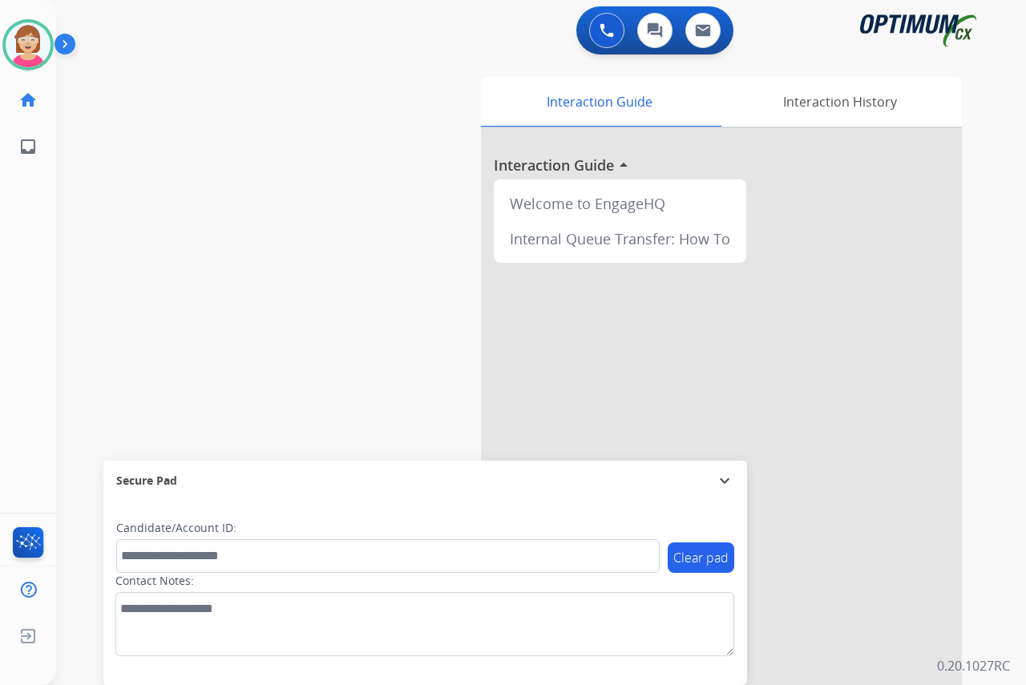
click at [30, 234] on div "[PERSON_NAME] Available Edit Avatar Agent: [PERSON_NAME] Profile: OCX Training …" at bounding box center [28, 342] width 56 height 685
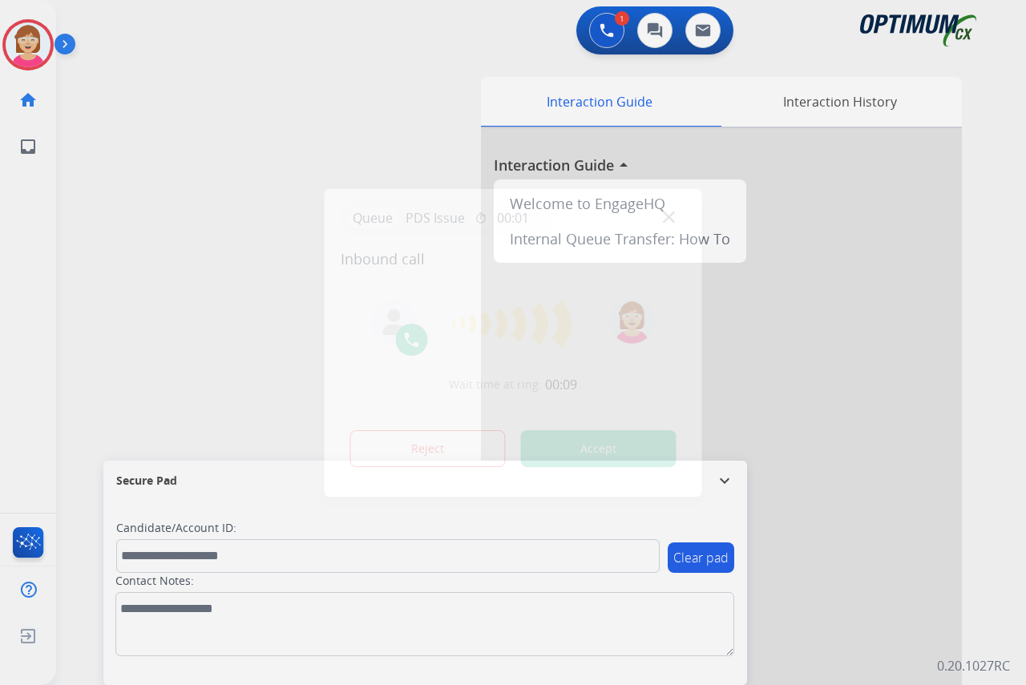
drag, startPoint x: 26, startPoint y: 226, endPoint x: 6, endPoint y: 240, distance: 24.9
click at [26, 228] on div at bounding box center [513, 342] width 1026 height 685
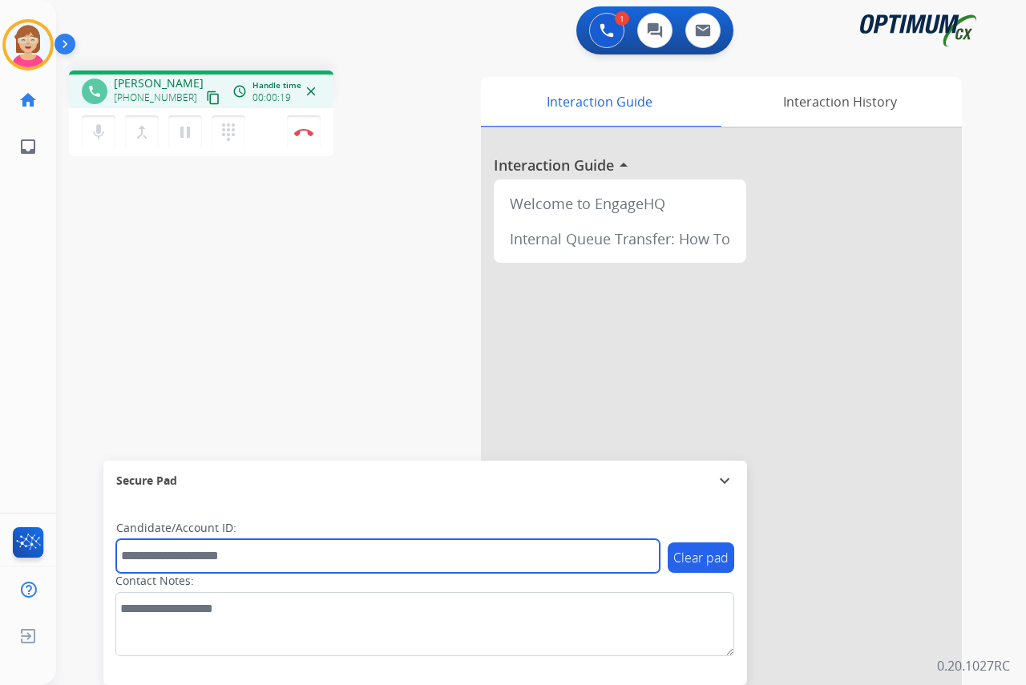
click at [150, 552] on input "text" at bounding box center [387, 556] width 543 height 34
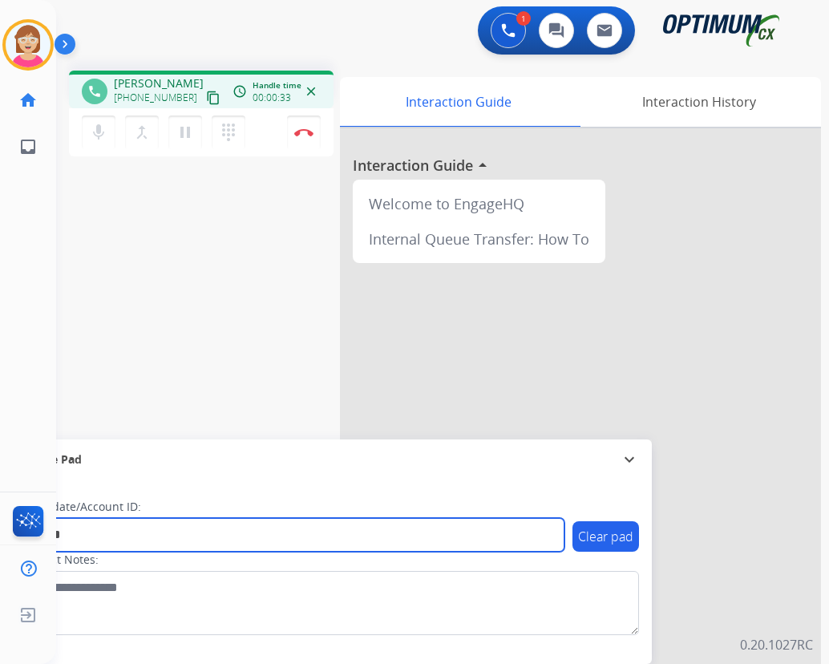
type input "*******"
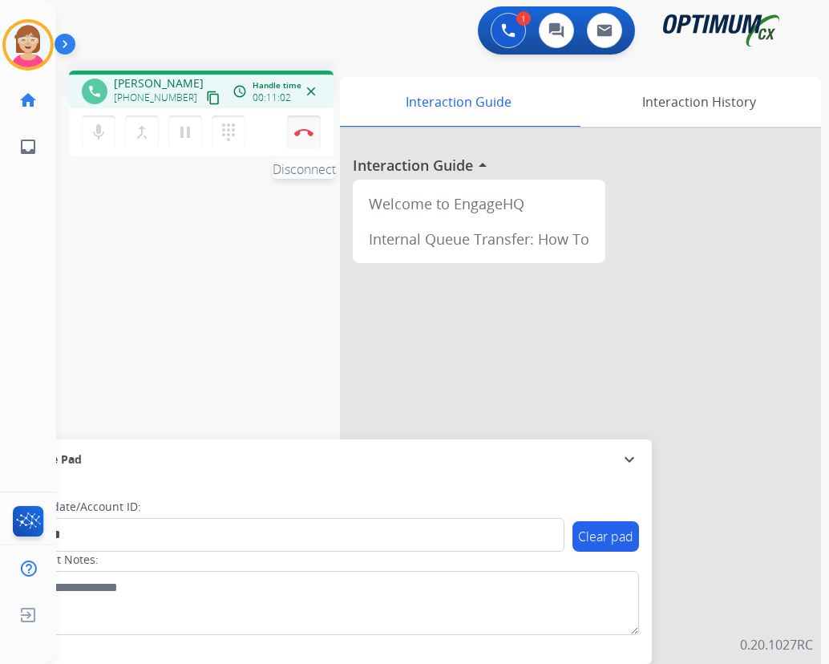
click at [301, 131] on img at bounding box center [303, 132] width 19 height 8
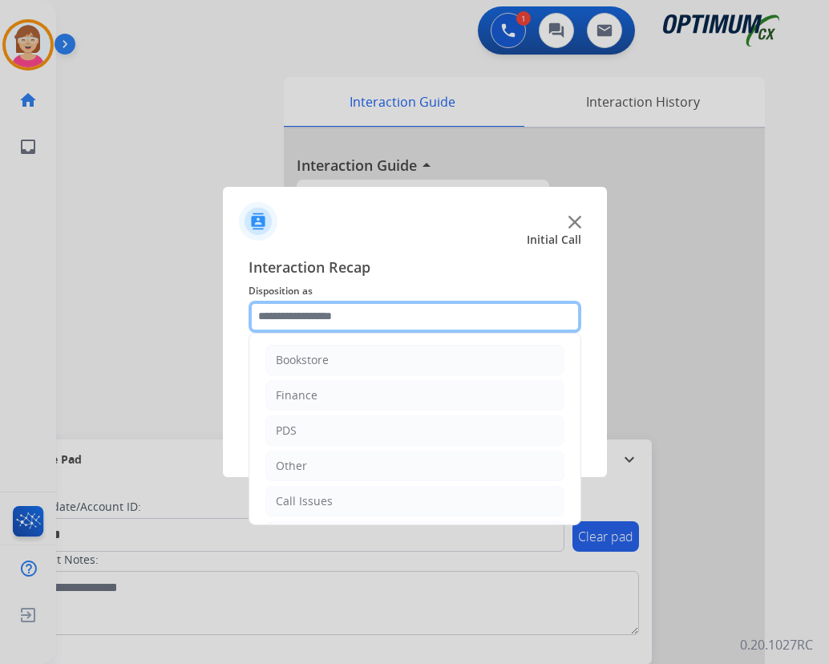
click at [290, 318] on input "text" at bounding box center [414, 317] width 333 height 32
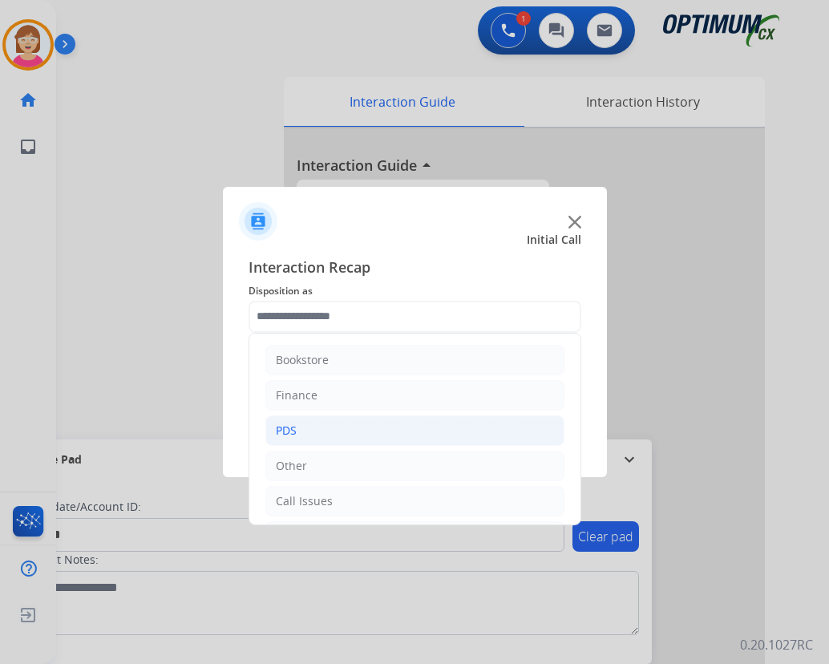
click at [305, 432] on li "PDS" at bounding box center [414, 430] width 299 height 30
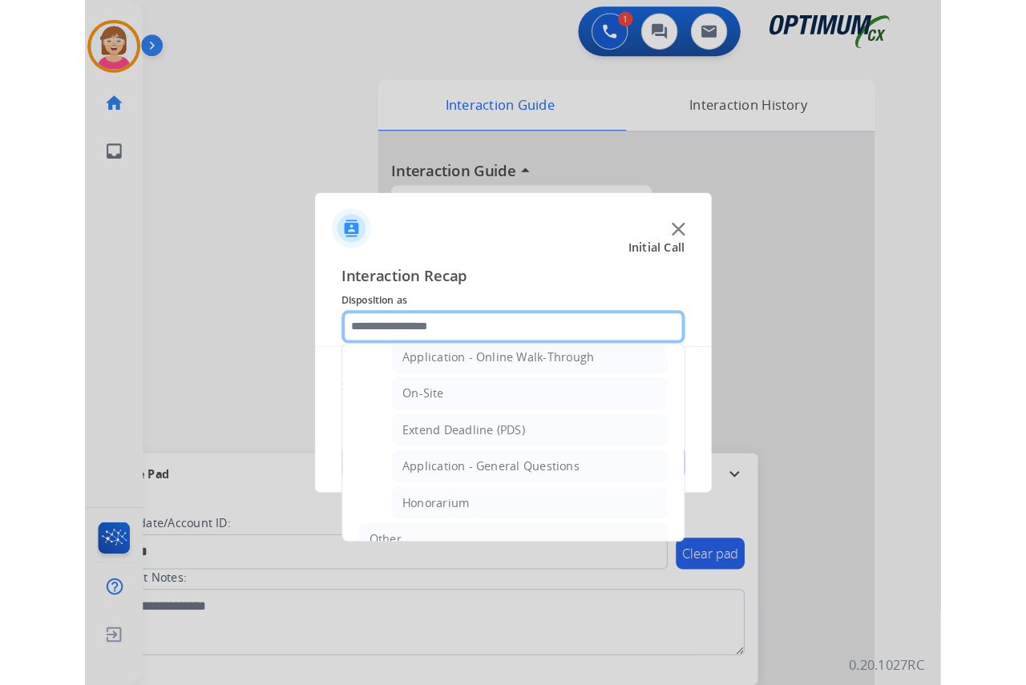
scroll to position [401, 0]
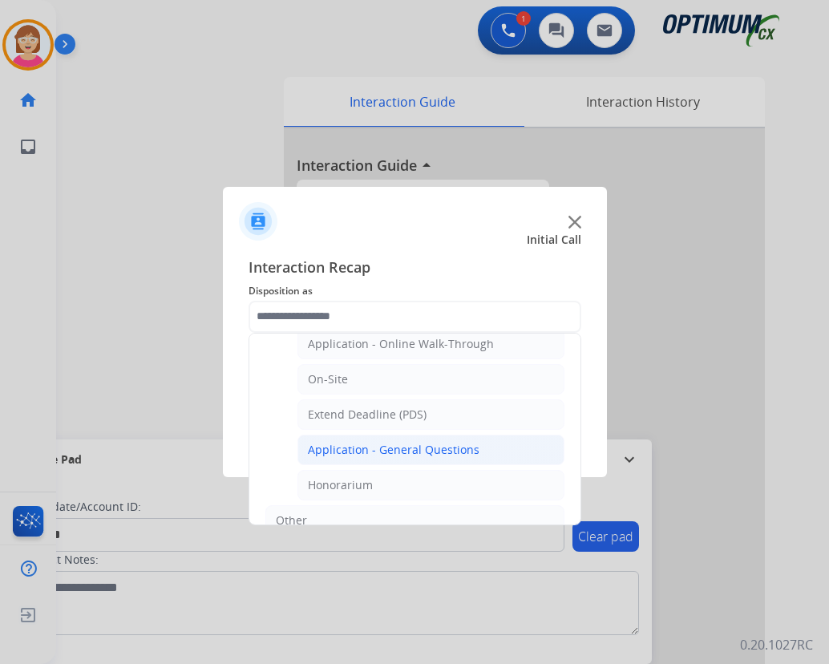
click at [401, 452] on div "Application - General Questions" at bounding box center [394, 450] width 172 height 16
type input "**********"
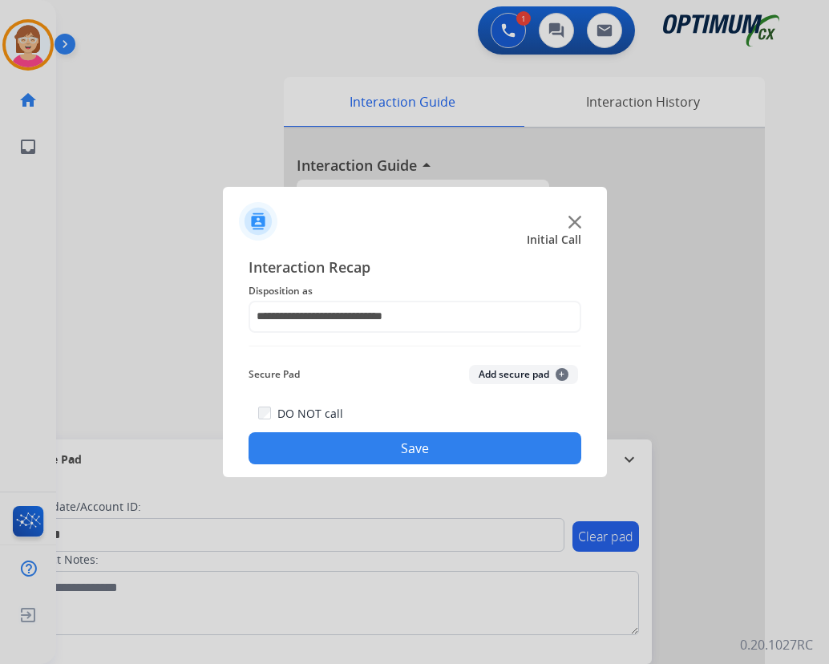
click at [559, 376] on span "+" at bounding box center [561, 374] width 13 height 13
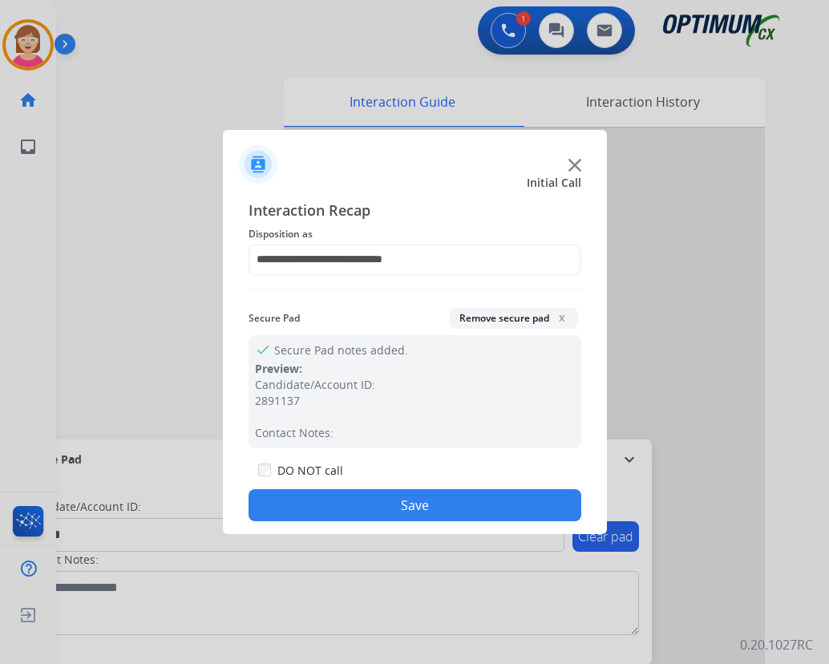
click at [302, 498] on button "Save" at bounding box center [414, 505] width 333 height 32
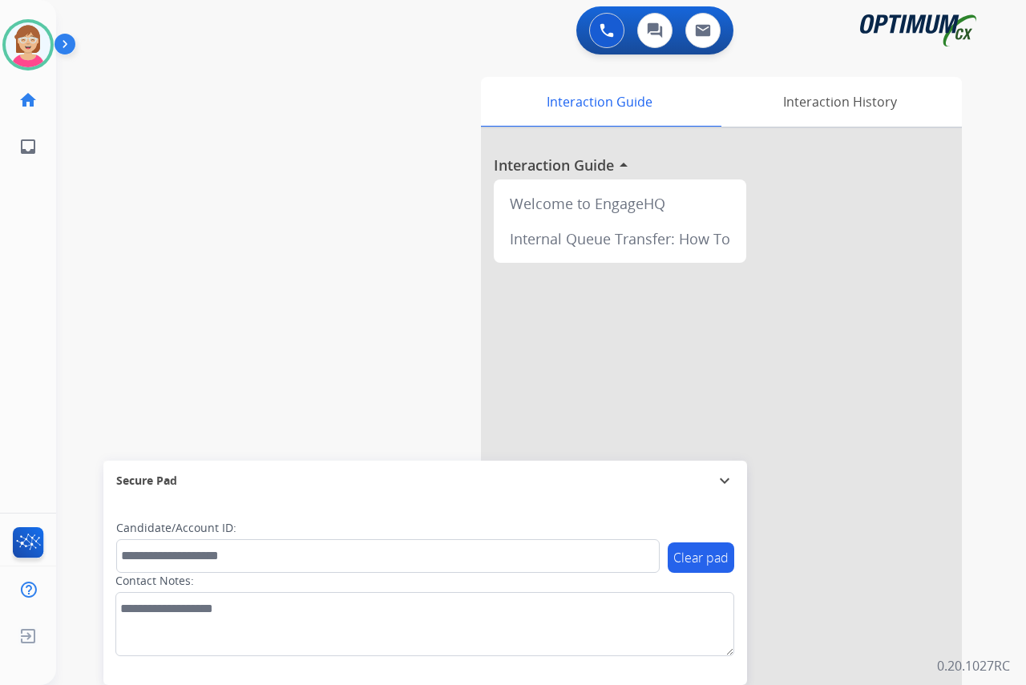
click at [16, 263] on div "[PERSON_NAME] Available Edit Avatar Agent: [PERSON_NAME] Profile: OCX Training …" at bounding box center [28, 342] width 56 height 685
drag, startPoint x: 28, startPoint y: 45, endPoint x: 35, endPoint y: 58, distance: 14.7
click at [30, 47] on img at bounding box center [28, 44] width 45 height 45
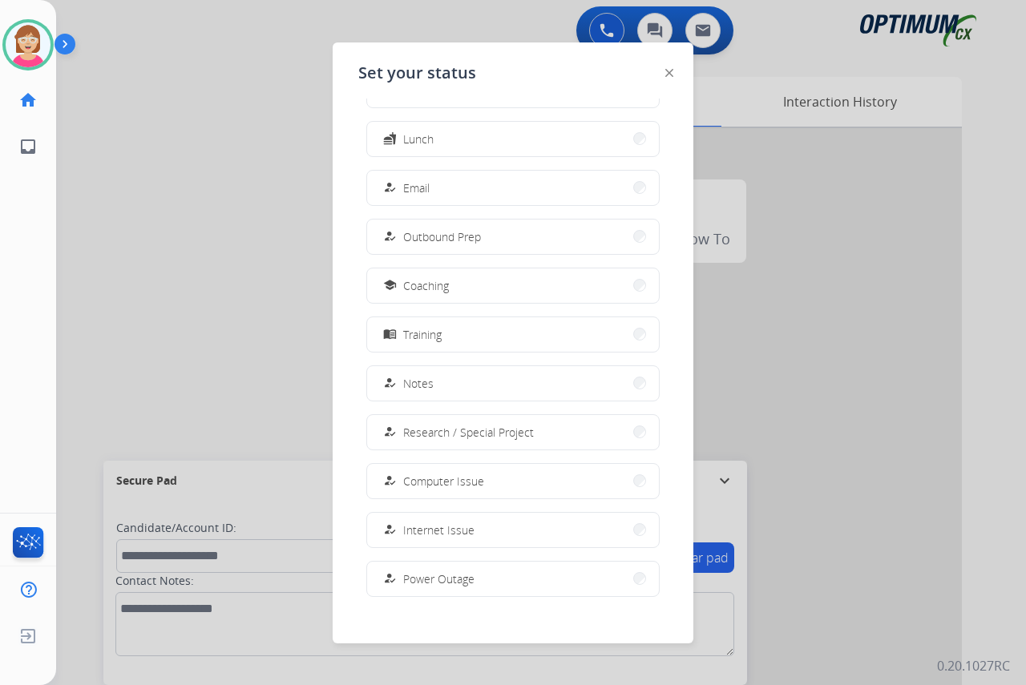
scroll to position [151, 0]
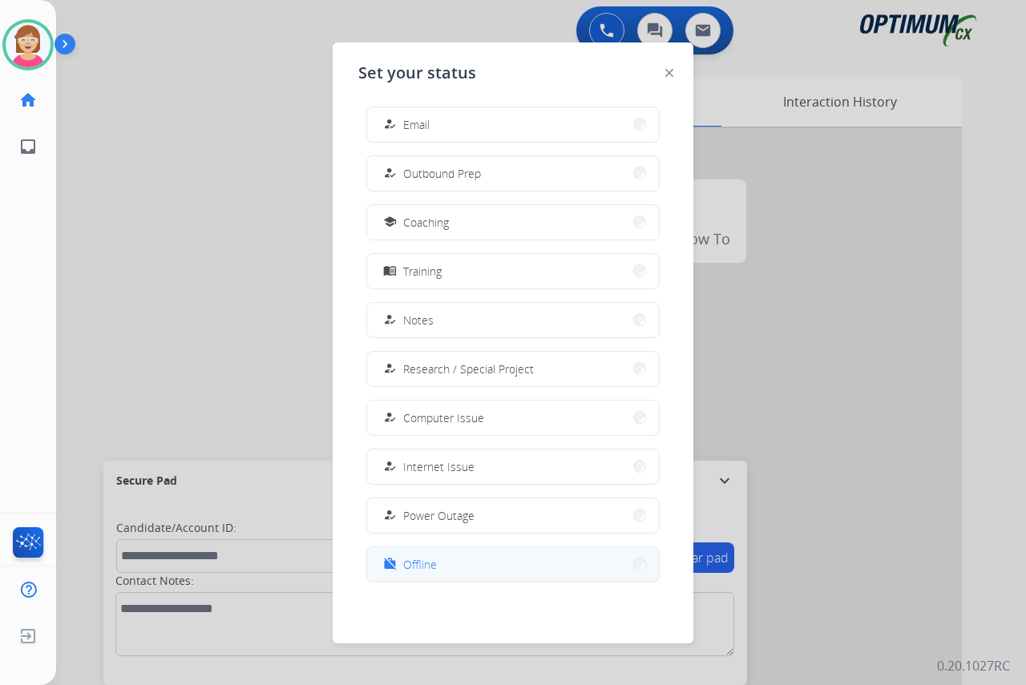
click at [437, 563] on button "work_off Offline" at bounding box center [513, 564] width 292 height 34
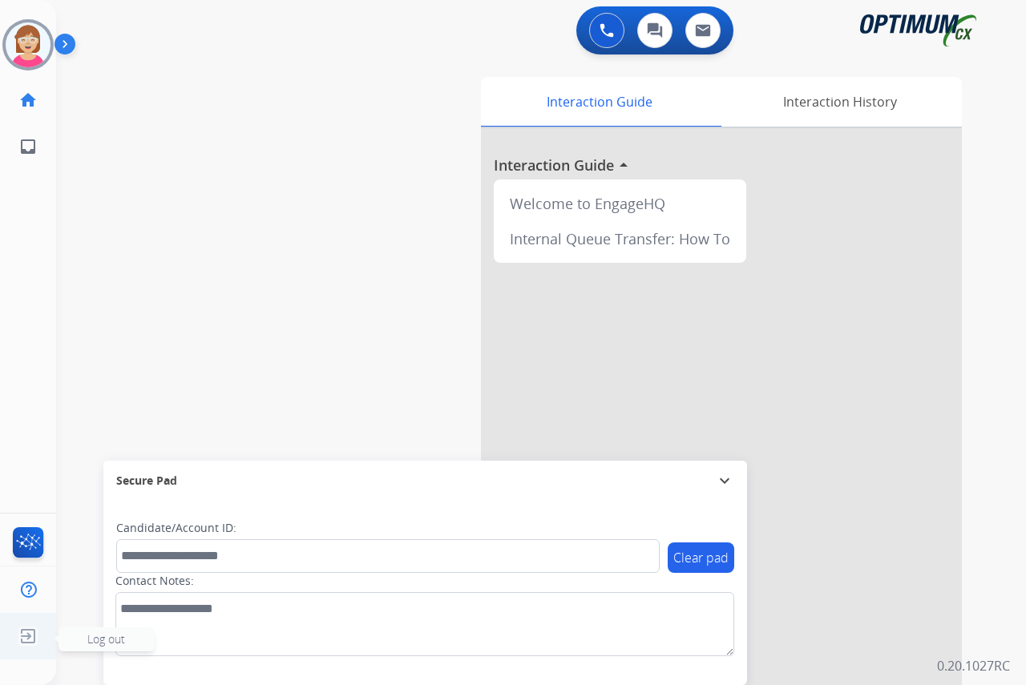
click at [101, 641] on span "Log out" at bounding box center [106, 639] width 38 height 15
click at [109, 641] on span "Log out" at bounding box center [106, 639] width 38 height 15
